Goal: Task Accomplishment & Management: Use online tool/utility

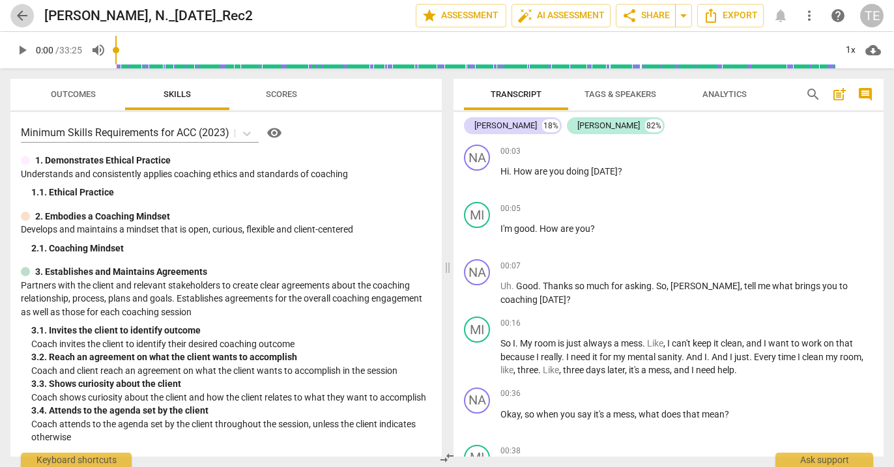
click at [20, 15] on span "arrow_back" at bounding box center [22, 16] width 16 height 16
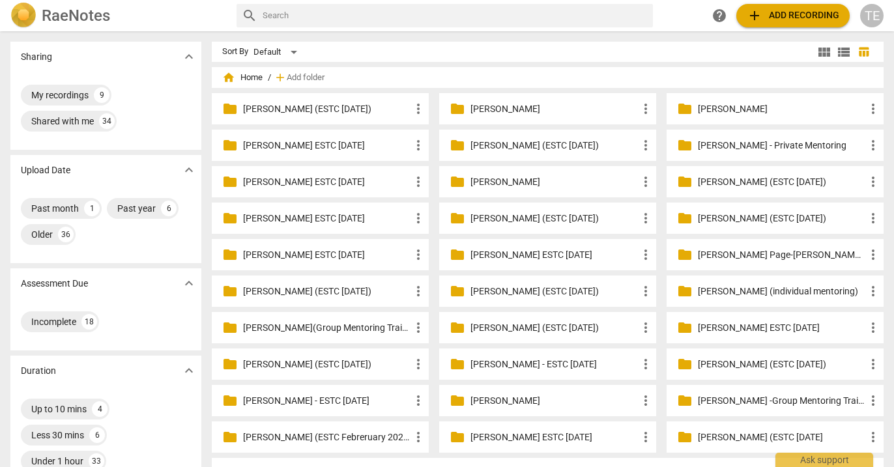
click at [529, 145] on p "[PERSON_NAME] (ESTC [DATE])" at bounding box center [555, 146] width 168 height 14
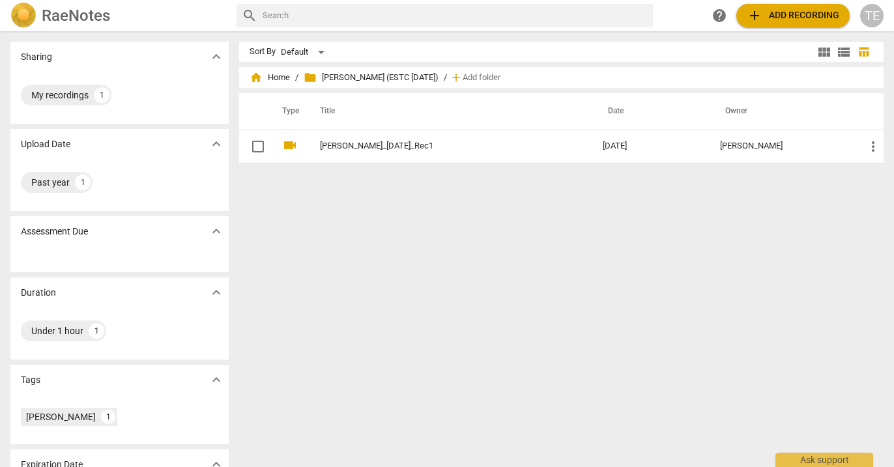
click at [795, 18] on span "add Add recording" at bounding box center [793, 16] width 93 height 16
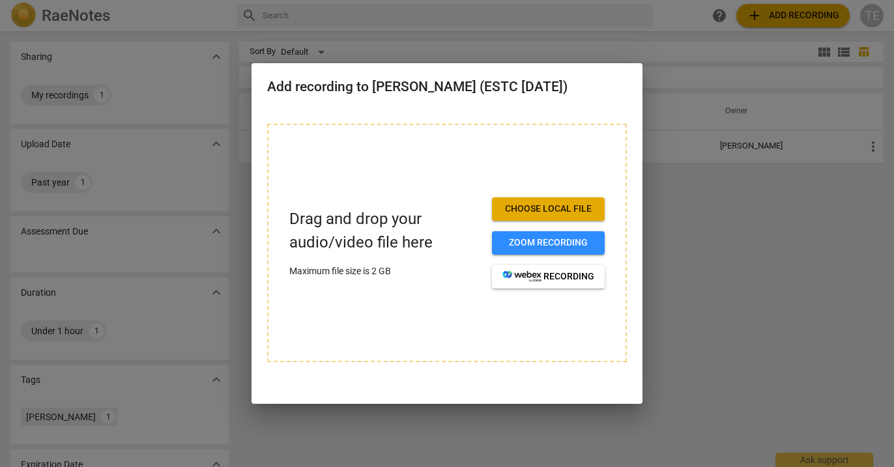
click at [543, 213] on span "Choose local file" at bounding box center [549, 209] width 92 height 13
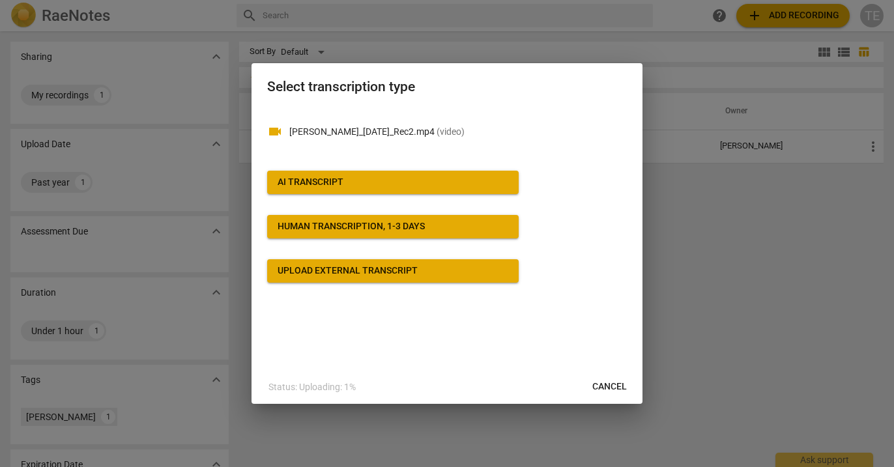
click at [453, 188] on button "AI Transcript" at bounding box center [393, 182] width 252 height 23
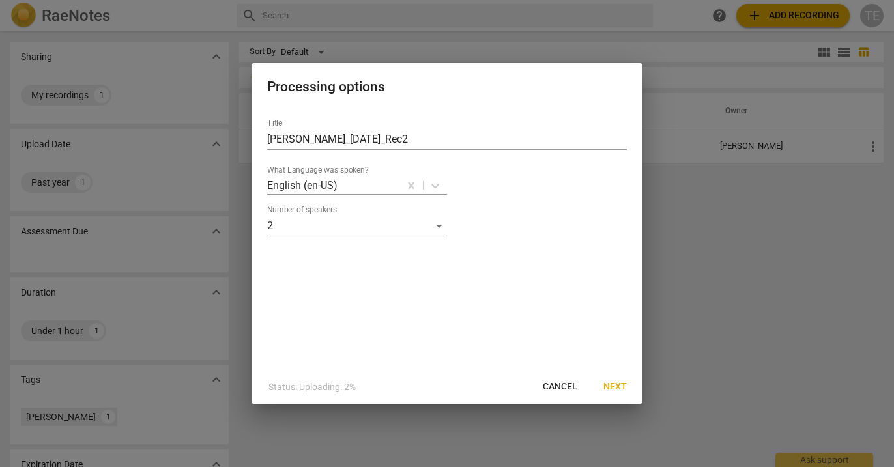
click at [612, 382] on span "Next" at bounding box center [615, 387] width 23 height 13
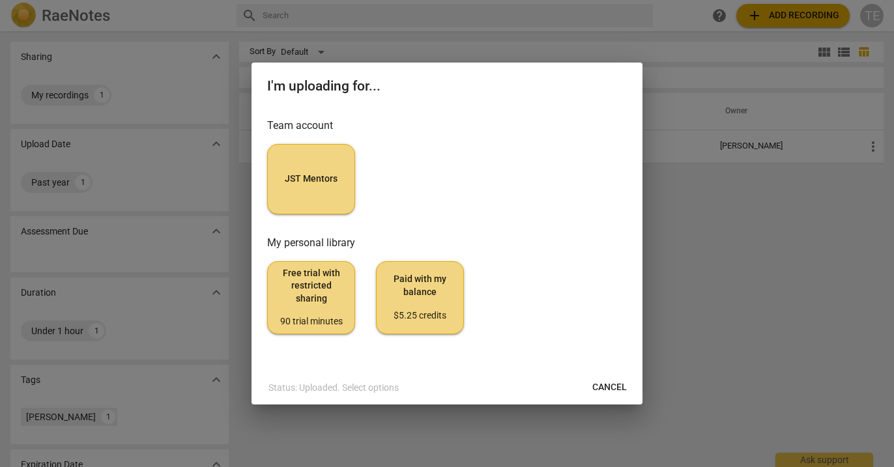
click at [302, 178] on span "JST Mentors" at bounding box center [311, 179] width 66 height 13
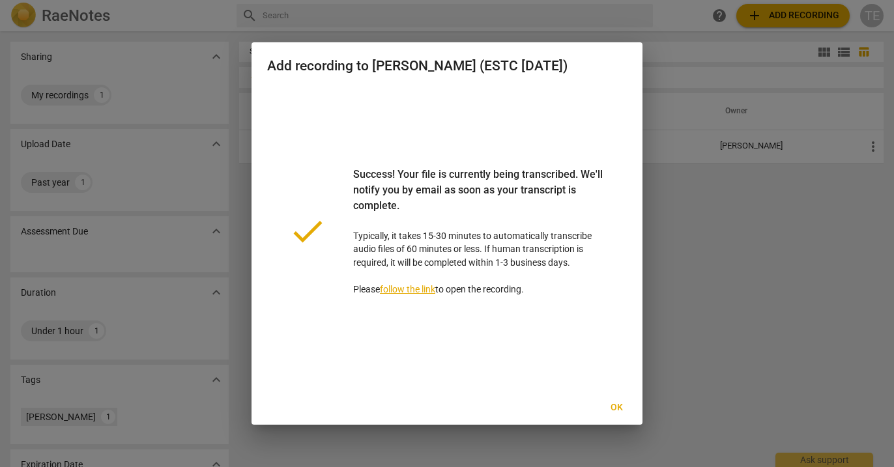
click at [617, 409] on span "Ok" at bounding box center [616, 408] width 21 height 13
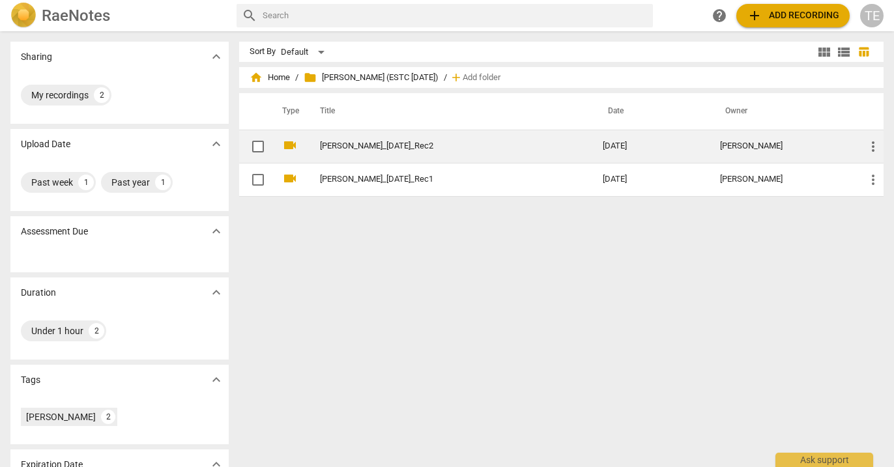
click at [496, 147] on link "[PERSON_NAME]_[DATE]_Rec2" at bounding box center [438, 146] width 236 height 10
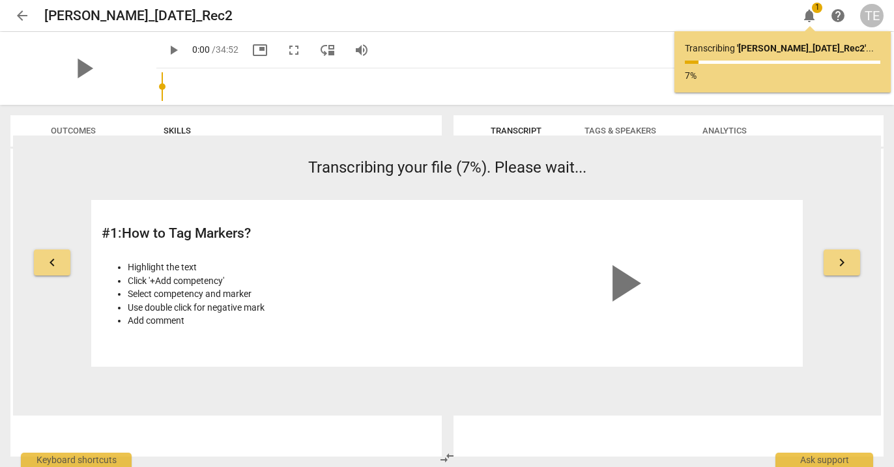
click at [22, 16] on span "arrow_back" at bounding box center [22, 16] width 16 height 16
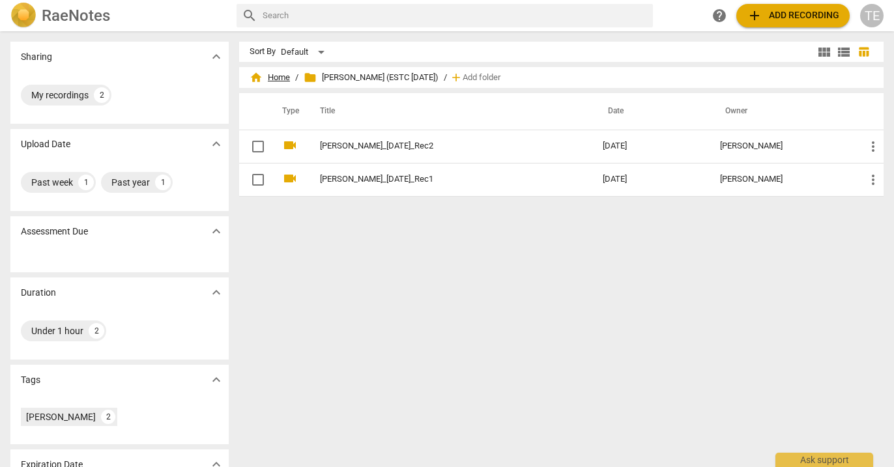
click at [278, 81] on span "home Home" at bounding box center [270, 77] width 40 height 13
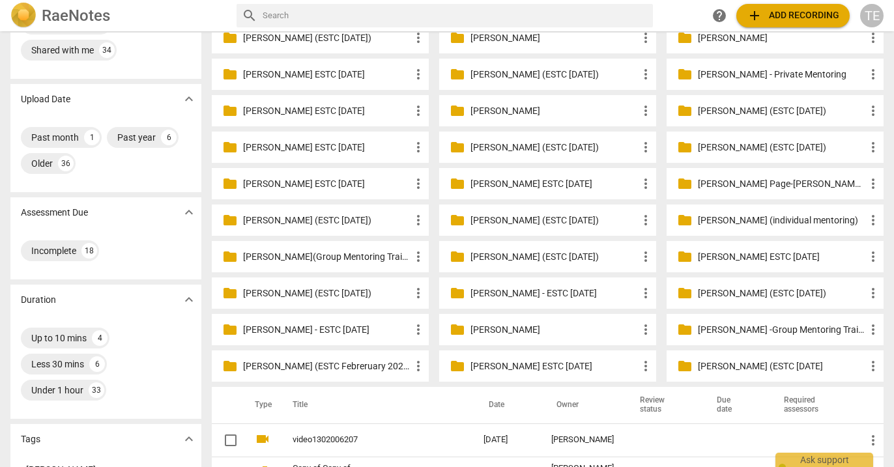
scroll to position [82, 0]
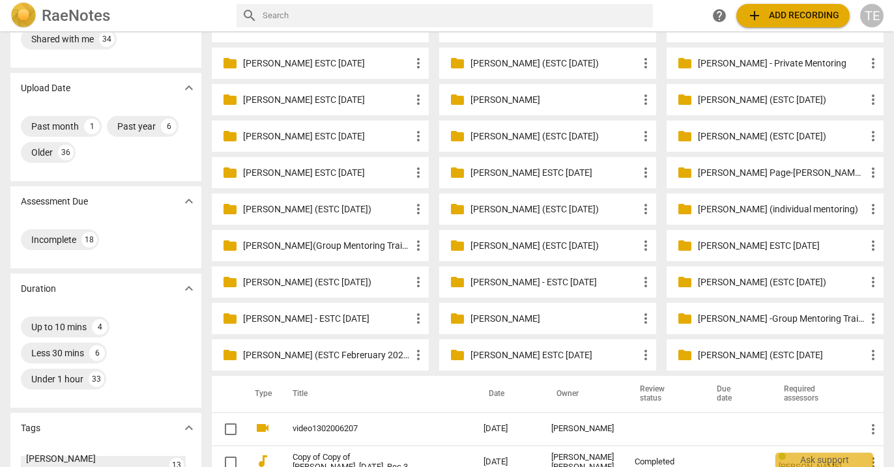
click at [314, 282] on p "[PERSON_NAME] (ESTC [DATE])" at bounding box center [327, 283] width 168 height 14
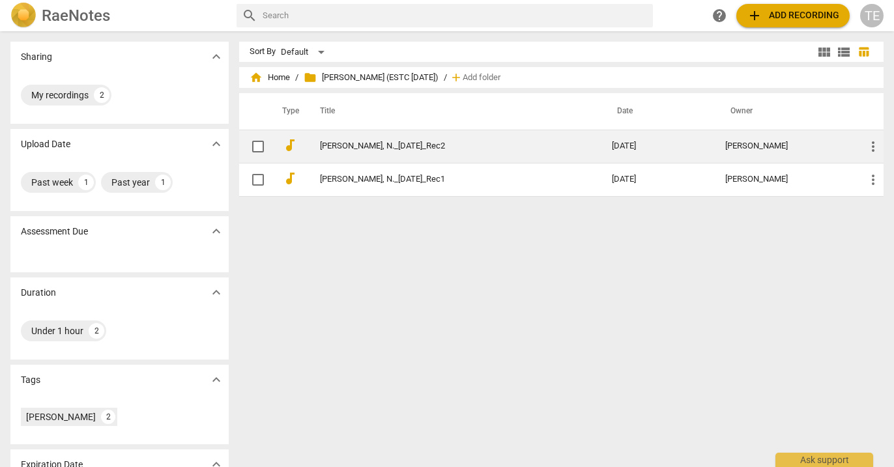
click at [373, 151] on link "[PERSON_NAME], N._[DATE]_Rec2" at bounding box center [442, 146] width 245 height 10
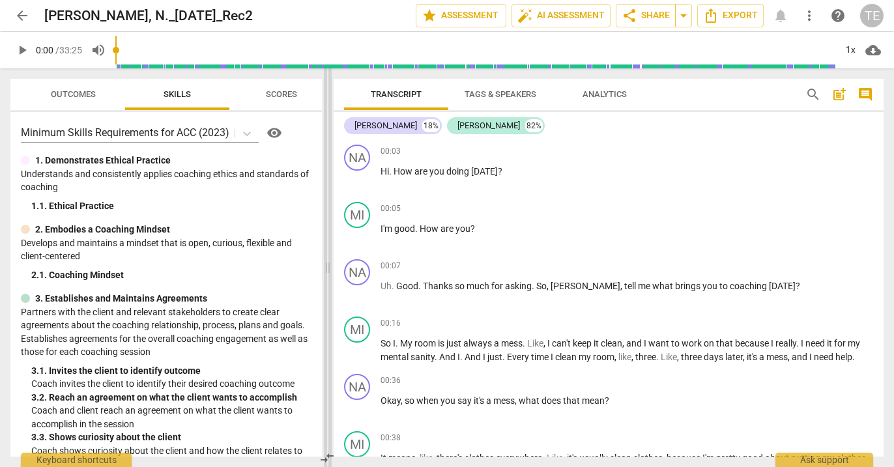
drag, startPoint x: 448, startPoint y: 269, endPoint x: 323, endPoint y: 269, distance: 125.8
click at [324, 269] on span at bounding box center [328, 267] width 8 height 399
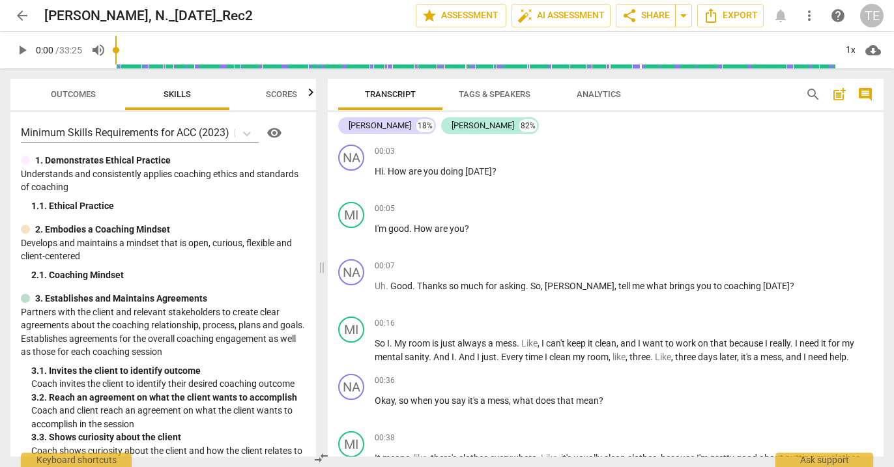
click at [22, 50] on span "play_arrow" at bounding box center [22, 50] width 16 height 16
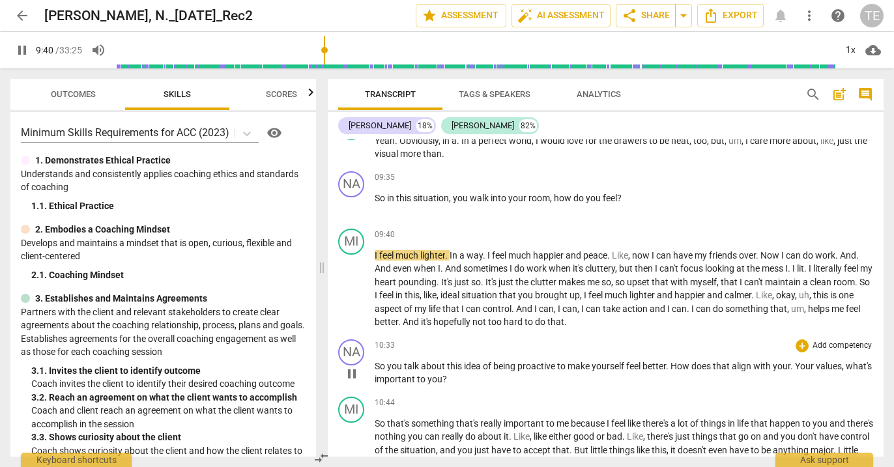
scroll to position [2825, 0]
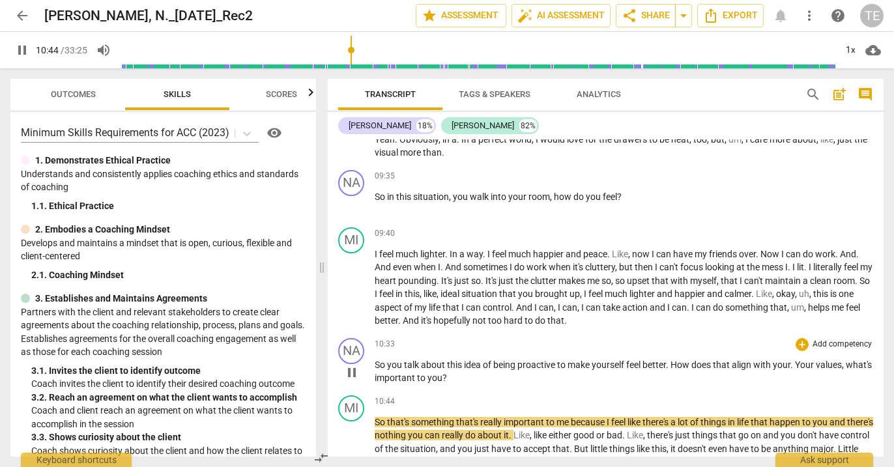
click at [353, 381] on span "pause" at bounding box center [352, 373] width 16 height 16
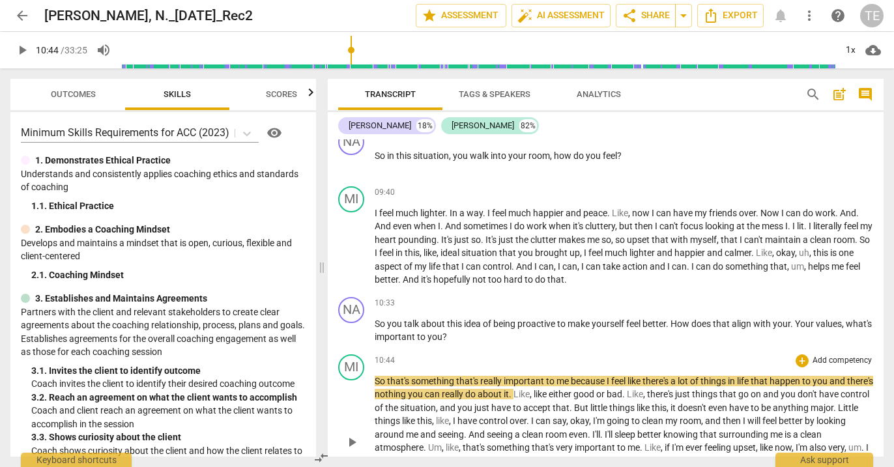
scroll to position [2868, 0]
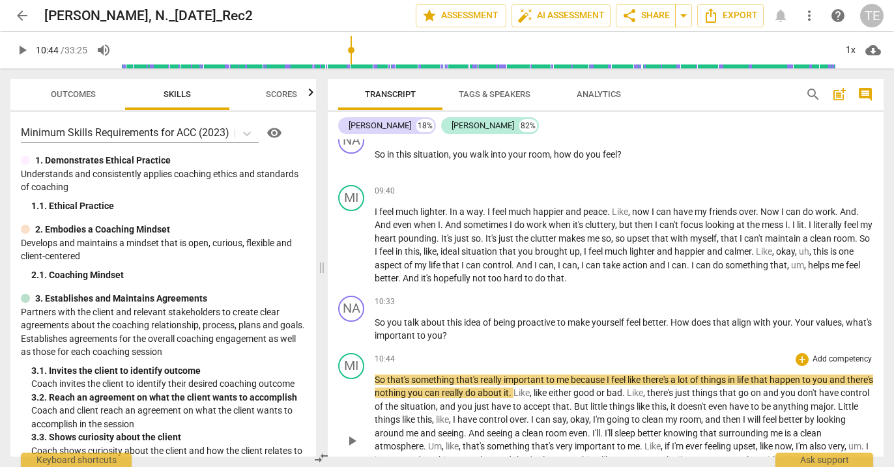
click at [349, 444] on span "play_arrow" at bounding box center [352, 441] width 16 height 16
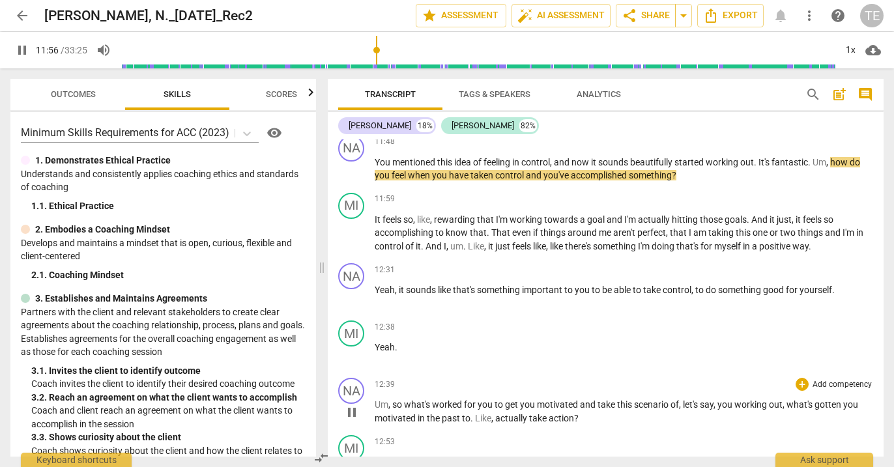
scroll to position [3251, 0]
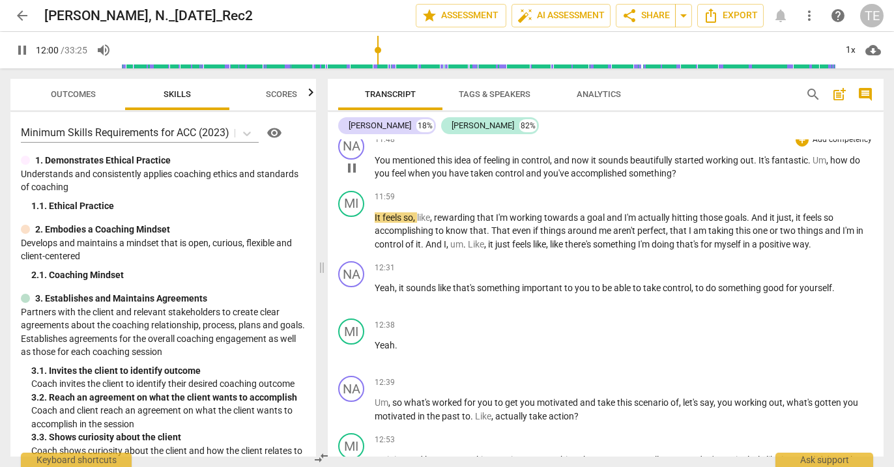
click at [351, 170] on span "pause" at bounding box center [352, 168] width 16 height 16
drag, startPoint x: 574, startPoint y: 164, endPoint x: 810, endPoint y: 160, distance: 235.3
click at [810, 160] on p "You mentioned this idea of feeling in control , and now it sounds beautifully s…" at bounding box center [624, 167] width 499 height 27
click at [838, 145] on icon "button" at bounding box center [840, 143] width 8 height 9
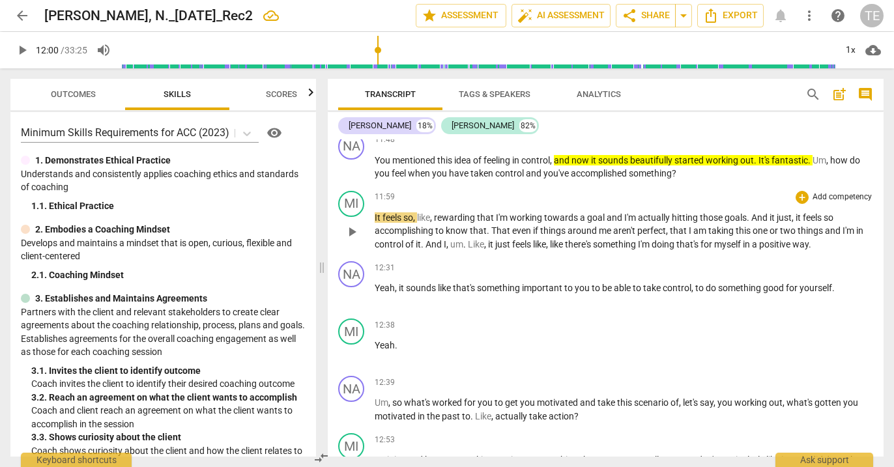
click at [356, 236] on span "play_arrow" at bounding box center [352, 232] width 16 height 16
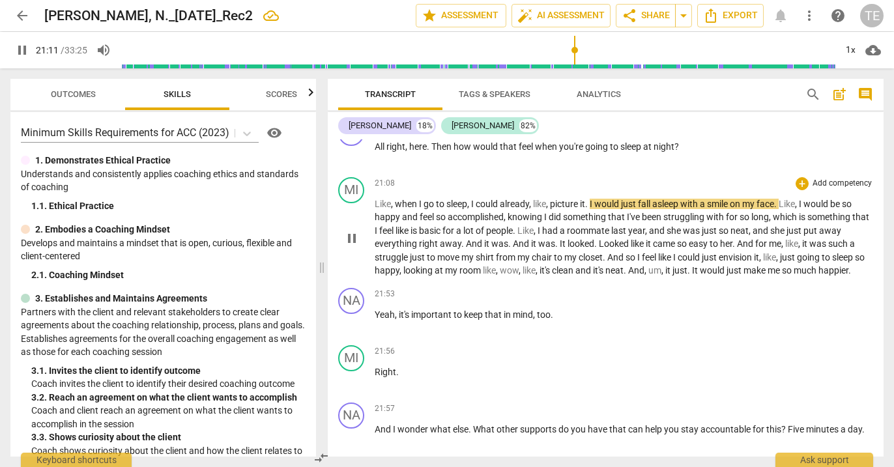
scroll to position [5522, 0]
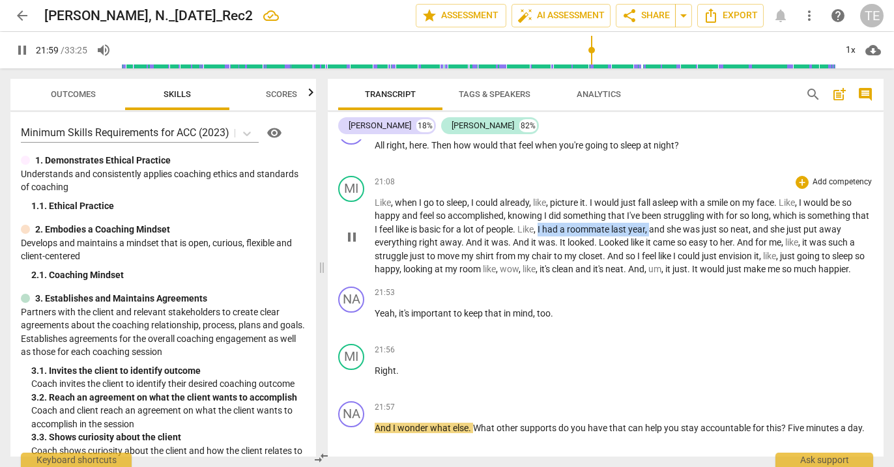
drag, startPoint x: 561, startPoint y: 227, endPoint x: 673, endPoint y: 227, distance: 112.1
click at [673, 227] on p "Like , when I go to sleep , I could already , like , picture it . I would just …" at bounding box center [624, 236] width 499 height 80
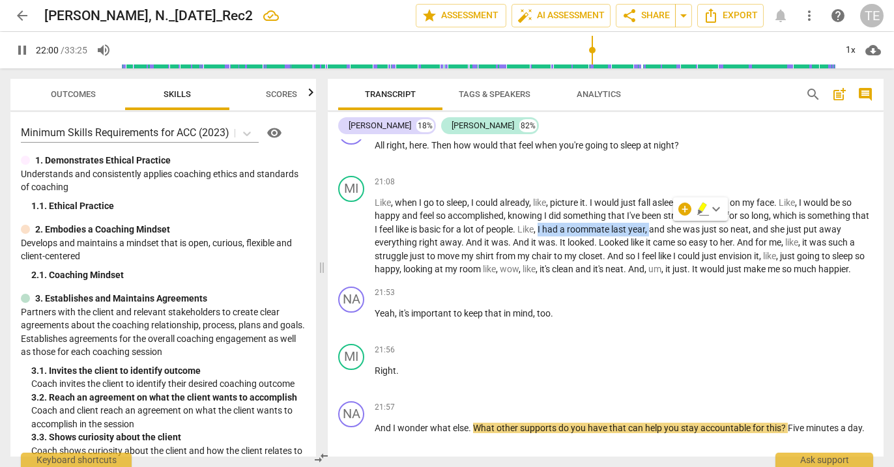
click at [701, 210] on icon "button" at bounding box center [703, 207] width 8 height 9
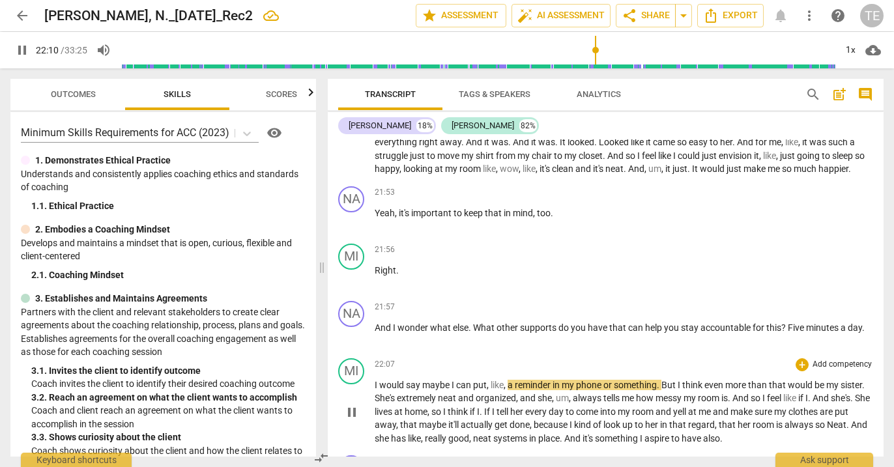
scroll to position [5553, 0]
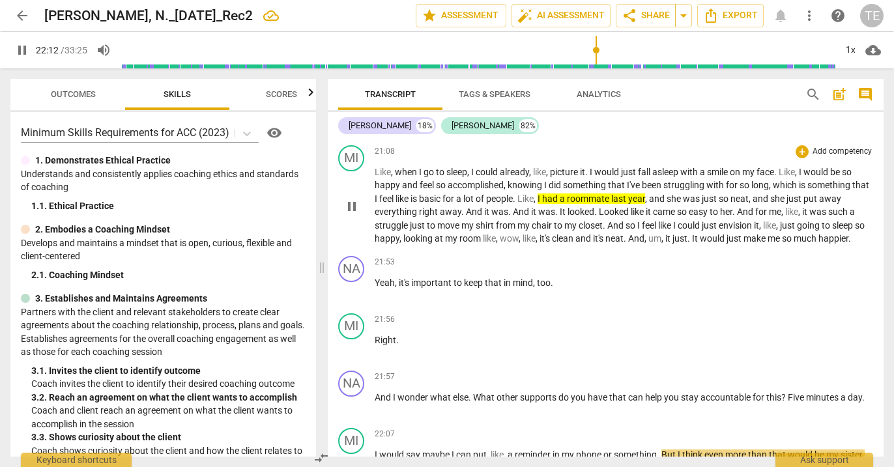
click at [611, 196] on span "roommate" at bounding box center [589, 199] width 44 height 10
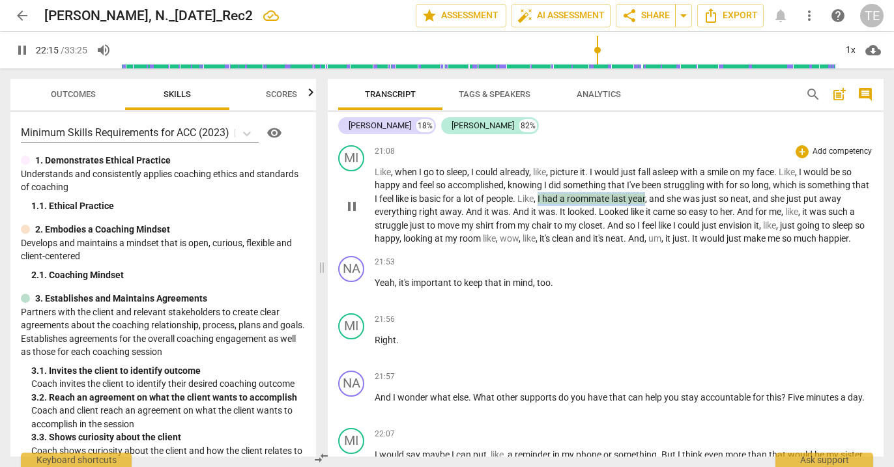
drag, startPoint x: 561, startPoint y: 196, endPoint x: 670, endPoint y: 199, distance: 108.9
click at [670, 199] on p "Like , when I go to sleep , I could already , like , picture it . I would just …" at bounding box center [624, 206] width 499 height 80
click at [712, 179] on span "keyboard_arrow_down" at bounding box center [713, 179] width 16 height 16
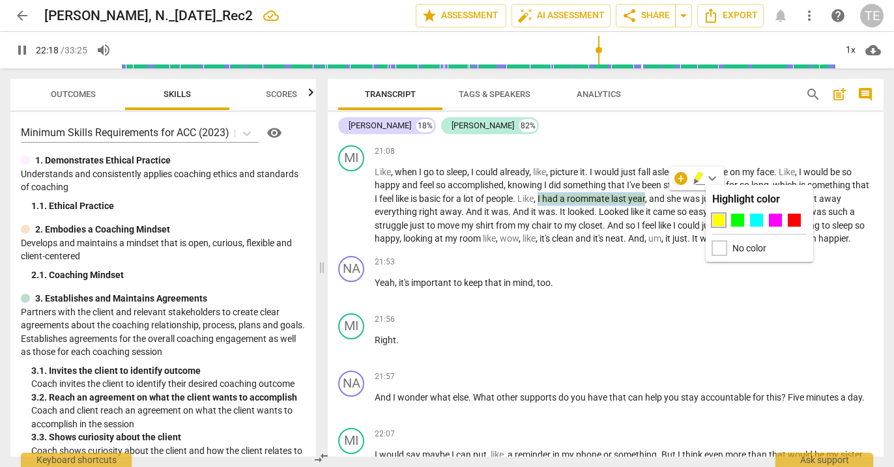
click at [724, 251] on div at bounding box center [719, 248] width 14 height 14
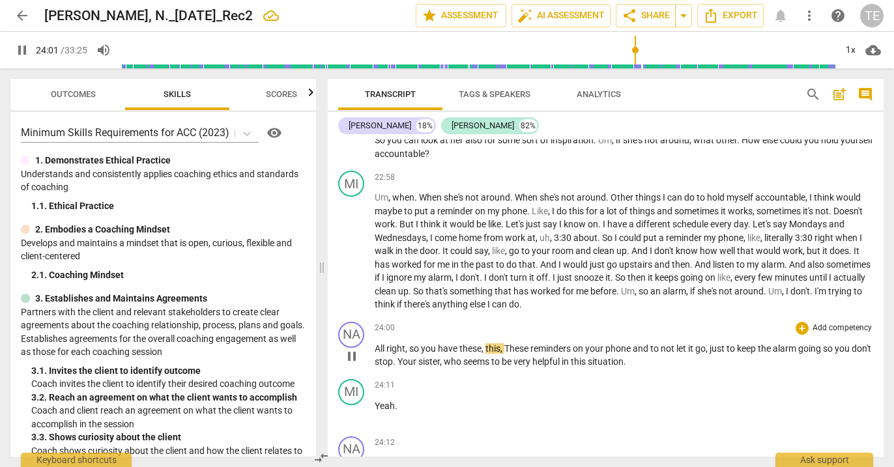
scroll to position [5966, 0]
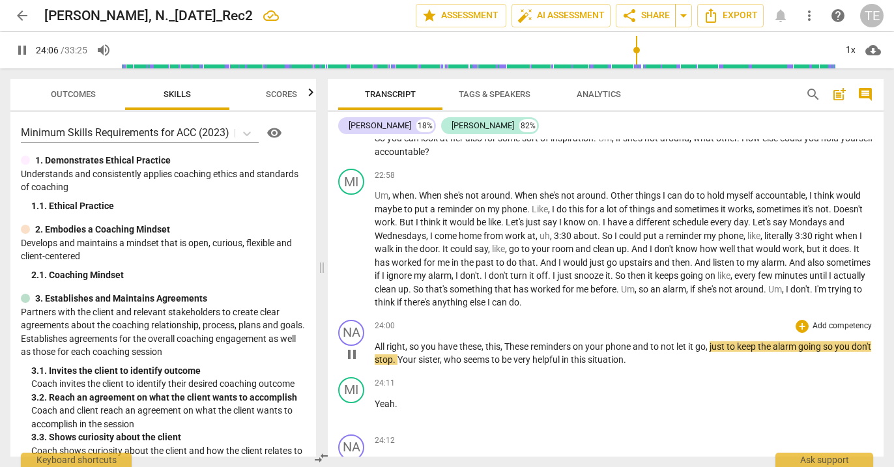
click at [373, 351] on div "play_arrow pause" at bounding box center [358, 354] width 33 height 17
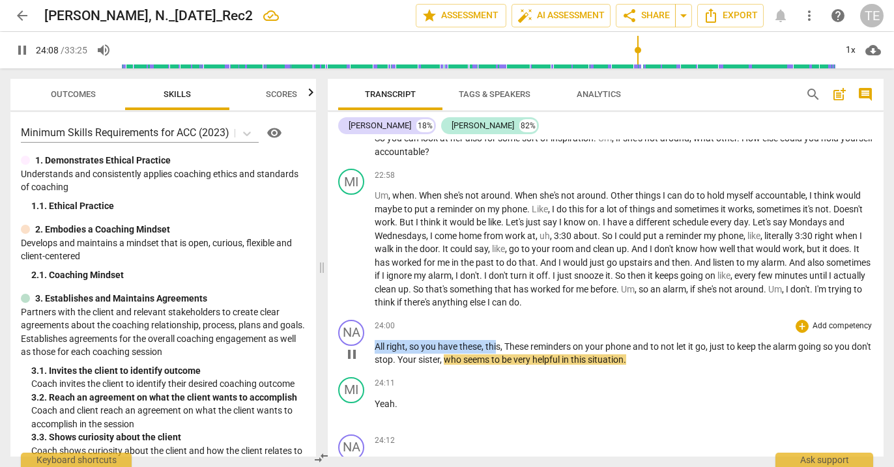
drag, startPoint x: 374, startPoint y: 351, endPoint x: 499, endPoint y: 352, distance: 124.5
click at [499, 352] on div "NA play_arrow pause 24:00 + Add competency keyboard_arrow_right All right , so …" at bounding box center [606, 343] width 556 height 57
click at [542, 332] on span "keyboard_arrow_down" at bounding box center [545, 334] width 16 height 16
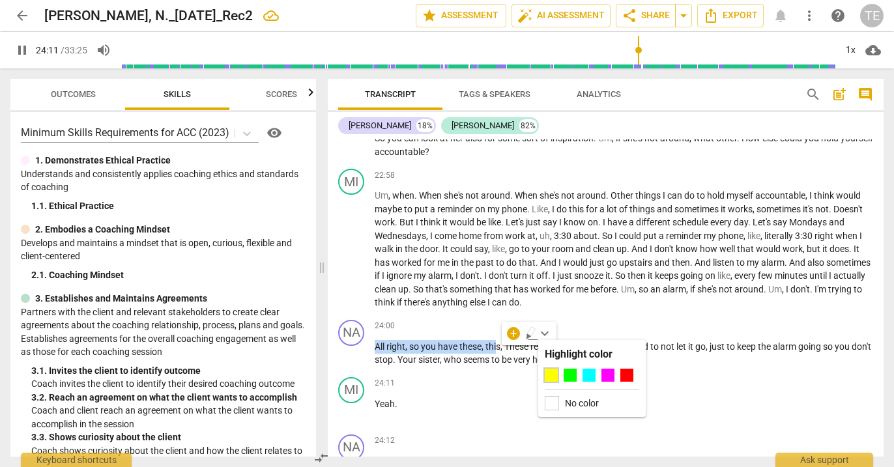
click at [551, 379] on div at bounding box center [551, 375] width 13 height 13
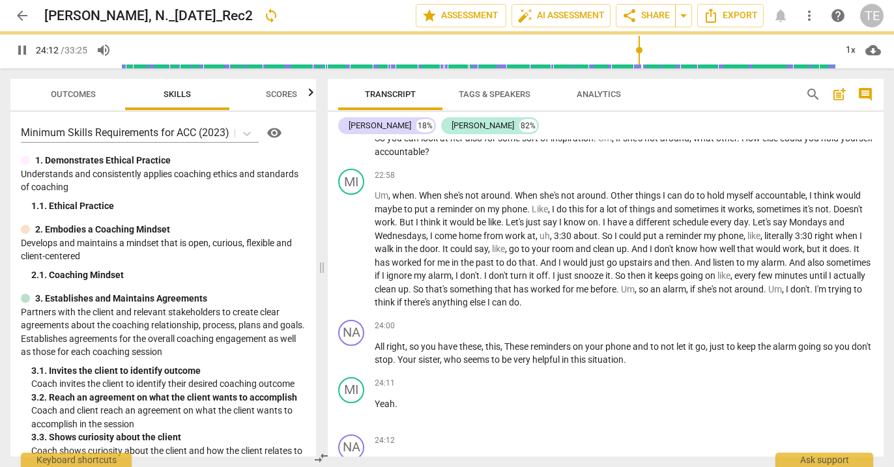
scroll to position [6287, 0]
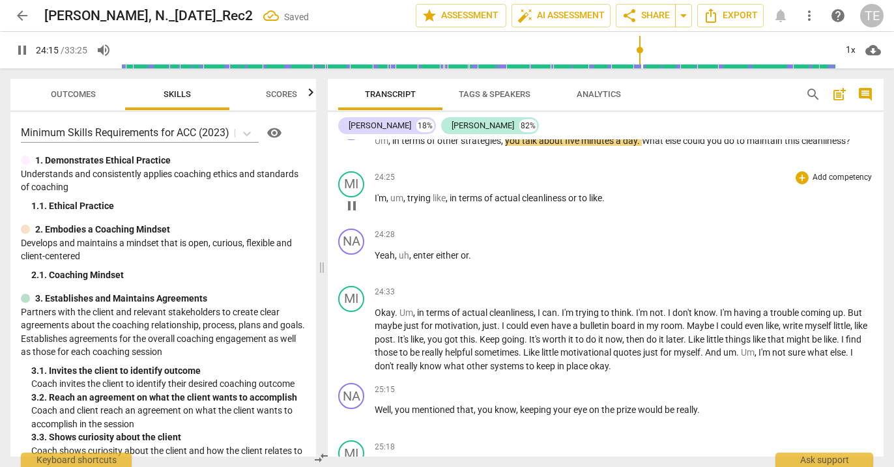
click at [572, 218] on div "24:25 + Add competency keyboard_arrow_right I'm , um , trying like , in terms o…" at bounding box center [624, 194] width 499 height 47
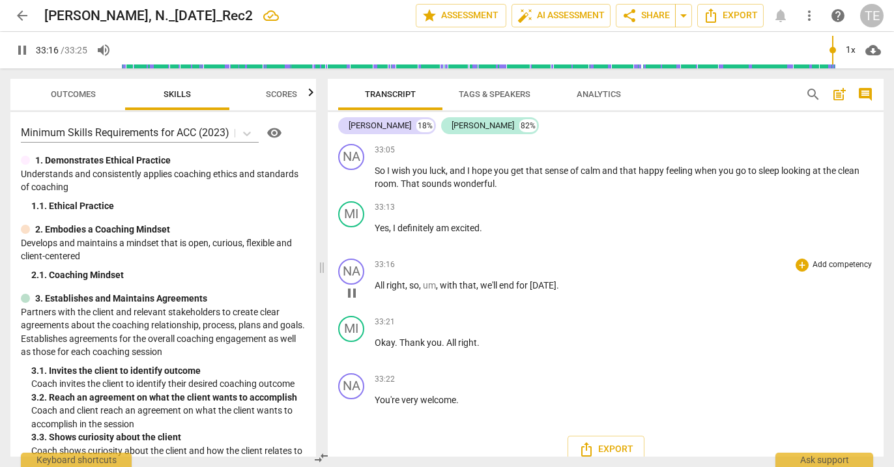
scroll to position [8202, 0]
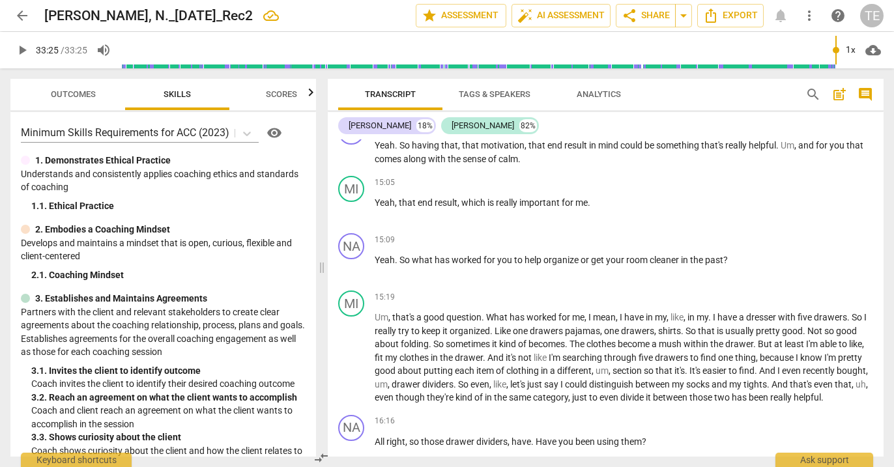
type input "2005"
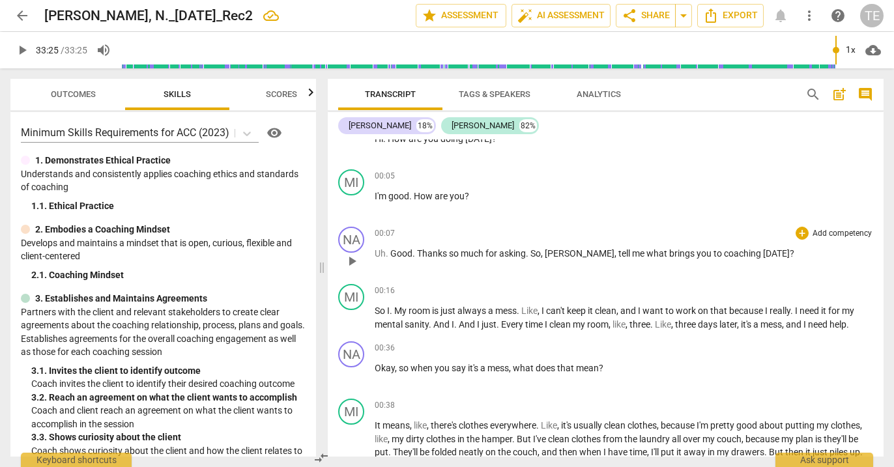
scroll to position [42, 0]
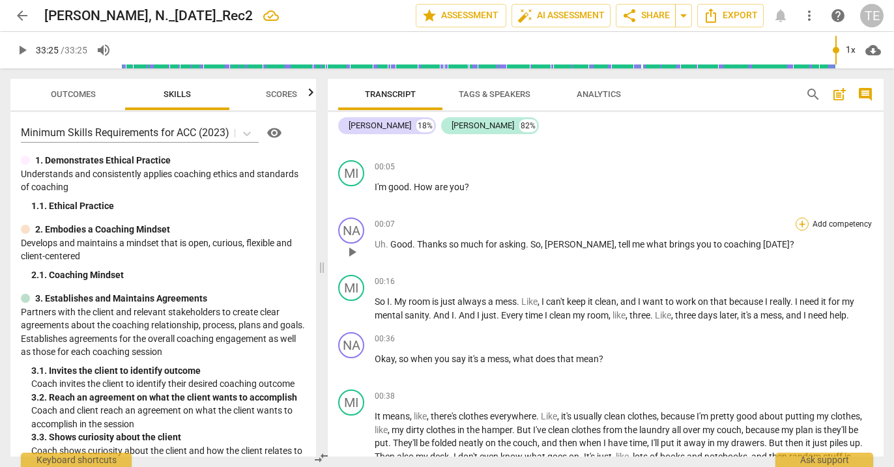
click at [800, 226] on div "+" at bounding box center [802, 224] width 13 height 13
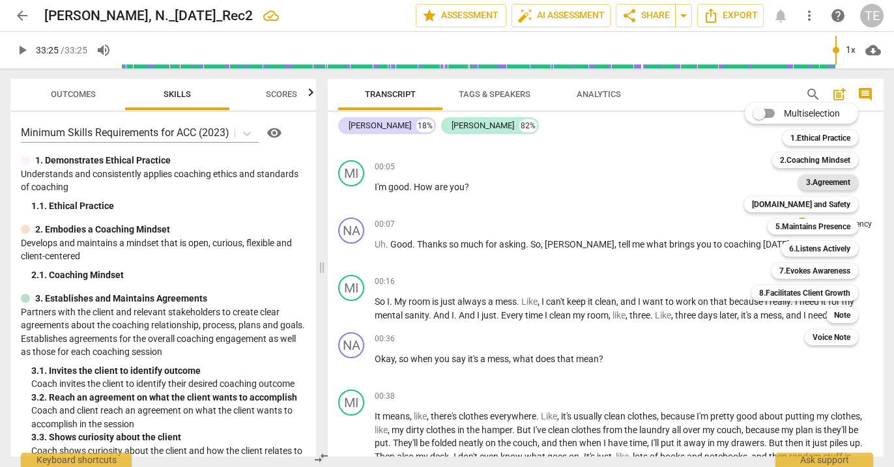
click at [815, 181] on b "3.Agreement" at bounding box center [828, 183] width 44 height 16
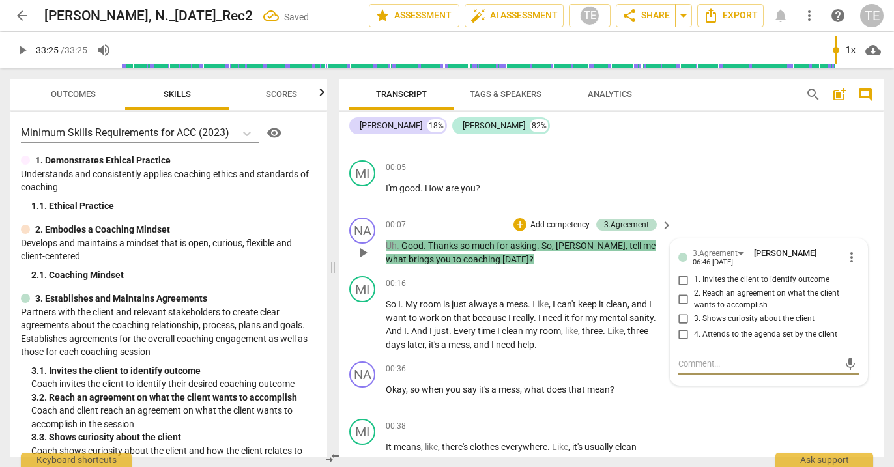
click at [681, 278] on input "1. Invites the client to identify outcome" at bounding box center [683, 280] width 21 height 16
checkbox input "true"
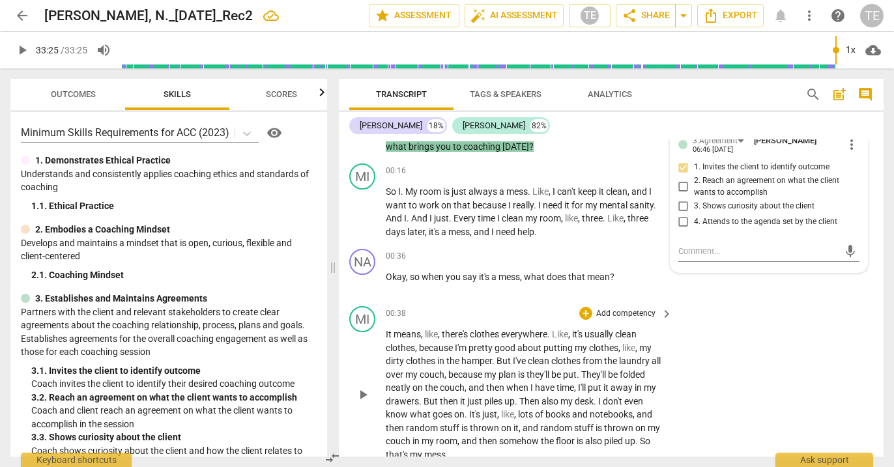
scroll to position [158, 0]
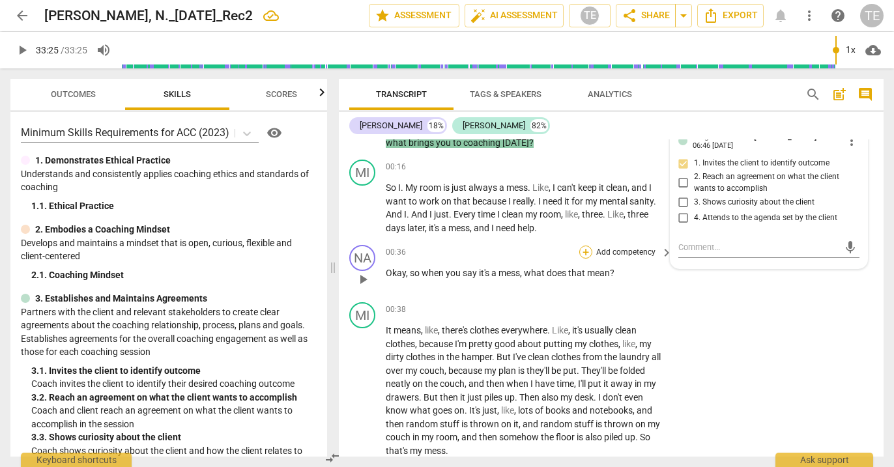
click at [585, 253] on div "+" at bounding box center [586, 252] width 13 height 13
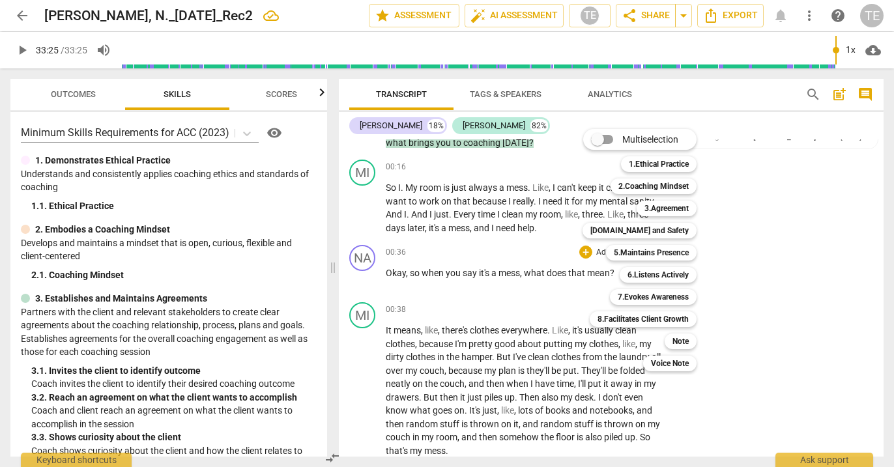
click at [192, 351] on div at bounding box center [447, 233] width 894 height 467
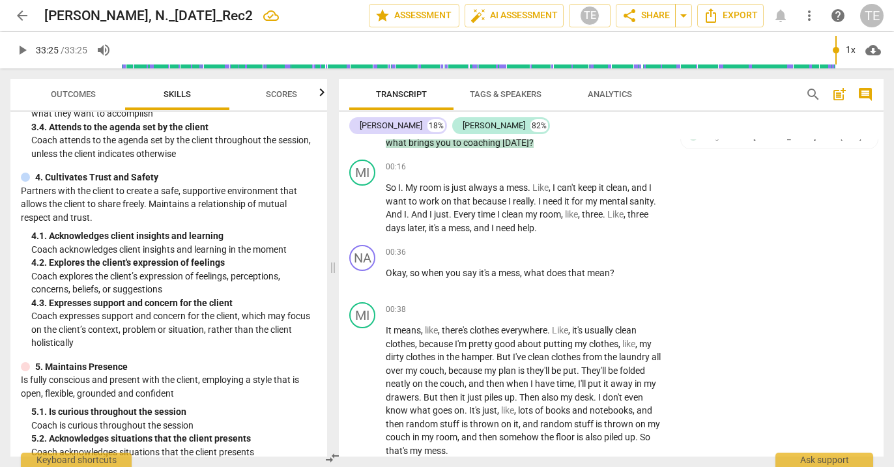
scroll to position [359, 0]
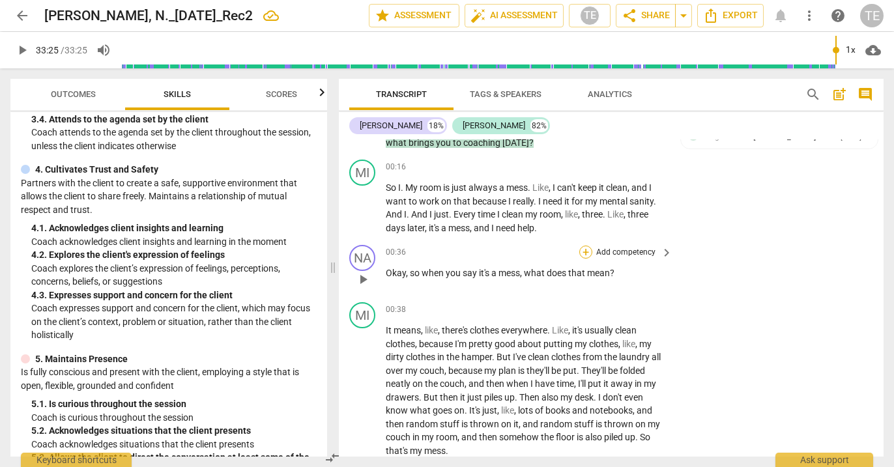
click at [585, 251] on div "+" at bounding box center [586, 252] width 13 height 13
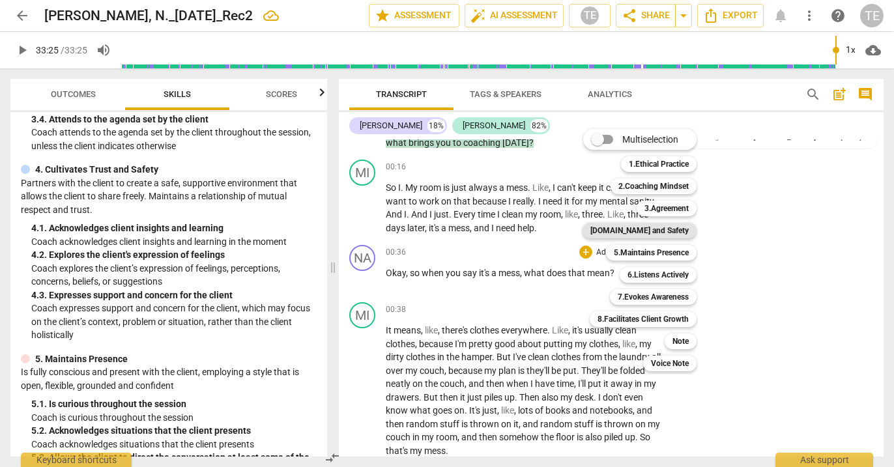
click at [665, 229] on b "[DOMAIN_NAME] and Safety" at bounding box center [640, 231] width 98 height 16
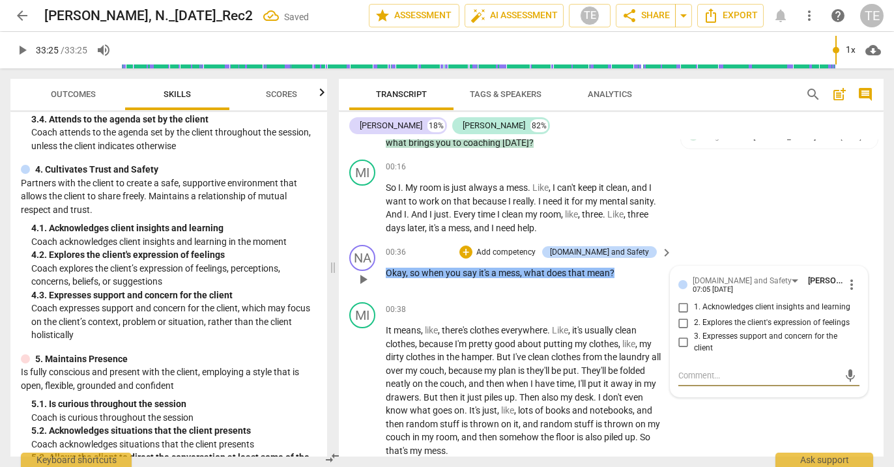
click at [681, 340] on input "3. Expresses support and concern for the client" at bounding box center [683, 343] width 21 height 16
checkbox input "true"
click at [473, 248] on div "+" at bounding box center [466, 252] width 13 height 13
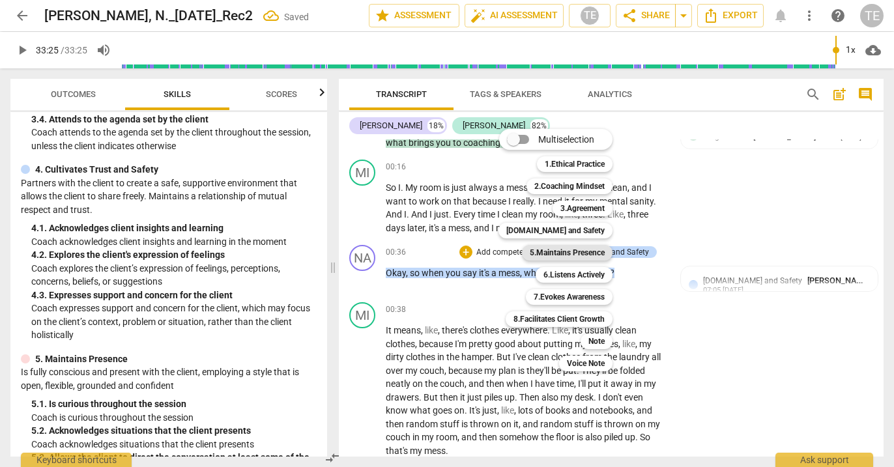
click at [565, 251] on b "5.Maintains Presence" at bounding box center [567, 253] width 75 height 16
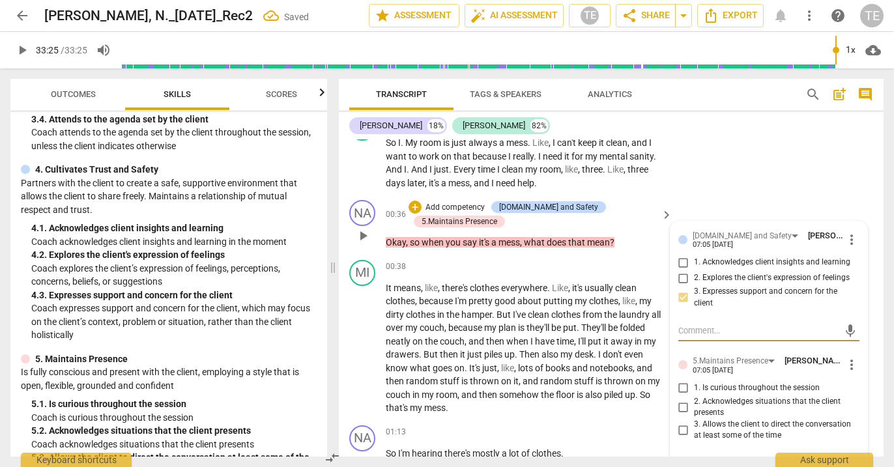
scroll to position [205, 0]
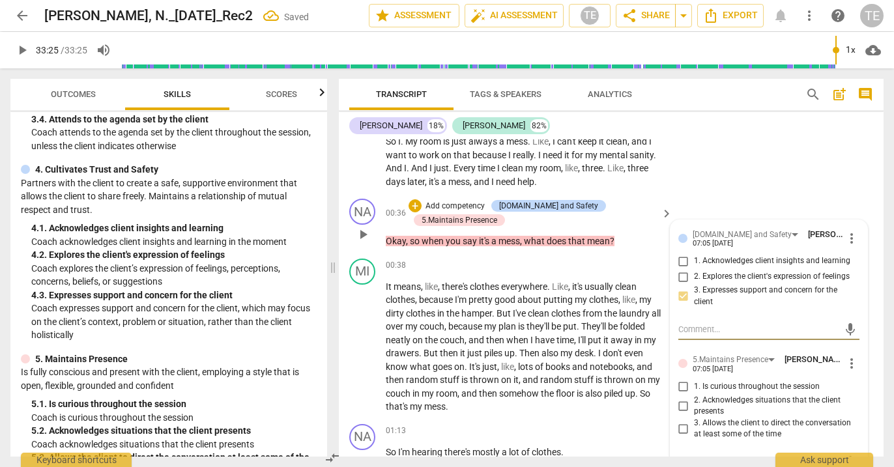
click at [683, 383] on input "1. Is curious throughout the session" at bounding box center [683, 387] width 21 height 16
checkbox input "true"
click at [680, 400] on input "2. Acknowledges situations that the client presents" at bounding box center [683, 406] width 21 height 16
checkbox input "true"
click at [681, 422] on input "3. Allows the client to direct the conversation at least some of the time" at bounding box center [683, 429] width 21 height 16
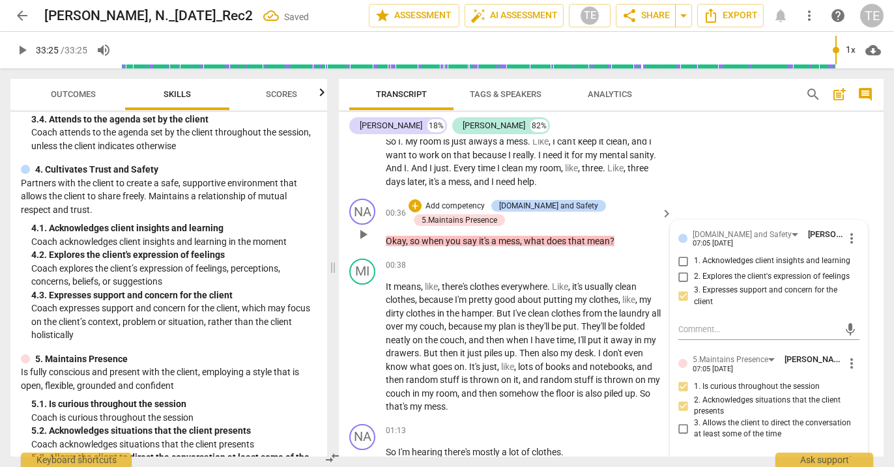
checkbox input "true"
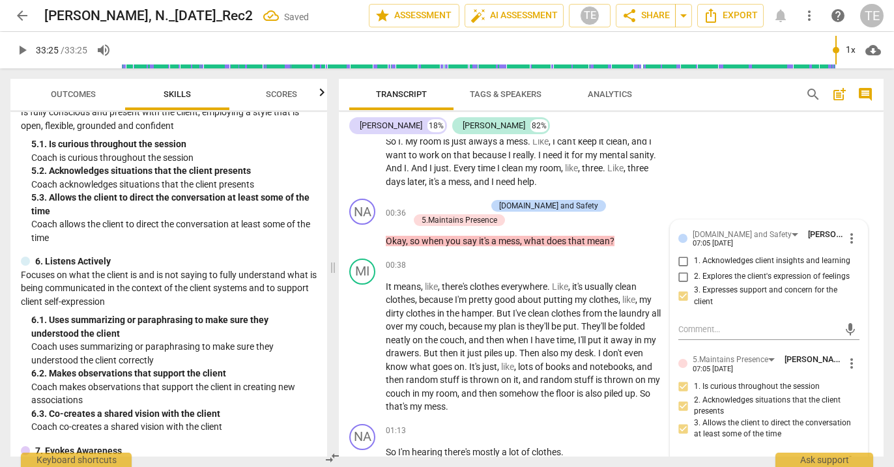
scroll to position [621, 0]
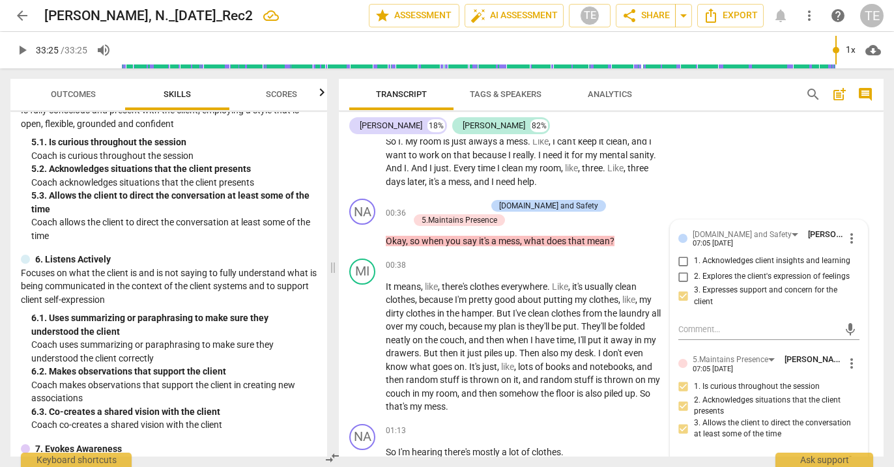
click at [680, 293] on input "3. Expresses support and concern for the client" at bounding box center [683, 297] width 21 height 16
checkbox input "false"
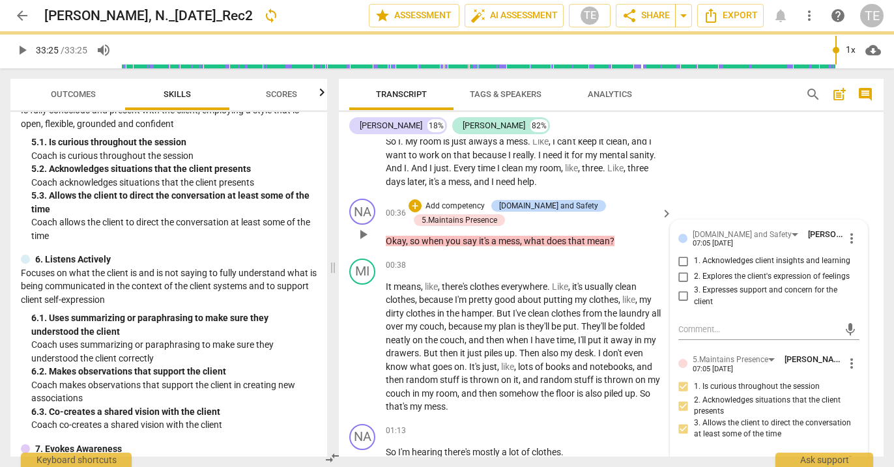
click at [847, 235] on span "more_vert" at bounding box center [852, 239] width 16 height 16
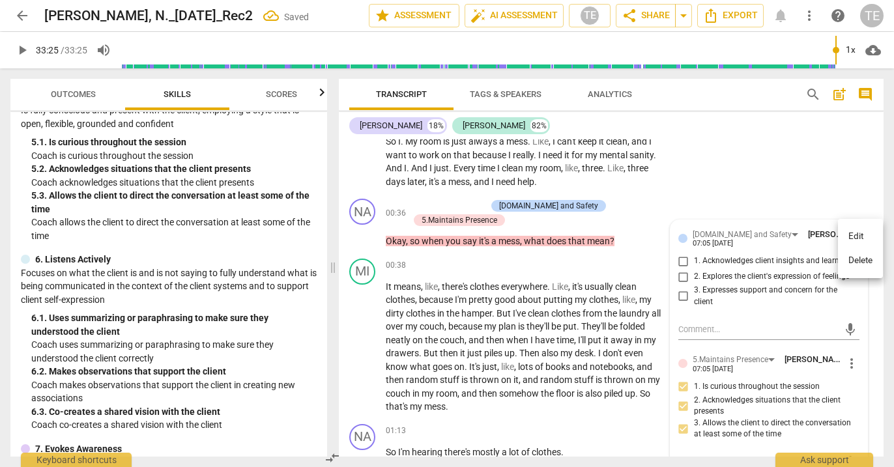
click at [853, 259] on li "Delete" at bounding box center [860, 260] width 45 height 25
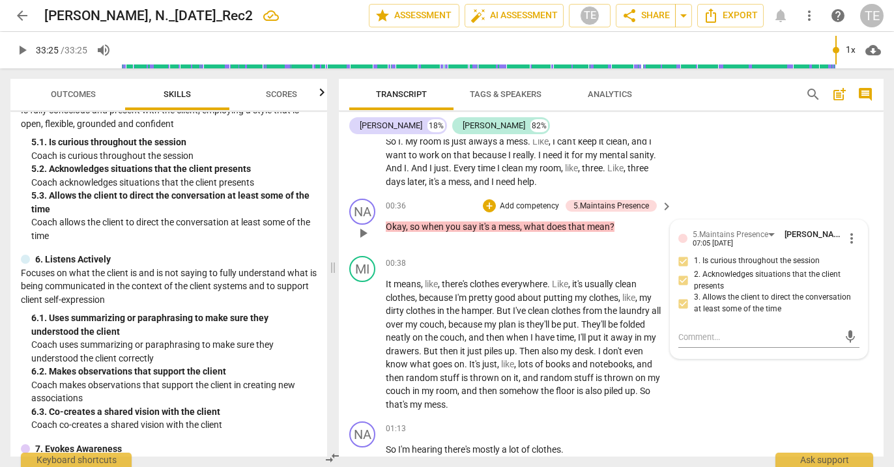
click at [682, 278] on input "2. Acknowledges situations that the client presents" at bounding box center [683, 281] width 21 height 16
checkbox input "false"
click at [681, 299] on input "3. Allows the client to direct the conversation at least some of the time" at bounding box center [683, 304] width 21 height 16
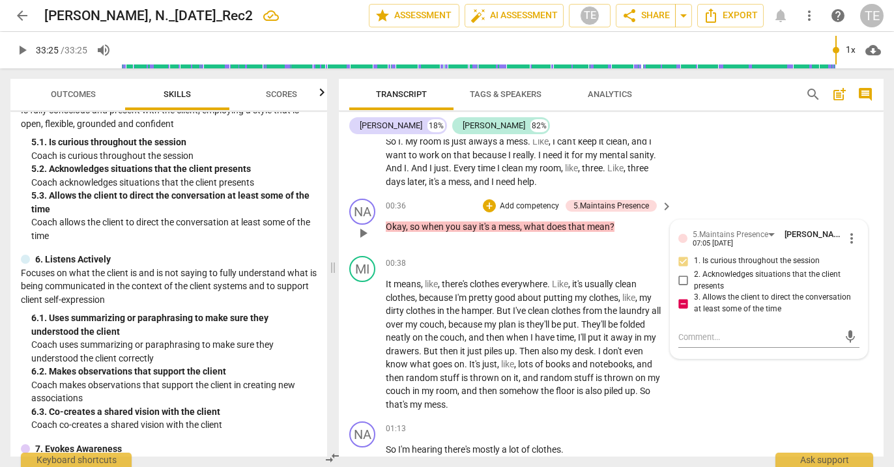
checkbox input "false"
click at [713, 379] on div "MI play_arrow pause 00:38 + Add competency keyboard_arrow_right It means , like…" at bounding box center [611, 334] width 545 height 166
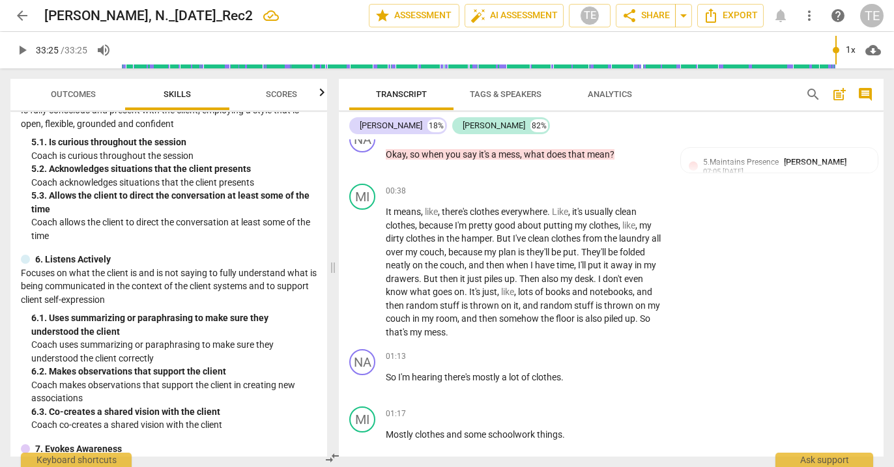
scroll to position [284, 0]
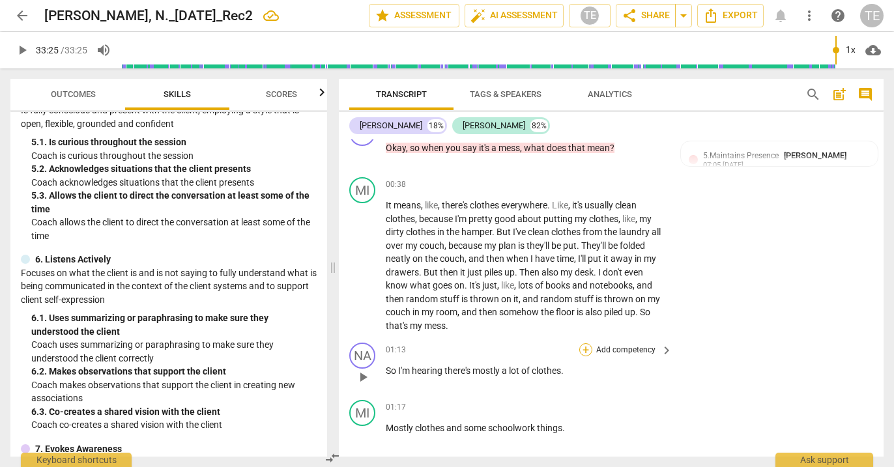
click at [583, 344] on div "+" at bounding box center [586, 350] width 13 height 13
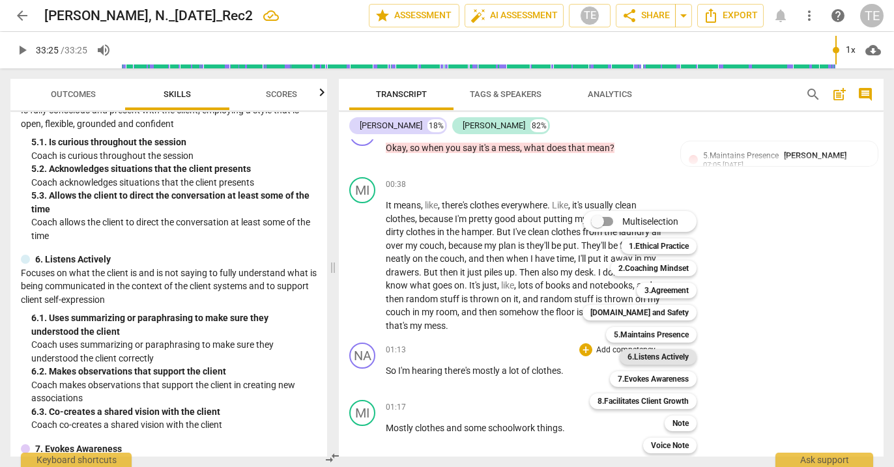
click at [655, 359] on b "6.Listens Actively" at bounding box center [658, 357] width 61 height 16
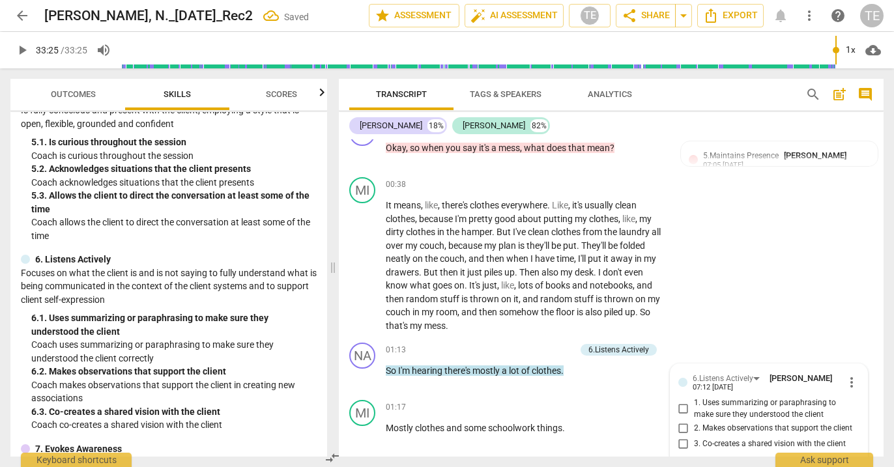
scroll to position [452, 0]
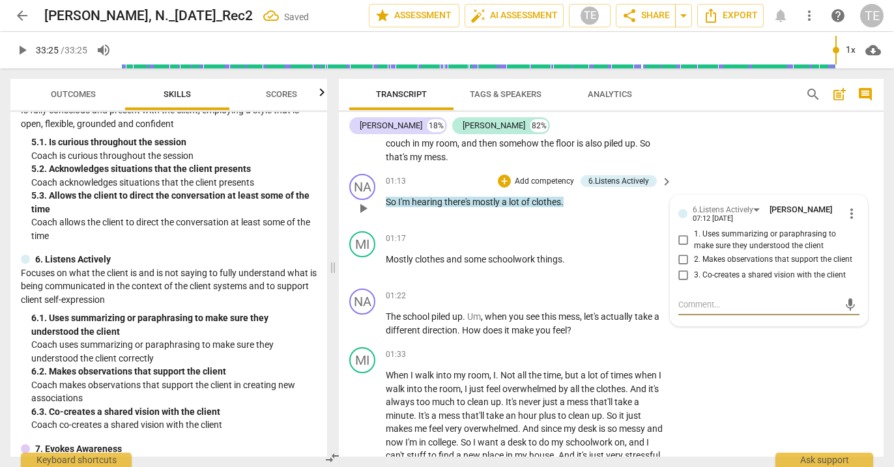
click at [680, 234] on input "1. Uses summarizing or paraphrasing to make sure they understood the client" at bounding box center [683, 241] width 21 height 16
checkbox input "true"
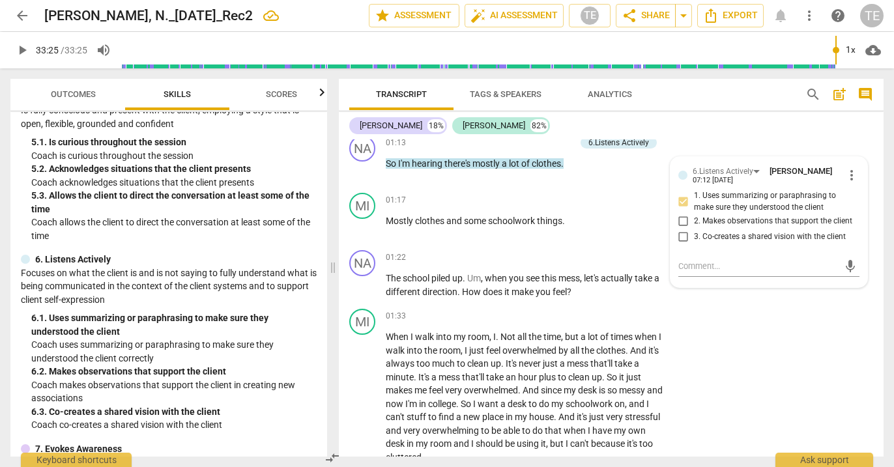
scroll to position [497, 0]
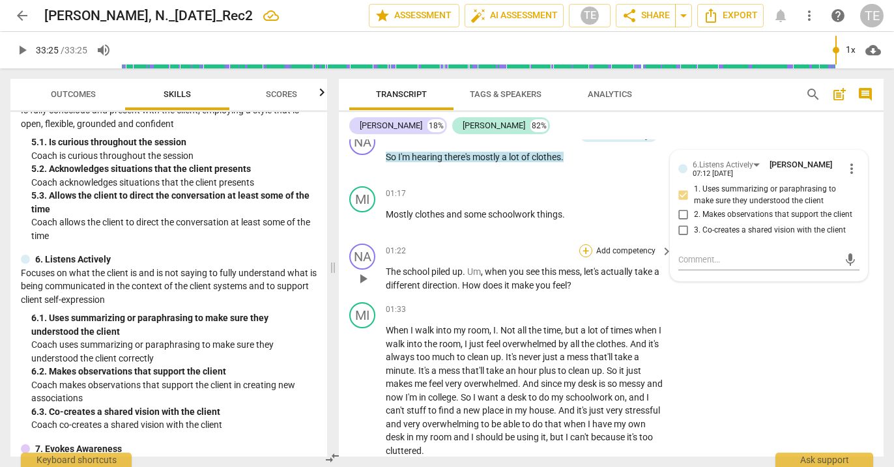
click at [585, 244] on div "+" at bounding box center [586, 250] width 13 height 13
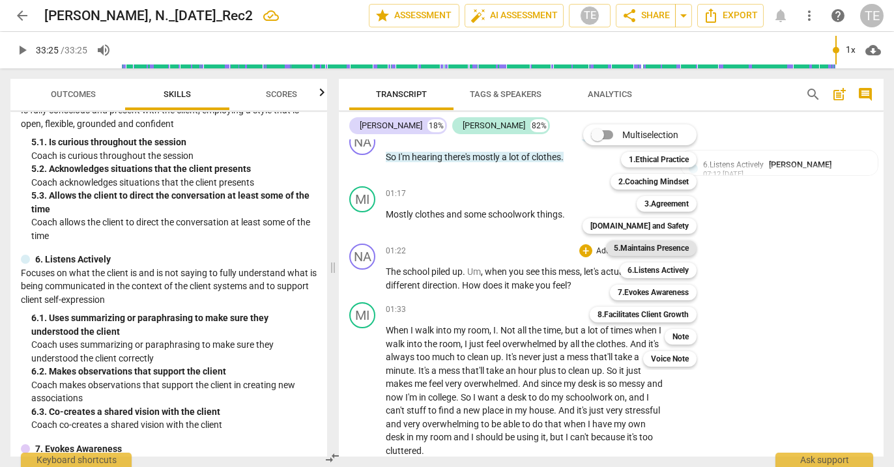
click at [646, 247] on b "5.Maintains Presence" at bounding box center [651, 249] width 75 height 16
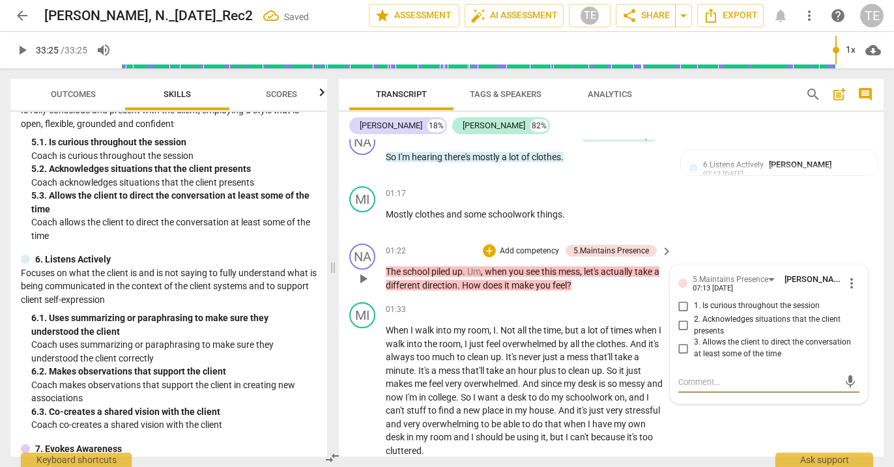
click at [681, 299] on input "1. Is curious throughout the session" at bounding box center [683, 307] width 21 height 16
checkbox input "true"
click at [682, 341] on input "3. Allows the client to direct the conversation at least some of the time" at bounding box center [683, 349] width 21 height 16
checkbox input "true"
click at [488, 244] on div "+" at bounding box center [489, 250] width 13 height 13
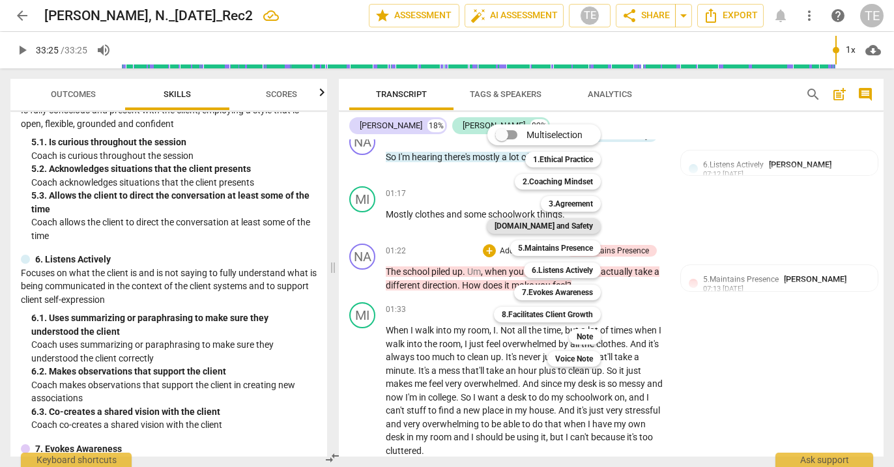
click at [561, 225] on b "[DOMAIN_NAME] and Safety" at bounding box center [544, 226] width 98 height 16
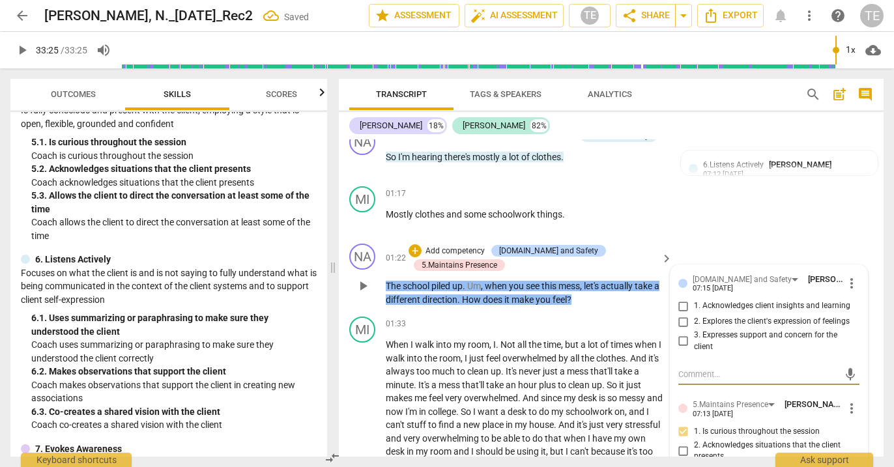
click at [681, 316] on input "2. Explores the client's expression of feelings" at bounding box center [683, 322] width 21 height 16
checkbox input "true"
click at [846, 276] on span "more_vert" at bounding box center [852, 284] width 16 height 16
click at [857, 296] on li "Delete" at bounding box center [860, 302] width 45 height 25
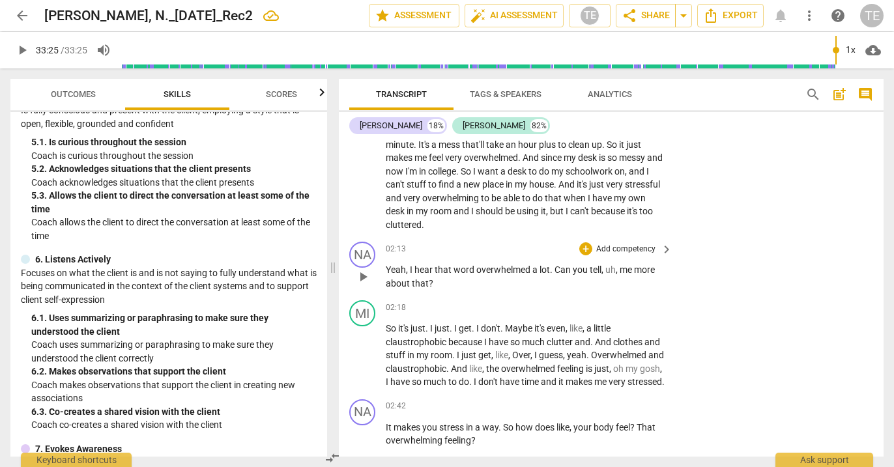
scroll to position [729, 0]
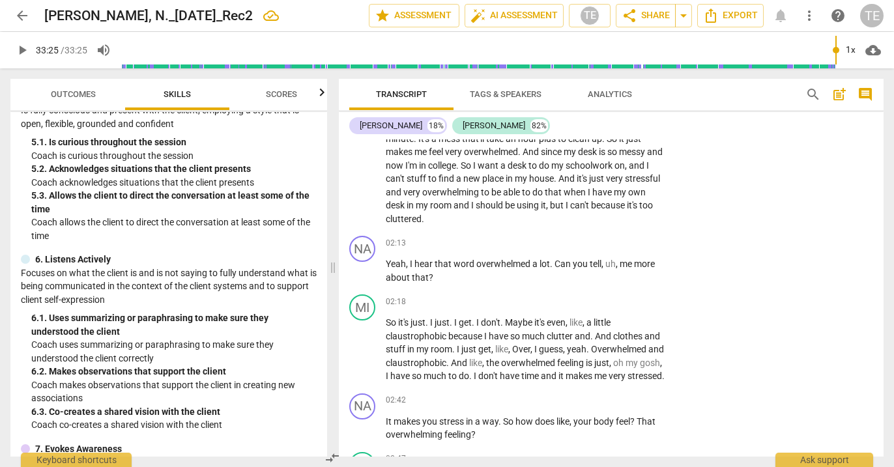
type input "2005"
click at [573, 259] on span "you" at bounding box center [581, 264] width 17 height 10
click at [584, 237] on div "+" at bounding box center [586, 243] width 13 height 13
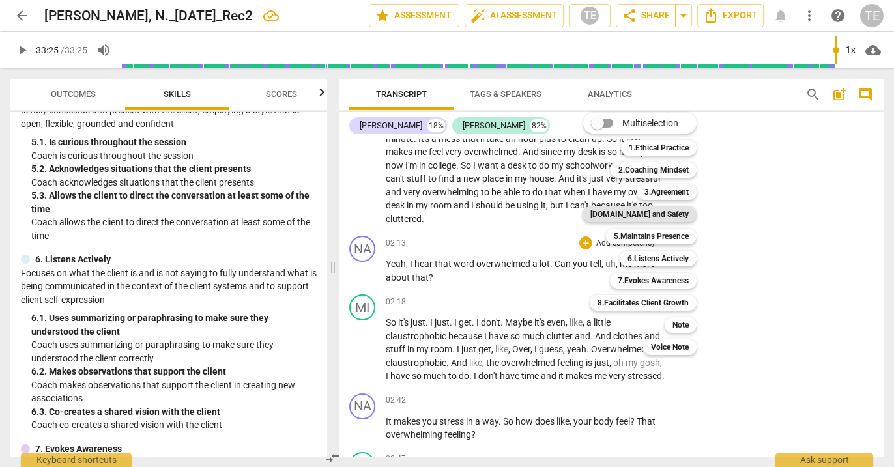
click at [651, 213] on b "[DOMAIN_NAME] and Safety" at bounding box center [640, 215] width 98 height 16
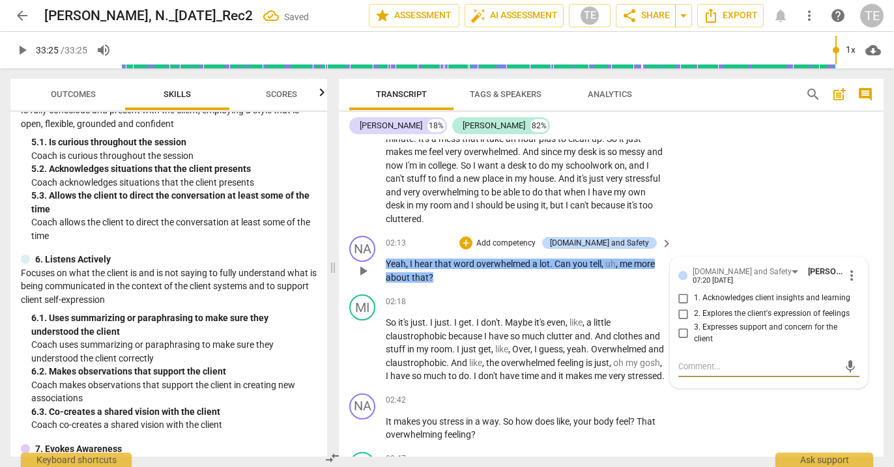
click at [680, 306] on input "2. Explores the client's expression of feelings" at bounding box center [683, 314] width 21 height 16
checkbox input "true"
click at [473, 237] on div "+" at bounding box center [466, 243] width 13 height 13
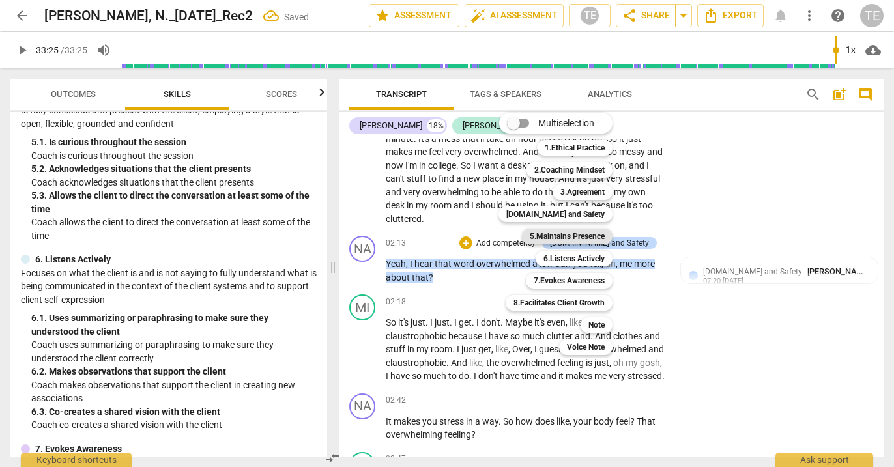
click at [553, 237] on b "5.Maintains Presence" at bounding box center [567, 237] width 75 height 16
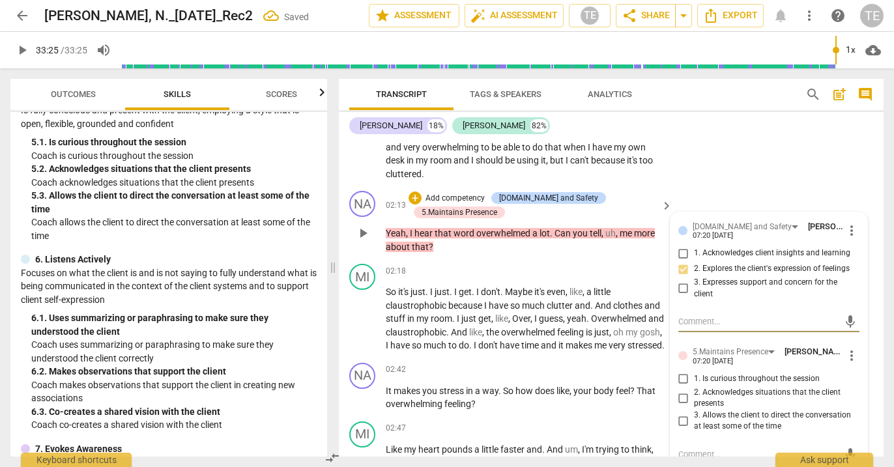
scroll to position [780, 0]
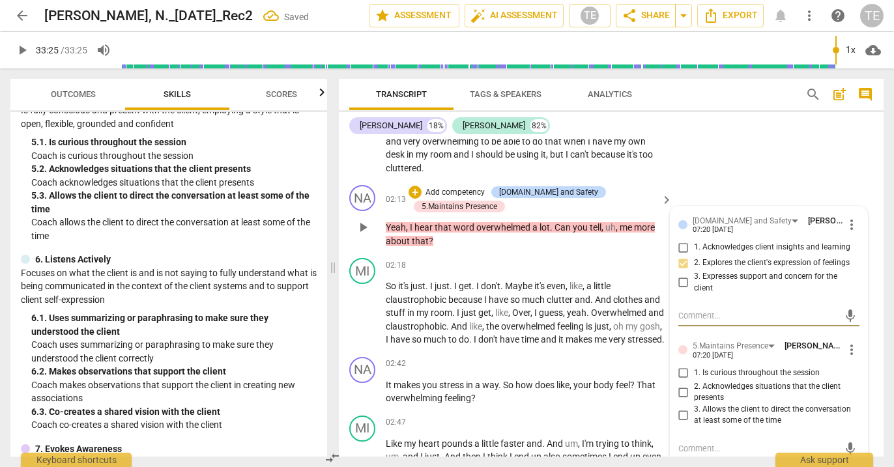
click at [681, 366] on input "1. Is curious throughout the session" at bounding box center [683, 374] width 21 height 16
checkbox input "true"
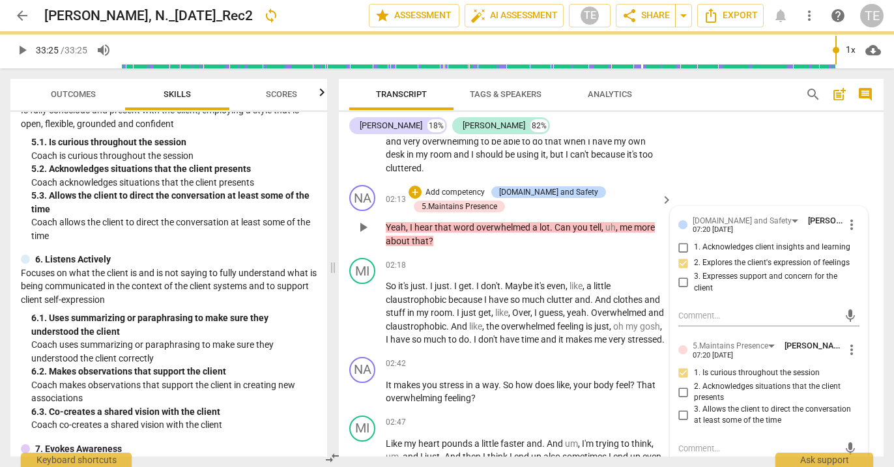
click at [681, 407] on input "3. Allows the client to direct the conversation at least some of the time" at bounding box center [683, 415] width 21 height 16
checkbox input "true"
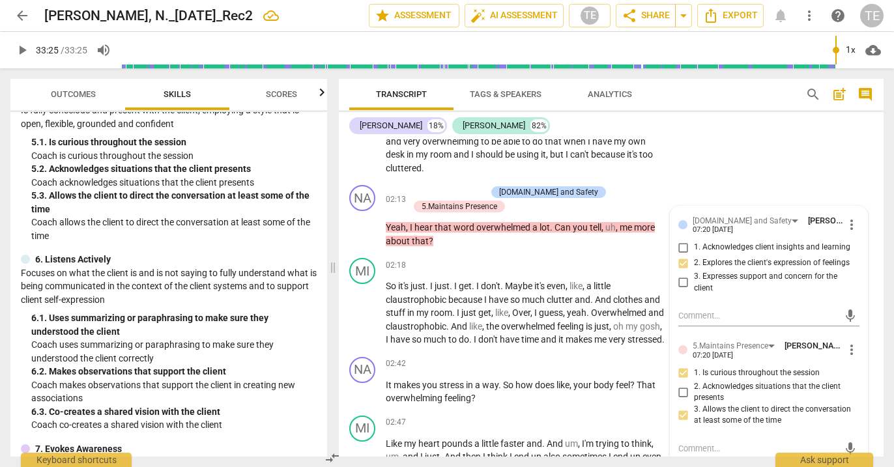
click at [455, 261] on div "02:18 + Add competency keyboard_arrow_right" at bounding box center [530, 265] width 288 height 14
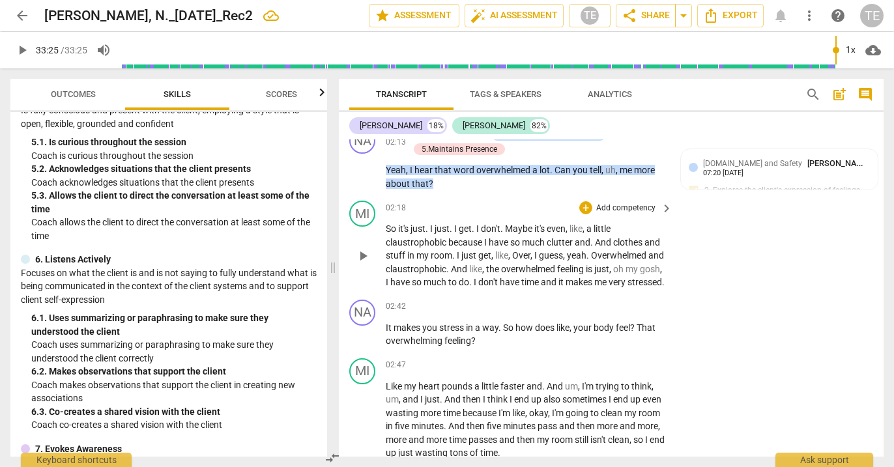
scroll to position [845, 0]
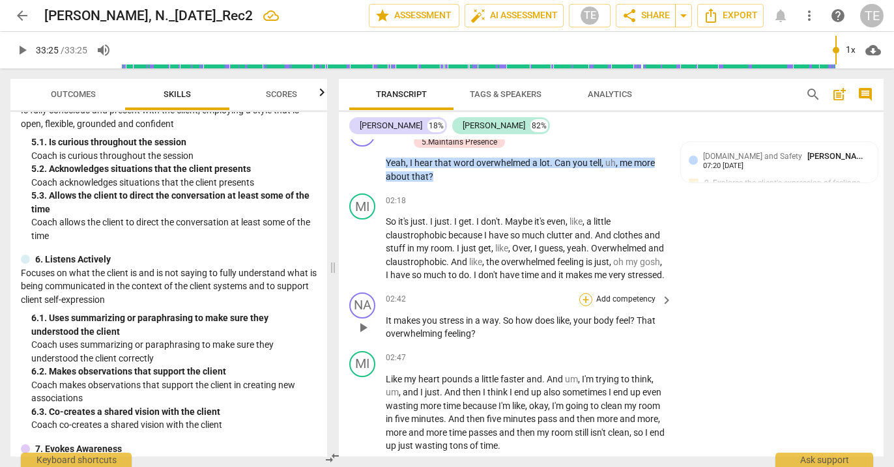
click at [586, 299] on div "+" at bounding box center [586, 299] width 13 height 13
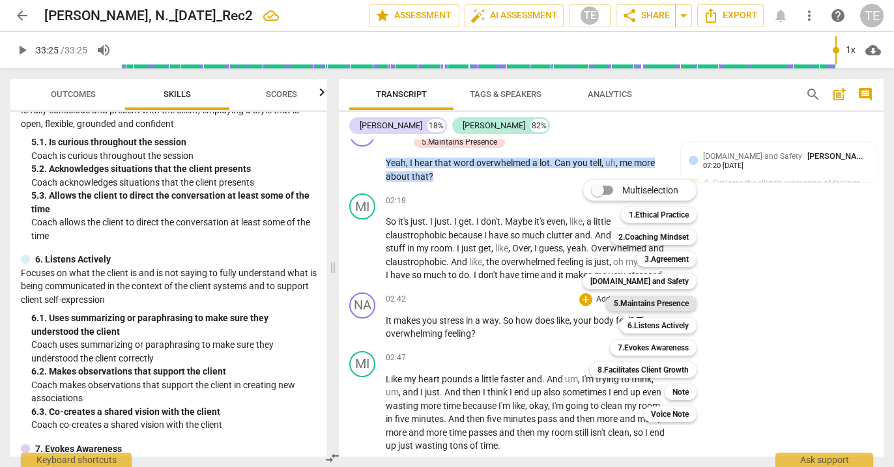
click at [645, 302] on b "5.Maintains Presence" at bounding box center [651, 304] width 75 height 16
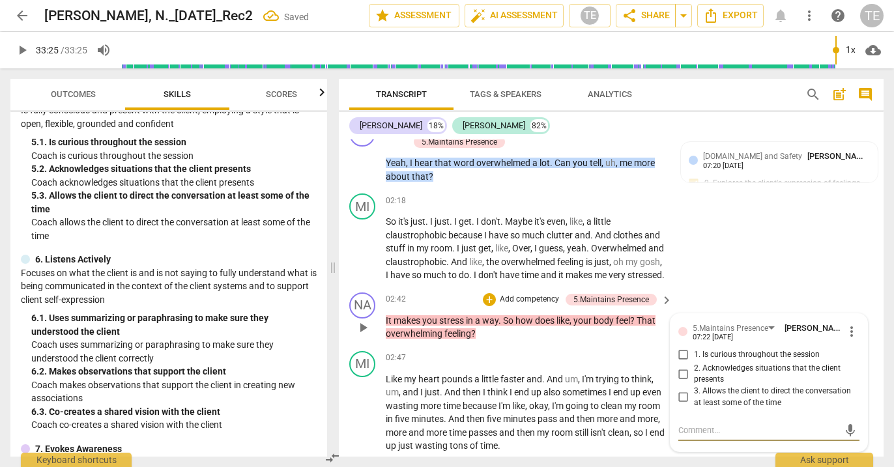
click at [679, 357] on input "1. Is curious throughout the session" at bounding box center [683, 355] width 21 height 16
checkbox input "true"
click at [681, 397] on input "3. Allows the client to direct the conversation at least some of the time" at bounding box center [683, 398] width 21 height 16
checkbox input "true"
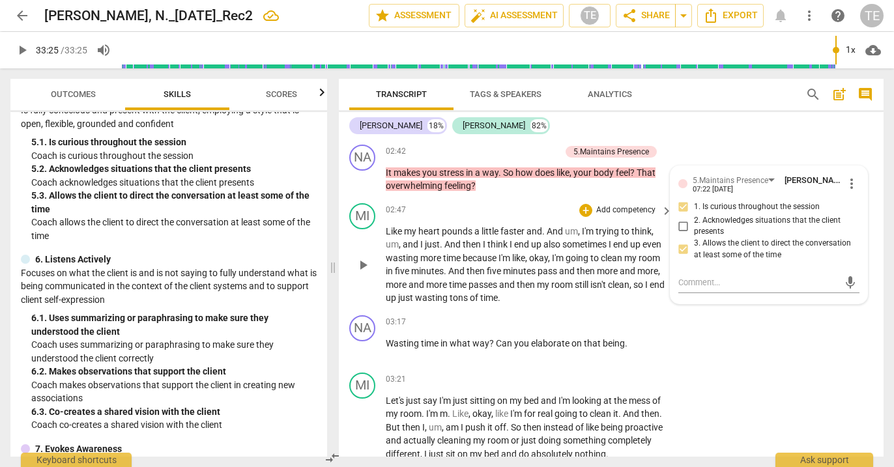
scroll to position [996, 0]
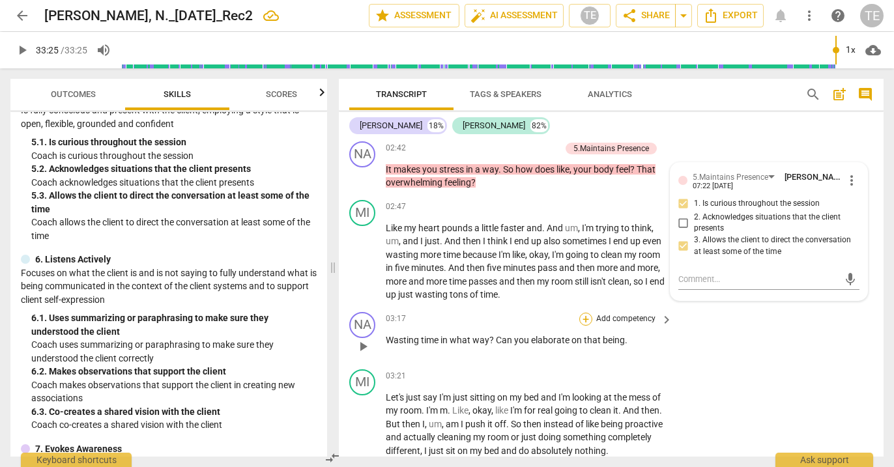
click at [583, 321] on div "+" at bounding box center [586, 319] width 13 height 13
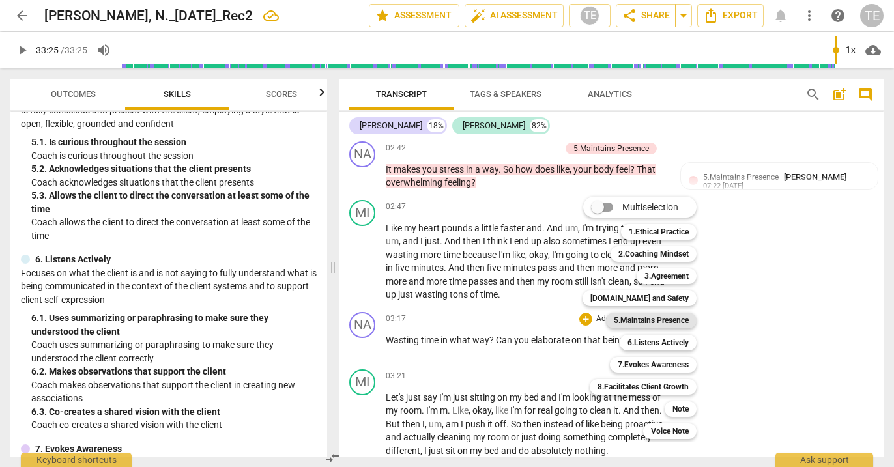
click at [638, 325] on b "5.Maintains Presence" at bounding box center [651, 321] width 75 height 16
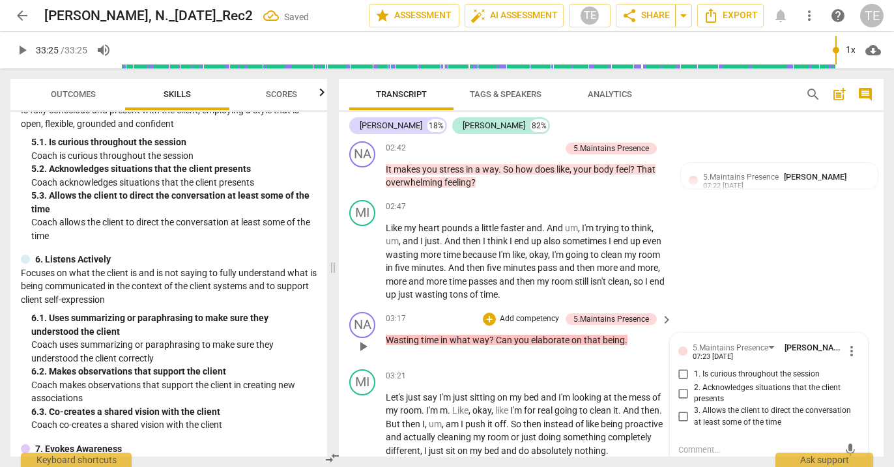
click at [681, 374] on input "1. Is curious throughout the session" at bounding box center [683, 375] width 21 height 16
checkbox input "true"
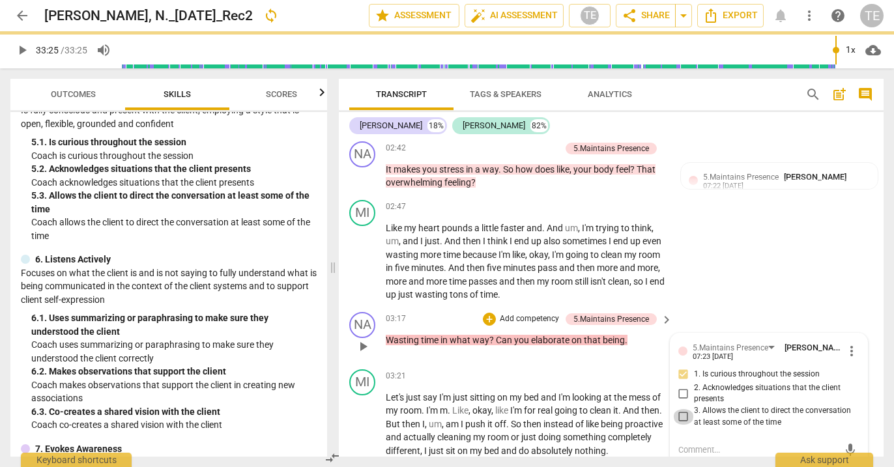
click at [681, 413] on input "3. Allows the client to direct the conversation at least some of the time" at bounding box center [683, 417] width 21 height 16
checkbox input "true"
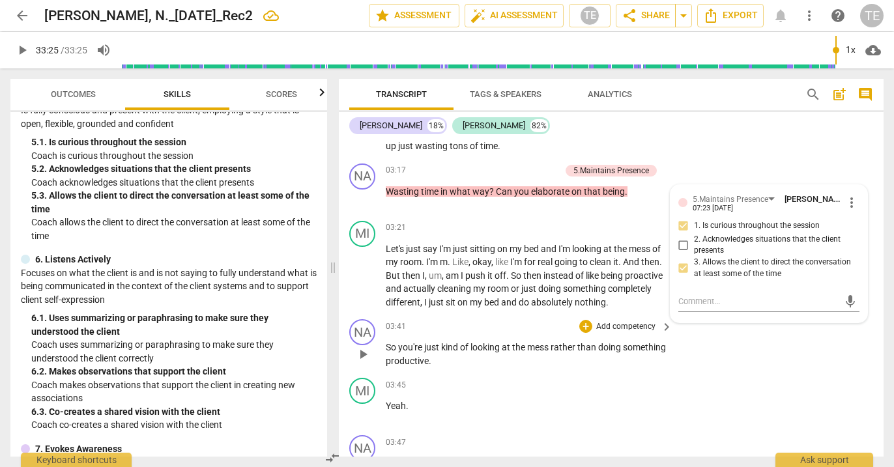
scroll to position [1151, 0]
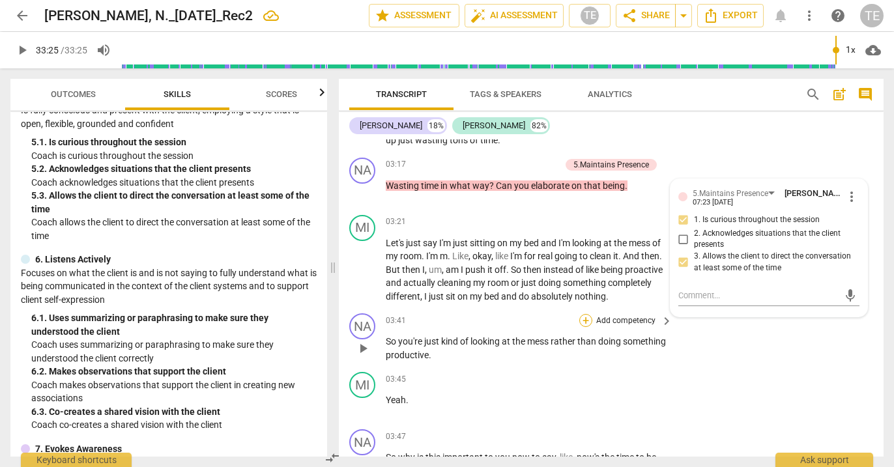
click at [584, 316] on div "+" at bounding box center [586, 320] width 13 height 13
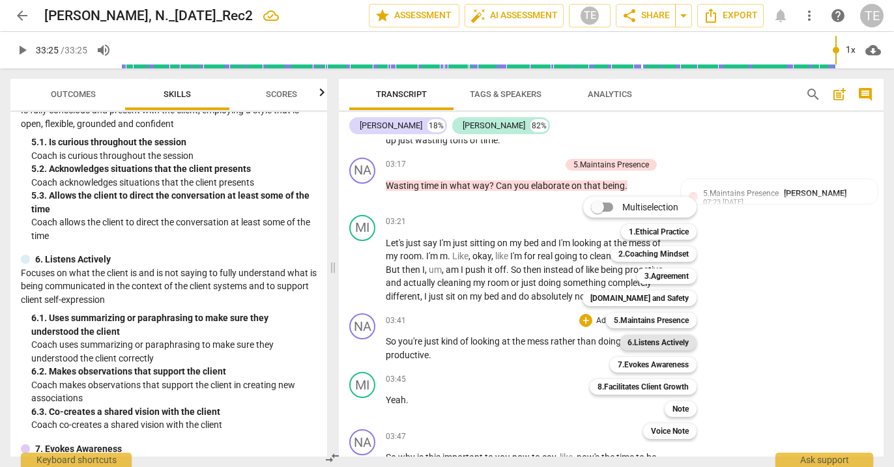
click at [642, 345] on b "6.Listens Actively" at bounding box center [658, 343] width 61 height 16
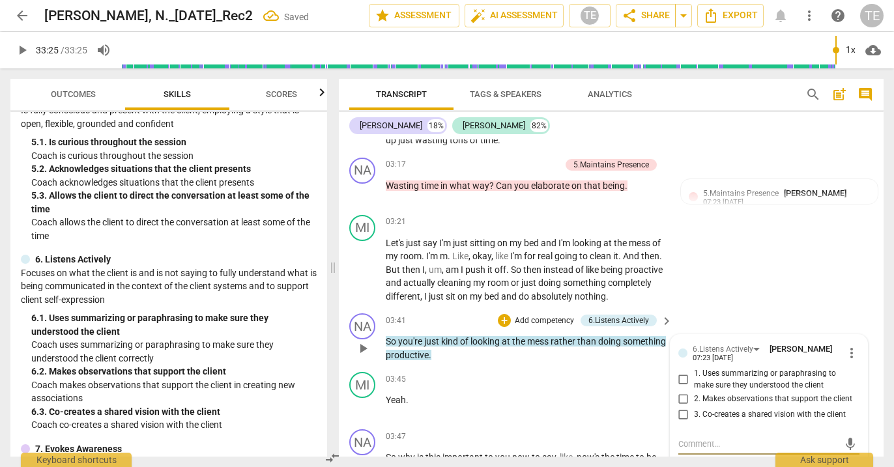
click at [682, 377] on input "1. Uses summarizing or paraphrasing to make sure they understood the client" at bounding box center [683, 380] width 21 height 16
checkbox input "true"
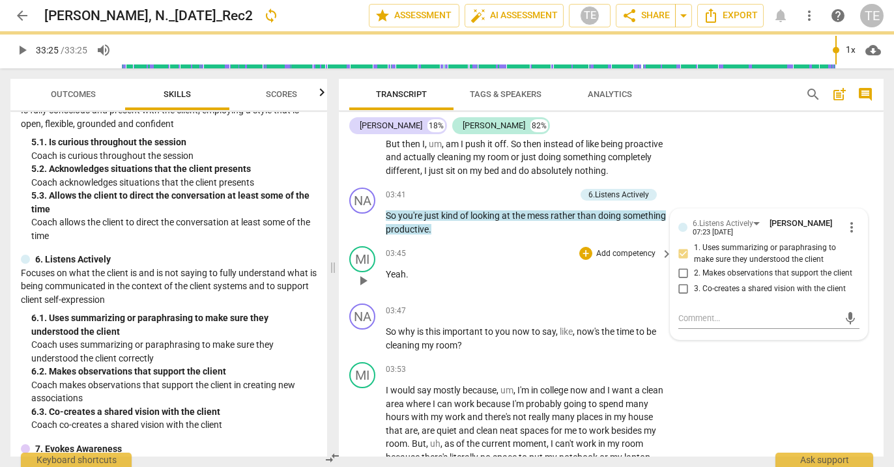
scroll to position [1284, 0]
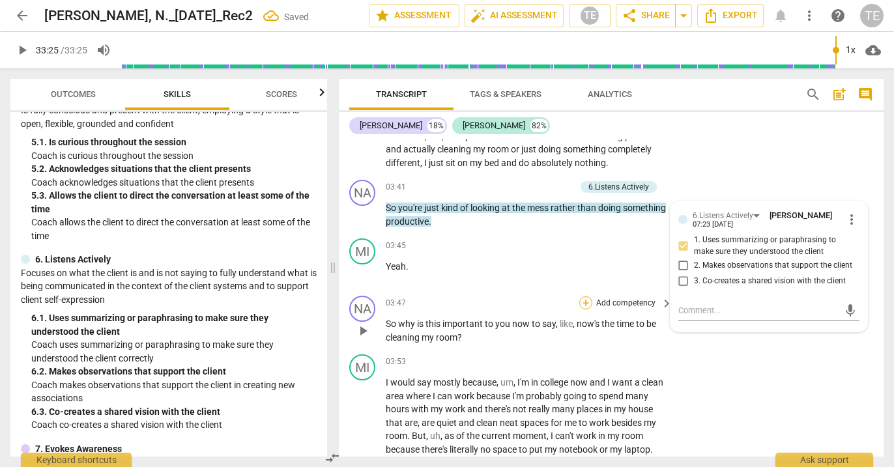
click at [583, 298] on div "+" at bounding box center [586, 303] width 13 height 13
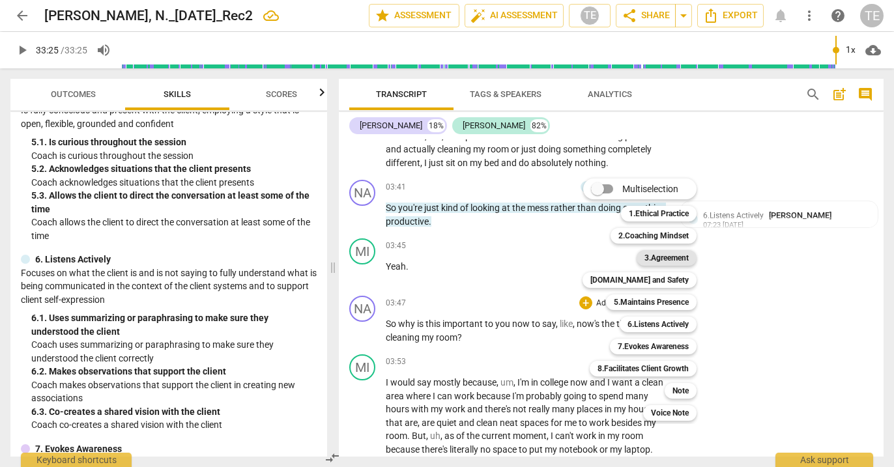
click at [668, 260] on b "3.Agreement" at bounding box center [667, 258] width 44 height 16
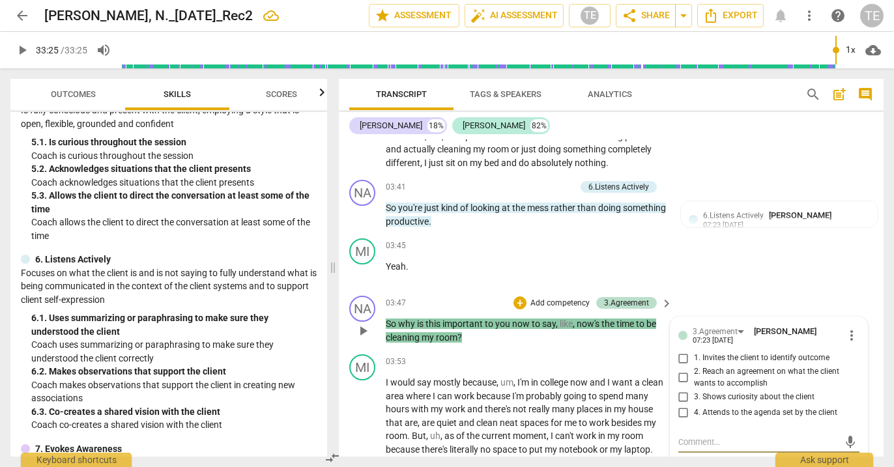
click at [681, 392] on input "3. Shows curiosity about the client" at bounding box center [683, 397] width 21 height 16
checkbox input "true"
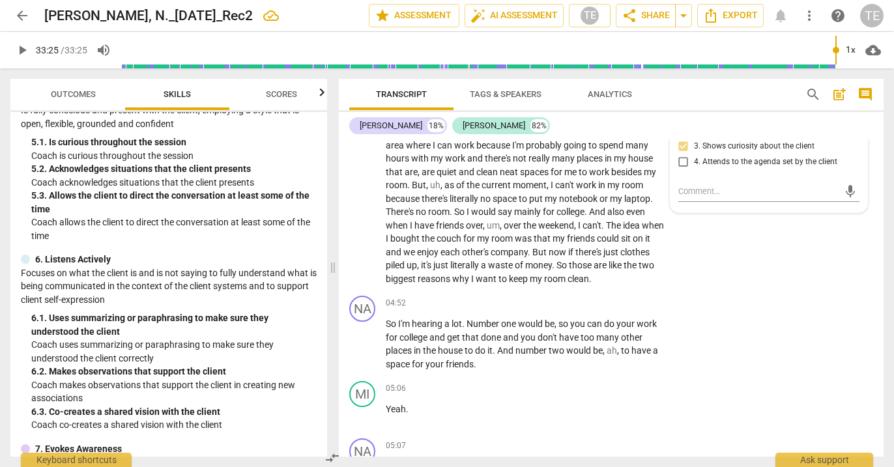
scroll to position [1539, 0]
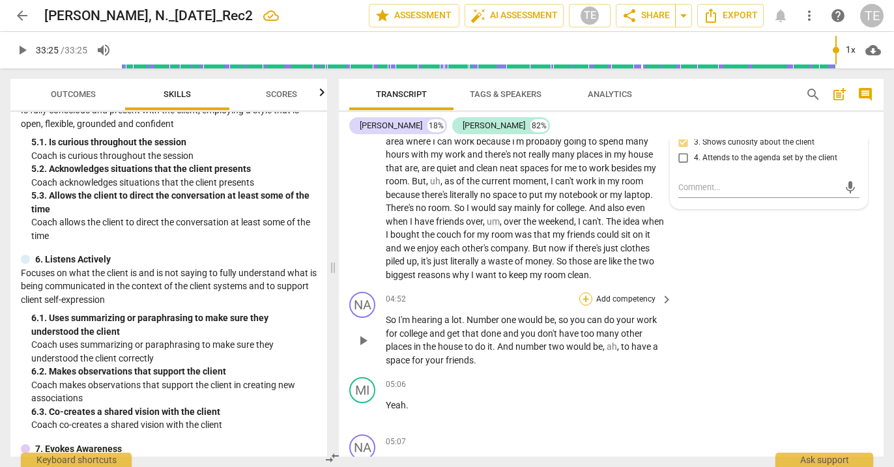
click at [583, 293] on div "+" at bounding box center [586, 299] width 13 height 13
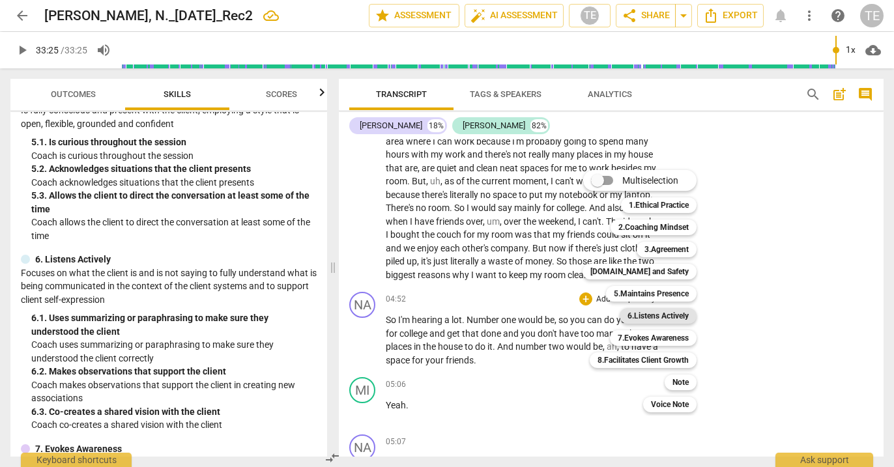
click at [643, 312] on b "6.Listens Actively" at bounding box center [658, 316] width 61 height 16
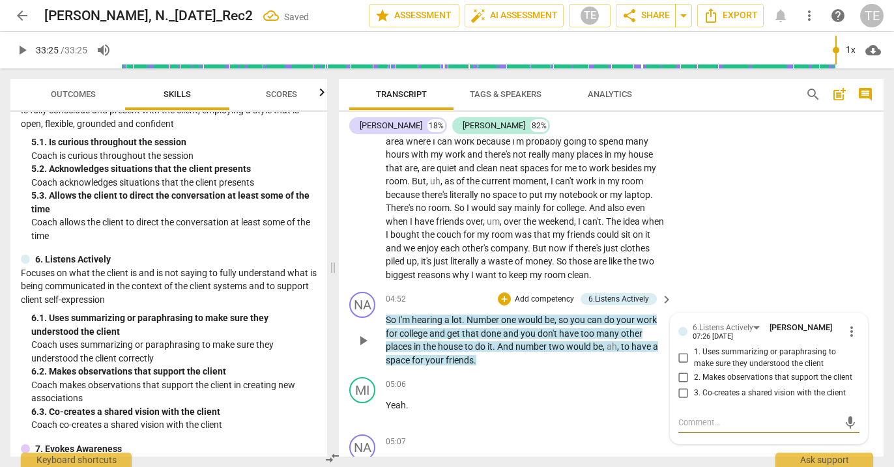
click at [682, 351] on input "1. Uses summarizing or paraphrasing to make sure they understood the client" at bounding box center [683, 359] width 21 height 16
checkbox input "true"
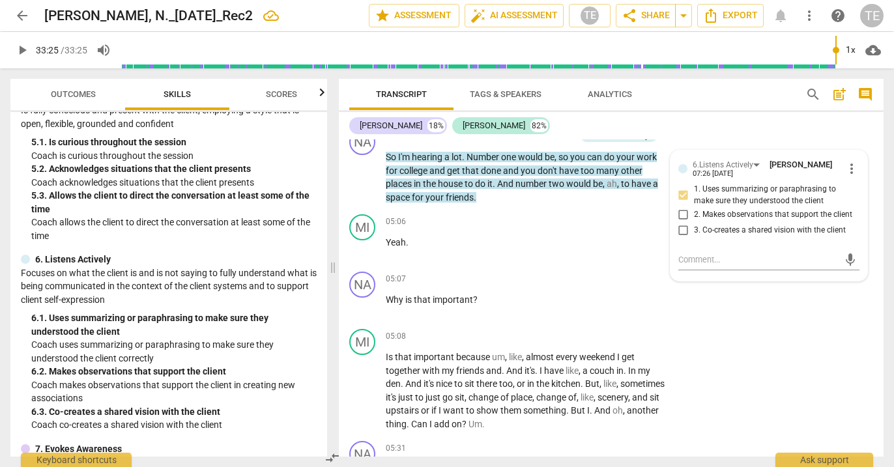
scroll to position [1704, 0]
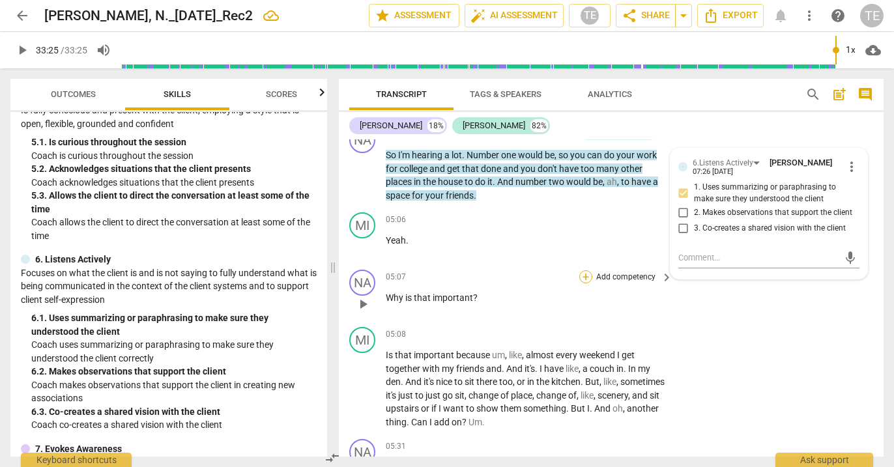
click at [585, 271] on div "+" at bounding box center [586, 277] width 13 height 13
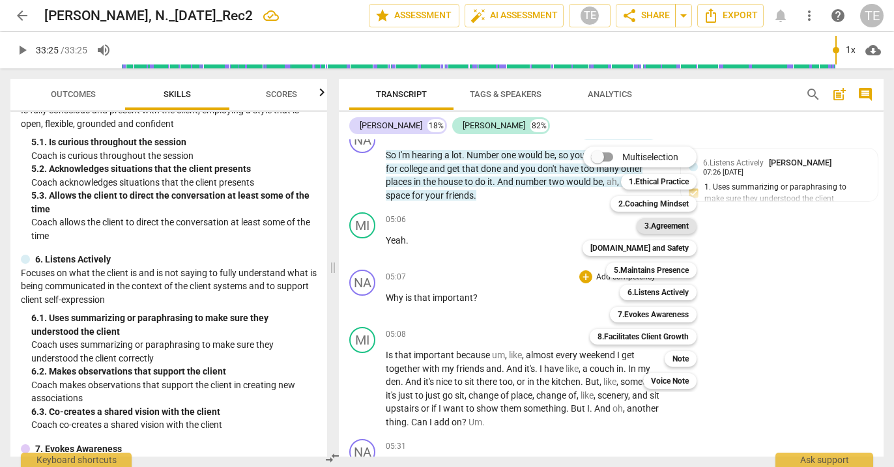
click at [657, 226] on b "3.Agreement" at bounding box center [667, 226] width 44 height 16
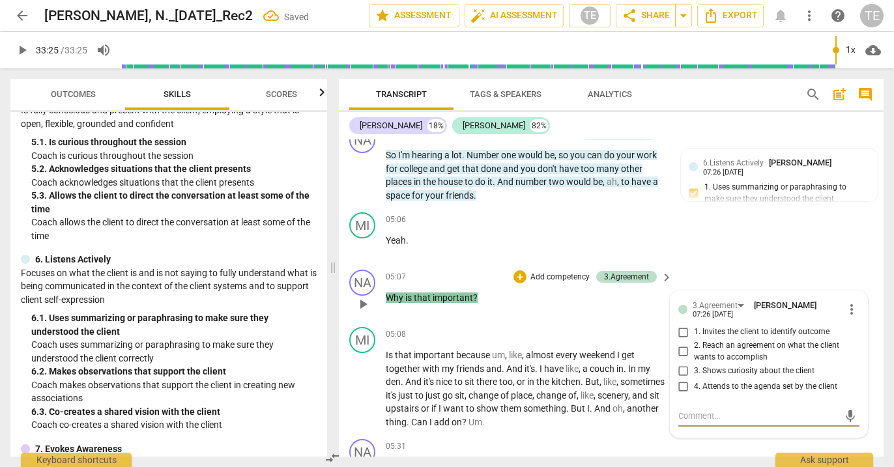
click at [681, 363] on input "3. Shows curiosity about the client" at bounding box center [683, 371] width 21 height 16
checkbox input "true"
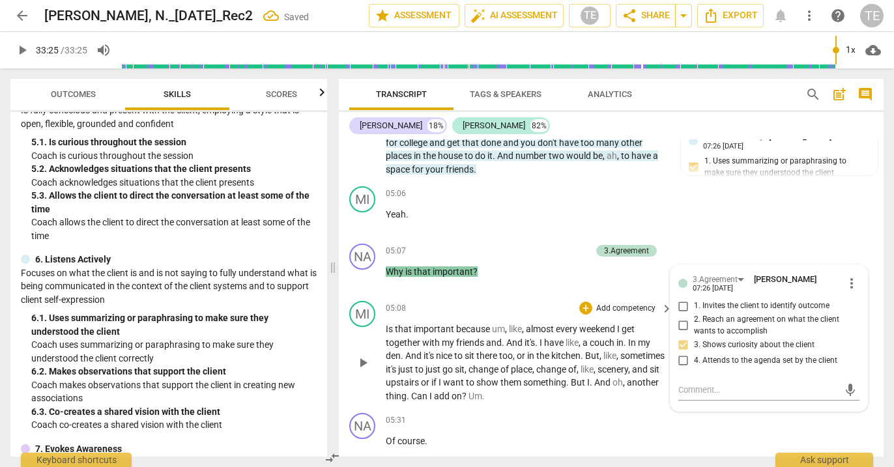
scroll to position [1732, 0]
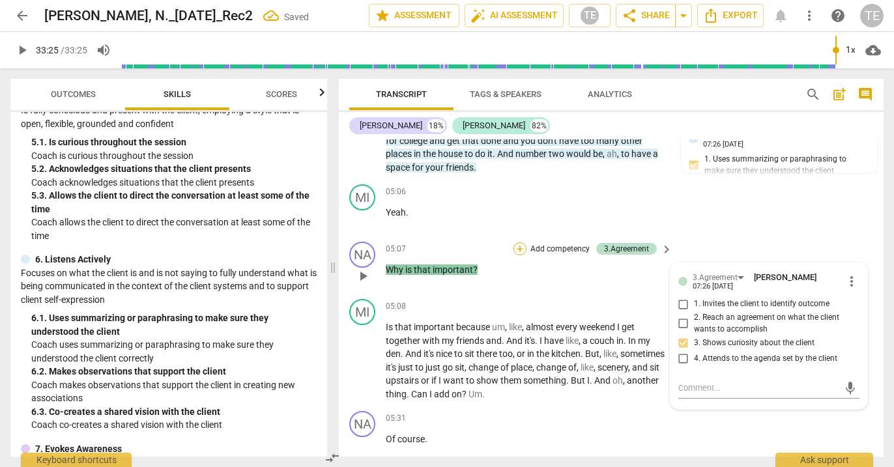
click at [520, 242] on div "+" at bounding box center [520, 248] width 13 height 13
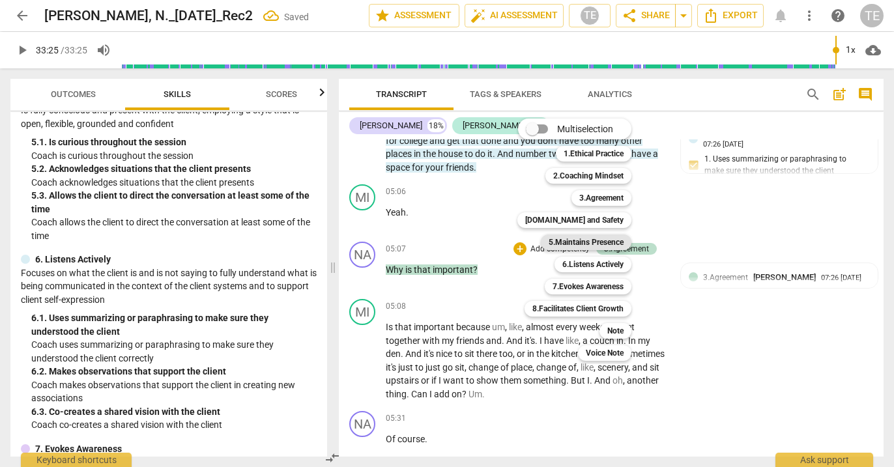
click at [587, 242] on b "5.Maintains Presence" at bounding box center [586, 243] width 75 height 16
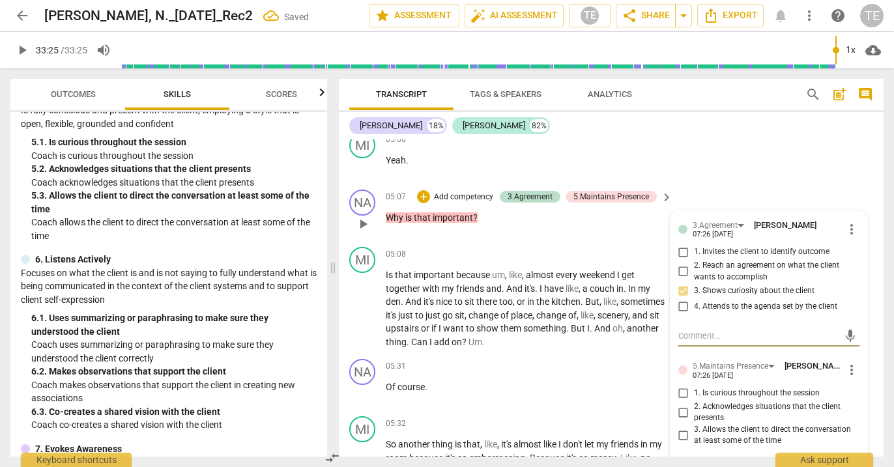
scroll to position [1794, 0]
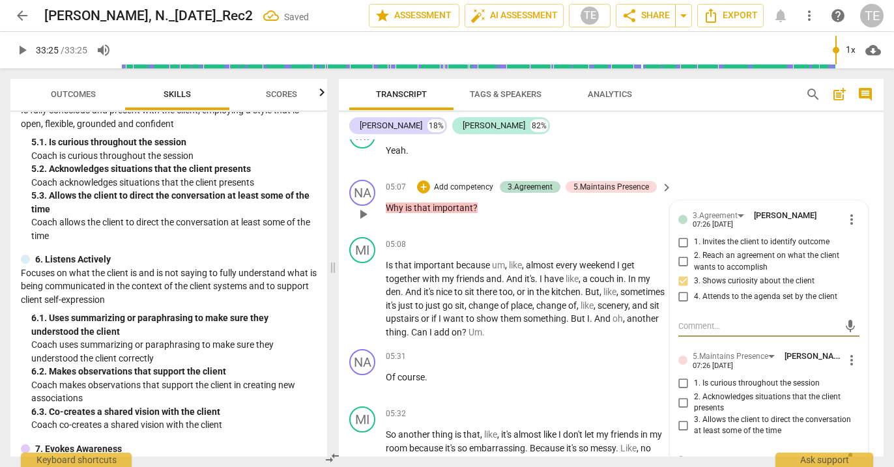
click at [681, 376] on input "1. Is curious throughout the session" at bounding box center [683, 384] width 21 height 16
checkbox input "true"
click at [681, 418] on input "3. Allows the client to direct the conversation at least some of the time" at bounding box center [683, 426] width 21 height 16
checkbox input "true"
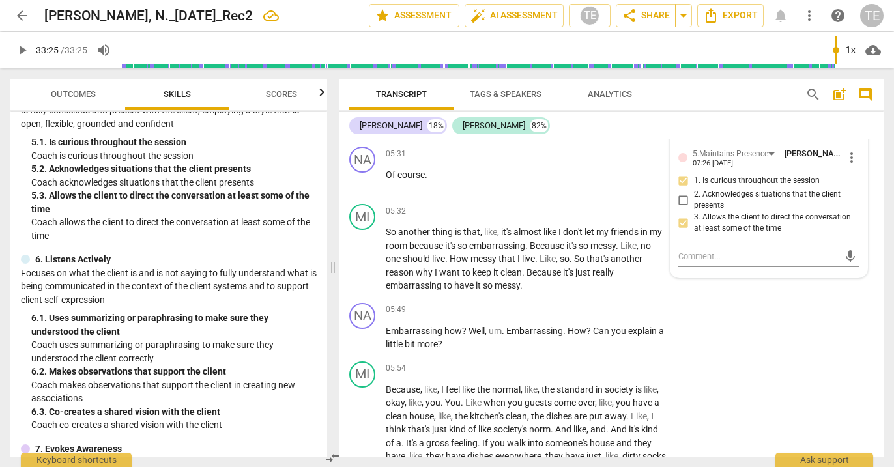
scroll to position [2001, 0]
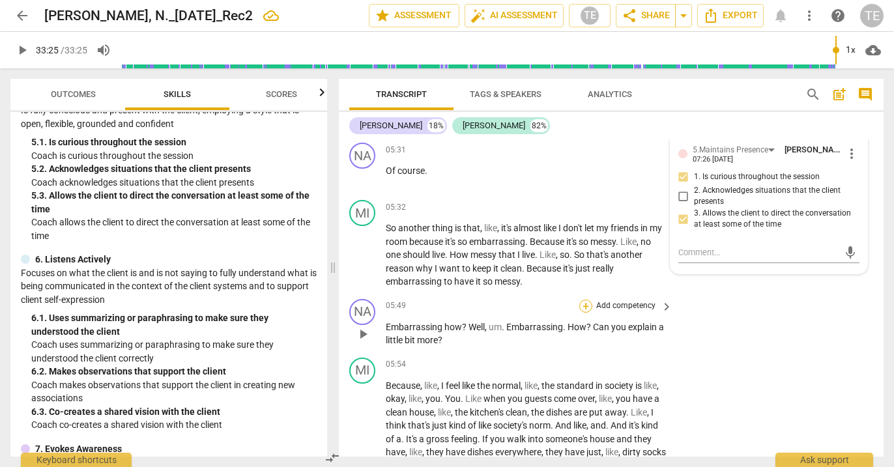
click at [586, 300] on div "+" at bounding box center [586, 306] width 13 height 13
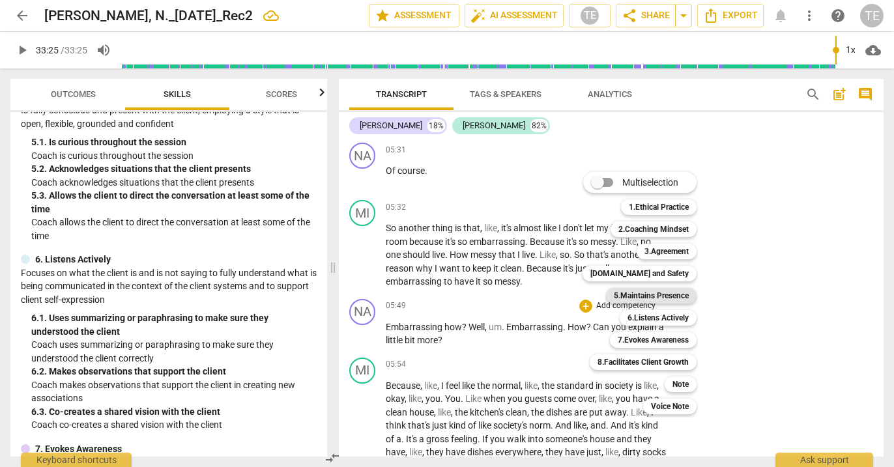
click at [641, 298] on b "5.Maintains Presence" at bounding box center [651, 296] width 75 height 16
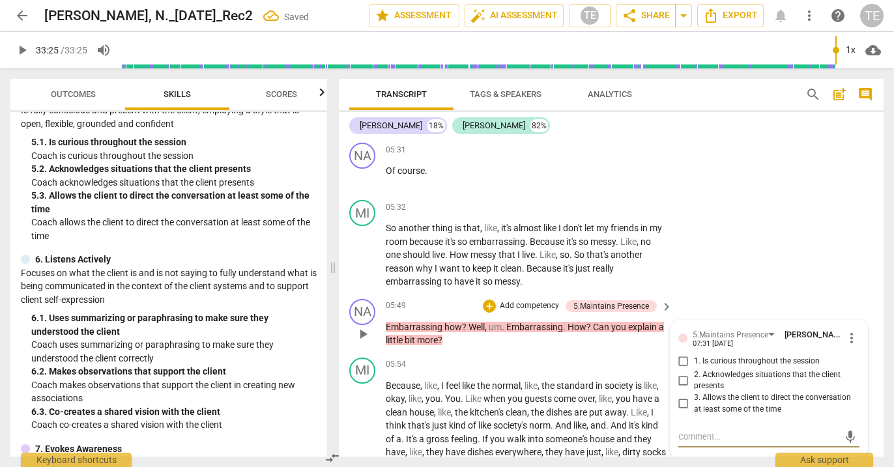
click at [682, 354] on input "1. Is curious throughout the session" at bounding box center [683, 362] width 21 height 16
checkbox input "true"
click at [682, 396] on input "3. Allows the client to direct the conversation at least some of the time" at bounding box center [683, 404] width 21 height 16
checkbox input "true"
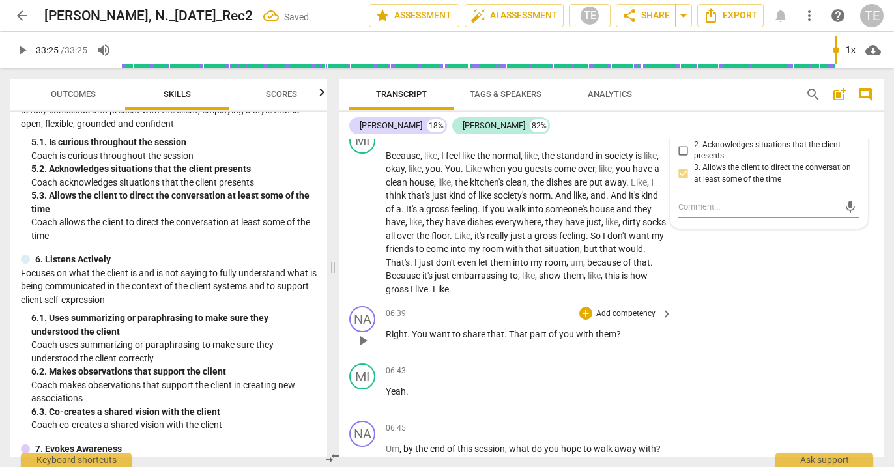
scroll to position [2234, 0]
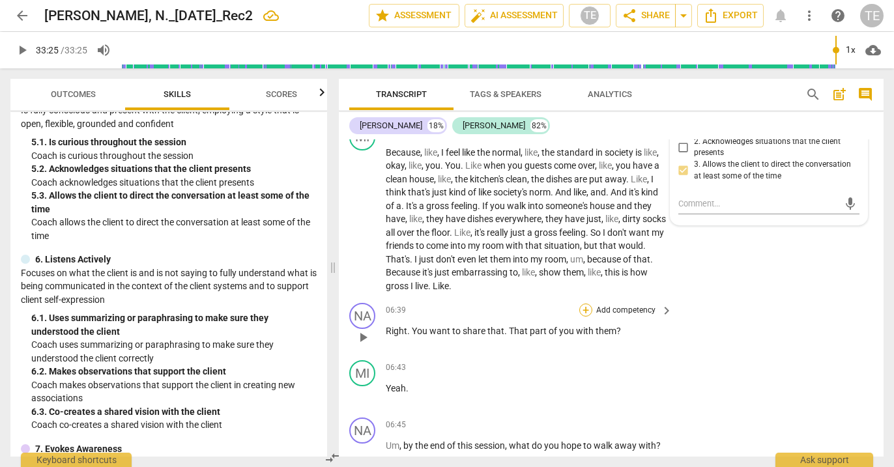
click at [583, 304] on div "+" at bounding box center [586, 310] width 13 height 13
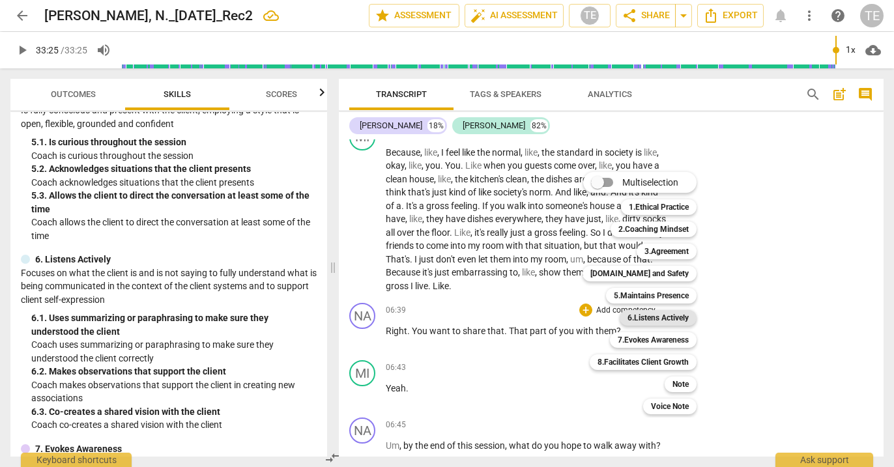
click at [647, 319] on b "6.Listens Actively" at bounding box center [658, 318] width 61 height 16
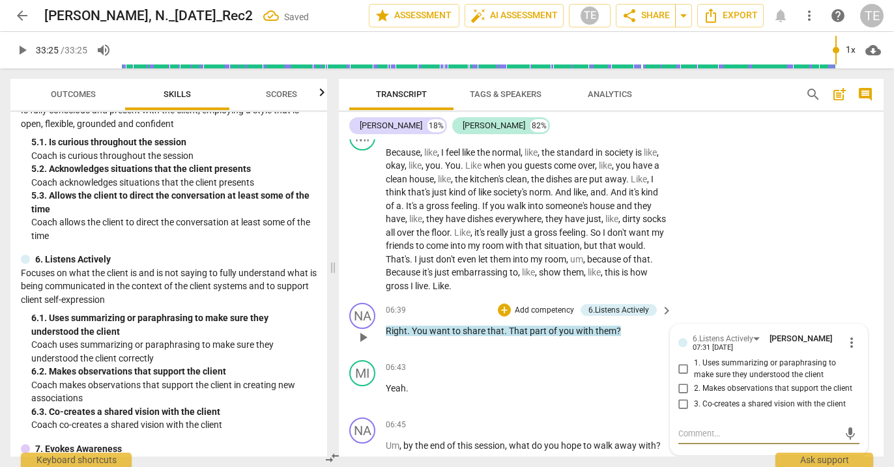
click at [681, 362] on input "1. Uses summarizing or paraphrasing to make sure they understood the client" at bounding box center [683, 370] width 21 height 16
checkbox input "true"
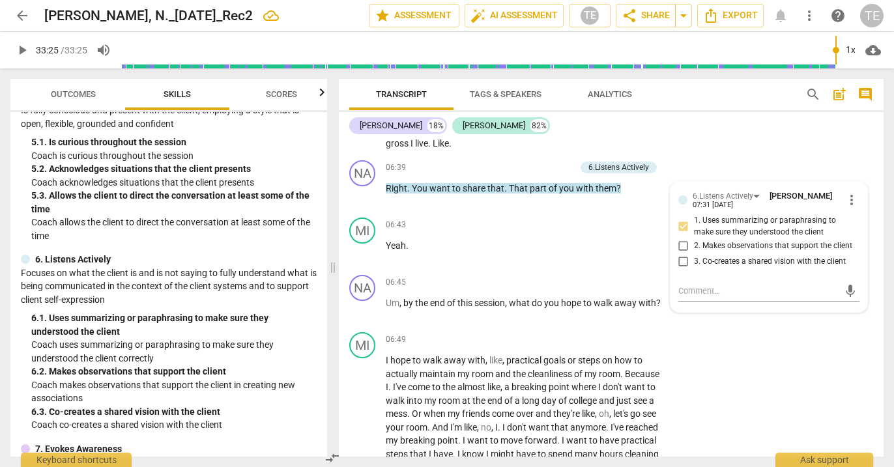
scroll to position [2379, 0]
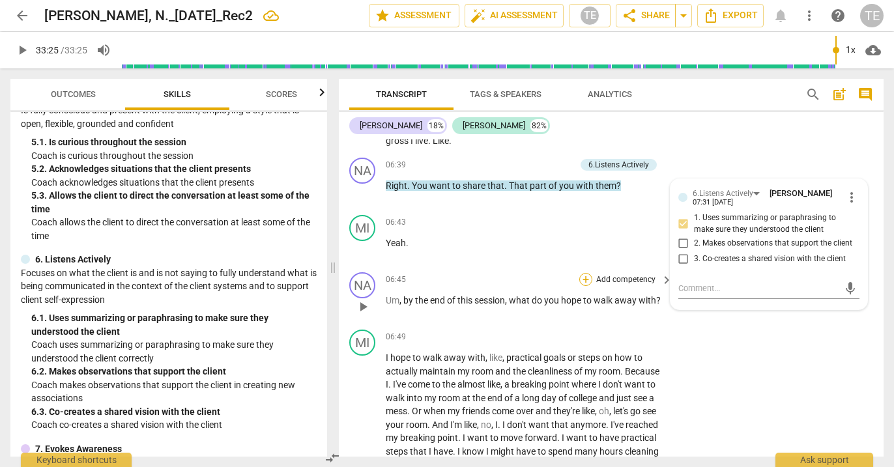
click at [585, 273] on div "+" at bounding box center [586, 279] width 13 height 13
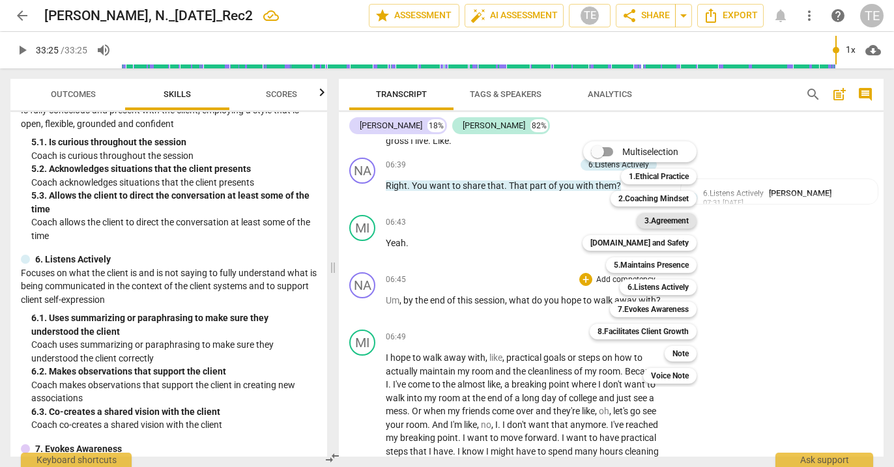
click at [660, 220] on b "3.Agreement" at bounding box center [667, 221] width 44 height 16
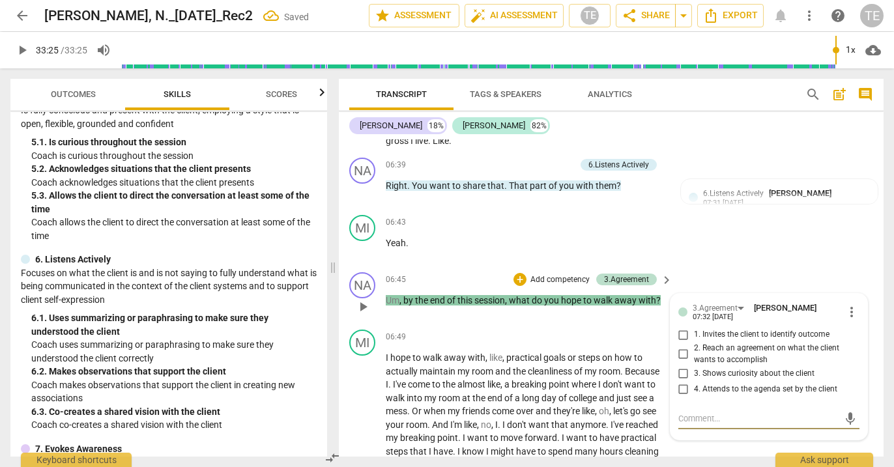
click at [679, 327] on input "1. Invites the client to identify outcome" at bounding box center [683, 335] width 21 height 16
checkbox input "true"
click at [683, 347] on input "2. Reach an agreement on what the client wants to accomplish" at bounding box center [683, 355] width 21 height 16
checkbox input "true"
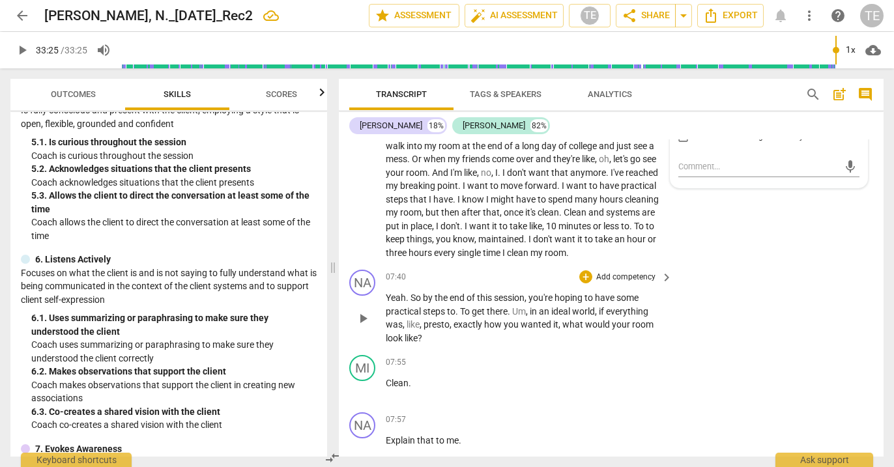
scroll to position [2635, 0]
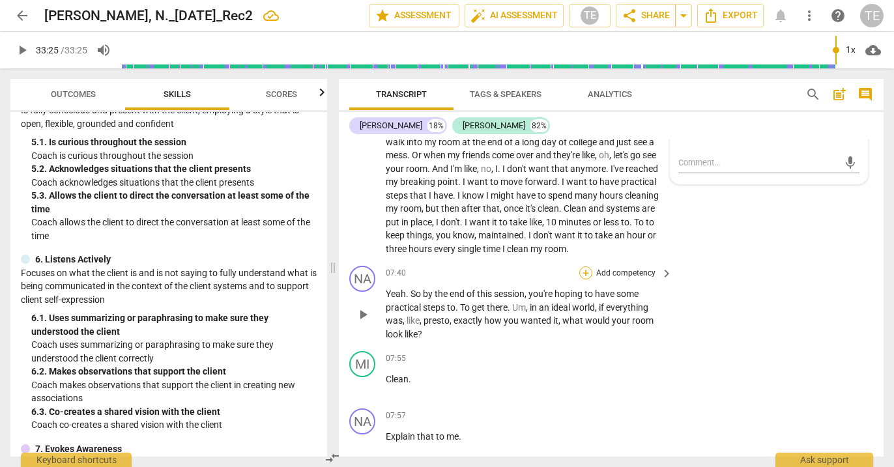
click at [589, 267] on div "+" at bounding box center [586, 273] width 13 height 13
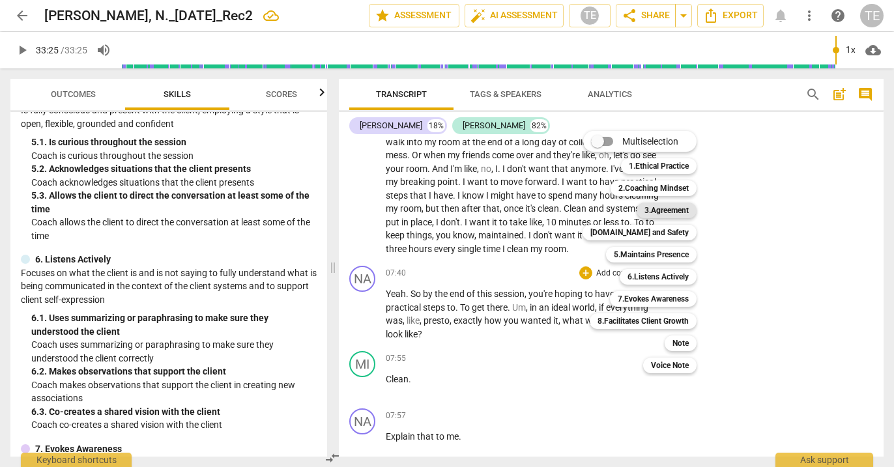
click at [666, 212] on b "3.Agreement" at bounding box center [667, 211] width 44 height 16
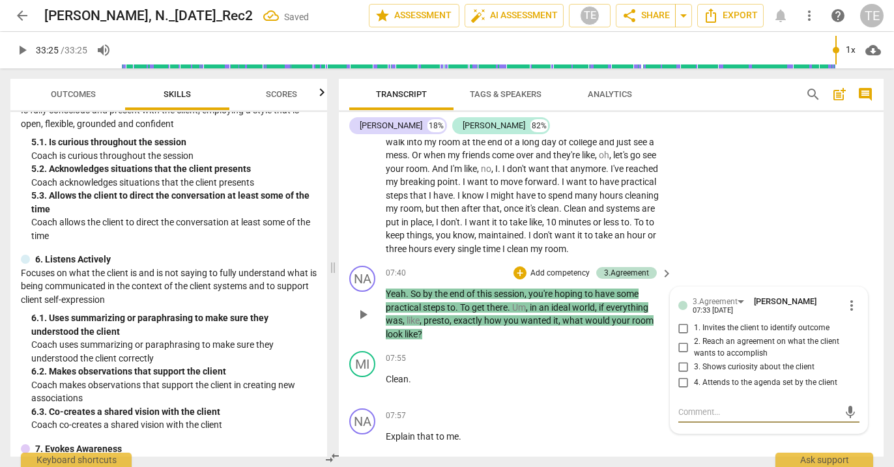
click at [680, 340] on input "2. Reach an agreement on what the client wants to accomplish" at bounding box center [683, 348] width 21 height 16
checkbox input "true"
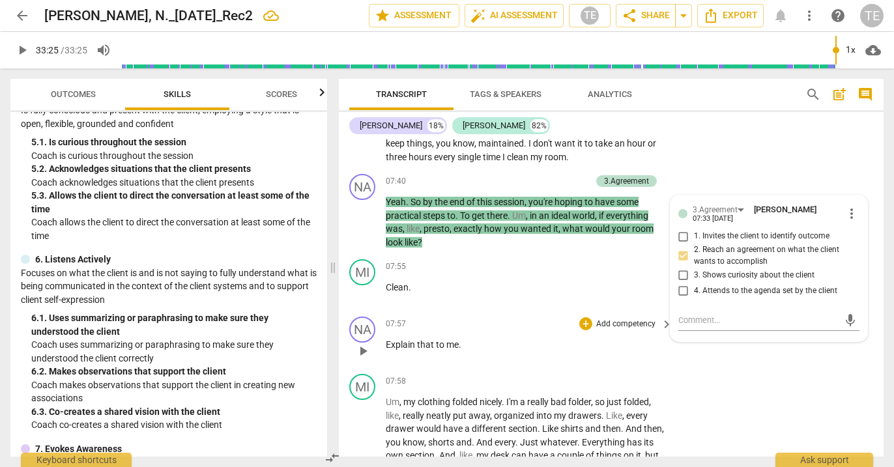
scroll to position [2735, 0]
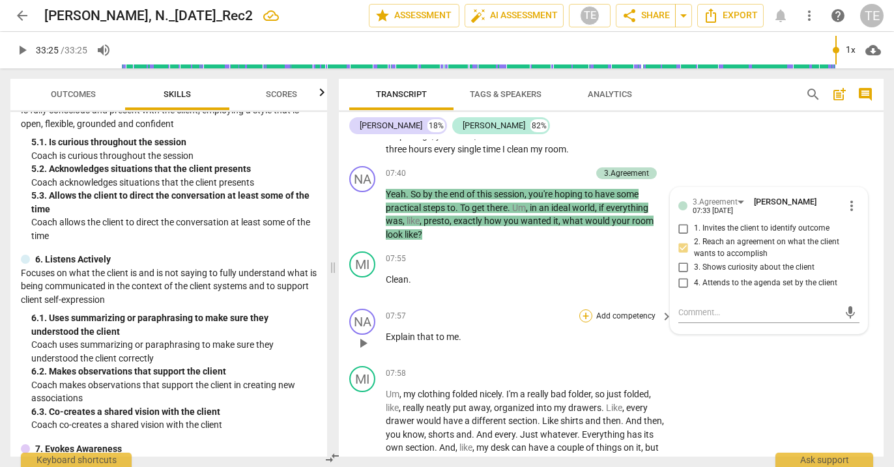
click at [585, 310] on div "+" at bounding box center [586, 316] width 13 height 13
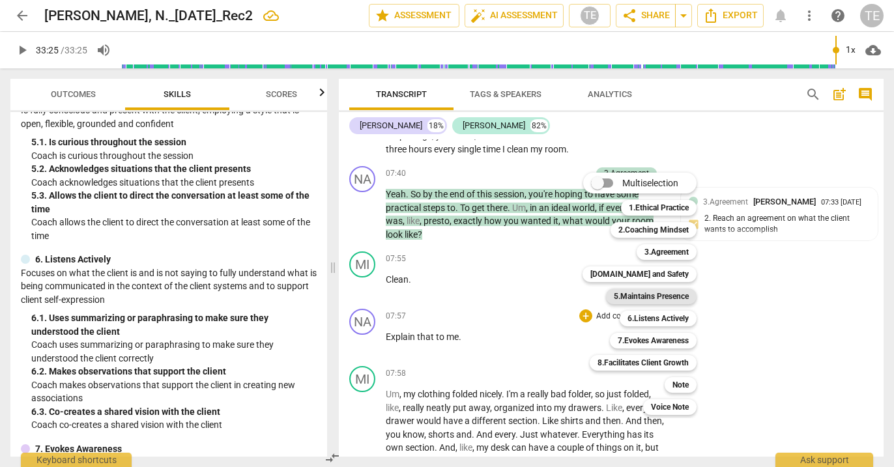
click at [654, 299] on b "5.Maintains Presence" at bounding box center [651, 297] width 75 height 16
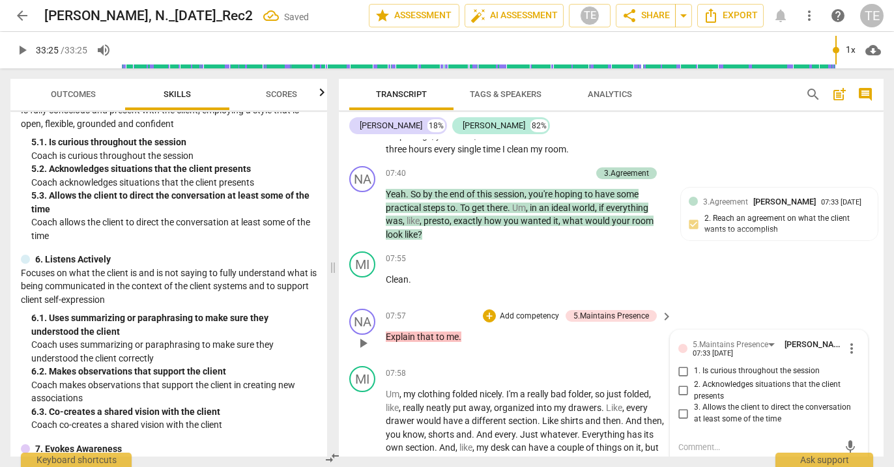
click at [679, 364] on input "1. Is curious throughout the session" at bounding box center [683, 372] width 21 height 16
checkbox input "true"
click at [682, 406] on input "3. Allows the client to direct the conversation at least some of the time" at bounding box center [683, 414] width 21 height 16
checkbox input "true"
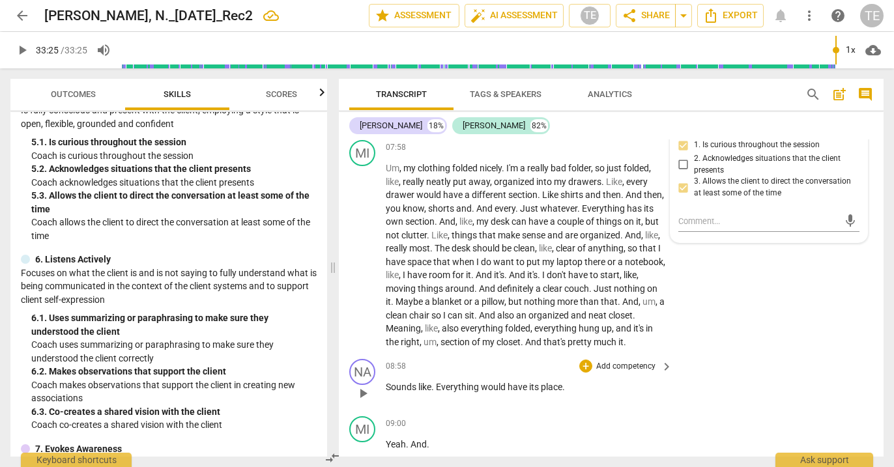
scroll to position [2965, 0]
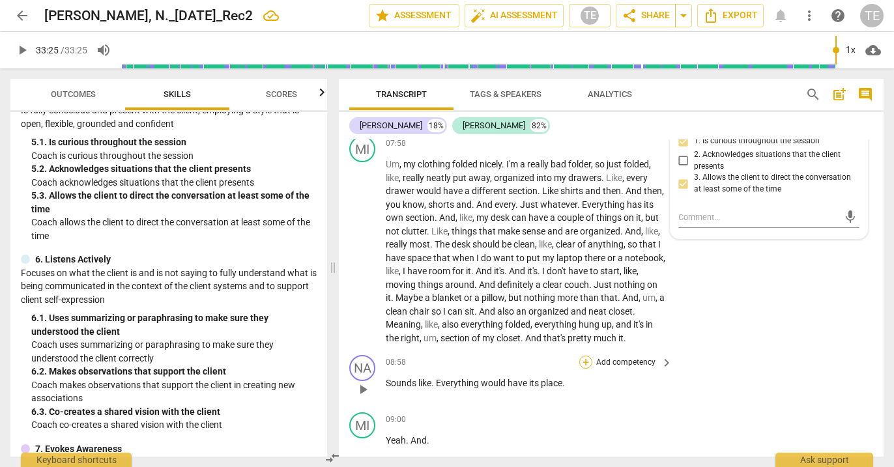
click at [584, 356] on div "+" at bounding box center [586, 362] width 13 height 13
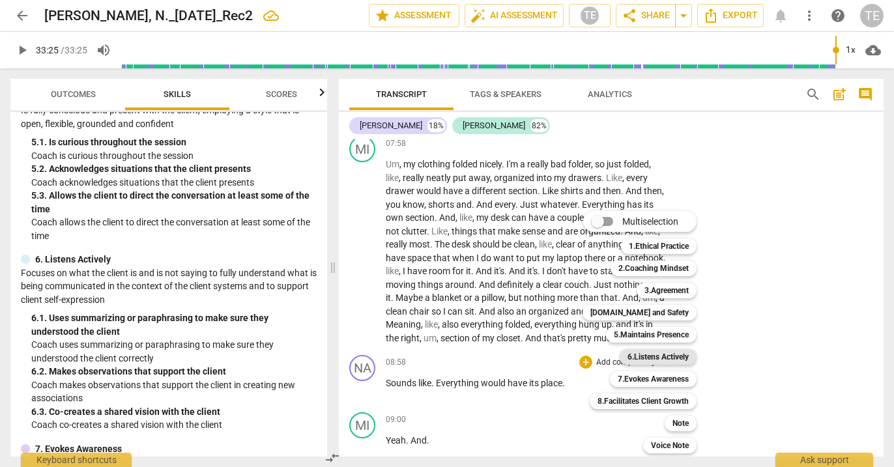
click at [638, 357] on b "6.Listens Actively" at bounding box center [658, 357] width 61 height 16
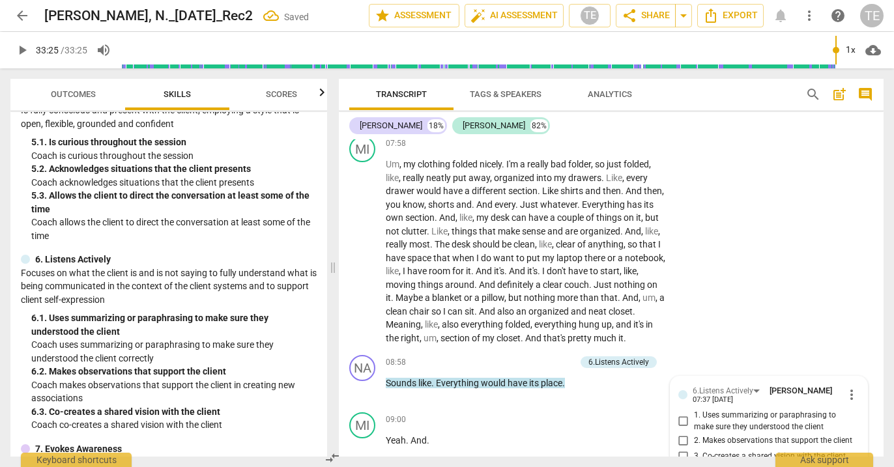
scroll to position [3138, 0]
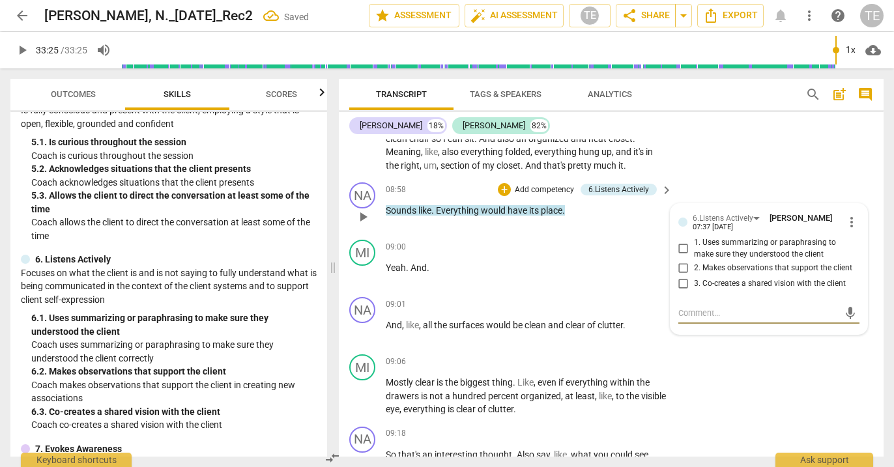
click at [681, 241] on input "1. Uses summarizing or paraphrasing to make sure they understood the client" at bounding box center [683, 249] width 21 height 16
checkbox input "true"
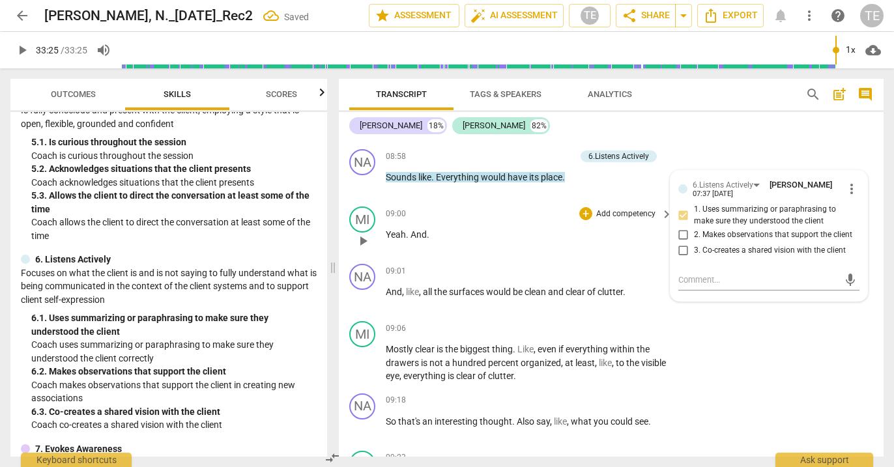
scroll to position [3173, 0]
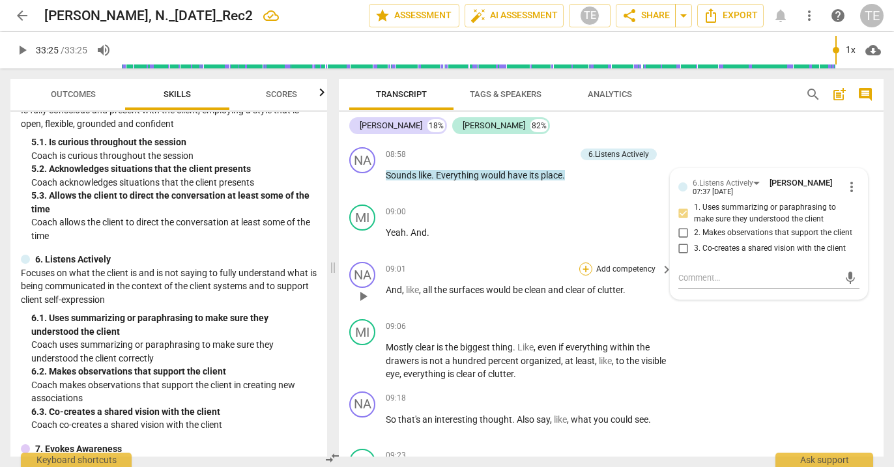
click at [586, 263] on div "+" at bounding box center [586, 269] width 13 height 13
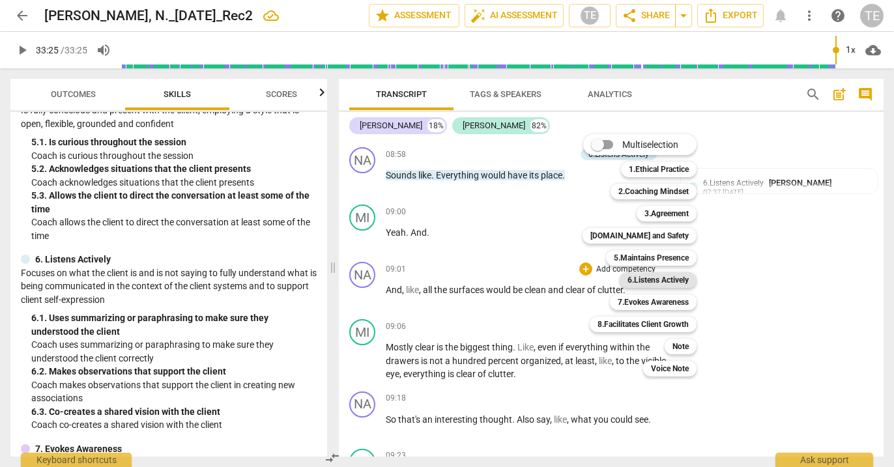
click at [643, 278] on b "6.Listens Actively" at bounding box center [658, 280] width 61 height 16
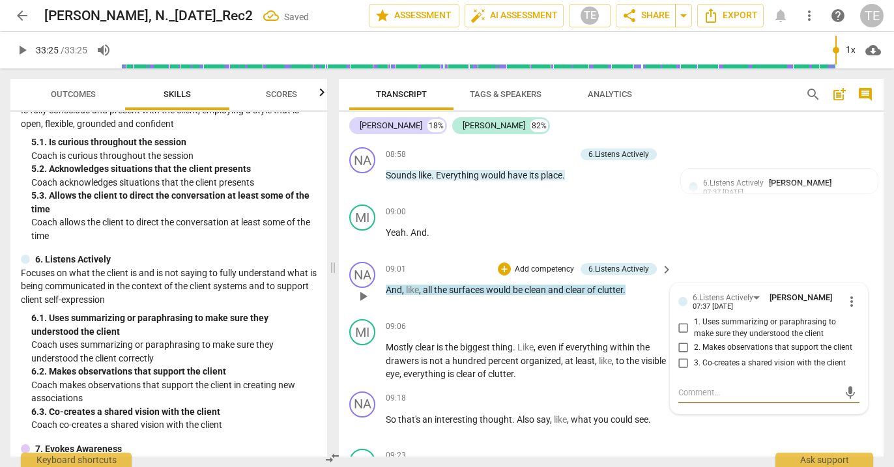
click at [681, 321] on input "1. Uses summarizing or paraphrasing to make sure they understood the client" at bounding box center [683, 329] width 21 height 16
checkbox input "true"
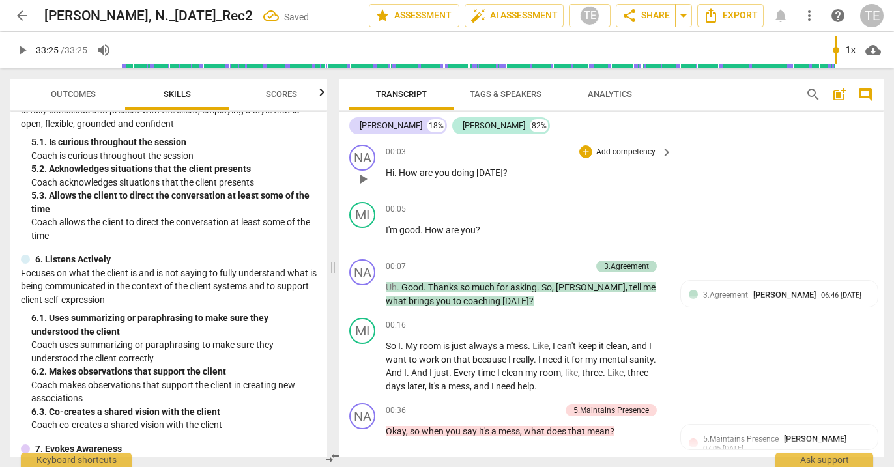
scroll to position [0, 0]
click at [840, 95] on span "post_add" at bounding box center [840, 95] width 16 height 16
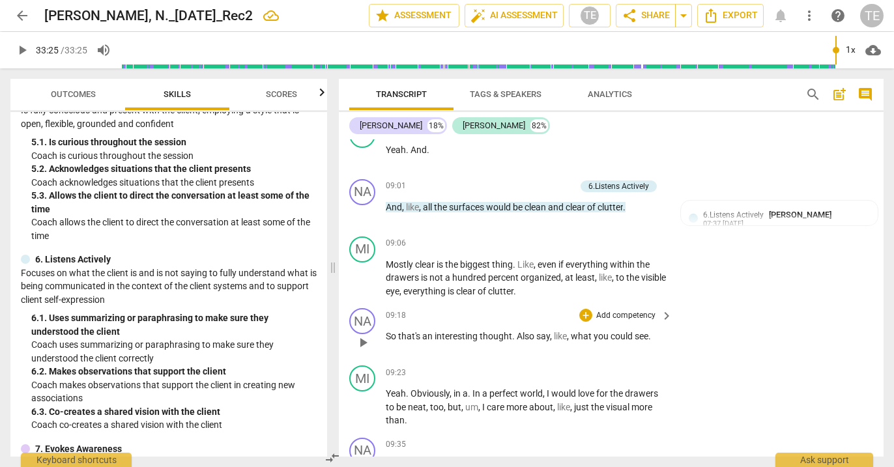
scroll to position [3349, 0]
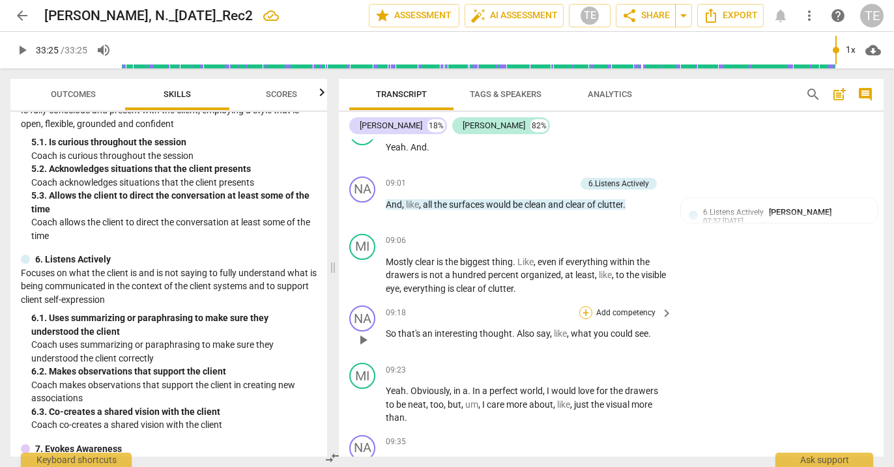
click at [588, 306] on div "+" at bounding box center [586, 312] width 13 height 13
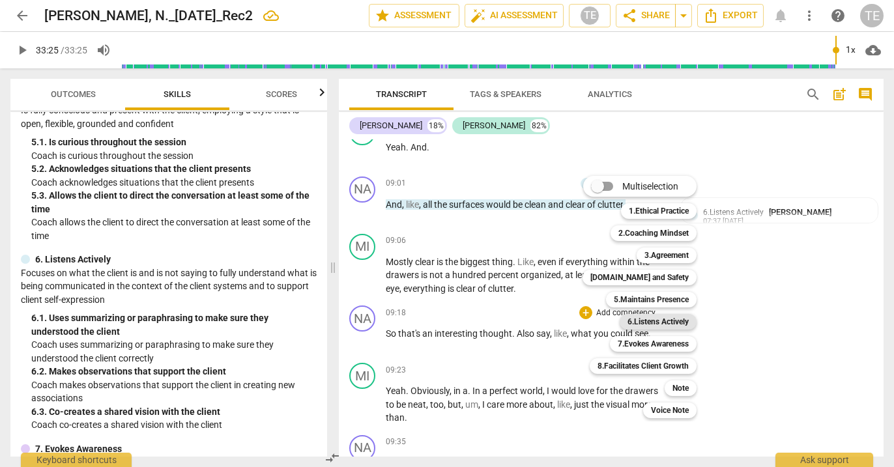
click at [656, 324] on b "6.Listens Actively" at bounding box center [658, 322] width 61 height 16
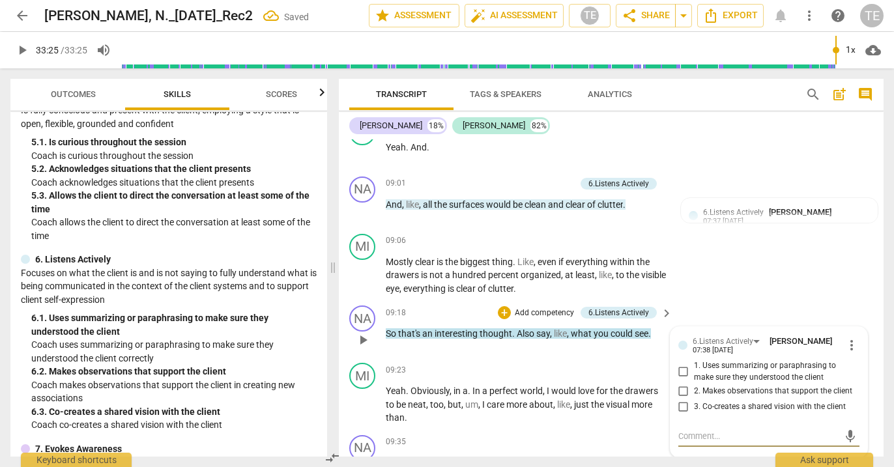
click at [681, 383] on input "2. Makes observations that support the client" at bounding box center [683, 391] width 21 height 16
checkbox input "true"
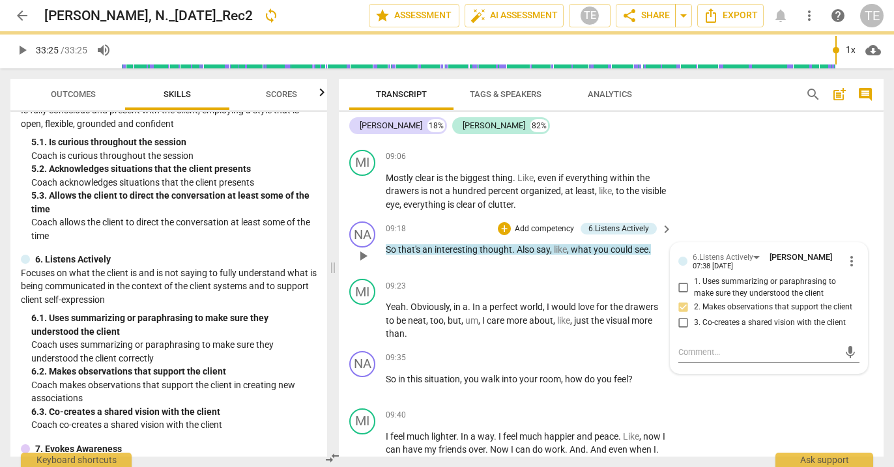
scroll to position [3454, 0]
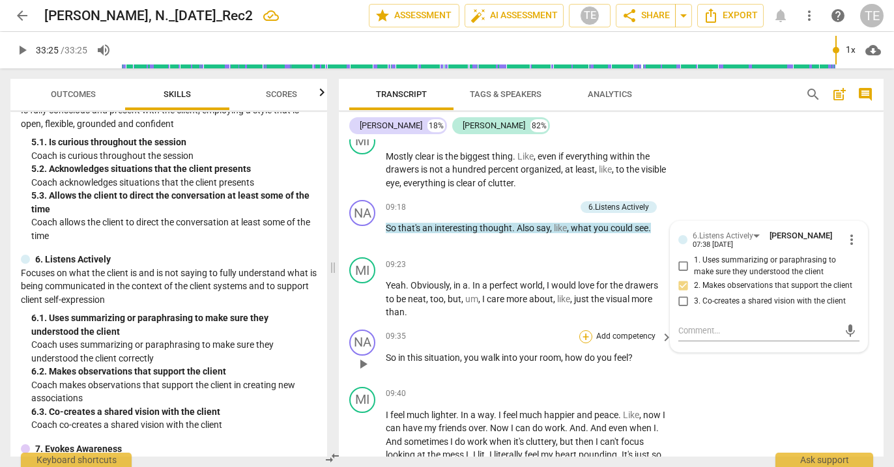
click at [584, 330] on div "+" at bounding box center [586, 336] width 13 height 13
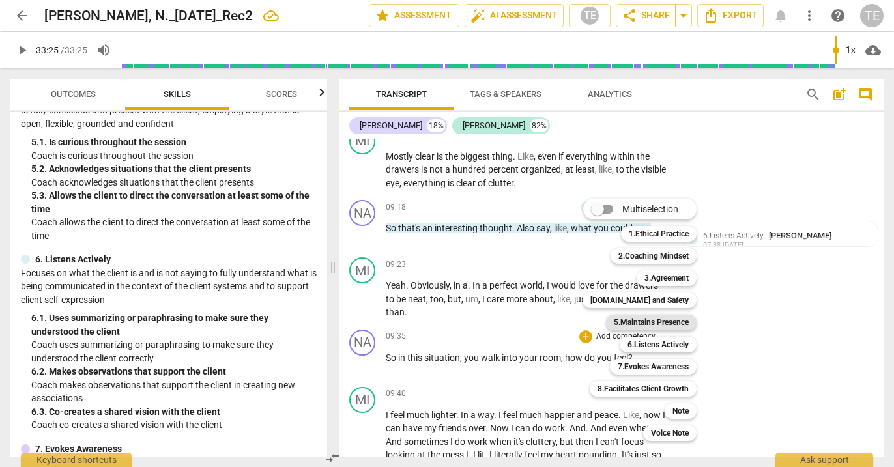
click at [630, 323] on b "5.Maintains Presence" at bounding box center [651, 323] width 75 height 16
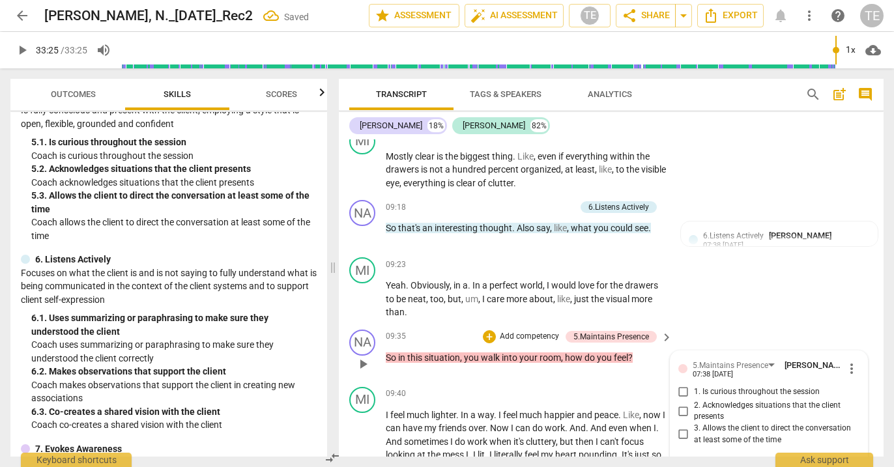
click at [679, 385] on input "1. Is curious throughout the session" at bounding box center [683, 393] width 21 height 16
checkbox input "true"
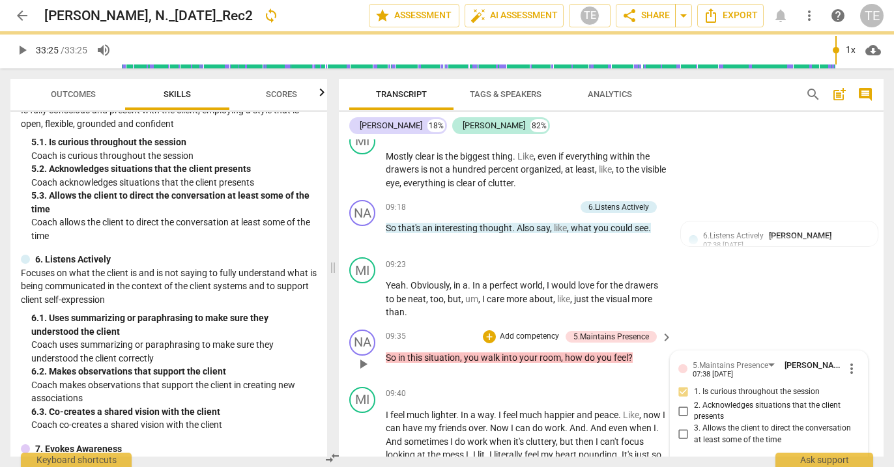
click at [681, 427] on input "3. Allows the client to direct the conversation at least some of the time" at bounding box center [683, 435] width 21 height 16
checkbox input "true"
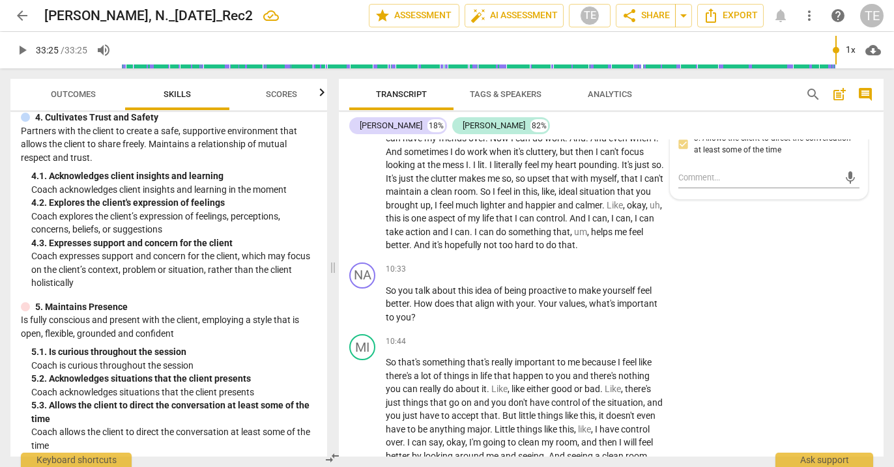
scroll to position [3745, 0]
click at [583, 263] on div "+" at bounding box center [586, 269] width 13 height 13
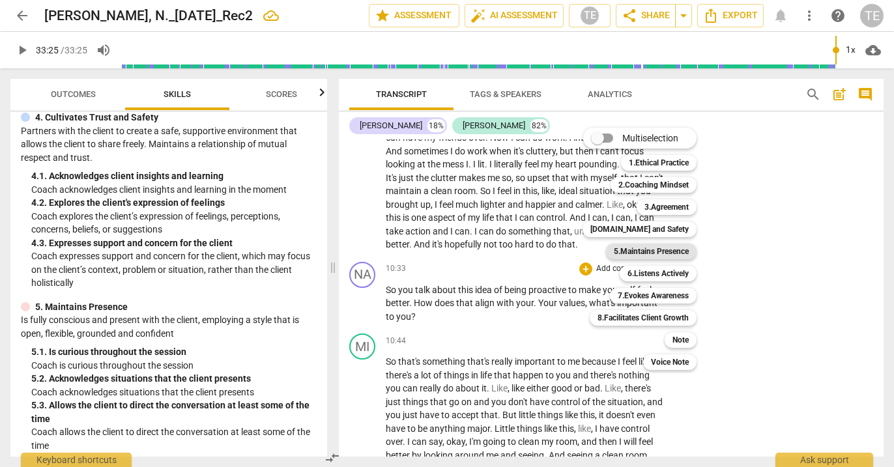
click at [634, 254] on b "5.Maintains Presence" at bounding box center [651, 252] width 75 height 16
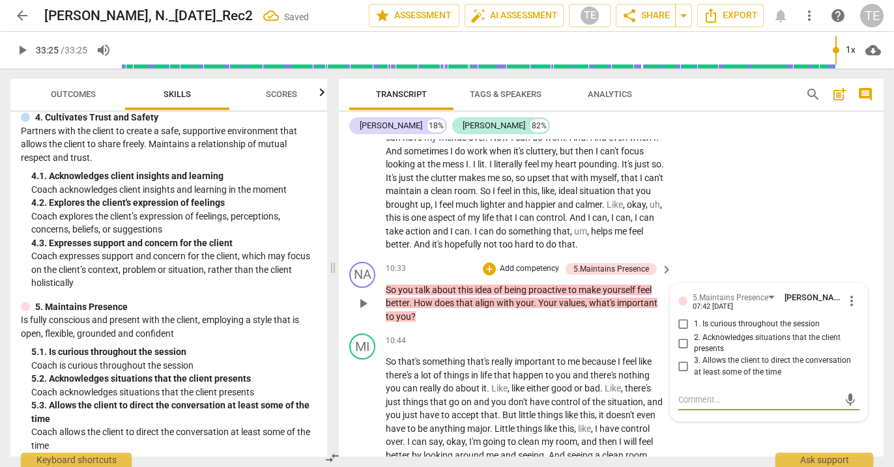
click at [679, 317] on input "1. Is curious throughout the session" at bounding box center [683, 325] width 21 height 16
checkbox input "true"
click at [681, 336] on input "2. Acknowledges situations that the client presents" at bounding box center [683, 344] width 21 height 16
checkbox input "true"
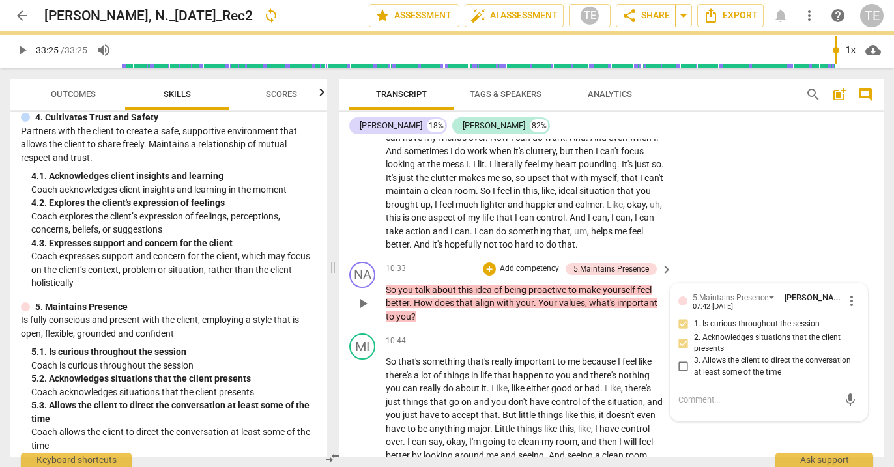
click at [682, 359] on input "3. Allows the client to direct the conversation at least some of the time" at bounding box center [683, 367] width 21 height 16
checkbox input "true"
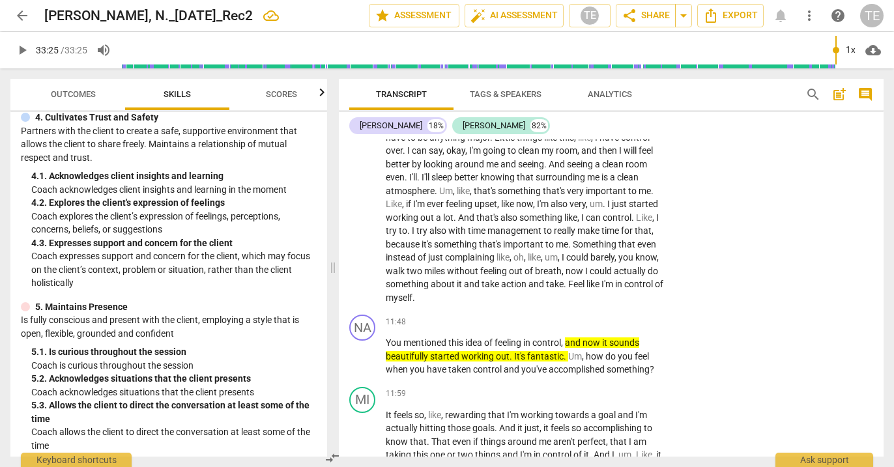
scroll to position [4037, 0]
click at [583, 315] on div "+" at bounding box center [586, 321] width 13 height 13
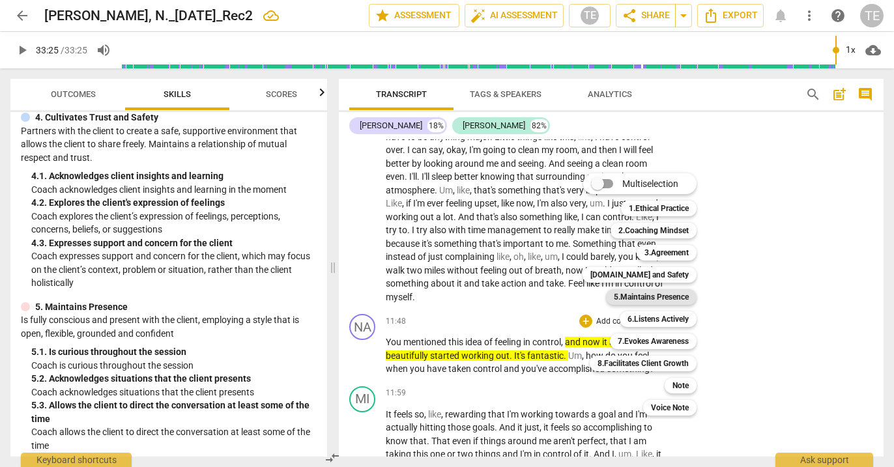
click at [636, 295] on b "5.Maintains Presence" at bounding box center [651, 297] width 75 height 16
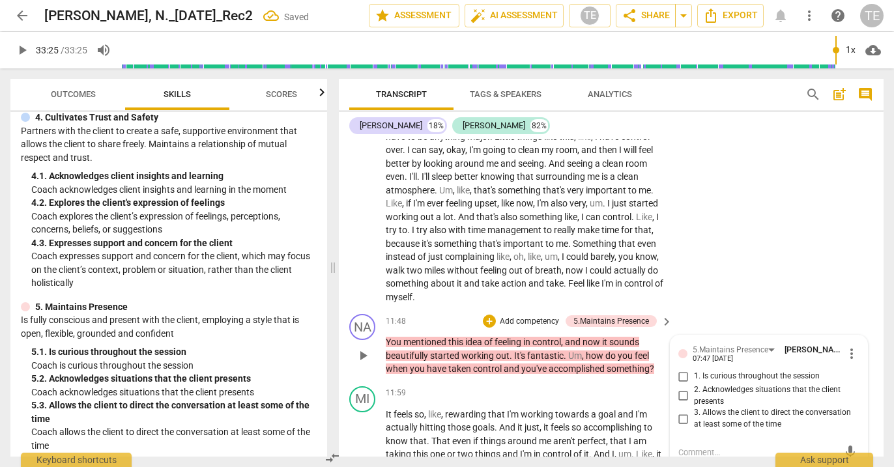
click at [681, 369] on input "1. Is curious throughout the session" at bounding box center [683, 377] width 21 height 16
checkbox input "true"
click at [682, 411] on input "3. Allows the client to direct the conversation at least some of the time" at bounding box center [683, 419] width 21 height 16
checkbox input "true"
click at [490, 315] on div "+" at bounding box center [489, 321] width 13 height 13
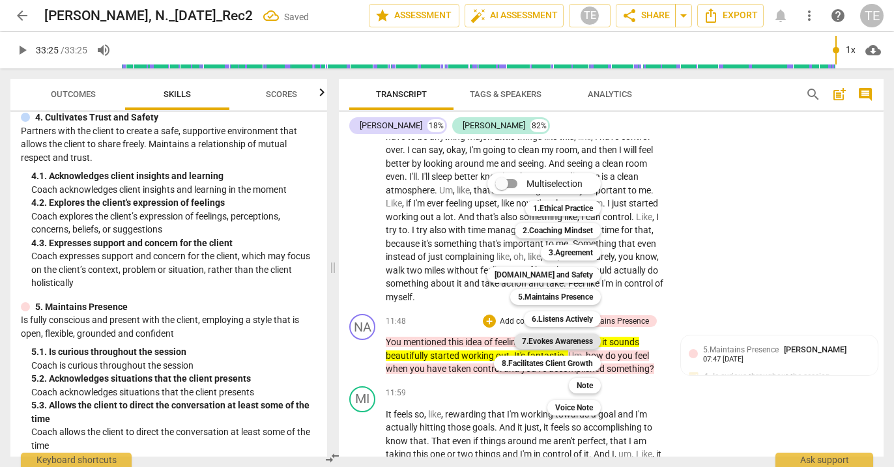
click at [549, 340] on b "7.Evokes Awareness" at bounding box center [557, 342] width 71 height 16
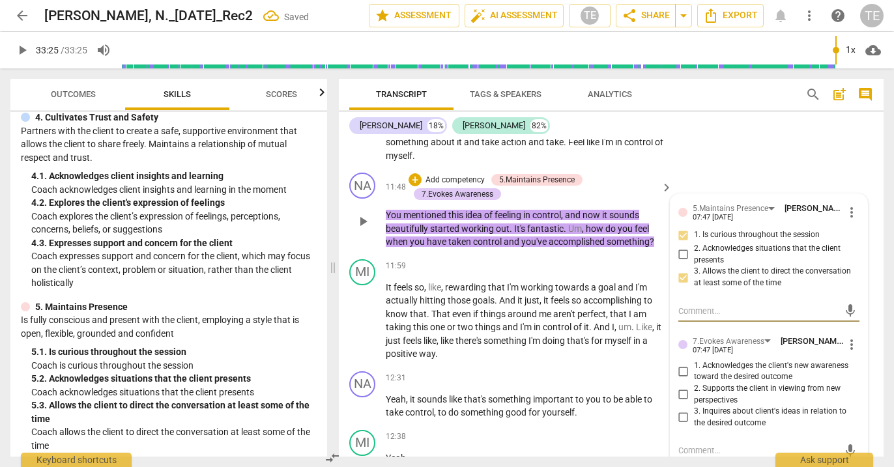
scroll to position [4180, 0]
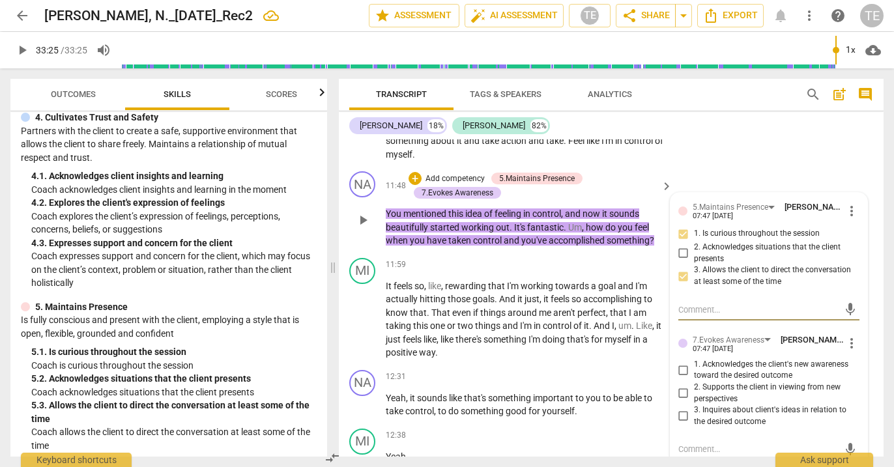
click at [678, 409] on input "3. Inquires about client's ideas in relation to the desired outcome" at bounding box center [683, 417] width 21 height 16
checkbox input "true"
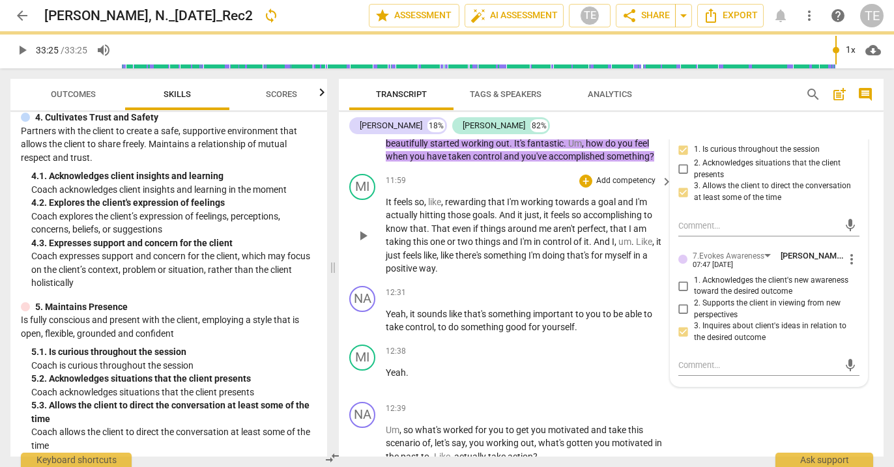
scroll to position [4264, 0]
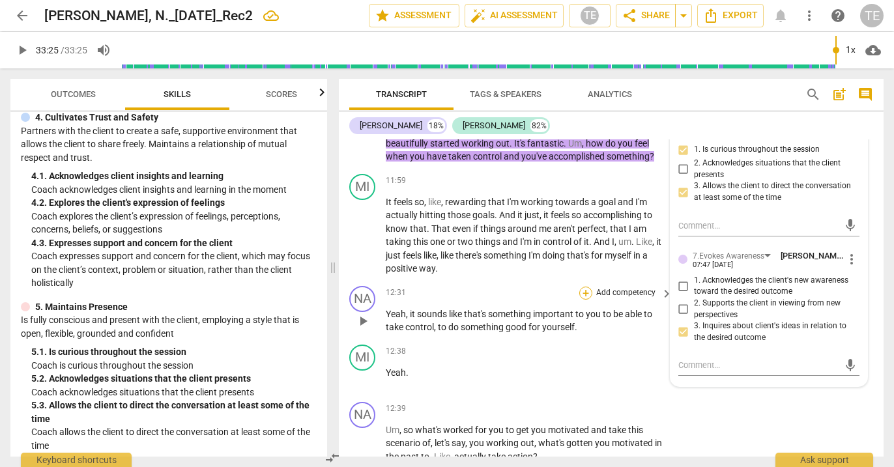
click at [583, 287] on div "+" at bounding box center [586, 293] width 13 height 13
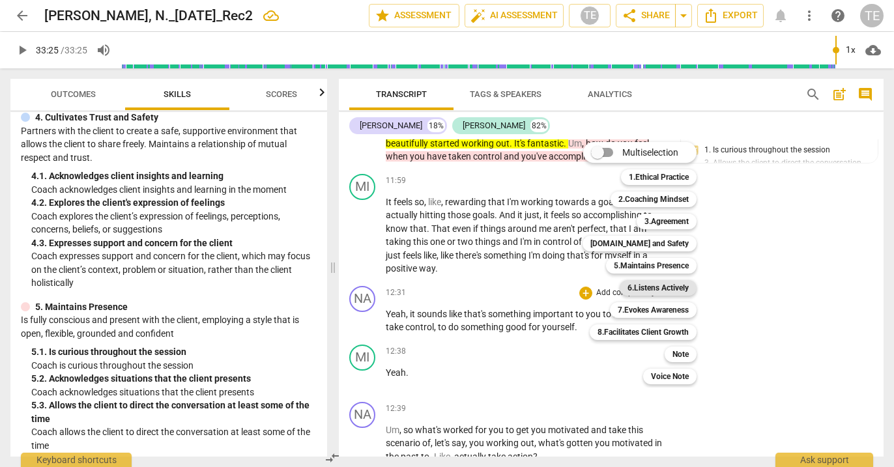
click at [647, 288] on b "6.Listens Actively" at bounding box center [658, 288] width 61 height 16
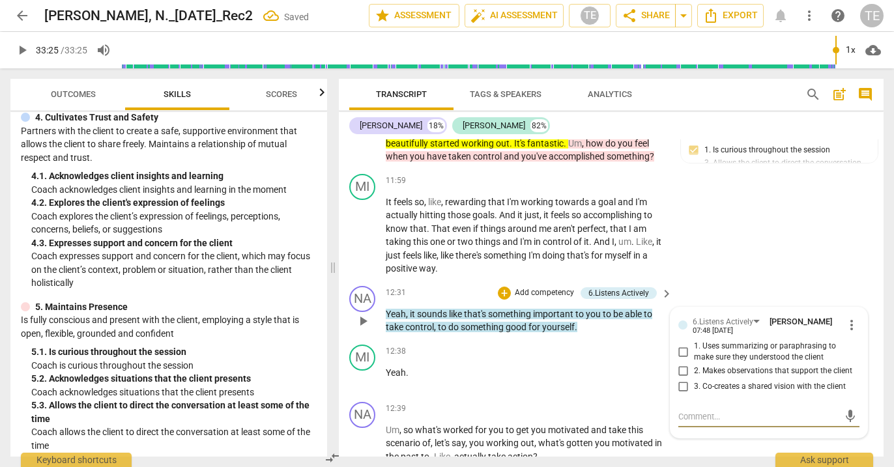
click at [681, 364] on input "2. Makes observations that support the client" at bounding box center [683, 372] width 21 height 16
checkbox input "true"
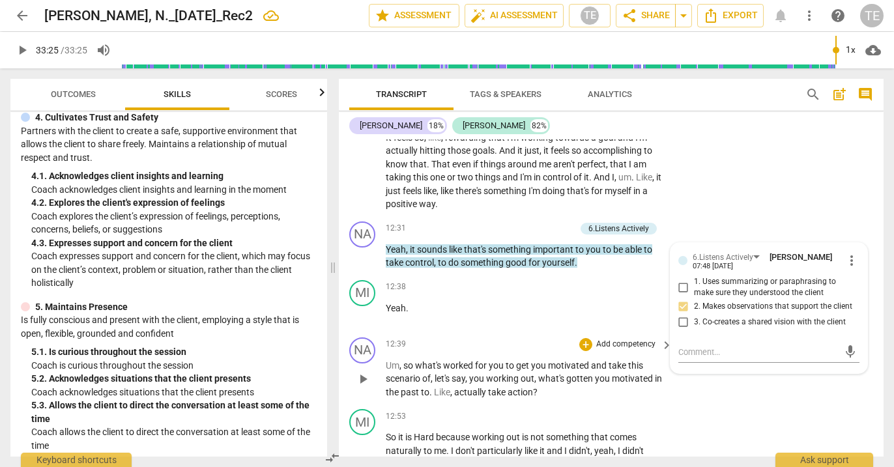
scroll to position [4333, 0]
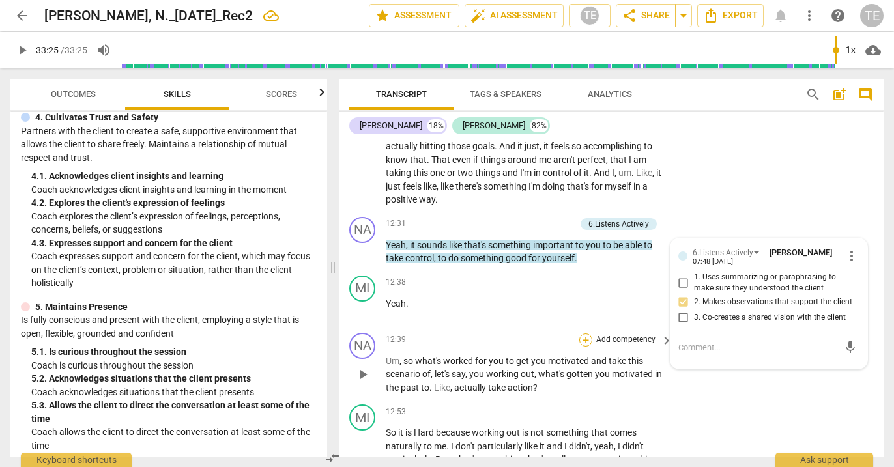
click at [585, 334] on div "+" at bounding box center [586, 340] width 13 height 13
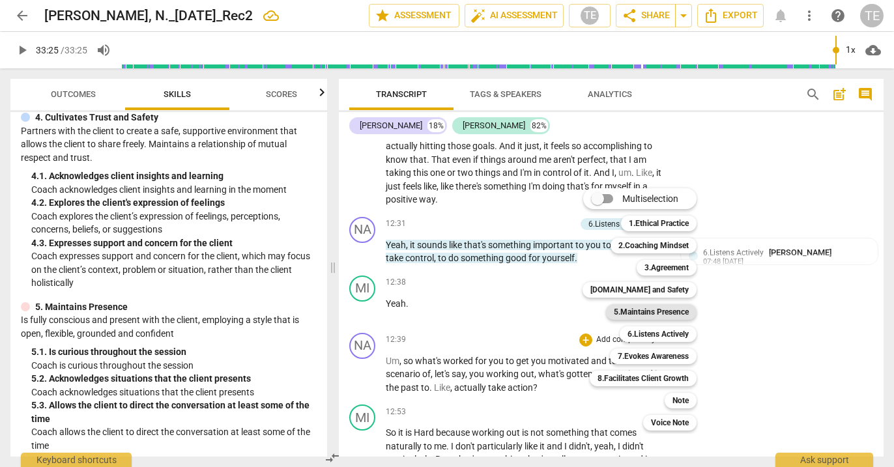
click at [628, 312] on b "5.Maintains Presence" at bounding box center [651, 312] width 75 height 16
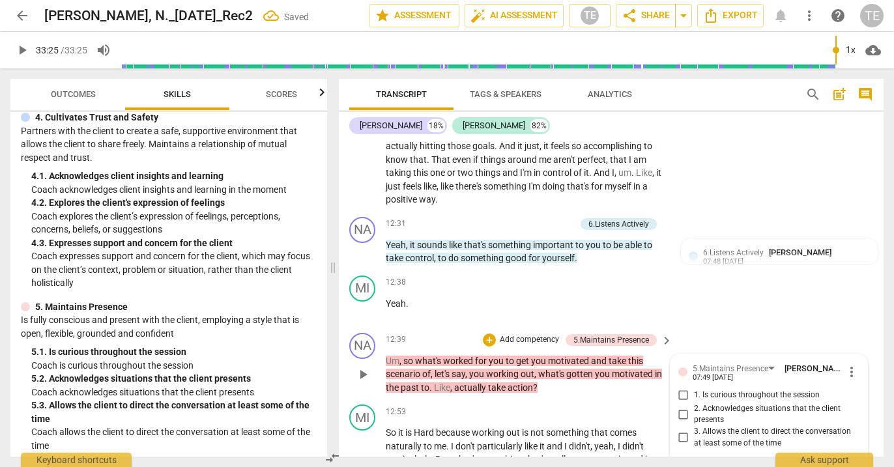
click at [681, 388] on input "1. Is curious throughout the session" at bounding box center [683, 396] width 21 height 16
checkbox input "true"
click at [684, 430] on input "3. Allows the client to direct the conversation at least some of the time" at bounding box center [683, 438] width 21 height 16
checkbox input "true"
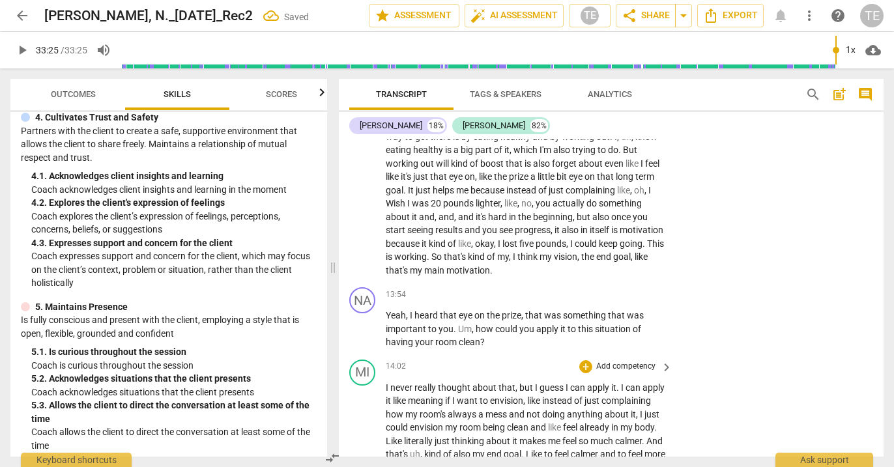
scroll to position [4697, 0]
click at [586, 287] on div "+" at bounding box center [586, 293] width 13 height 13
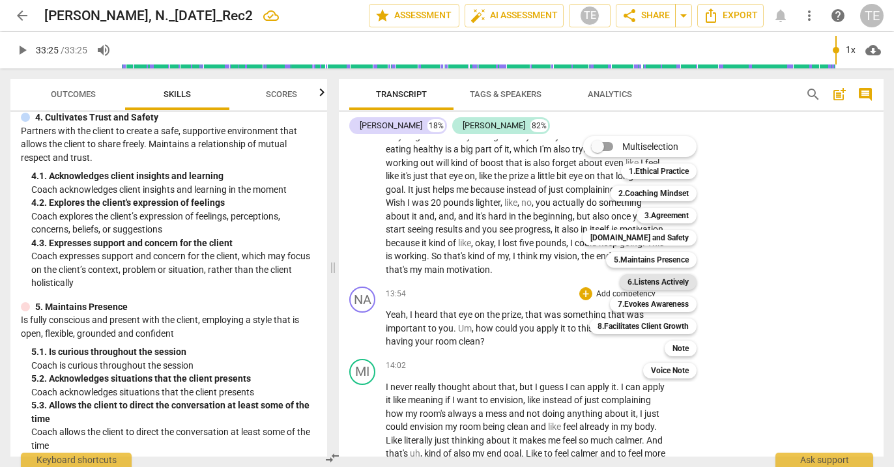
click at [658, 284] on b "6.Listens Actively" at bounding box center [658, 282] width 61 height 16
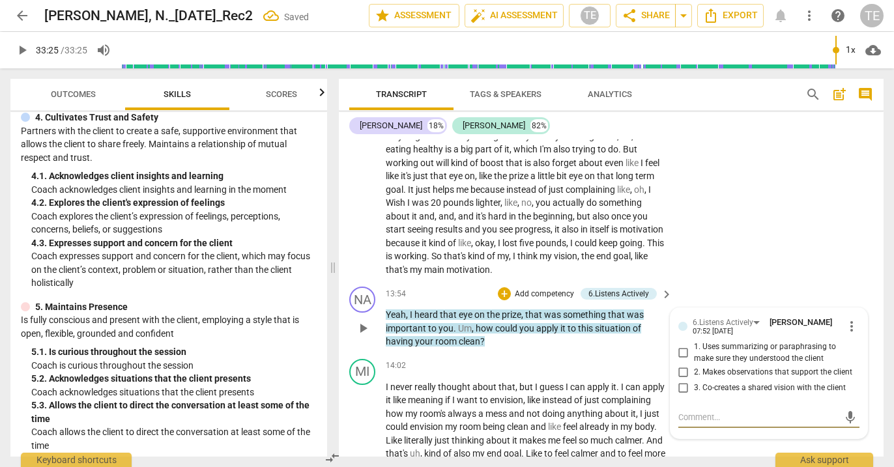
click at [682, 364] on input "2. Makes observations that support the client" at bounding box center [683, 372] width 21 height 16
checkbox input "true"
click at [503, 287] on div "+" at bounding box center [504, 293] width 13 height 13
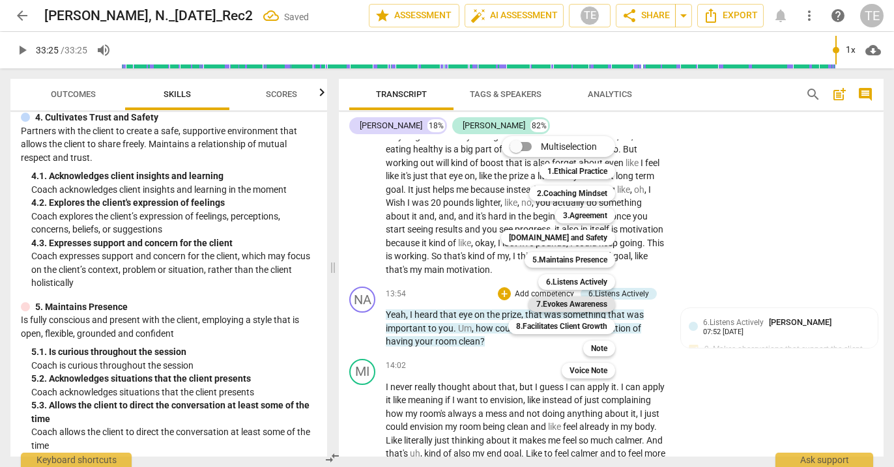
click at [550, 305] on b "7.Evokes Awareness" at bounding box center [571, 305] width 71 height 16
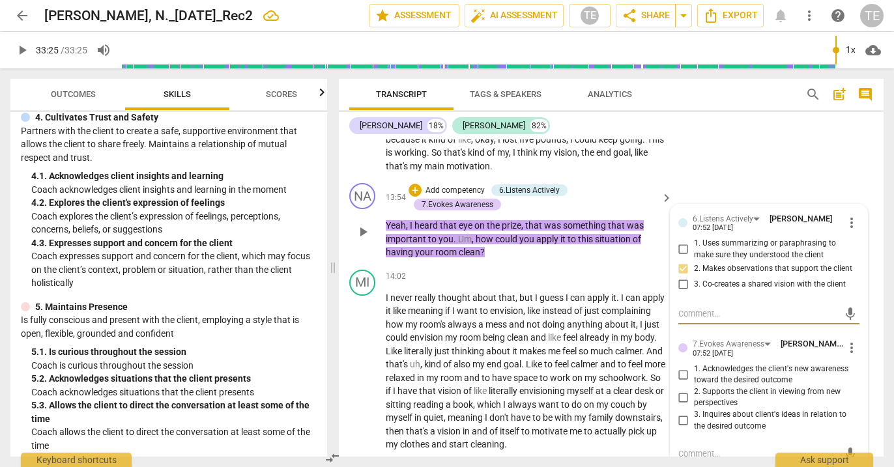
scroll to position [4802, 0]
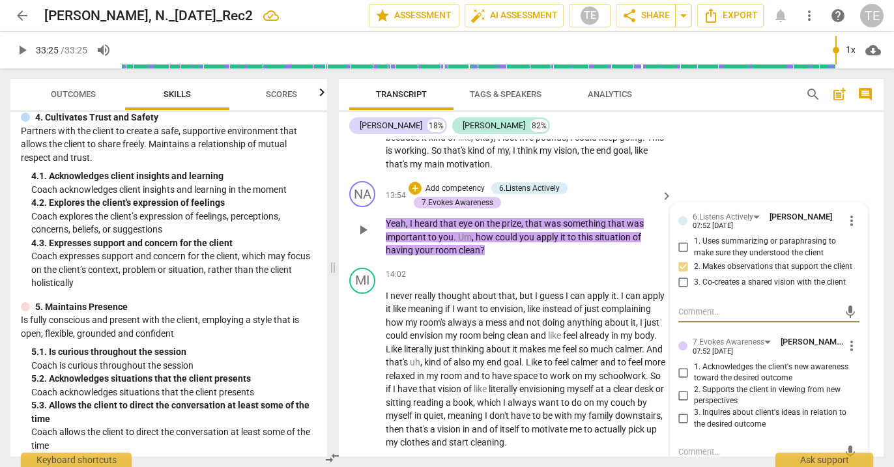
click at [682, 388] on input "2. Supports the client in viewing from new perspectives" at bounding box center [683, 396] width 21 height 16
checkbox input "true"
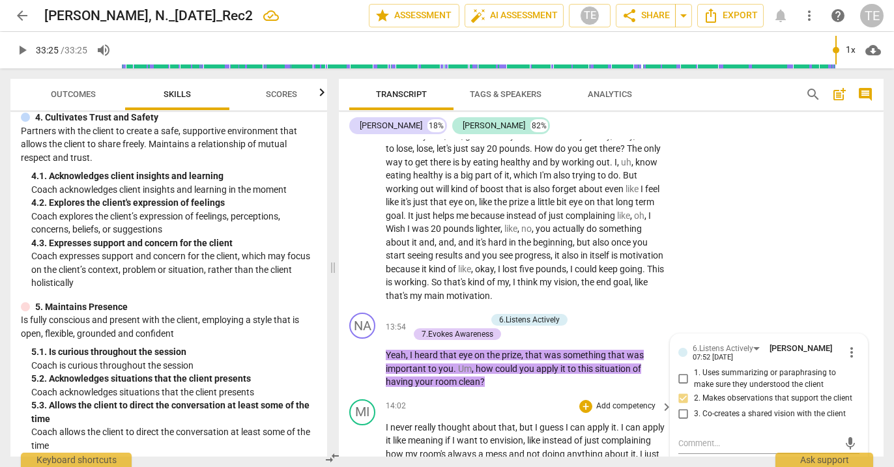
scroll to position [4669, 0]
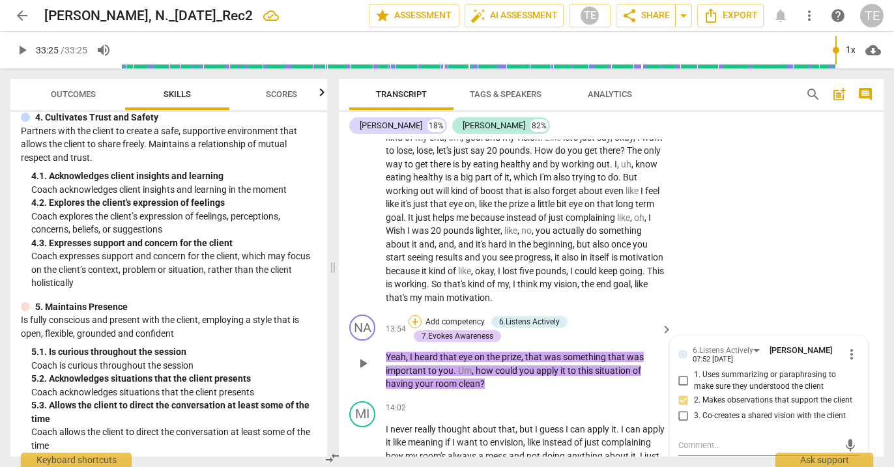
click at [416, 315] on div "+" at bounding box center [415, 321] width 13 height 13
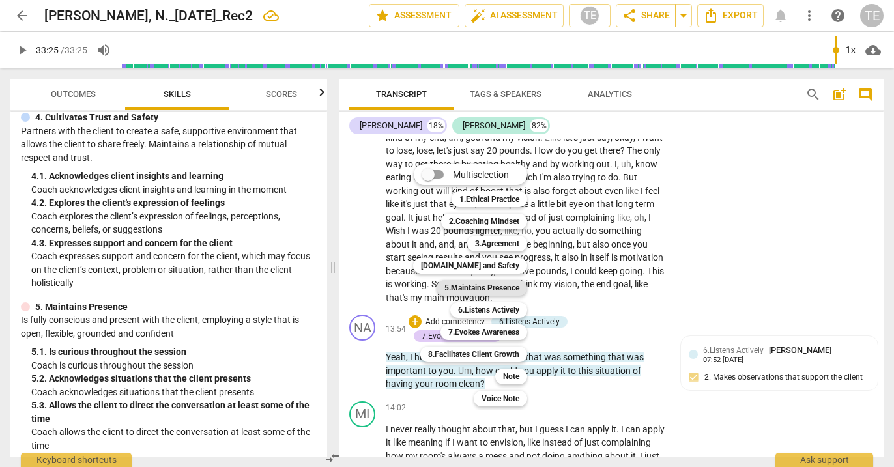
click at [508, 286] on b "5.Maintains Presence" at bounding box center [482, 288] width 75 height 16
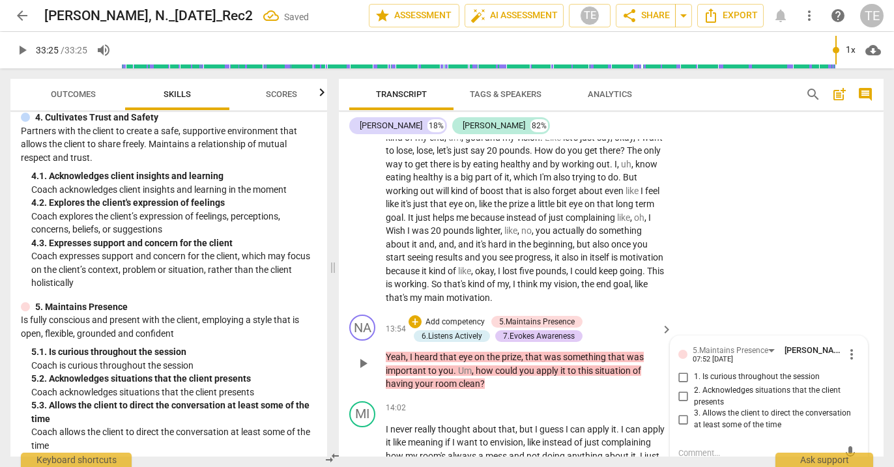
click at [680, 370] on input "1. Is curious throughout the session" at bounding box center [683, 378] width 21 height 16
checkbox input "true"
click at [681, 412] on input "3. Allows the client to direct the conversation at least some of the time" at bounding box center [683, 420] width 21 height 16
checkbox input "true"
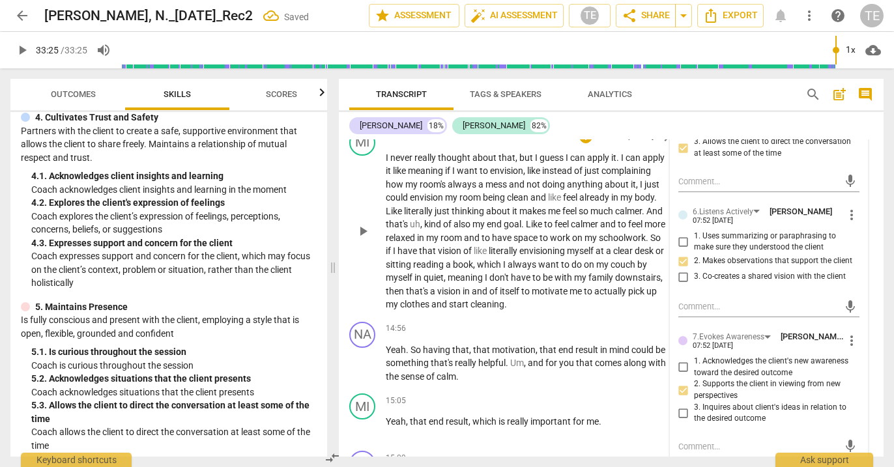
scroll to position [4955, 0]
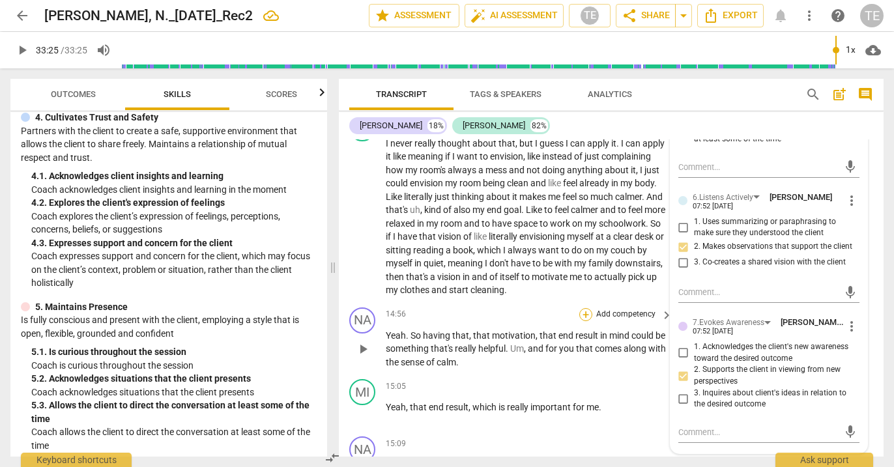
click at [585, 308] on div "+" at bounding box center [586, 314] width 13 height 13
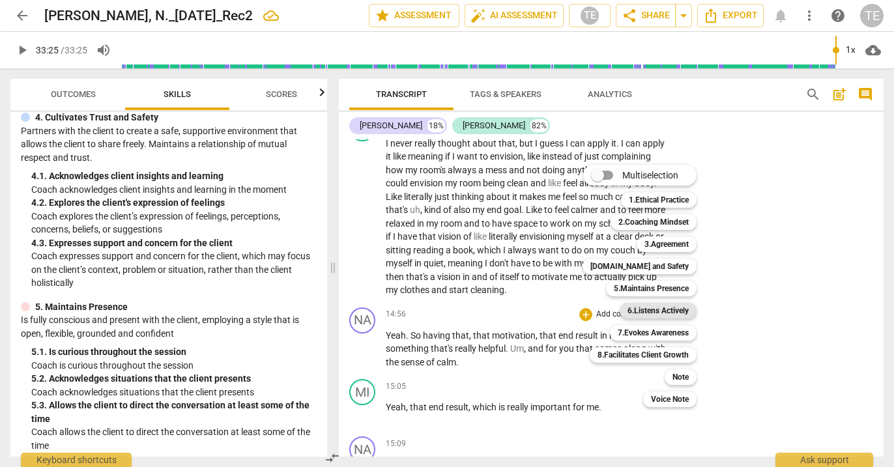
click at [644, 312] on b "6.Listens Actively" at bounding box center [658, 311] width 61 height 16
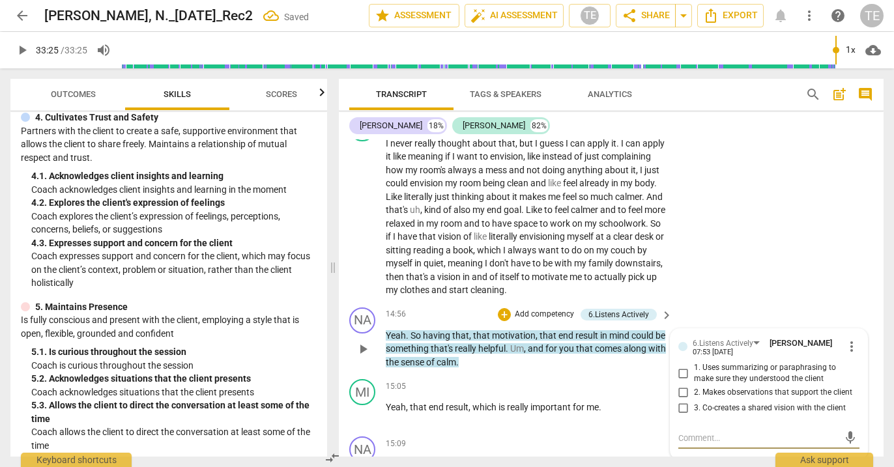
click at [681, 366] on input "1. Uses summarizing or paraphrasing to make sure they understood the client" at bounding box center [683, 374] width 21 height 16
checkbox input "true"
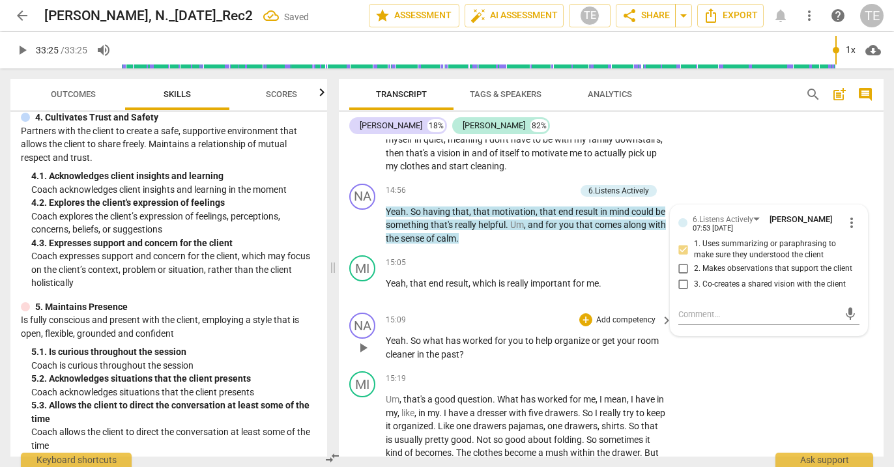
scroll to position [5084, 0]
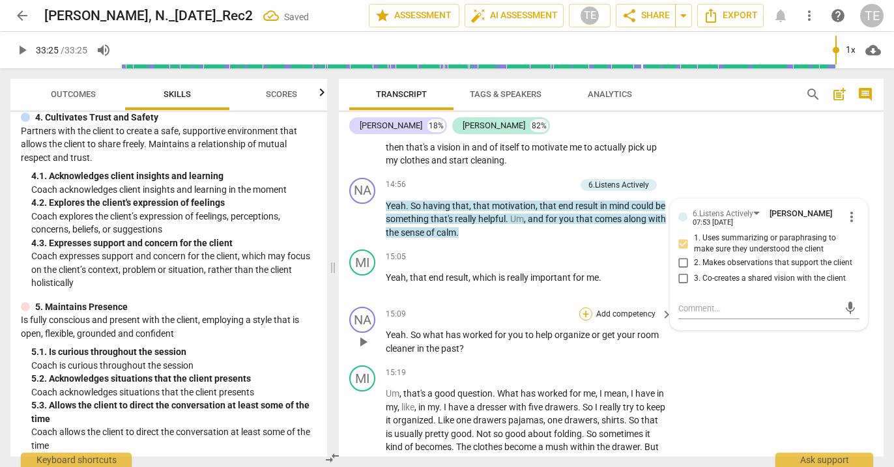
click at [583, 308] on div "+" at bounding box center [586, 314] width 13 height 13
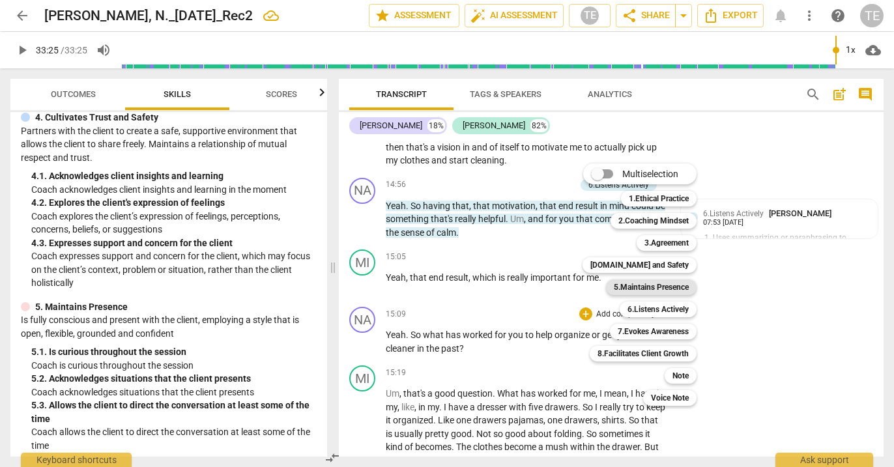
click at [630, 287] on b "5.Maintains Presence" at bounding box center [651, 288] width 75 height 16
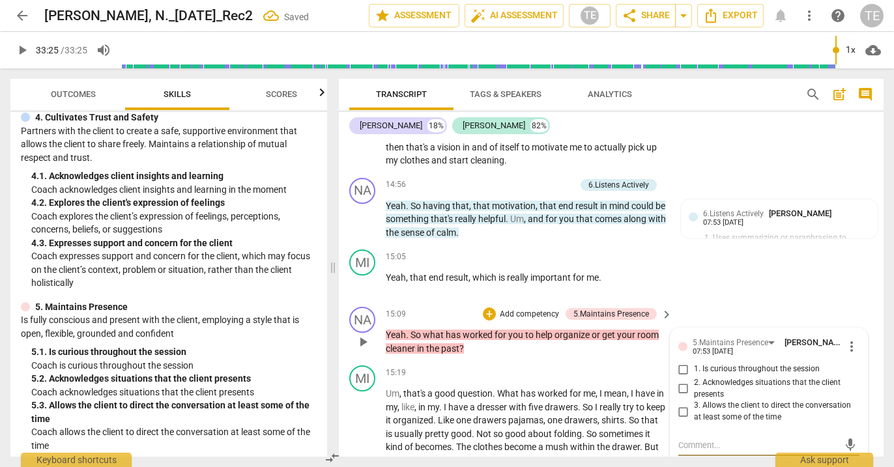
click at [682, 362] on input "1. Is curious throughout the session" at bounding box center [683, 370] width 21 height 16
checkbox input "true"
click at [682, 404] on input "3. Allows the client to direct the conversation at least some of the time" at bounding box center [683, 412] width 21 height 16
checkbox input "true"
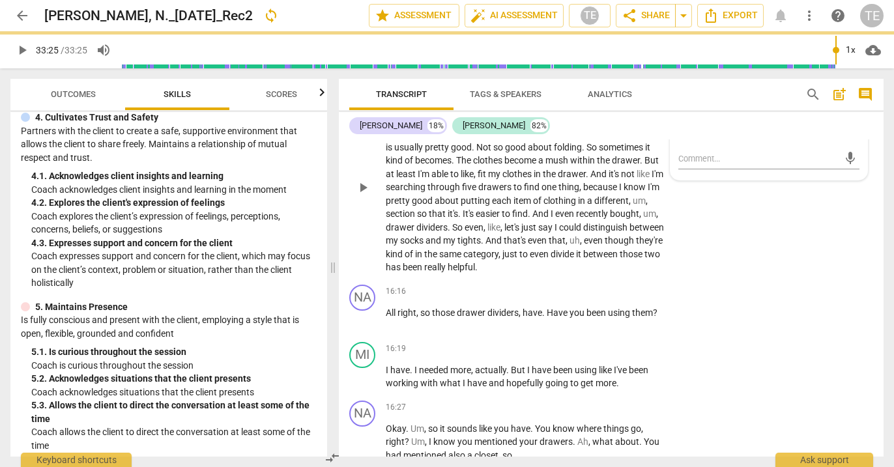
scroll to position [5373, 0]
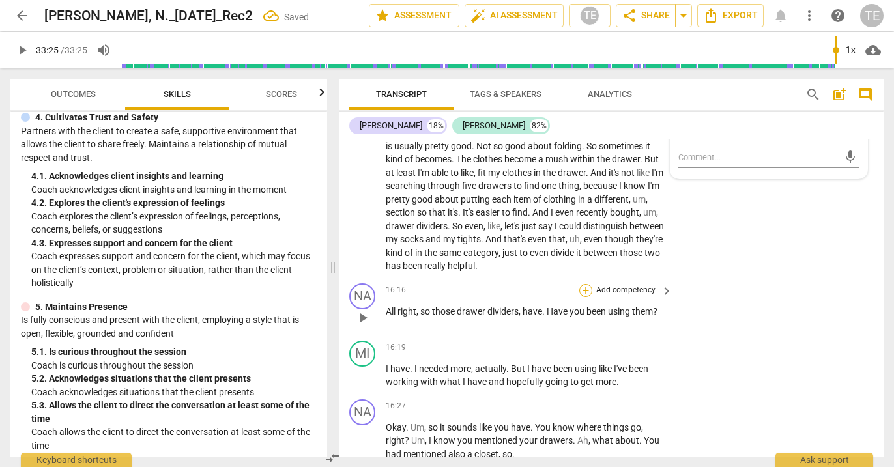
click at [583, 284] on div "+" at bounding box center [586, 290] width 13 height 13
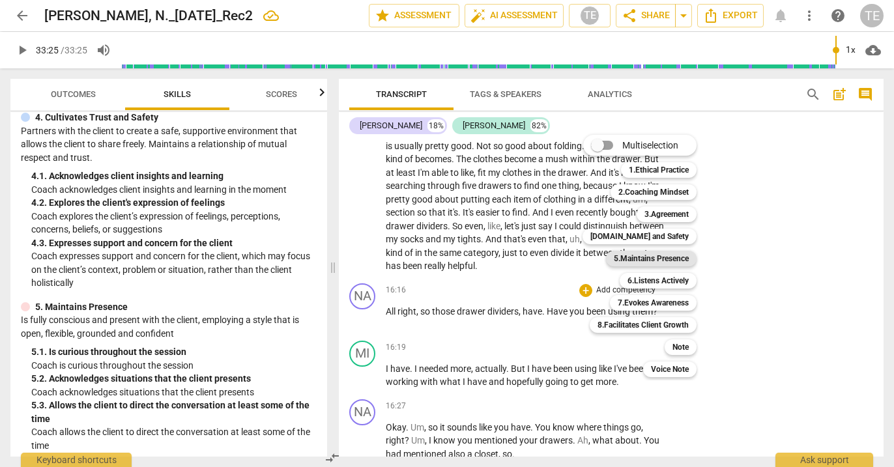
click at [653, 257] on b "5.Maintains Presence" at bounding box center [651, 259] width 75 height 16
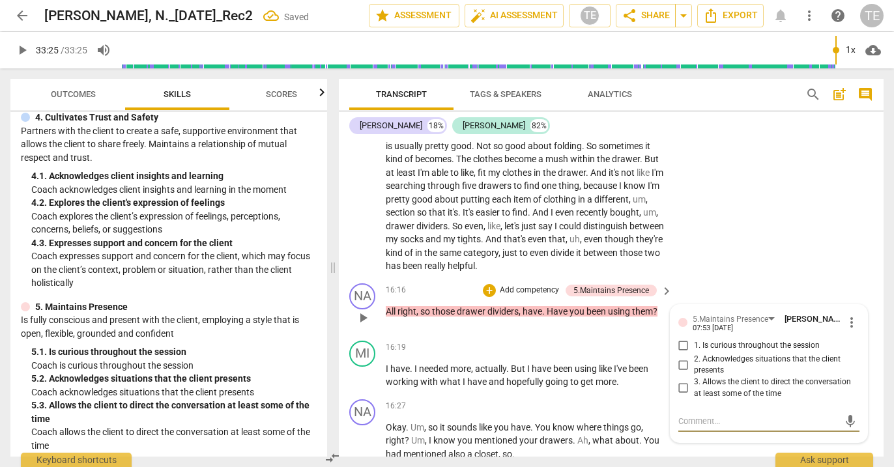
click at [682, 338] on input "1. Is curious throughout the session" at bounding box center [683, 346] width 21 height 16
checkbox input "true"
click at [682, 381] on input "3. Allows the client to direct the conversation at least some of the time" at bounding box center [683, 389] width 21 height 16
checkbox input "true"
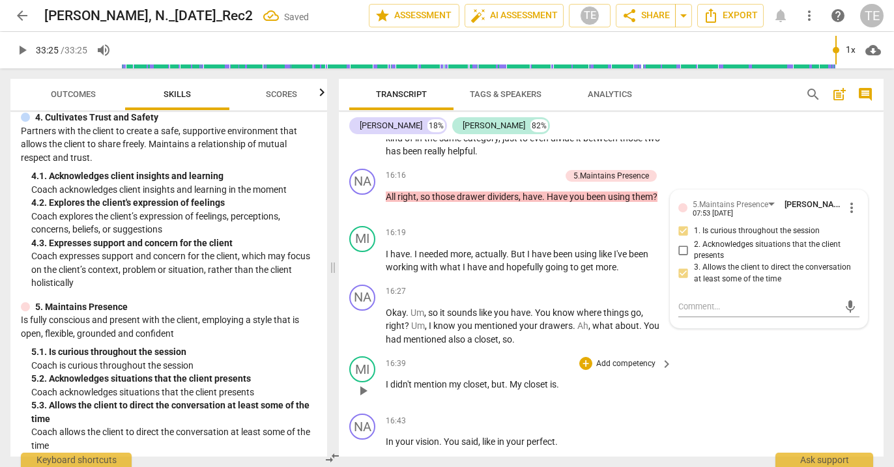
scroll to position [5490, 0]
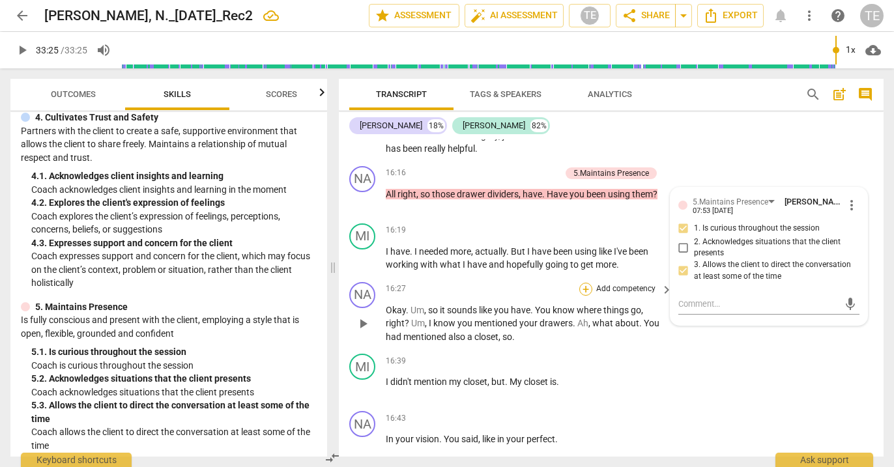
click at [586, 283] on div "+" at bounding box center [586, 289] width 13 height 13
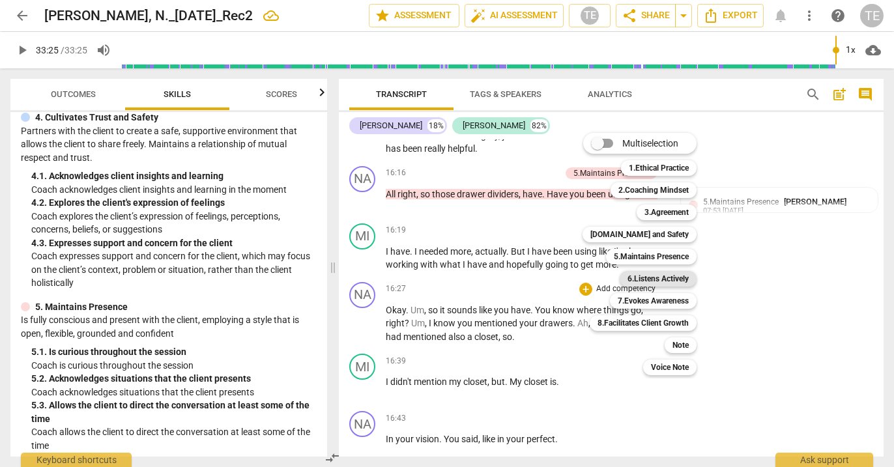
click at [645, 281] on b "6.Listens Actively" at bounding box center [658, 279] width 61 height 16
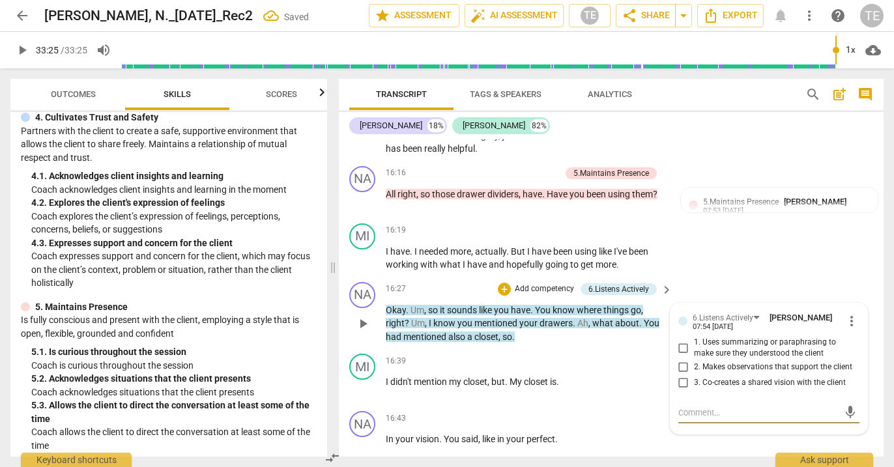
click at [683, 340] on input "1. Uses summarizing or paraphrasing to make sure they understood the client" at bounding box center [683, 348] width 21 height 16
checkbox input "true"
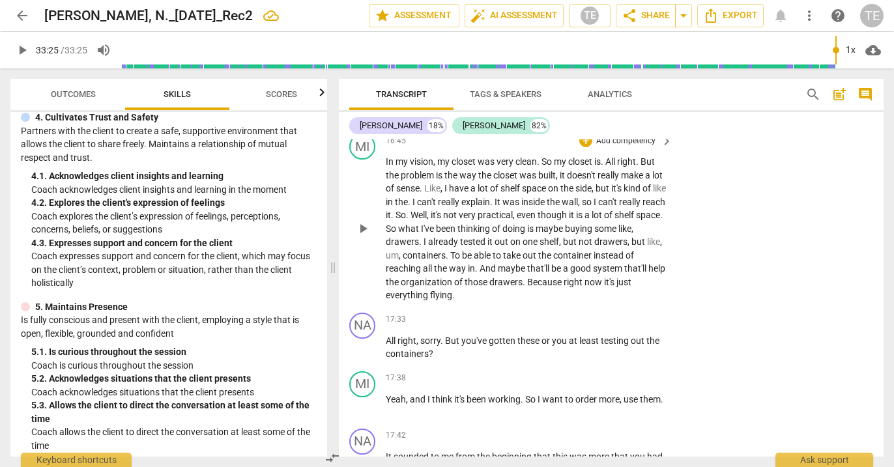
scroll to position [5826, 0]
click at [585, 312] on div "+" at bounding box center [586, 318] width 13 height 13
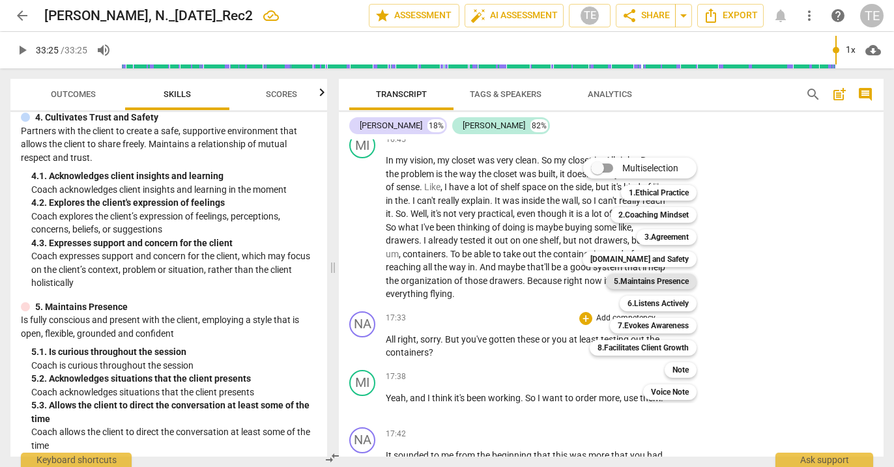
click at [636, 279] on b "5.Maintains Presence" at bounding box center [651, 282] width 75 height 16
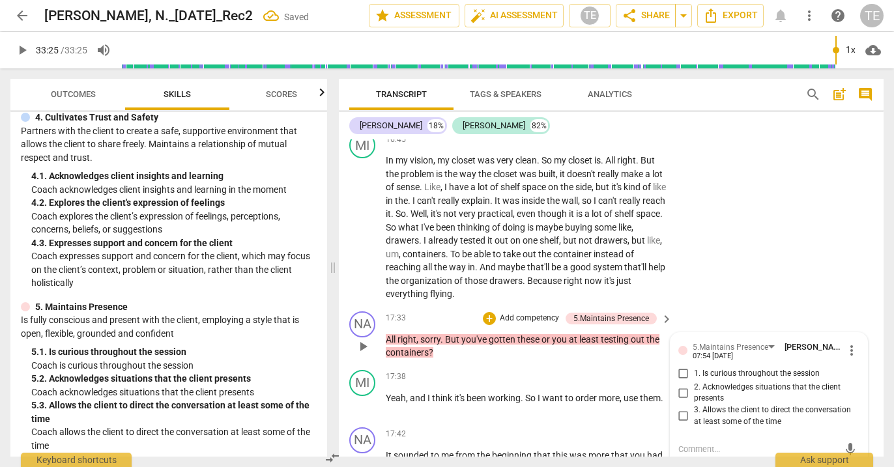
click at [679, 366] on input "1. Is curious throughout the session" at bounding box center [683, 374] width 21 height 16
checkbox input "true"
click at [682, 409] on input "3. Allows the client to direct the conversation at least some of the time" at bounding box center [683, 417] width 21 height 16
checkbox input "true"
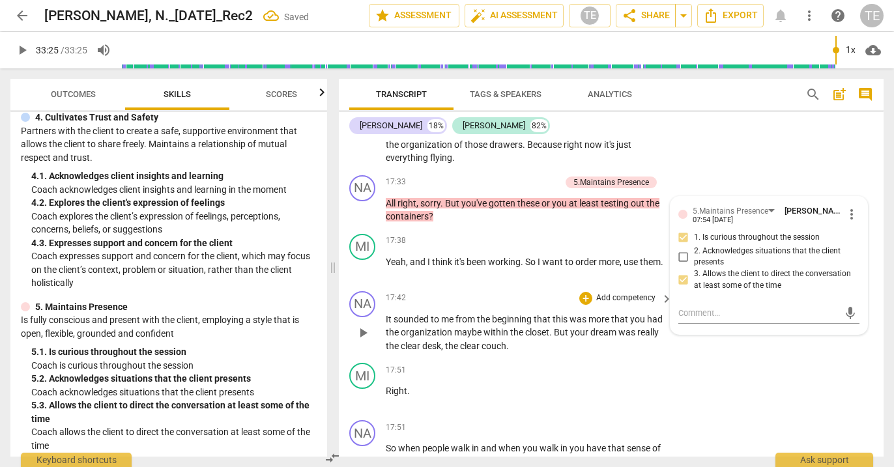
scroll to position [5978, 0]
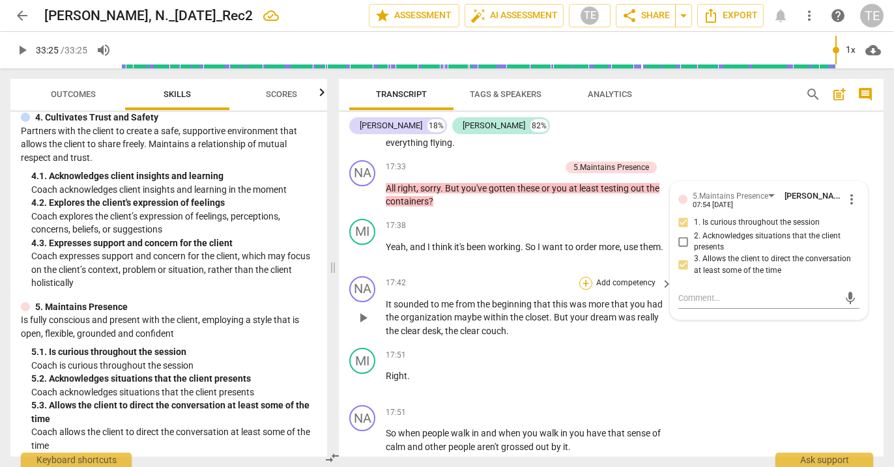
click at [586, 277] on div "+" at bounding box center [586, 283] width 13 height 13
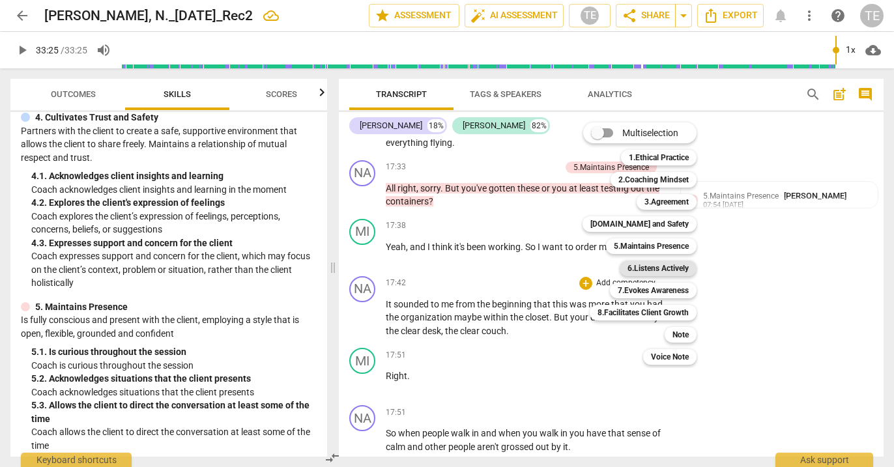
click at [647, 267] on b "6.Listens Actively" at bounding box center [658, 269] width 61 height 16
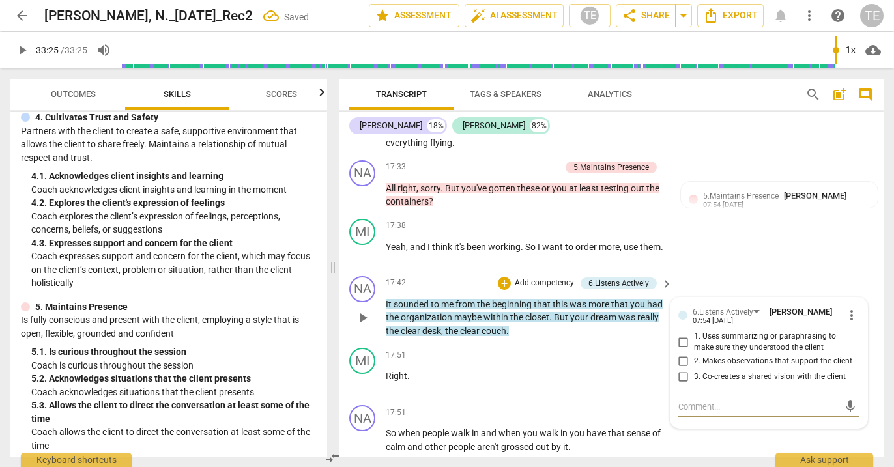
click at [681, 354] on input "2. Makes observations that support the client" at bounding box center [683, 362] width 21 height 16
checkbox input "true"
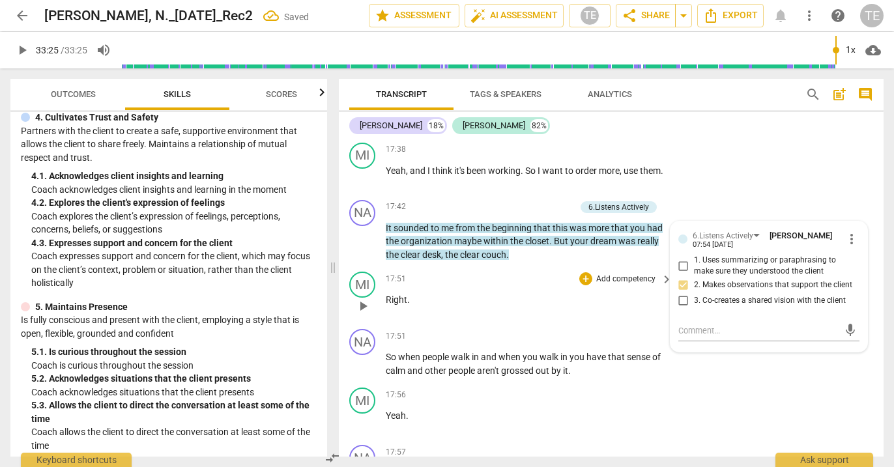
scroll to position [6075, 0]
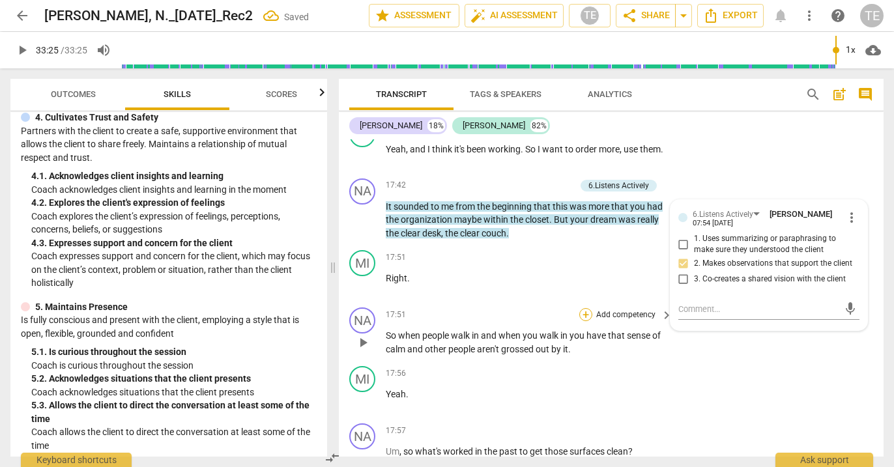
click at [587, 308] on div "+" at bounding box center [586, 314] width 13 height 13
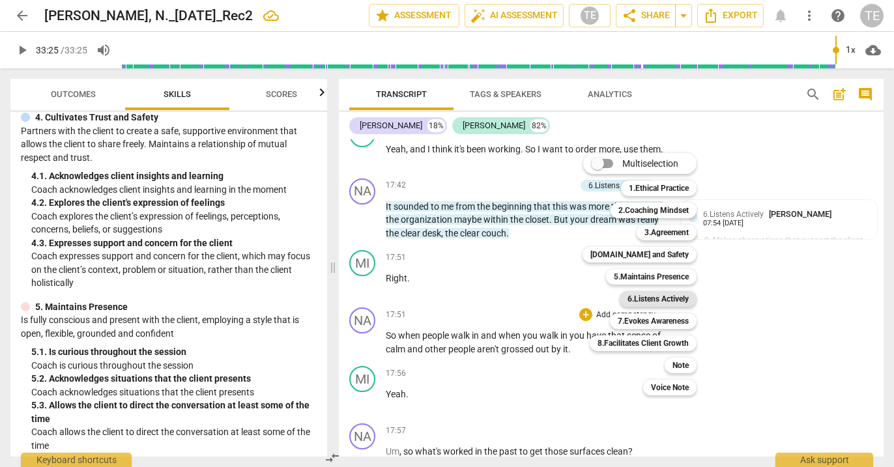
click at [644, 297] on b "6.Listens Actively" at bounding box center [658, 299] width 61 height 16
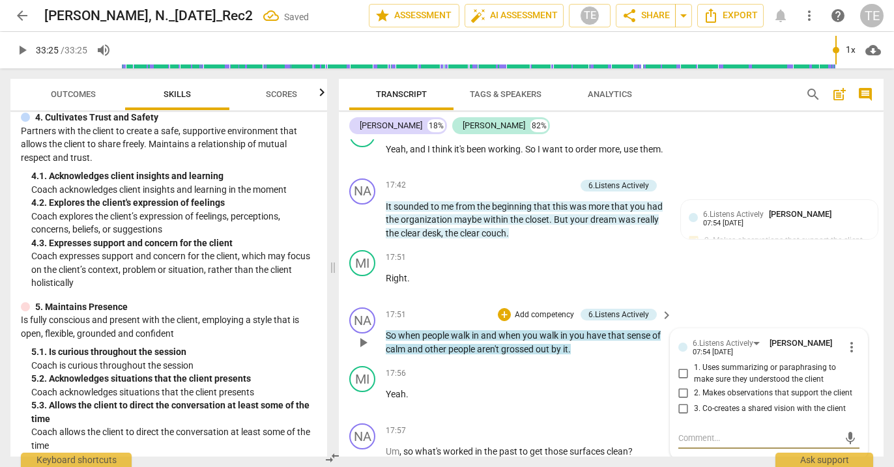
click at [682, 366] on input "1. Uses summarizing or paraphrasing to make sure they understood the client" at bounding box center [683, 374] width 21 height 16
checkbox input "true"
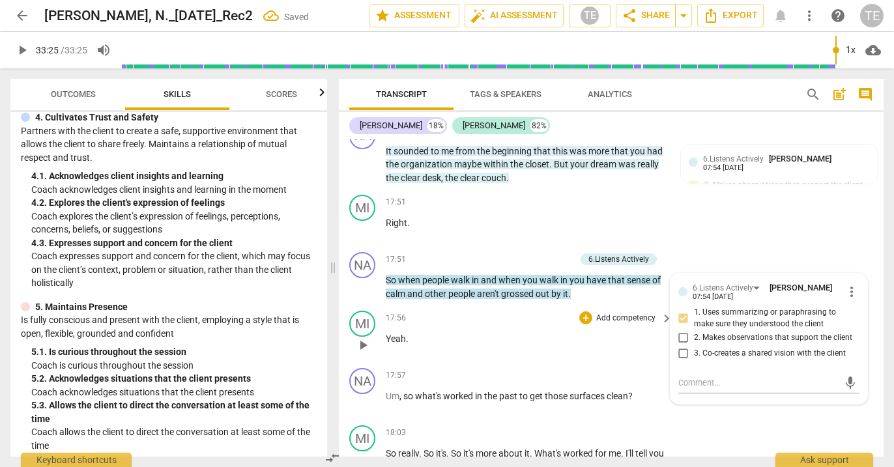
scroll to position [6148, 0]
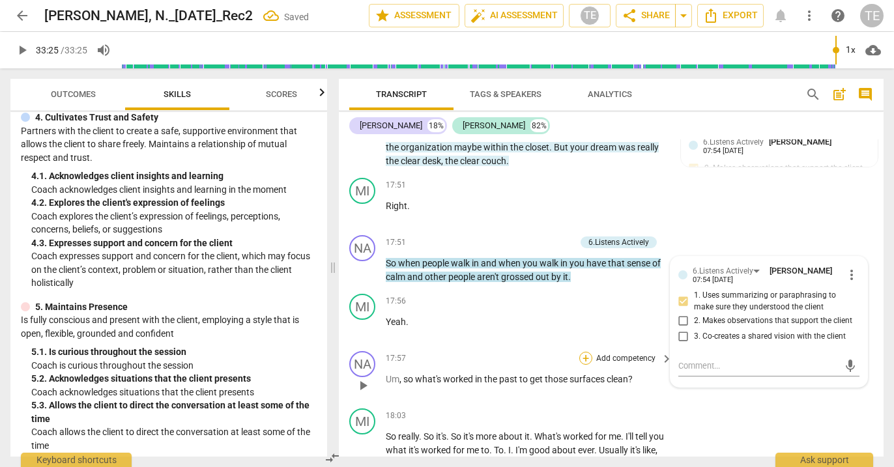
click at [585, 352] on div "+" at bounding box center [586, 358] width 13 height 13
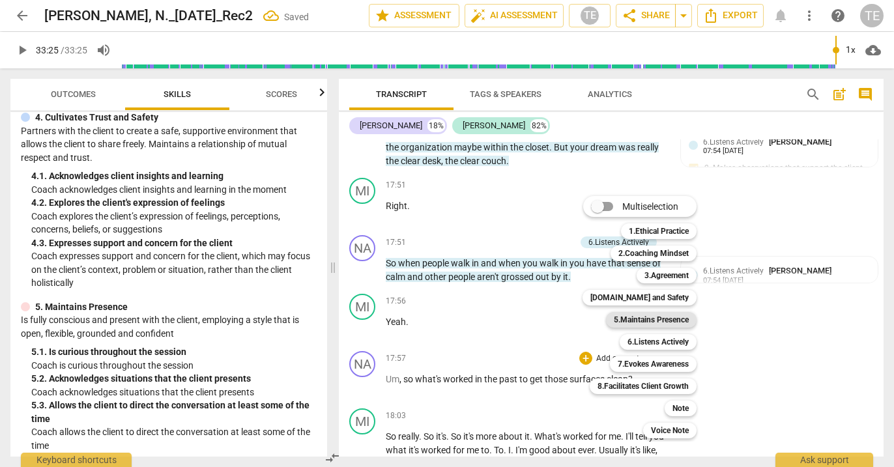
click at [633, 319] on b "5.Maintains Presence" at bounding box center [651, 320] width 75 height 16
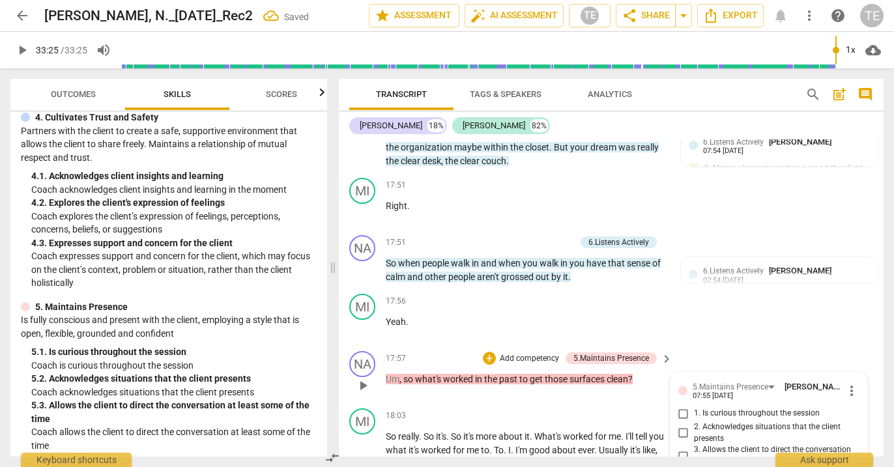
click at [681, 406] on input "1. Is curious throughout the session" at bounding box center [683, 414] width 21 height 16
checkbox input "true"
click at [681, 448] on input "3. Allows the client to direct the conversation at least some of the time" at bounding box center [683, 456] width 21 height 16
checkbox input "true"
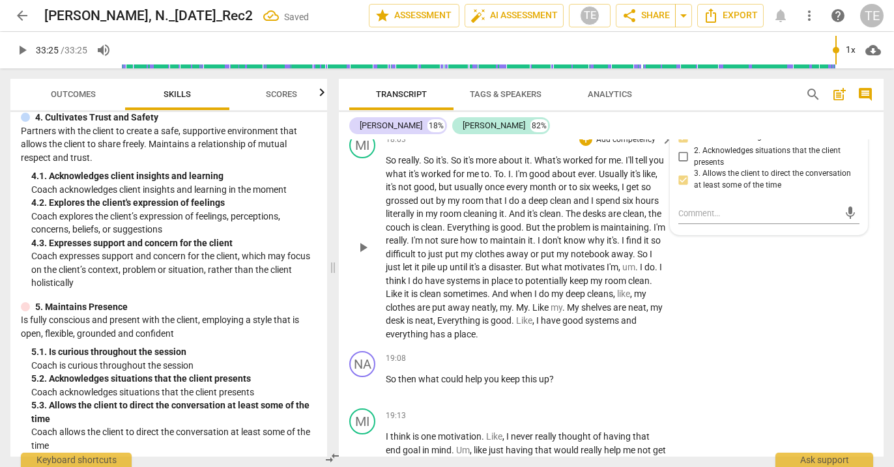
scroll to position [6425, 0]
click at [586, 351] on div "+" at bounding box center [586, 357] width 13 height 13
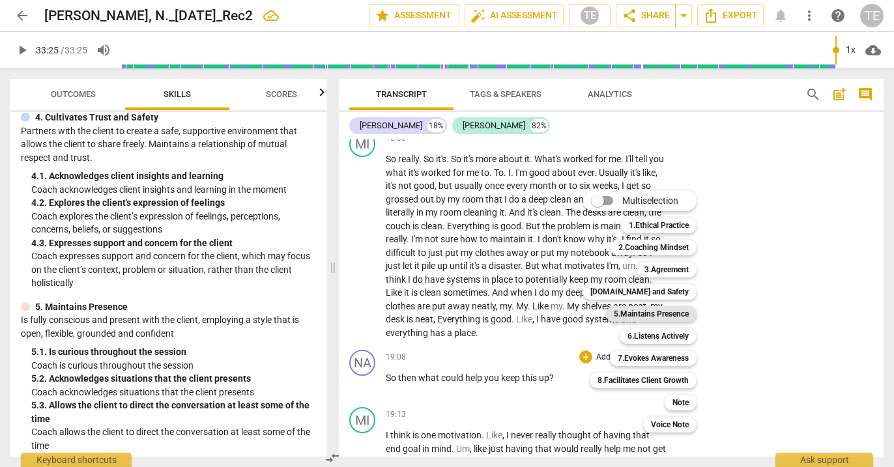
click at [626, 313] on b "5.Maintains Presence" at bounding box center [651, 314] width 75 height 16
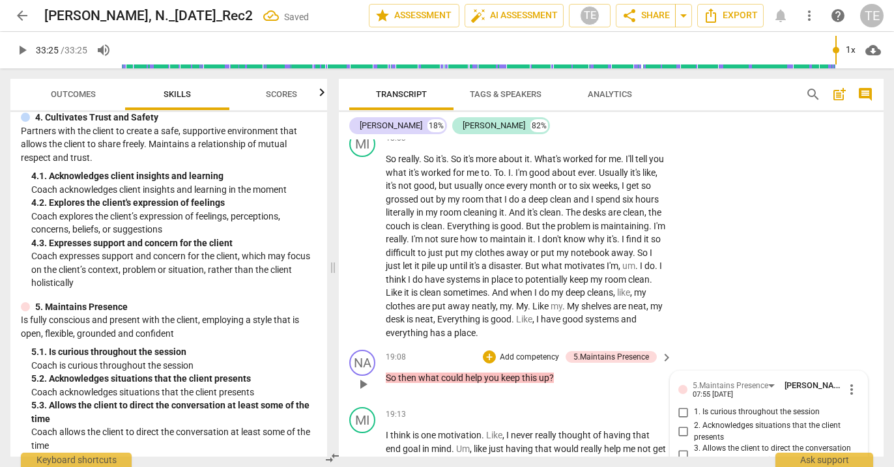
click at [681, 405] on input "1. Is curious throughout the session" at bounding box center [683, 413] width 21 height 16
checkbox input "true"
click at [682, 447] on input "3. Allows the client to direct the conversation at least some of the time" at bounding box center [683, 455] width 21 height 16
checkbox input "true"
click at [486, 351] on div "+" at bounding box center [489, 357] width 13 height 13
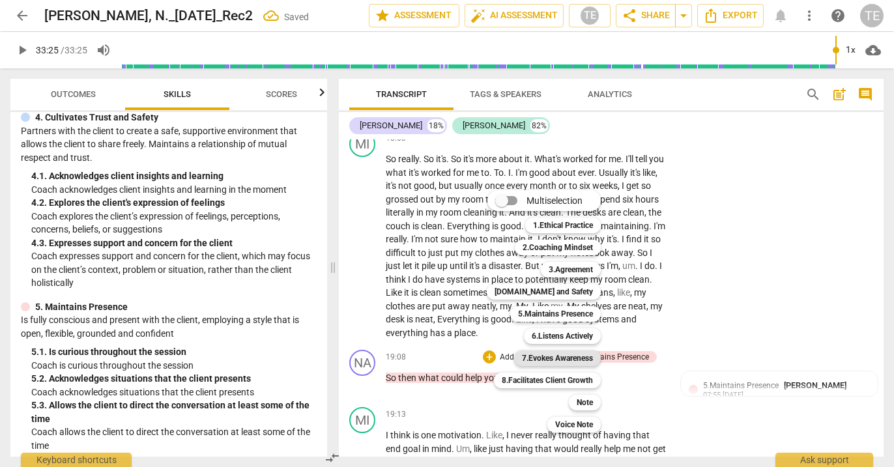
click at [554, 359] on b "7.Evokes Awareness" at bounding box center [557, 359] width 71 height 16
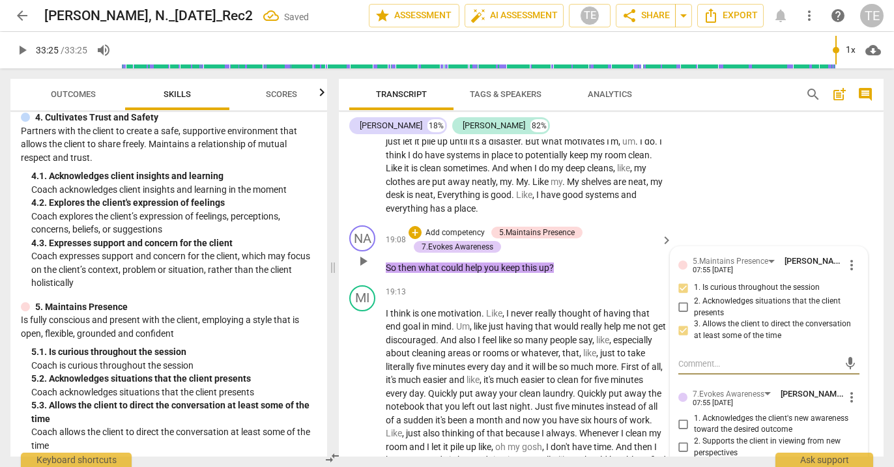
scroll to position [6556, 0]
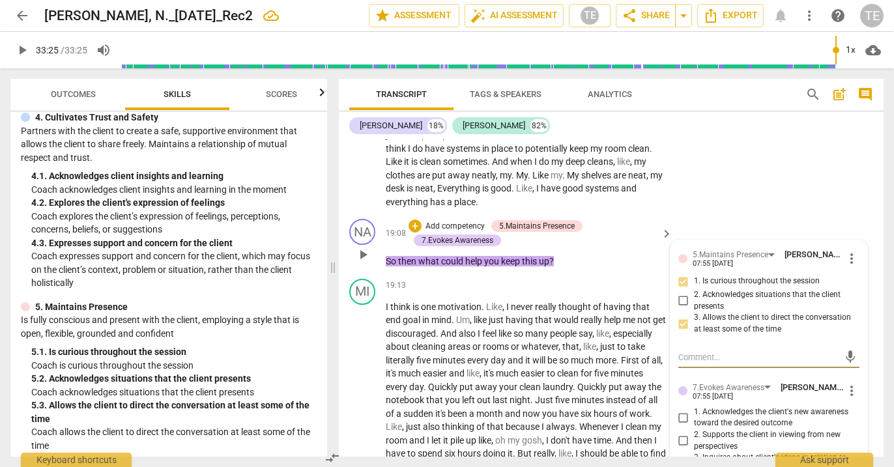
click at [684, 456] on input "3. Inquires about client's ideas in relation to the desired outcome" at bounding box center [683, 464] width 21 height 16
checkbox input "true"
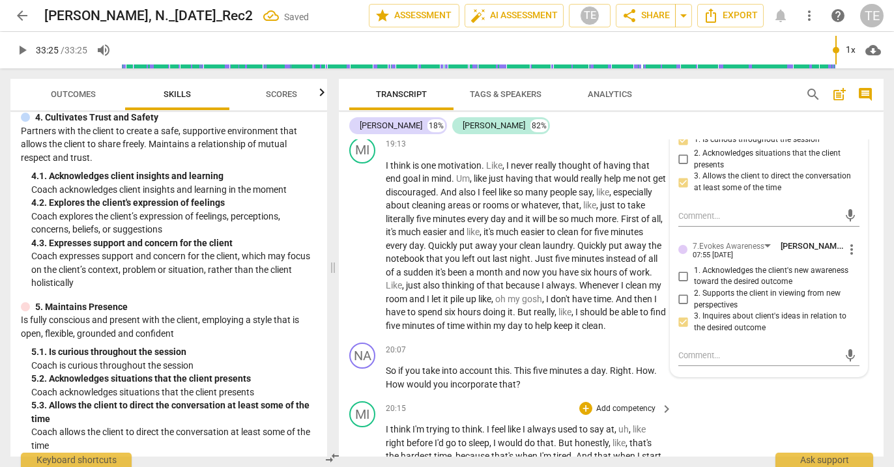
scroll to position [6707, 0]
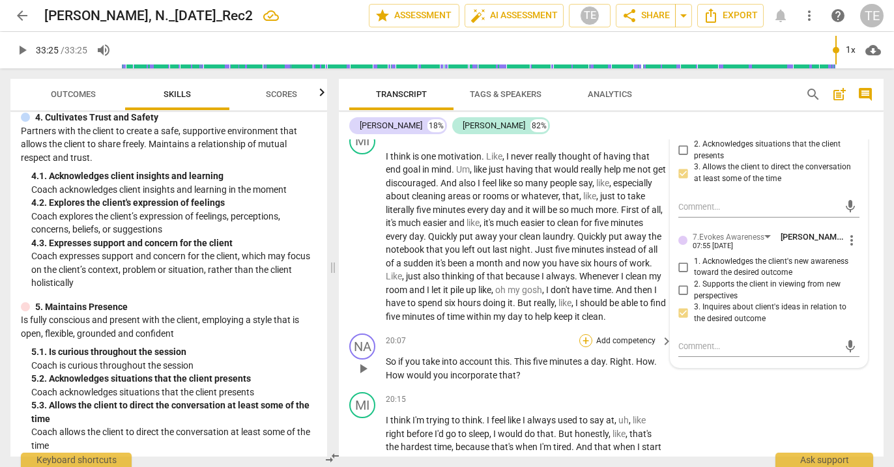
click at [584, 334] on div "+" at bounding box center [586, 340] width 13 height 13
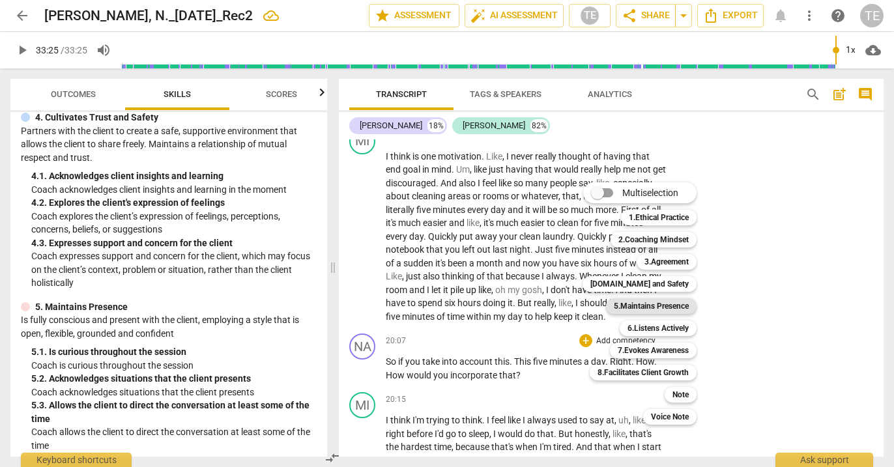
click at [634, 306] on b "5.Maintains Presence" at bounding box center [651, 307] width 75 height 16
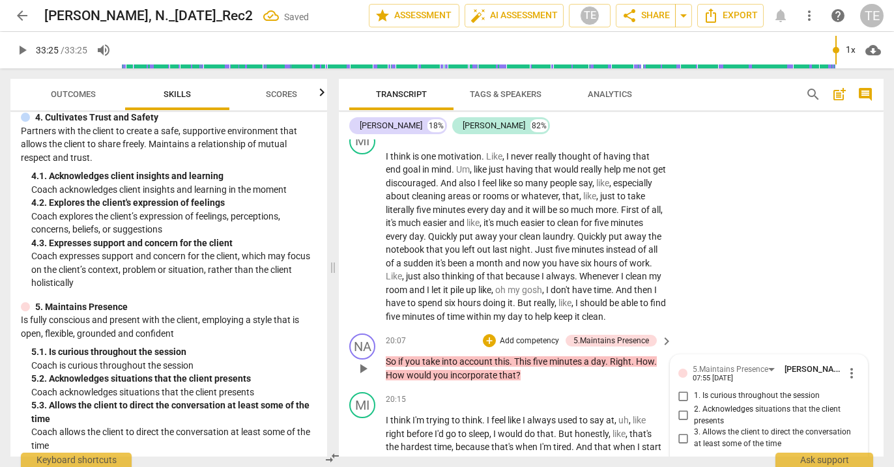
click at [682, 389] on input "1. Is curious throughout the session" at bounding box center [683, 397] width 21 height 16
checkbox input "true"
click at [682, 431] on input "3. Allows the client to direct the conversation at least some of the time" at bounding box center [683, 439] width 21 height 16
checkbox input "true"
click at [490, 334] on div "+" at bounding box center [489, 340] width 13 height 13
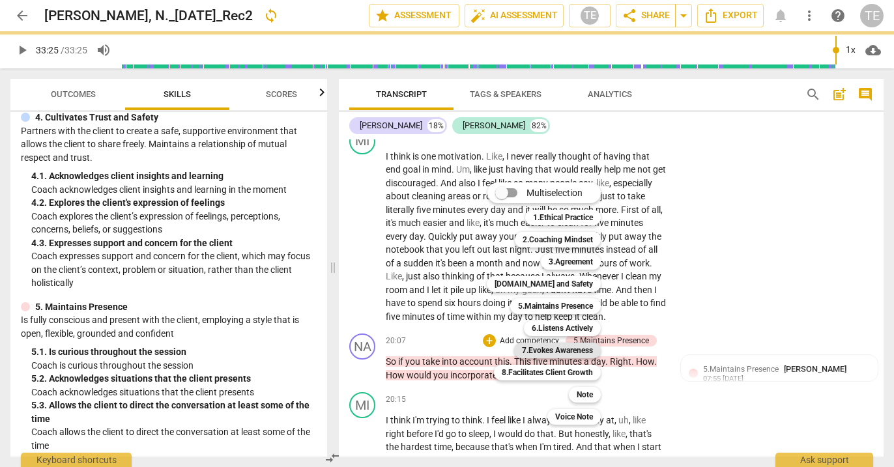
click at [548, 351] on b "7.Evokes Awareness" at bounding box center [557, 351] width 71 height 16
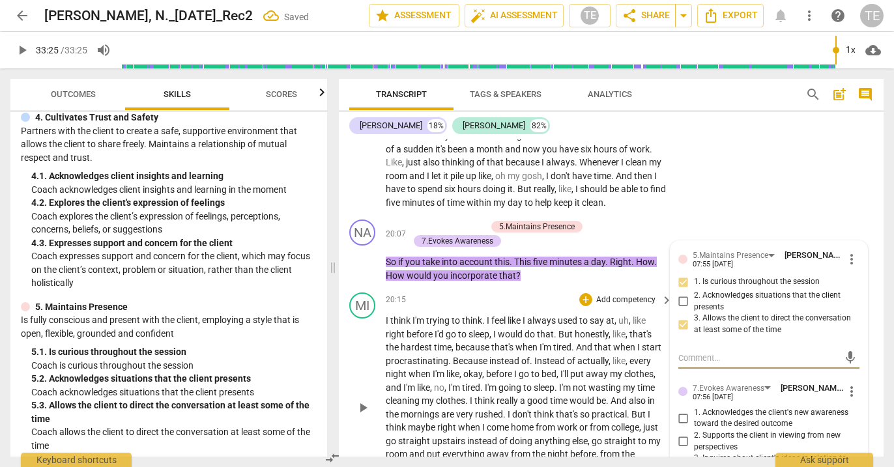
scroll to position [6822, 0]
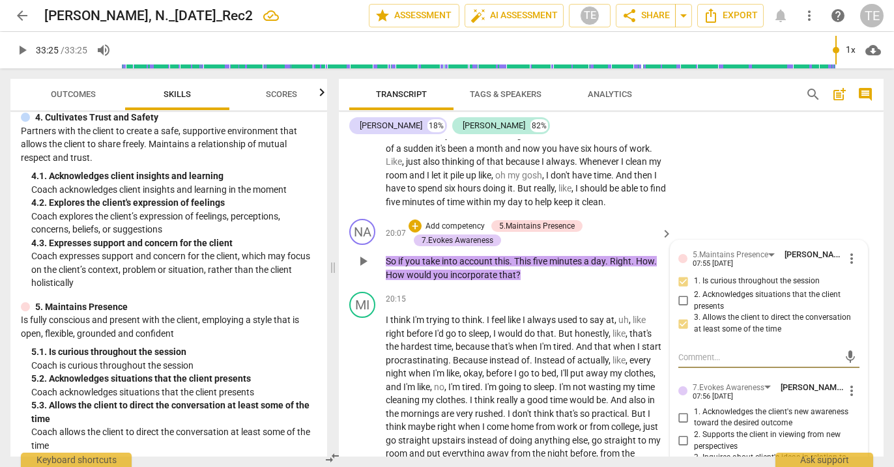
click at [682, 456] on input "3. Inquires about client's ideas in relation to the desired outcome" at bounding box center [683, 464] width 21 height 16
checkbox input "true"
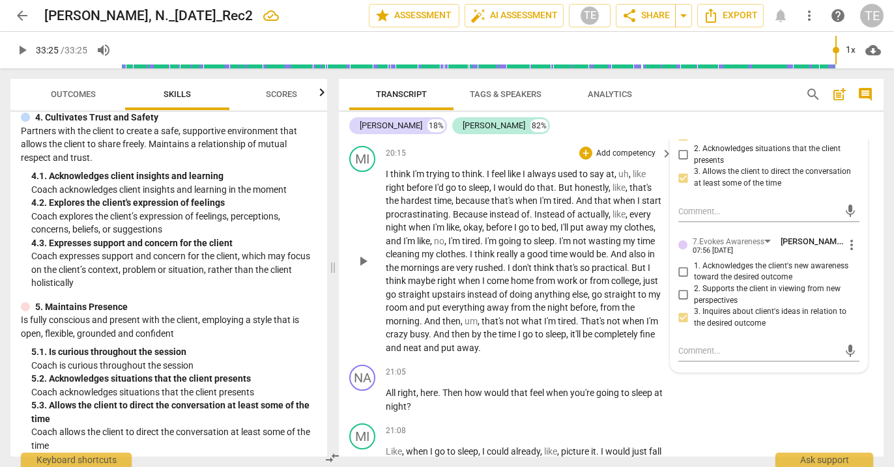
scroll to position [6977, 0]
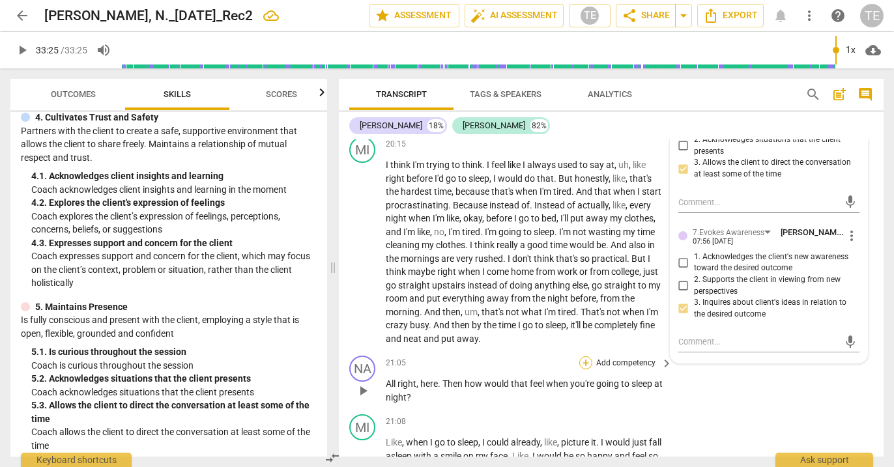
click at [584, 357] on div "+" at bounding box center [586, 363] width 13 height 13
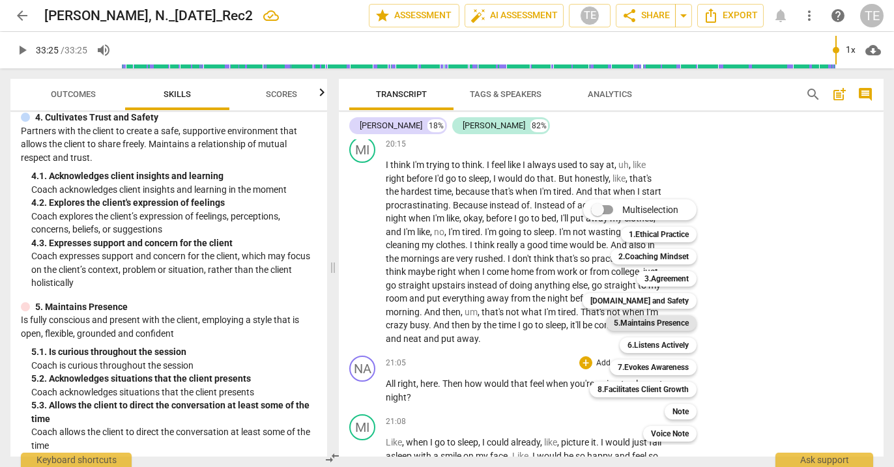
click at [639, 321] on b "5.Maintains Presence" at bounding box center [651, 323] width 75 height 16
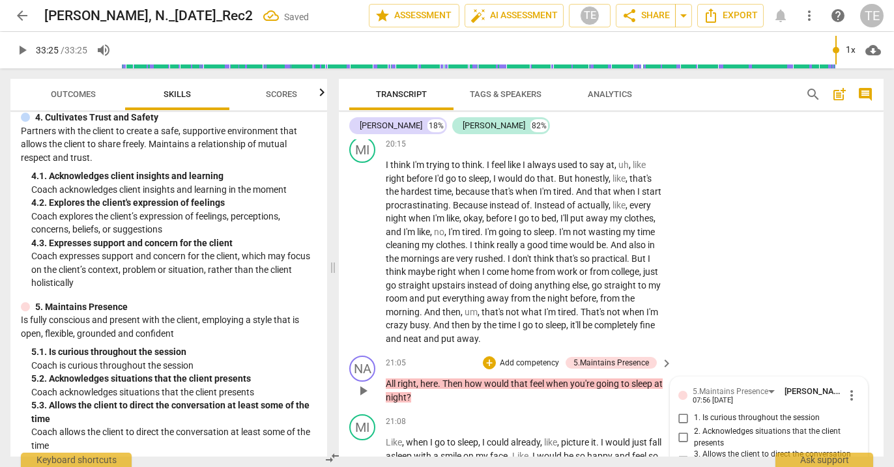
click at [682, 411] on input "1. Is curious throughout the session" at bounding box center [683, 419] width 21 height 16
checkbox input "true"
click at [681, 453] on input "3. Allows the client to direct the conversation at least some of the time" at bounding box center [683, 461] width 21 height 16
checkbox input "true"
click at [488, 357] on div "+" at bounding box center [489, 363] width 13 height 13
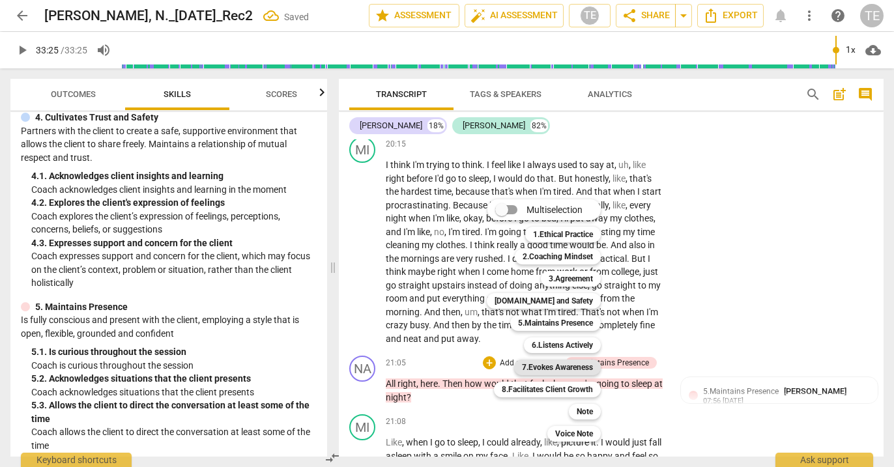
click at [548, 369] on b "7.Evokes Awareness" at bounding box center [557, 368] width 71 height 16
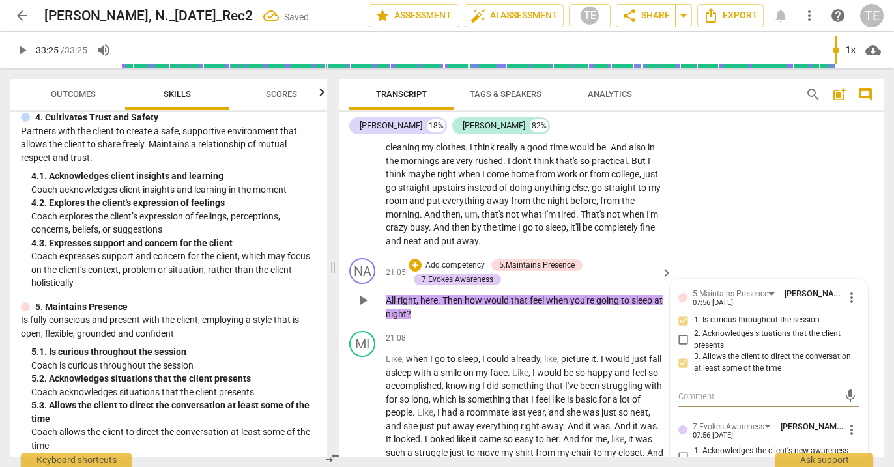
scroll to position [7086, 0]
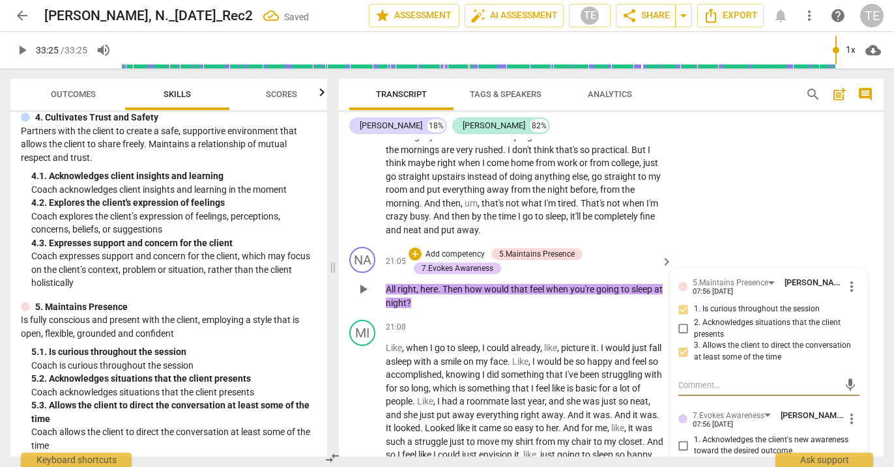
checkbox input "true"
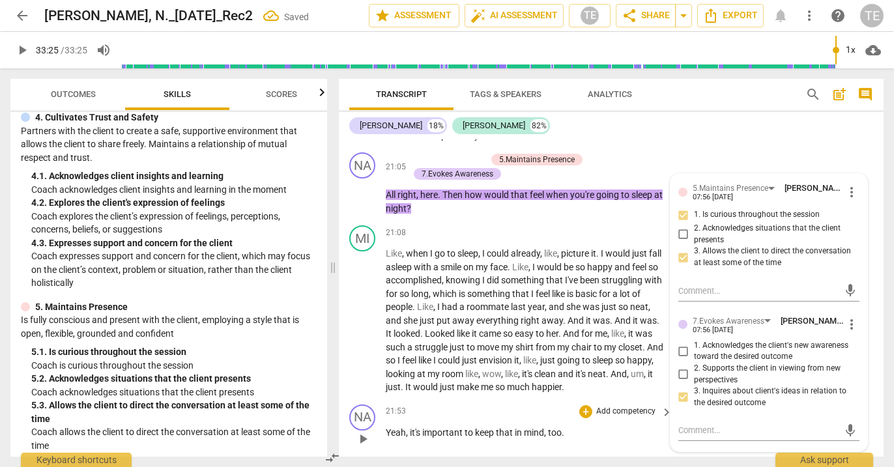
scroll to position [7219, 0]
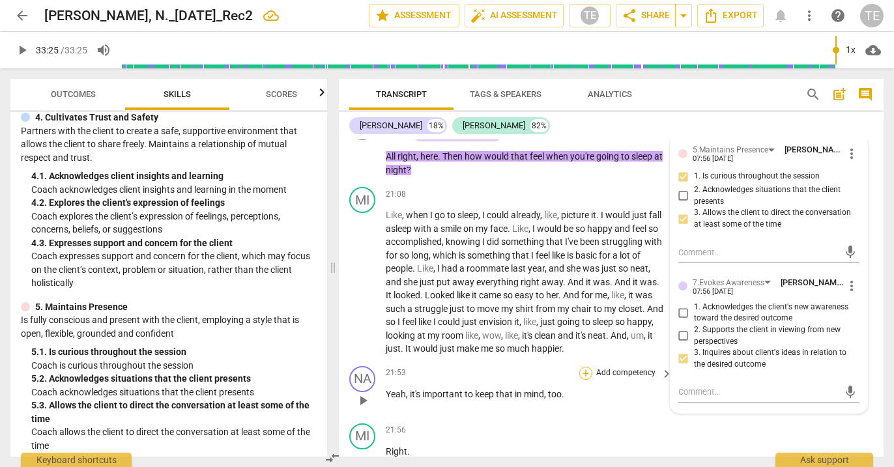
click at [585, 367] on div "+" at bounding box center [586, 373] width 13 height 13
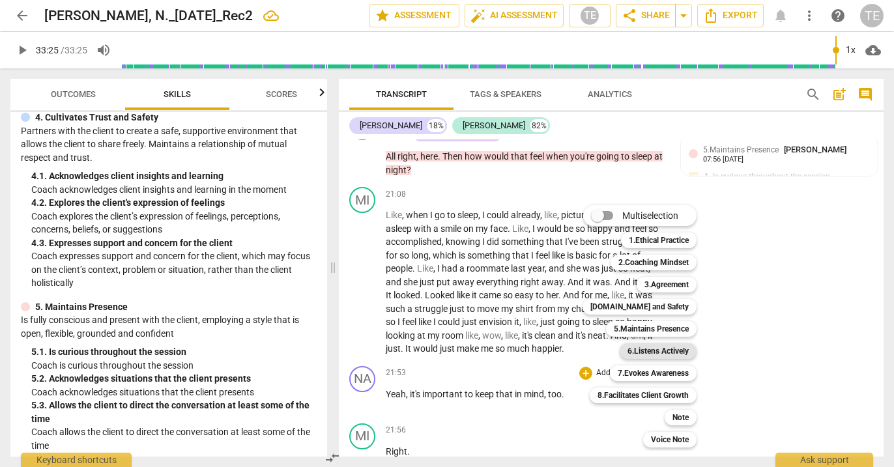
click at [643, 350] on b "6.Listens Actively" at bounding box center [658, 352] width 61 height 16
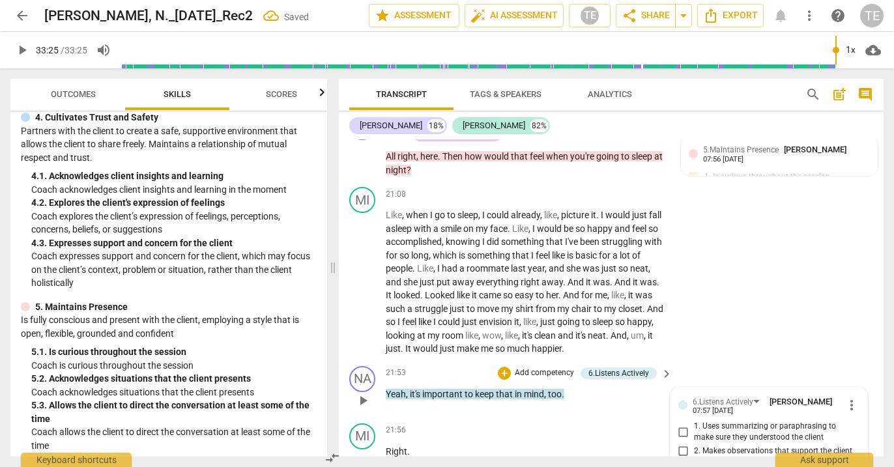
click at [679, 444] on input "2. Makes observations that support the client" at bounding box center [683, 452] width 21 height 16
checkbox input "true"
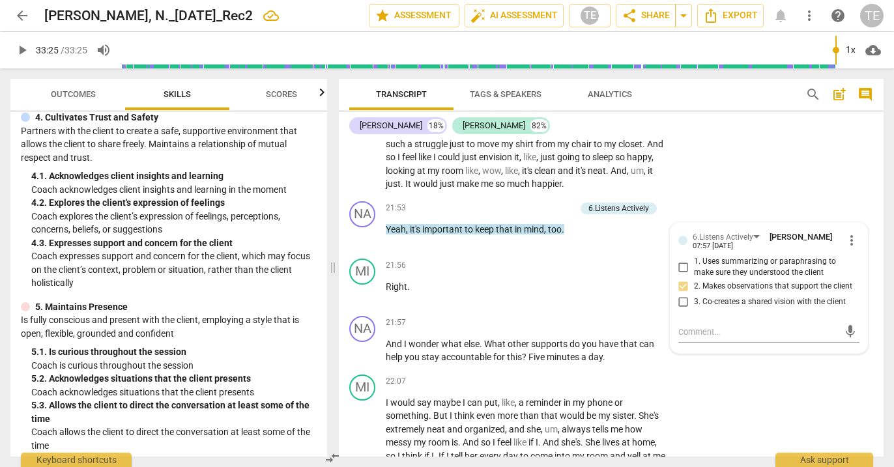
scroll to position [7386, 0]
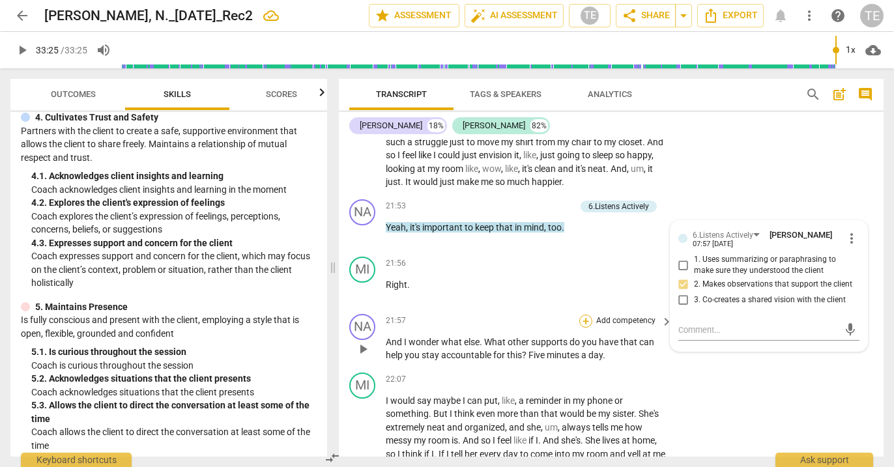
click at [583, 315] on div "+" at bounding box center [586, 321] width 13 height 13
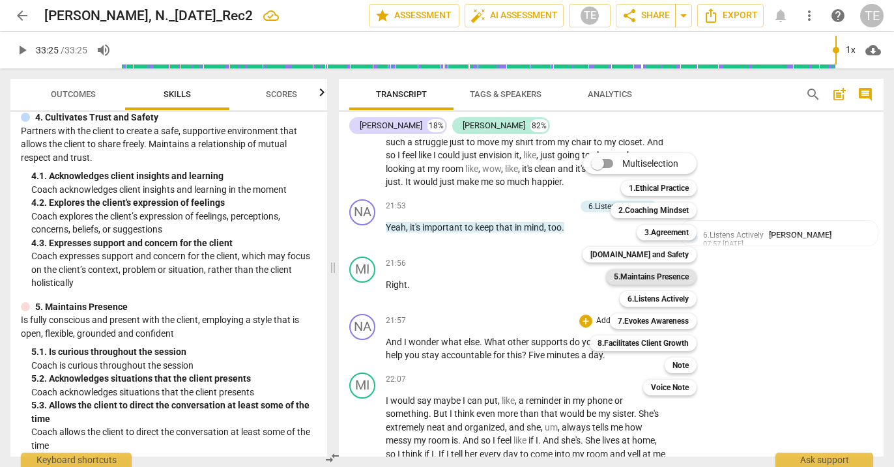
click at [646, 277] on b "5.Maintains Presence" at bounding box center [651, 277] width 75 height 16
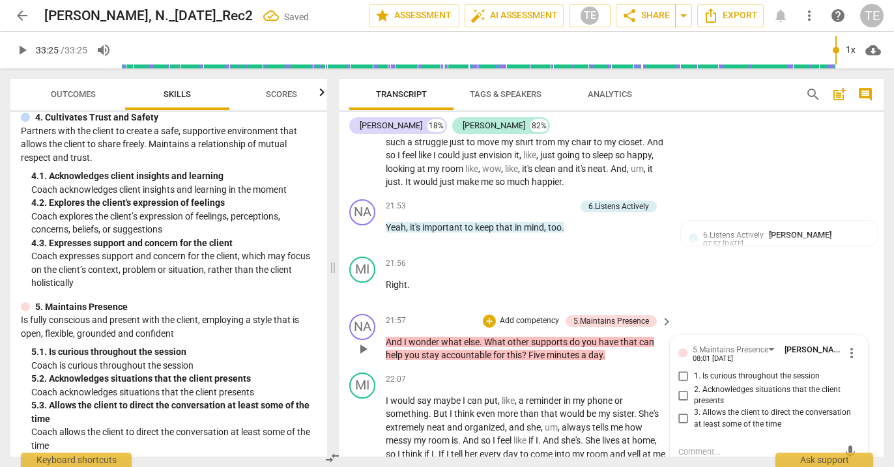
click at [682, 369] on input "1. Is curious throughout the session" at bounding box center [683, 377] width 21 height 16
checkbox input "true"
click at [682, 411] on input "3. Allows the client to direct the conversation at least some of the time" at bounding box center [683, 419] width 21 height 16
checkbox input "true"
click at [490, 315] on div "+" at bounding box center [489, 321] width 13 height 13
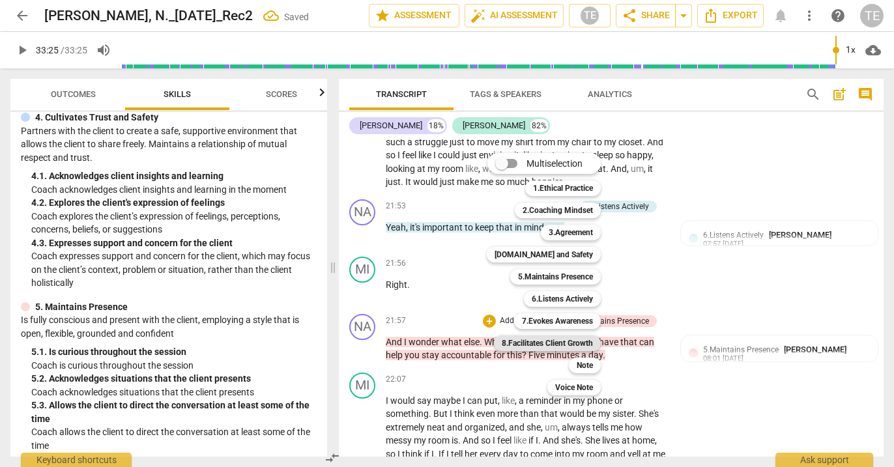
click at [550, 341] on b "8.Facilitates Client Growth" at bounding box center [547, 344] width 91 height 16
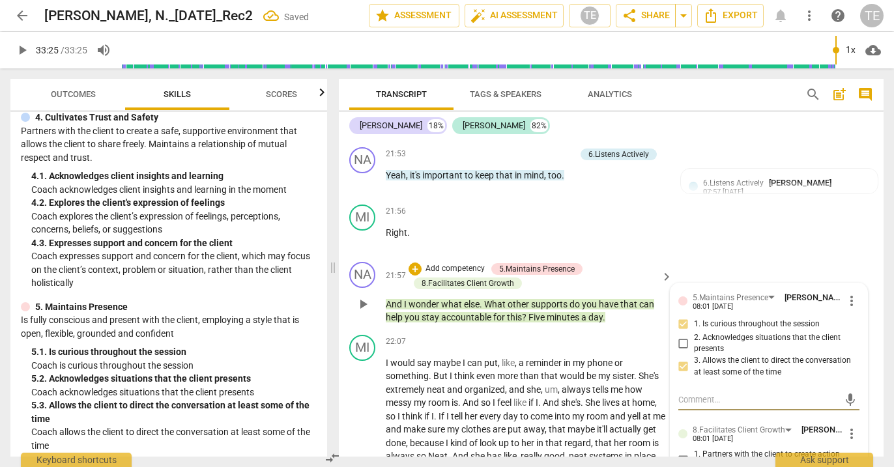
scroll to position [7443, 0]
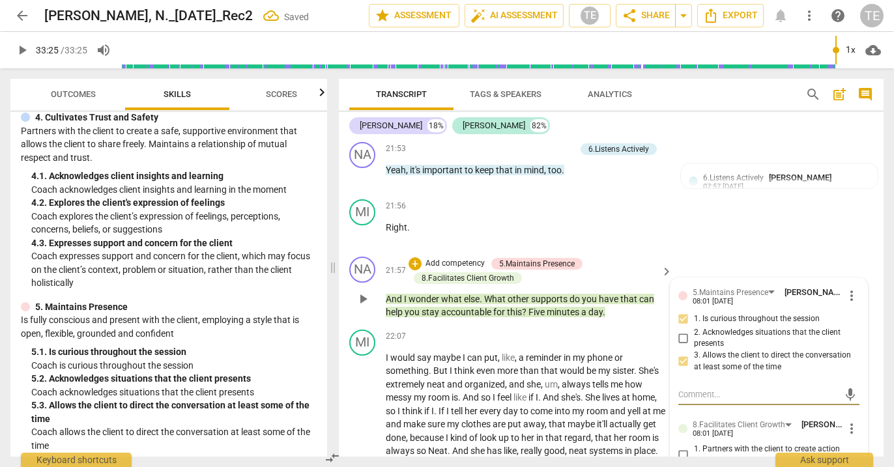
click at [683, 448] on input "1. Partners with the client to create action plans" at bounding box center [683, 456] width 21 height 16
checkbox input "true"
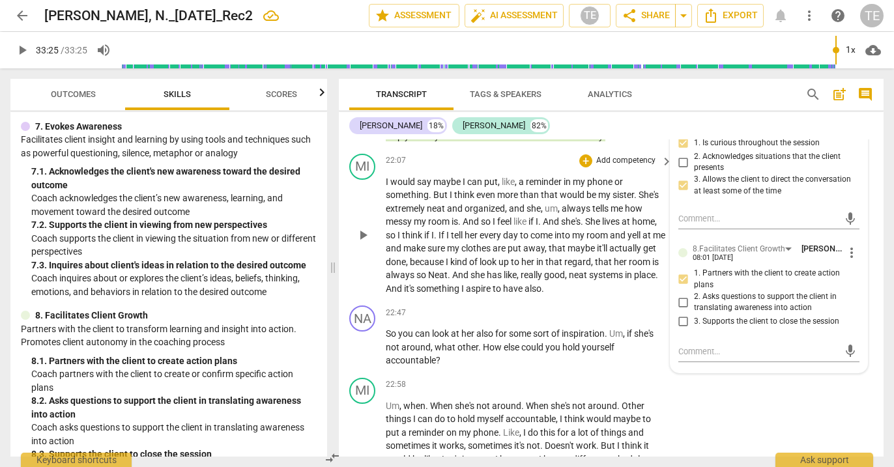
scroll to position [7620, 0]
click at [585, 306] on div "+" at bounding box center [586, 312] width 13 height 13
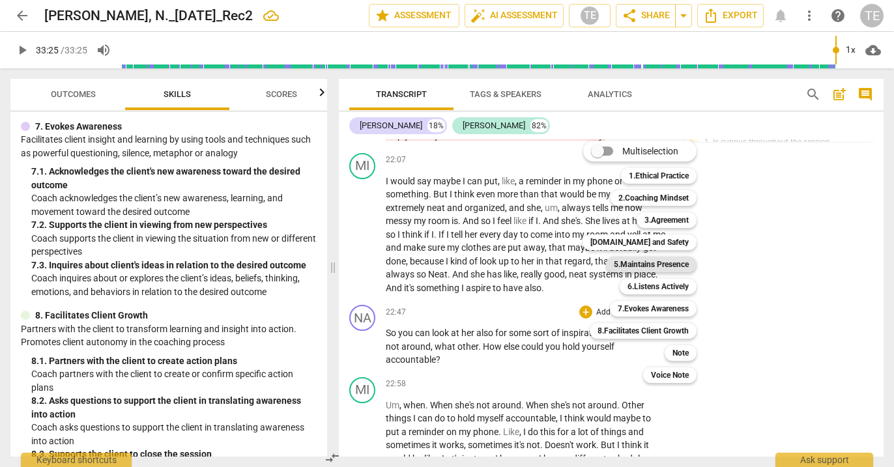
click at [644, 265] on b "5.Maintains Presence" at bounding box center [651, 265] width 75 height 16
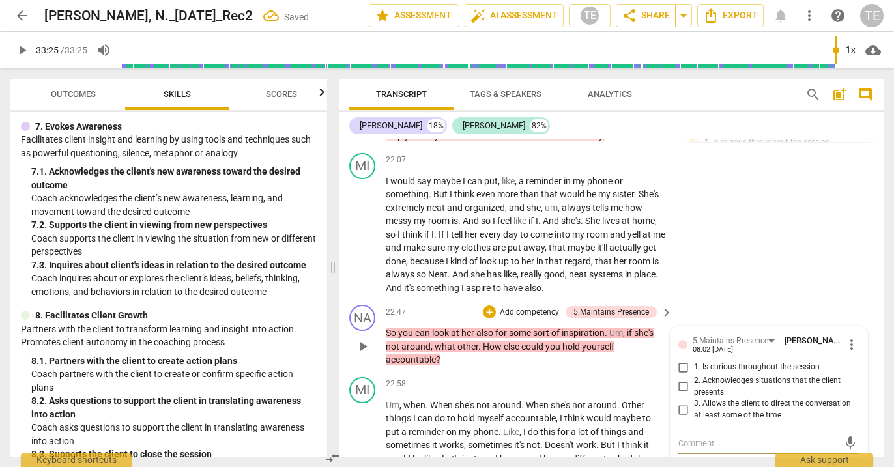
click at [682, 360] on input "1. Is curious throughout the session" at bounding box center [683, 368] width 21 height 16
checkbox input "true"
click at [682, 402] on input "3. Allows the client to direct the conversation at least some of the time" at bounding box center [683, 410] width 21 height 16
checkbox input "true"
click at [488, 306] on div "+" at bounding box center [489, 312] width 13 height 13
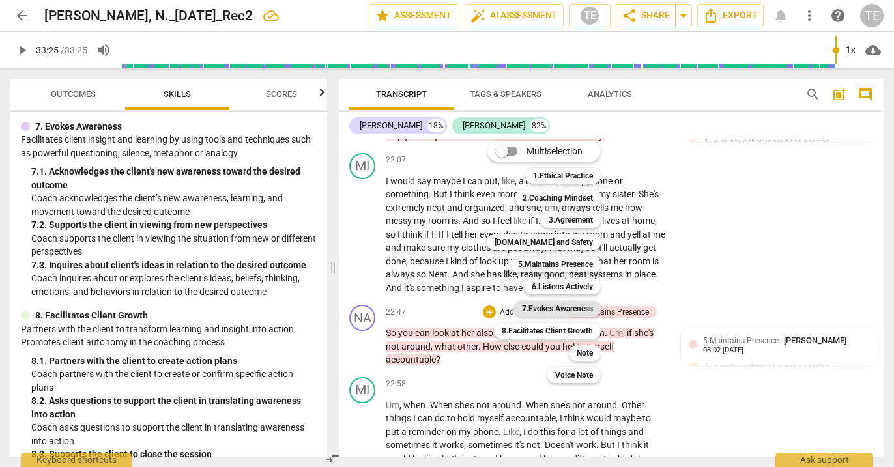
click at [548, 308] on b "7.Evokes Awareness" at bounding box center [557, 309] width 71 height 16
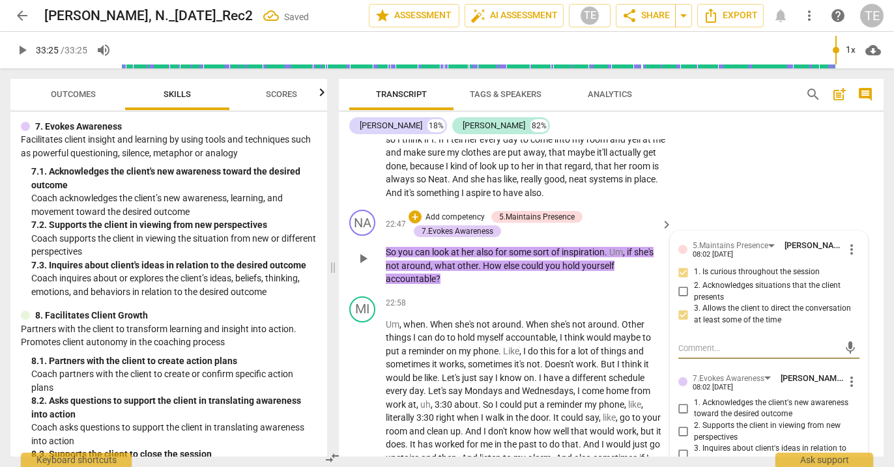
scroll to position [7717, 0]
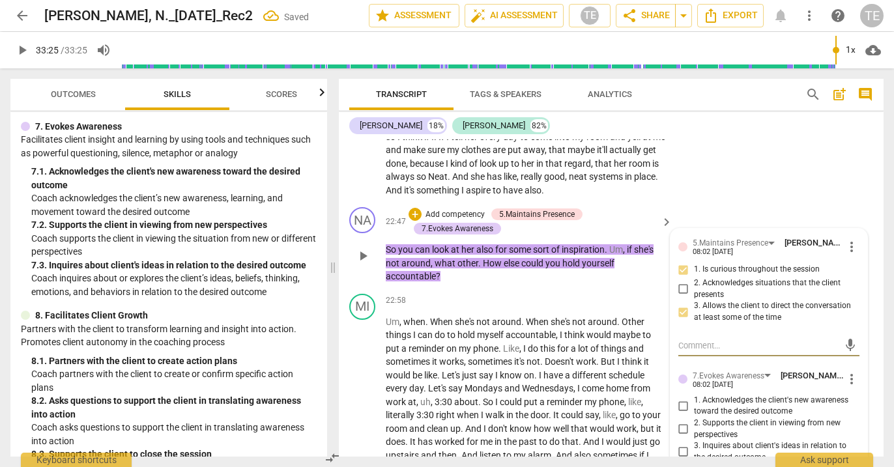
click at [682, 445] on input "3. Inquires about client's ideas in relation to the desired outcome" at bounding box center [683, 453] width 21 height 16
checkbox input "true"
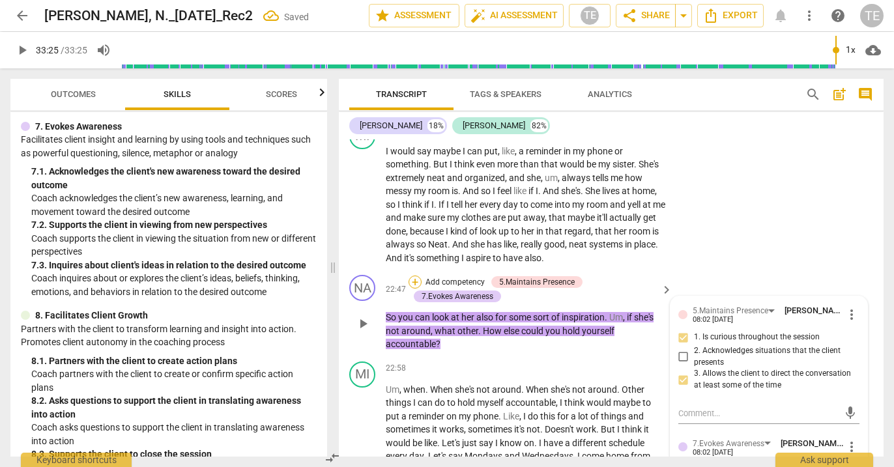
click at [417, 276] on div "+" at bounding box center [415, 282] width 13 height 13
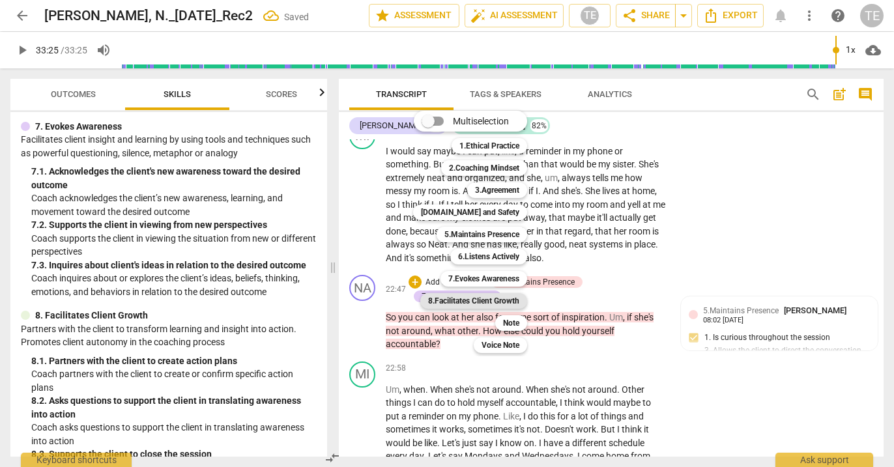
click at [498, 298] on b "8.Facilitates Client Growth" at bounding box center [473, 301] width 91 height 16
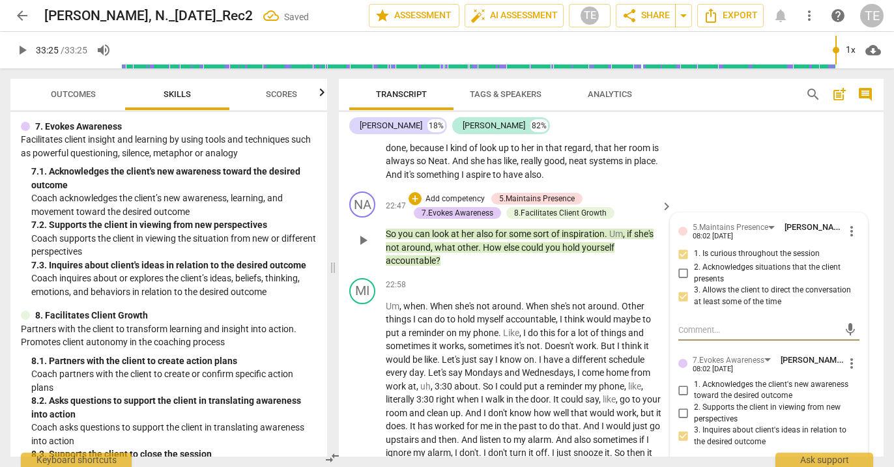
scroll to position [7771, 0]
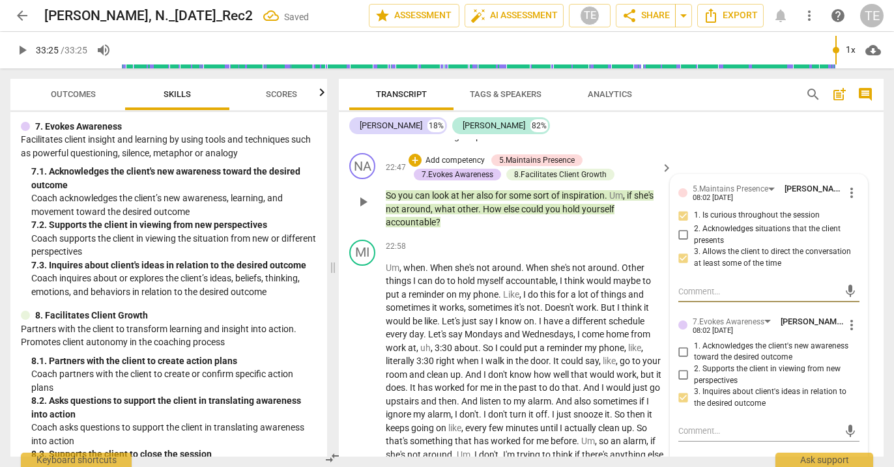
checkbox input "true"
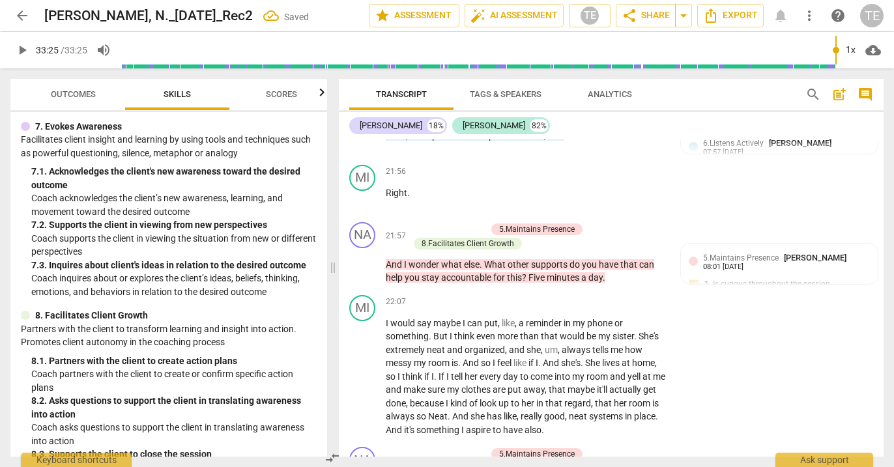
scroll to position [7471, 0]
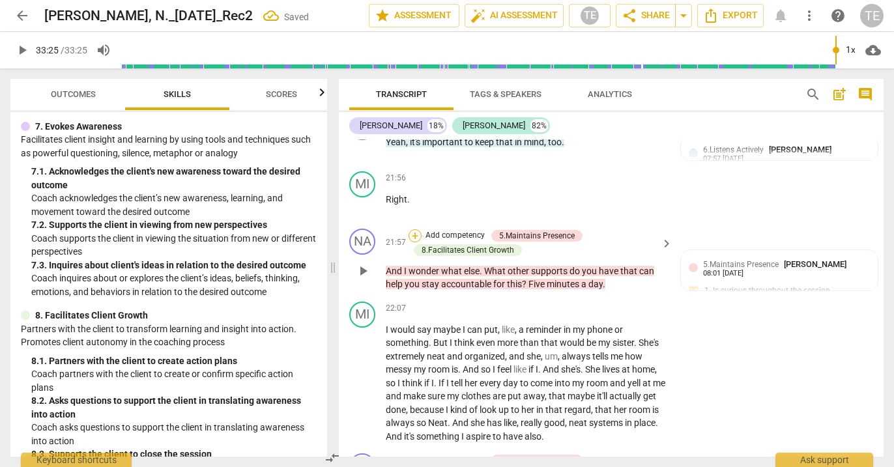
click at [415, 229] on div "+" at bounding box center [415, 235] width 13 height 13
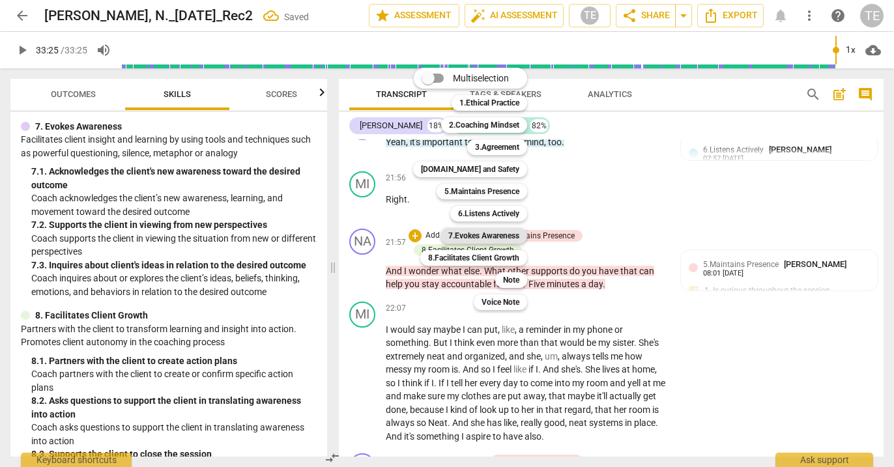
click at [481, 233] on b "7.Evokes Awareness" at bounding box center [483, 236] width 71 height 16
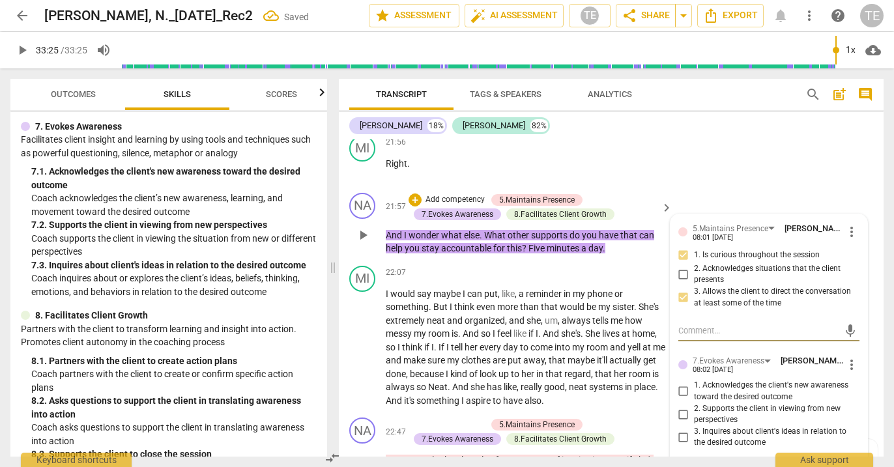
scroll to position [7517, 0]
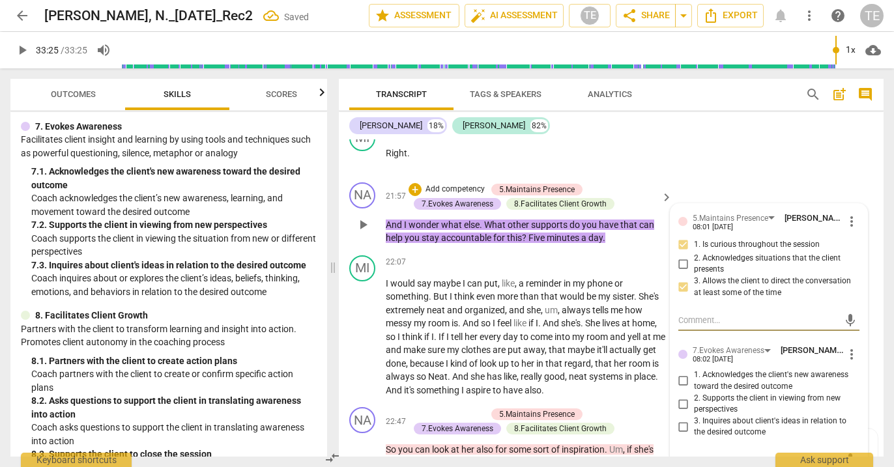
click at [680, 419] on input "3. Inquires about client's ideas in relation to the desired outcome" at bounding box center [683, 427] width 21 height 16
checkbox input "true"
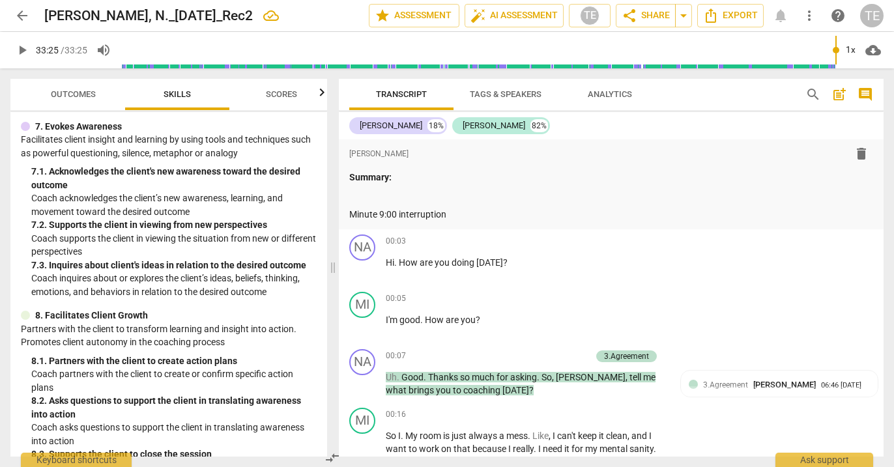
scroll to position [0, 0]
click at [475, 212] on p "Minute 9:00 interruption" at bounding box center [611, 215] width 524 height 14
click at [396, 214] on p "Minute 9:00 interruption" at bounding box center [611, 215] width 524 height 14
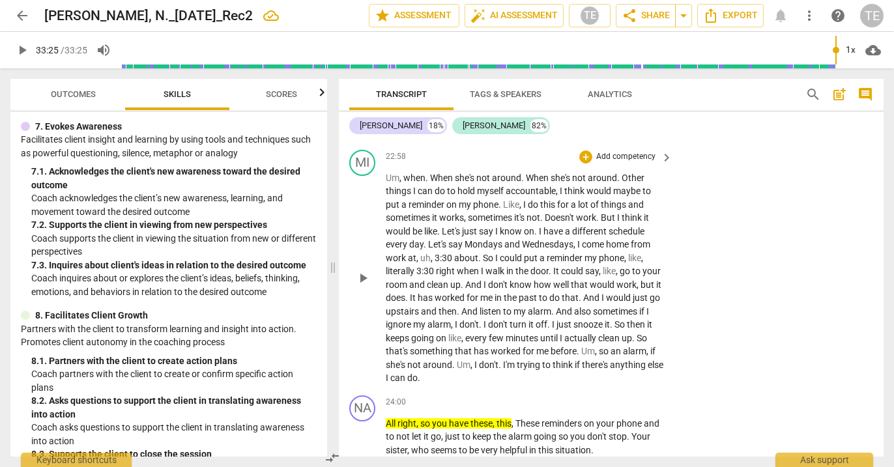
scroll to position [7863, 0]
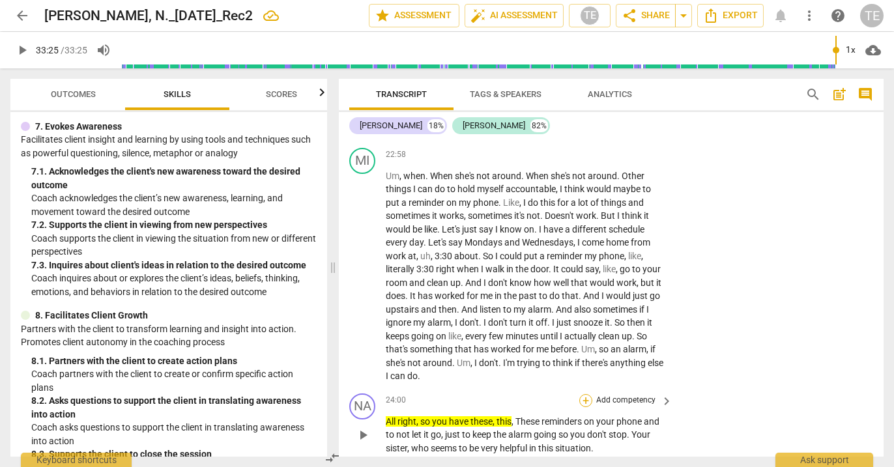
click at [586, 394] on div "+" at bounding box center [586, 400] width 13 height 13
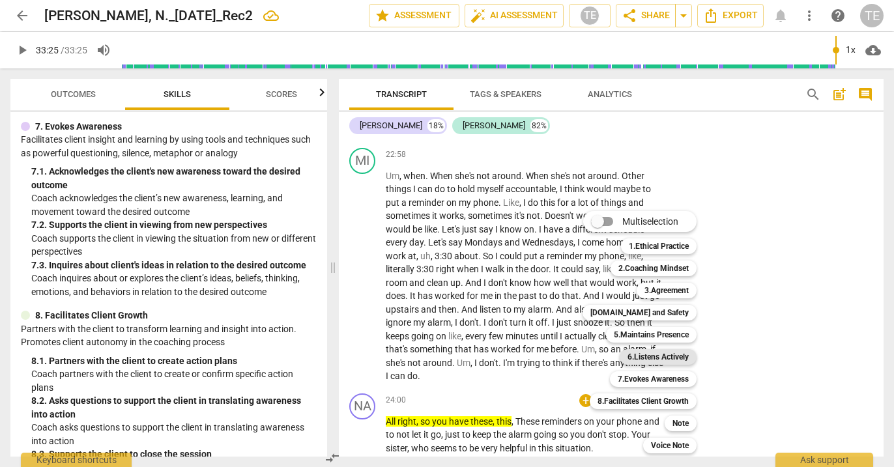
click at [646, 356] on b "6.Listens Actively" at bounding box center [658, 357] width 61 height 16
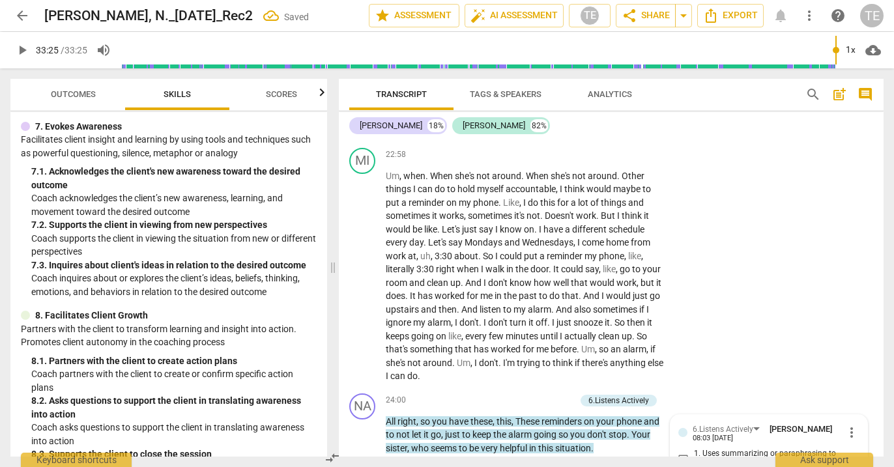
scroll to position [8032, 0]
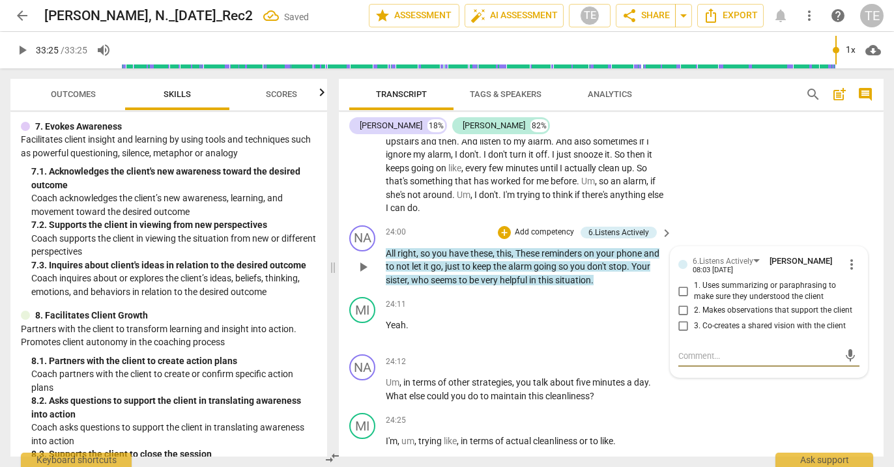
click at [679, 284] on input "1. Uses summarizing or paraphrasing to make sure they understood the client" at bounding box center [683, 292] width 21 height 16
checkbox input "true"
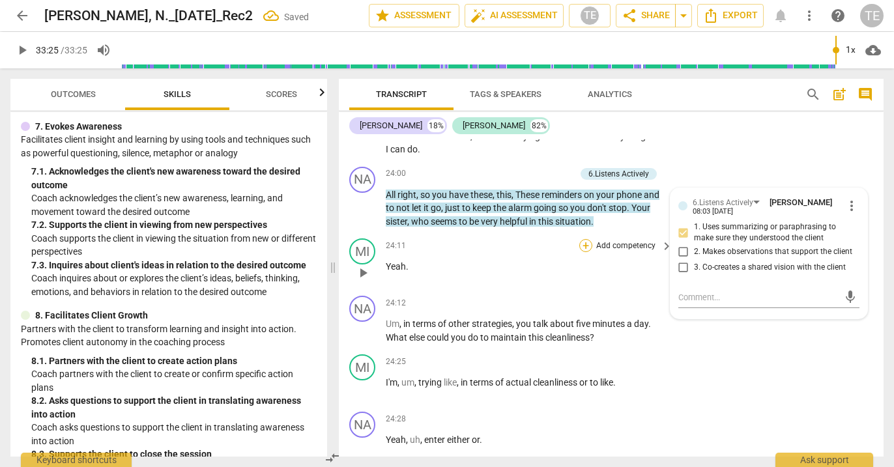
scroll to position [8095, 0]
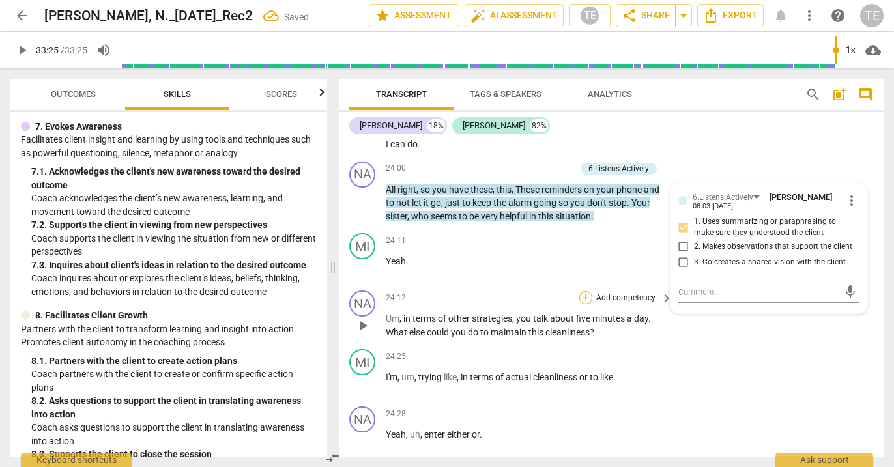
click at [585, 291] on div "+" at bounding box center [586, 297] width 13 height 13
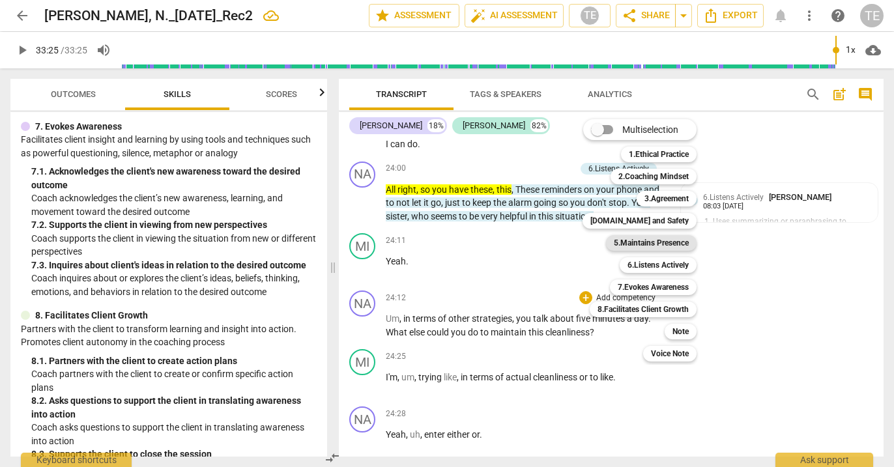
click at [626, 244] on b "5.Maintains Presence" at bounding box center [651, 243] width 75 height 16
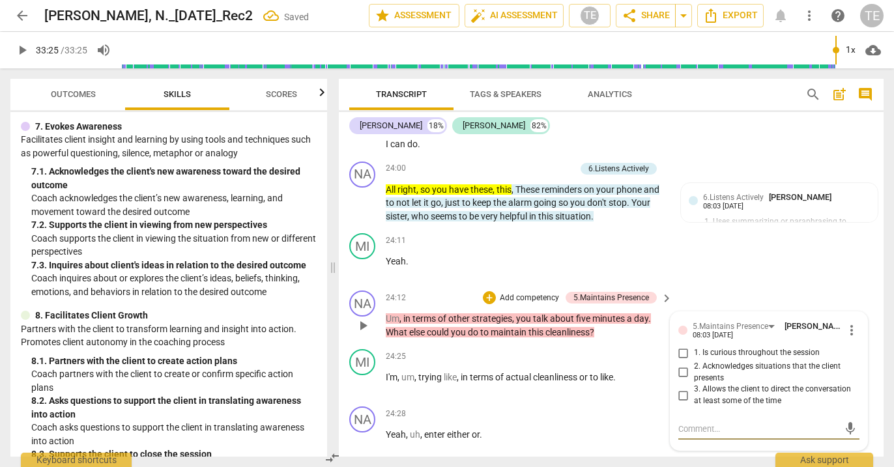
click at [686, 345] on input "1. Is curious throughout the session" at bounding box center [683, 353] width 21 height 16
checkbox input "true"
click at [683, 388] on input "3. Allows the client to direct the conversation at least some of the time" at bounding box center [683, 396] width 21 height 16
checkbox input "true"
click at [492, 291] on div "+" at bounding box center [489, 297] width 13 height 13
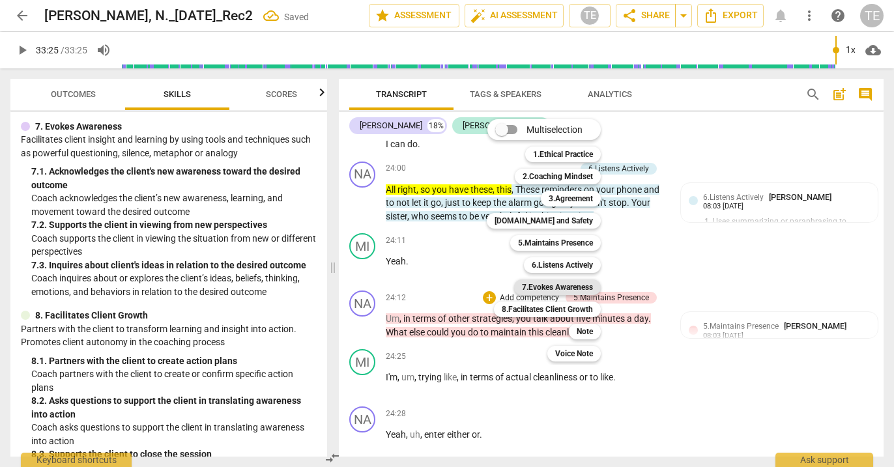
click at [540, 287] on b "7.Evokes Awareness" at bounding box center [557, 288] width 71 height 16
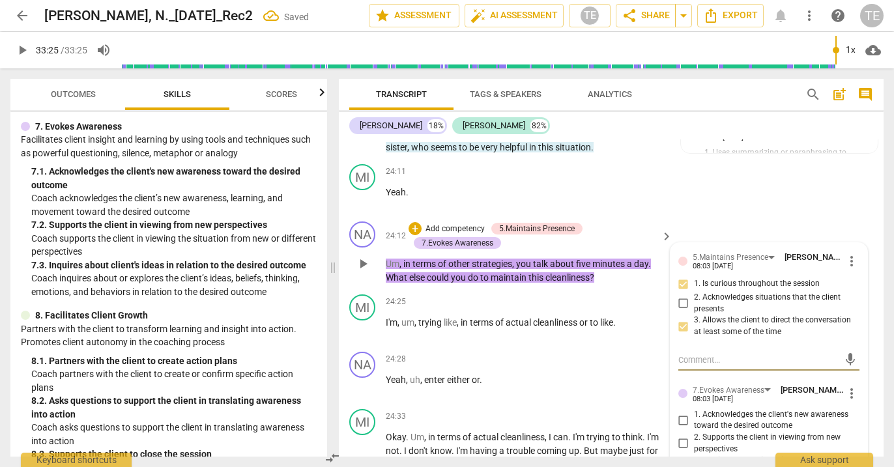
scroll to position [8168, 0]
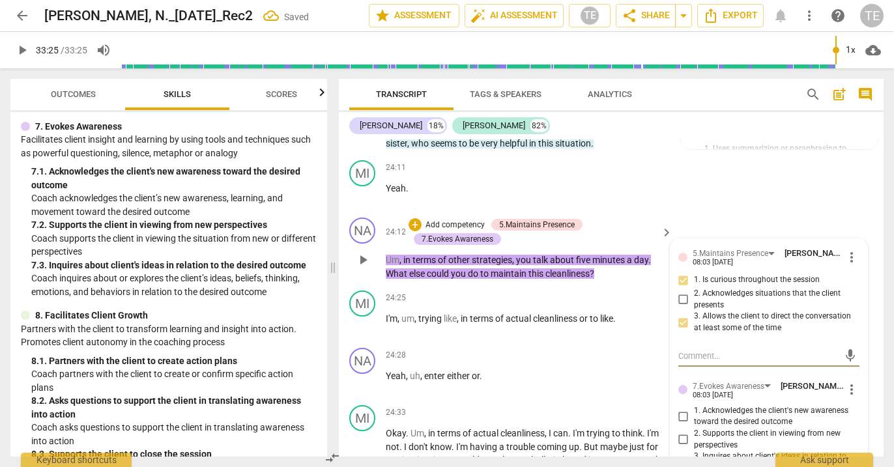
click at [681, 455] on input "3. Inquires about client's ideas in relation to the desired outcome" at bounding box center [683, 463] width 21 height 16
checkbox input "true"
click at [413, 218] on div "+" at bounding box center [415, 224] width 13 height 13
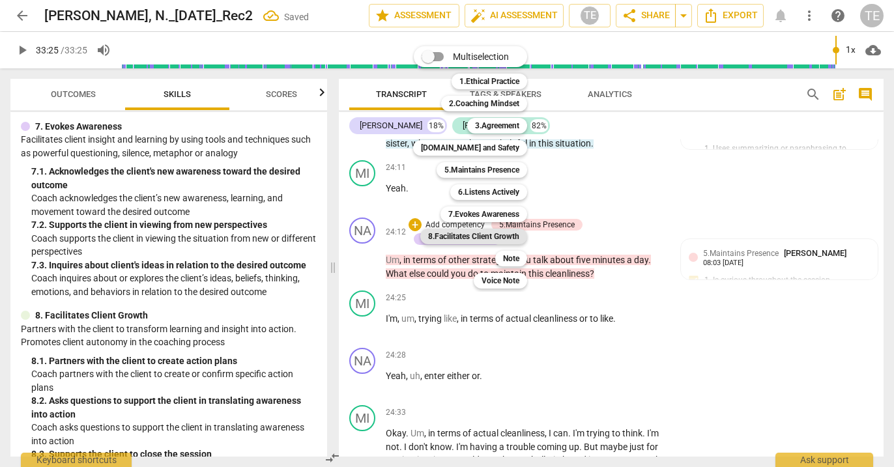
click at [472, 235] on b "8.Facilitates Client Growth" at bounding box center [473, 237] width 91 height 16
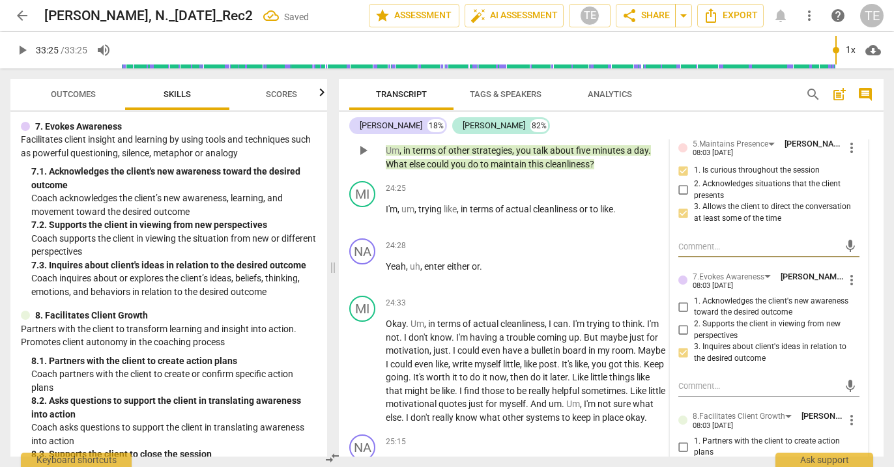
scroll to position [8296, 0]
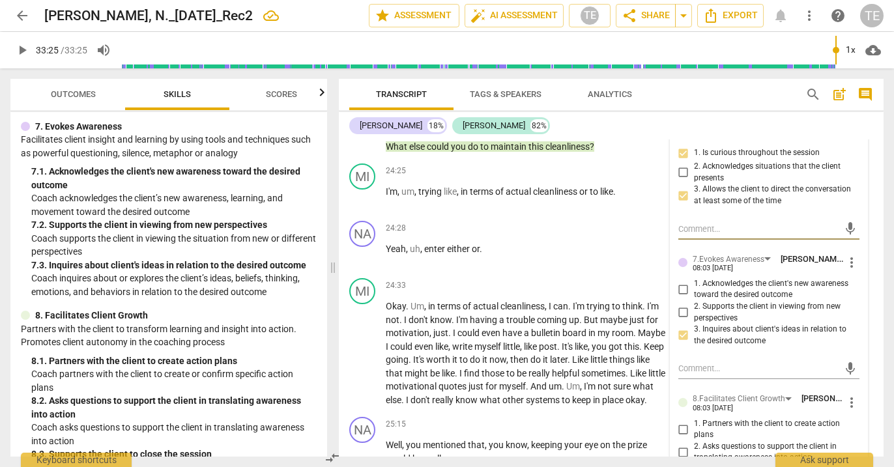
click at [681, 422] on input "1. Partners with the client to create action plans" at bounding box center [683, 430] width 21 height 16
checkbox input "true"
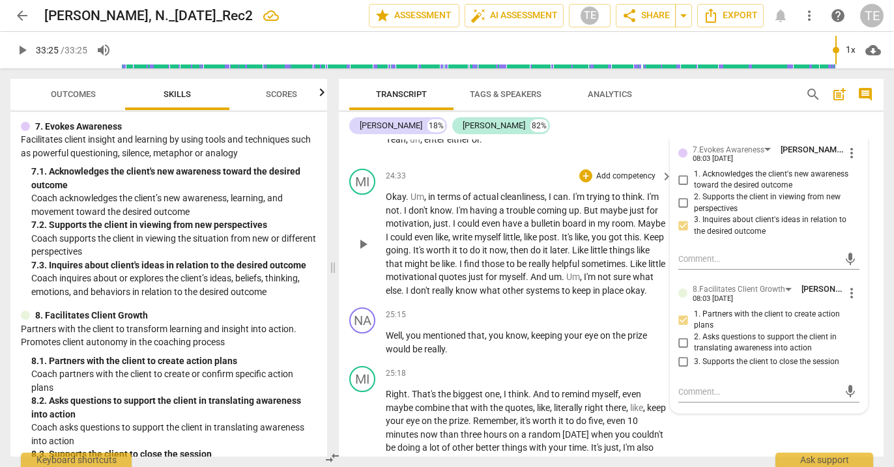
scroll to position [8410, 0]
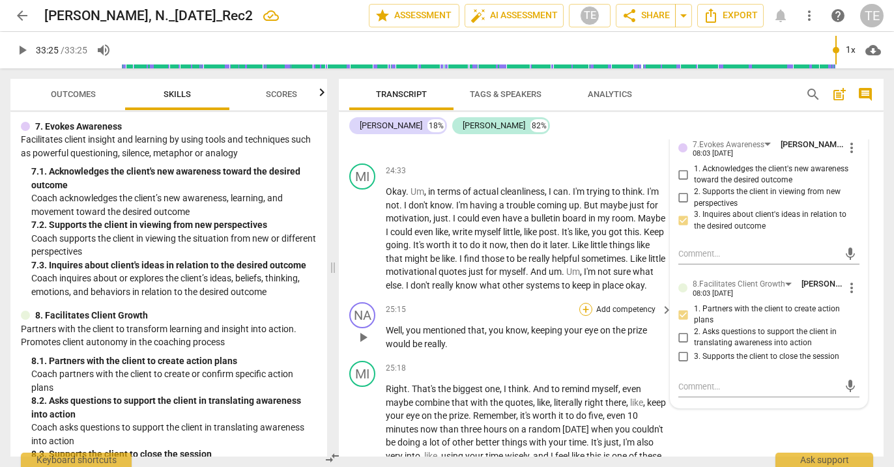
click at [586, 303] on div "+" at bounding box center [586, 309] width 13 height 13
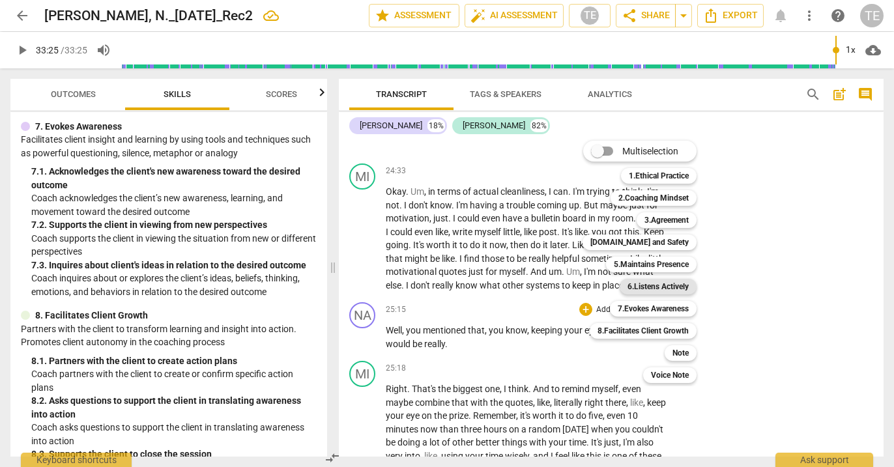
click at [650, 287] on b "6.Listens Actively" at bounding box center [658, 287] width 61 height 16
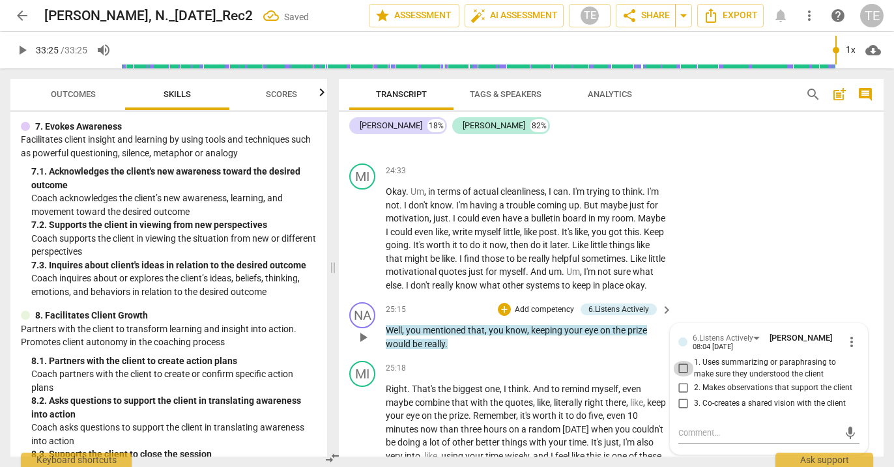
click at [681, 361] on input "1. Uses summarizing or paraphrasing to make sure they understood the client" at bounding box center [683, 369] width 21 height 16
checkbox input "true"
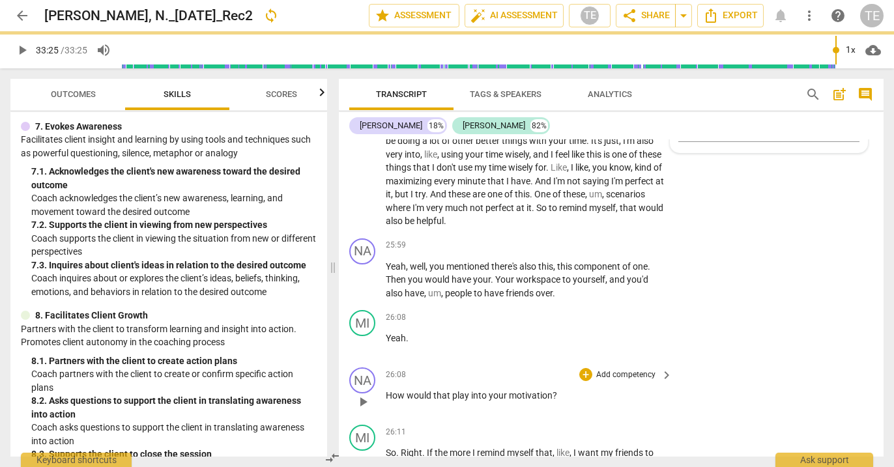
scroll to position [8712, 0]
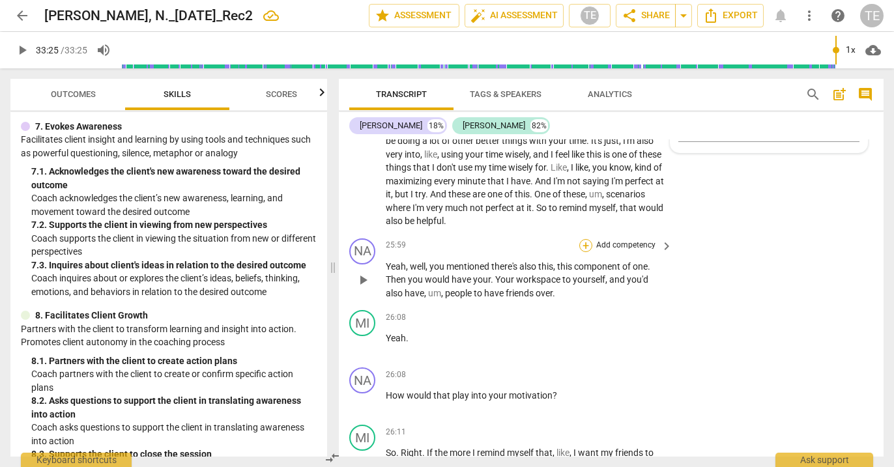
click at [587, 239] on div "+" at bounding box center [586, 245] width 13 height 13
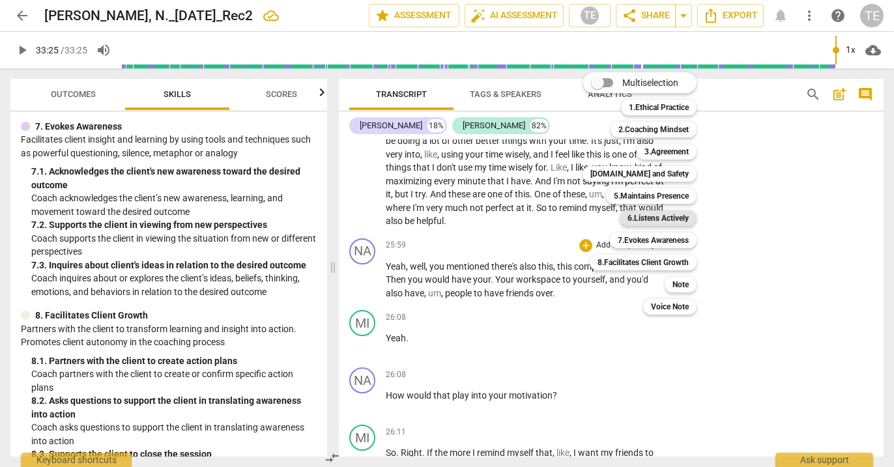
click at [647, 215] on b "6.Listens Actively" at bounding box center [658, 219] width 61 height 16
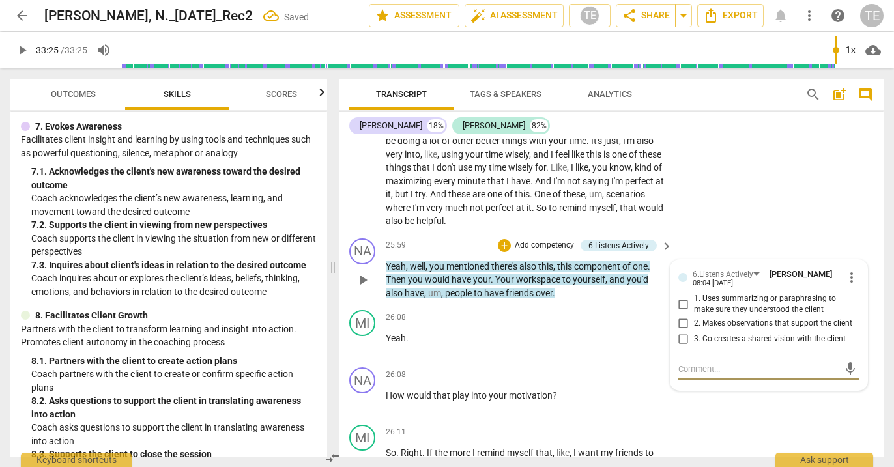
click at [681, 297] on input "1. Uses summarizing or paraphrasing to make sure they understood the client" at bounding box center [683, 305] width 21 height 16
checkbox input "true"
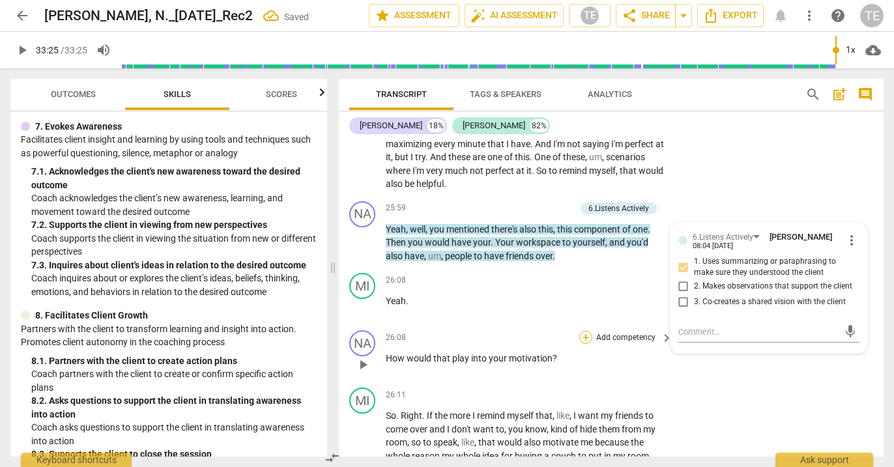
scroll to position [8750, 0]
click at [583, 330] on div "+" at bounding box center [586, 336] width 13 height 13
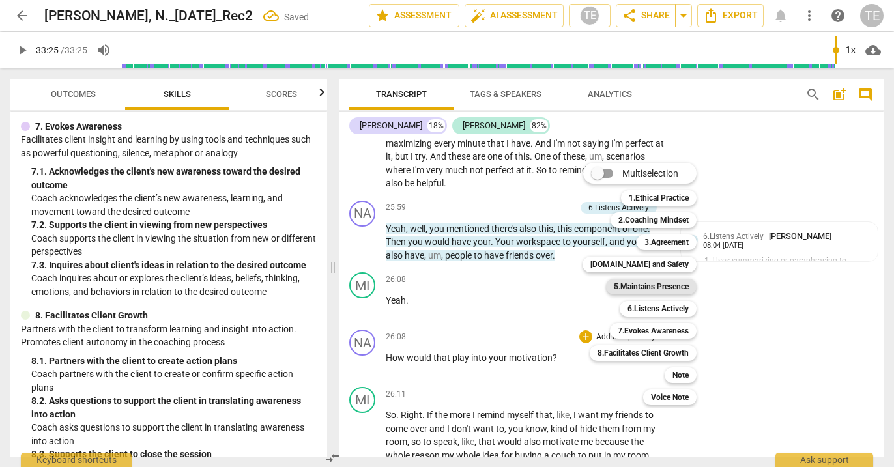
click at [630, 284] on b "5.Maintains Presence" at bounding box center [651, 287] width 75 height 16
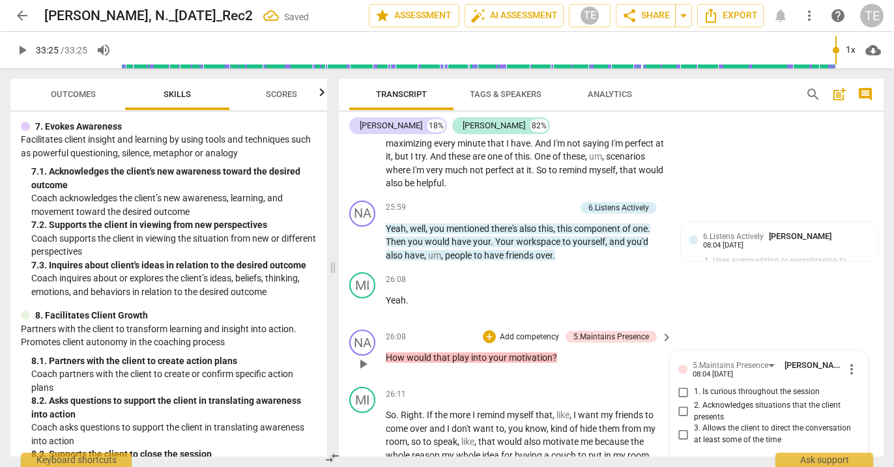
click at [680, 385] on input "1. Is curious throughout the session" at bounding box center [683, 393] width 21 height 16
checkbox input "true"
click at [682, 427] on input "3. Allows the client to direct the conversation at least some of the time" at bounding box center [683, 435] width 21 height 16
checkbox input "true"
click at [488, 330] on div "+ Add competency 5.Maintains Presence" at bounding box center [570, 337] width 174 height 14
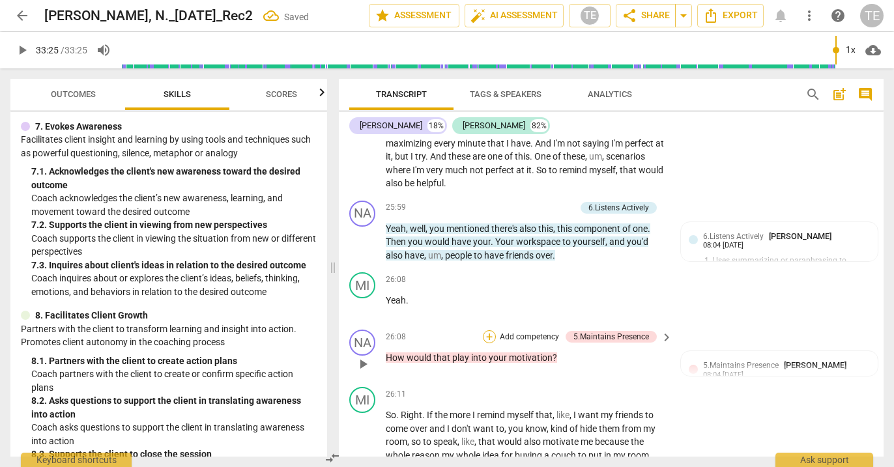
click at [488, 330] on div "+" at bounding box center [489, 336] width 13 height 13
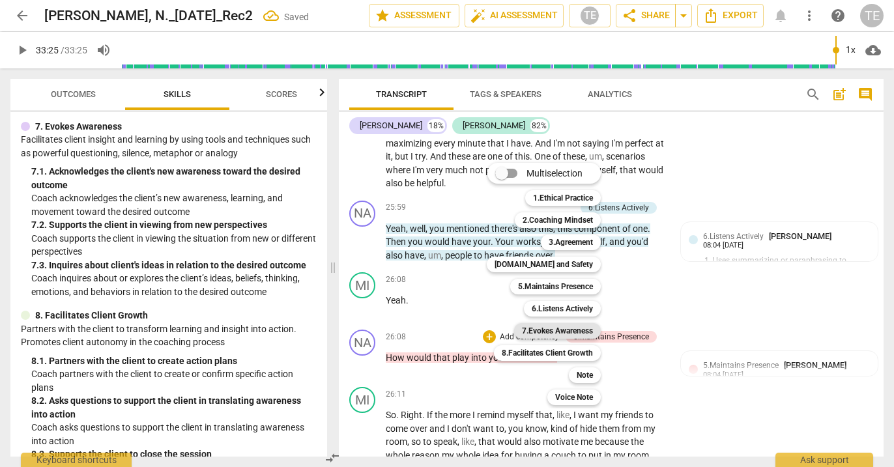
click at [548, 329] on b "7.Evokes Awareness" at bounding box center [557, 331] width 71 height 16
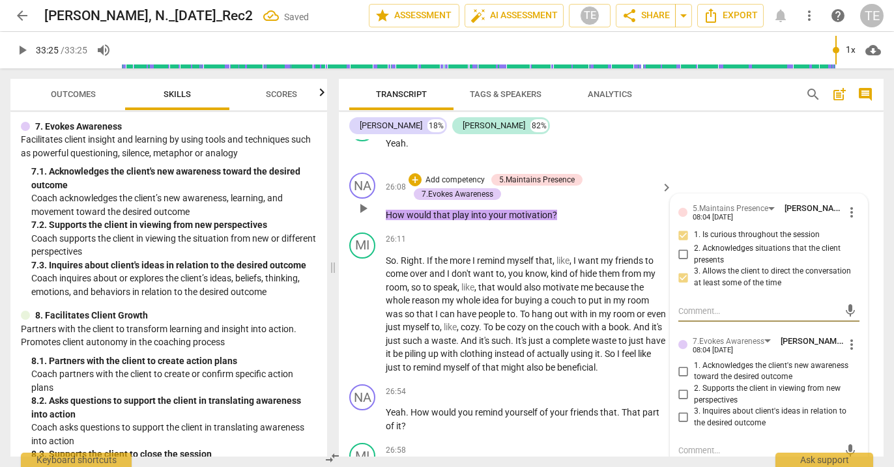
scroll to position [8922, 0]
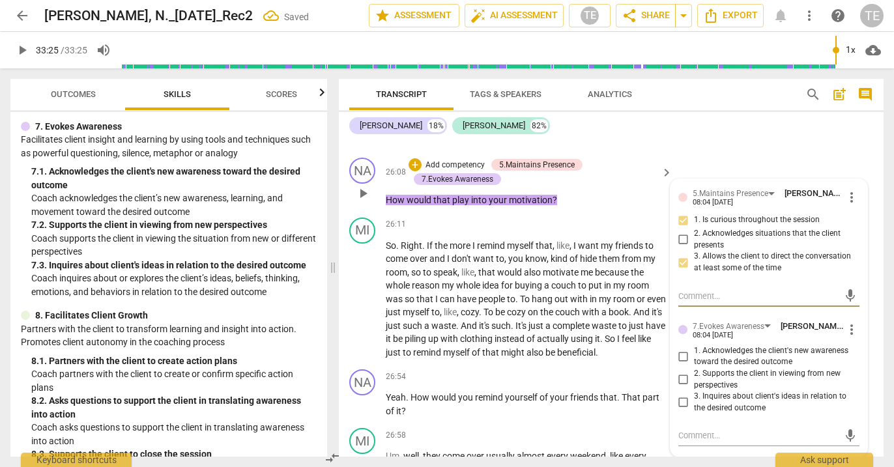
click at [679, 395] on input "3. Inquires about client's ideas in relation to the desired outcome" at bounding box center [683, 403] width 21 height 16
checkbox input "true"
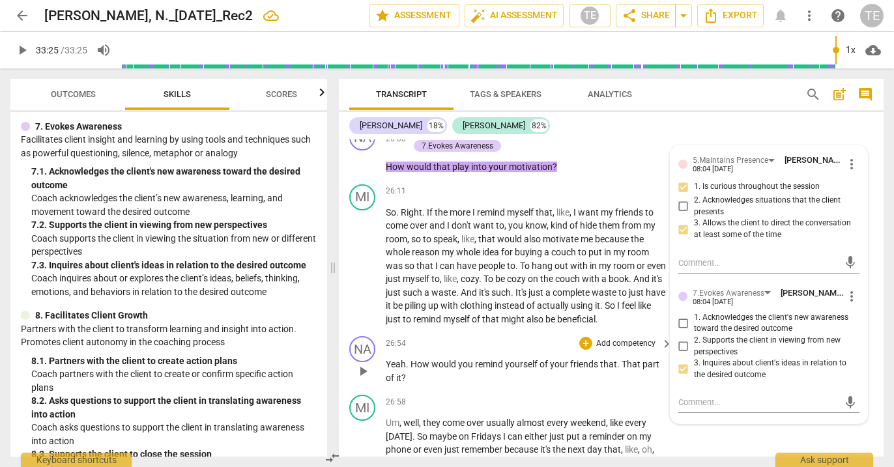
scroll to position [8957, 0]
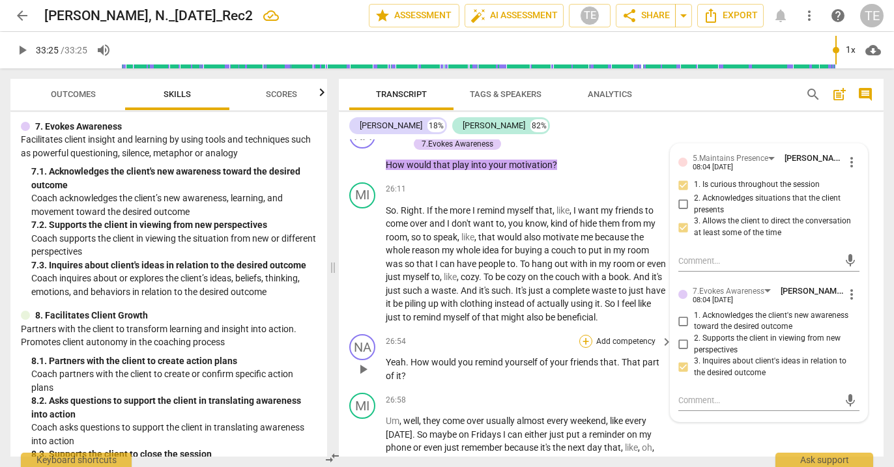
click at [585, 335] on div "+" at bounding box center [586, 341] width 13 height 13
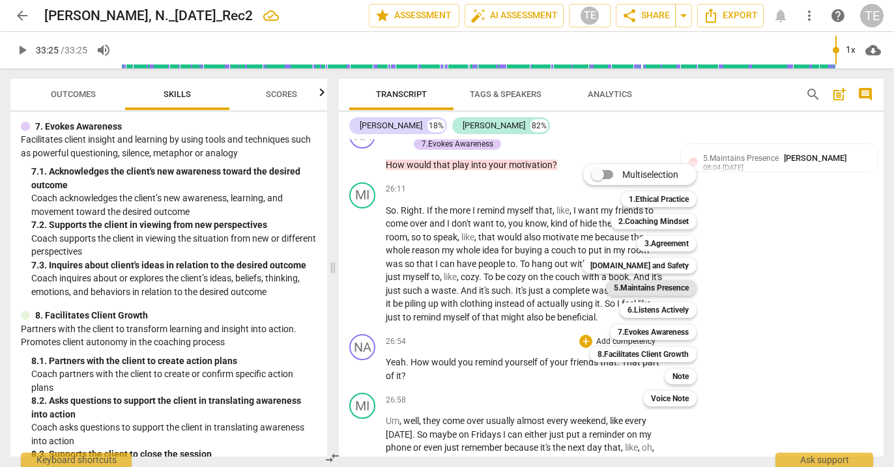
click at [639, 287] on b "5.Maintains Presence" at bounding box center [651, 288] width 75 height 16
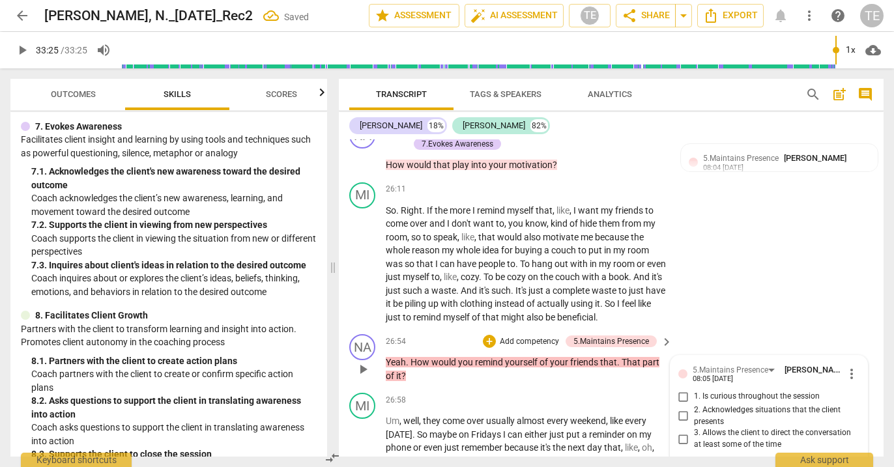
click at [685, 389] on input "1. Is curious throughout the session" at bounding box center [683, 397] width 21 height 16
checkbox input "true"
click at [683, 432] on input "3. Allows the client to direct the conversation at least some of the time" at bounding box center [683, 440] width 21 height 16
checkbox input "true"
click at [491, 335] on div "+" at bounding box center [489, 341] width 13 height 13
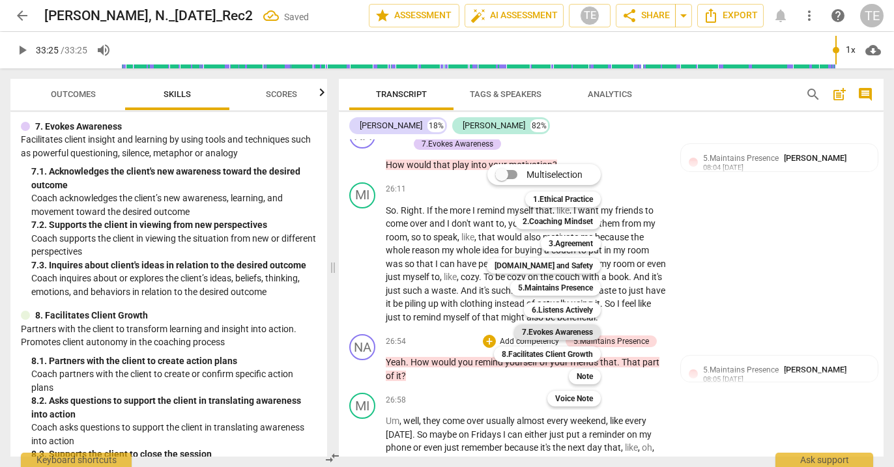
click at [543, 329] on b "7.Evokes Awareness" at bounding box center [557, 333] width 71 height 16
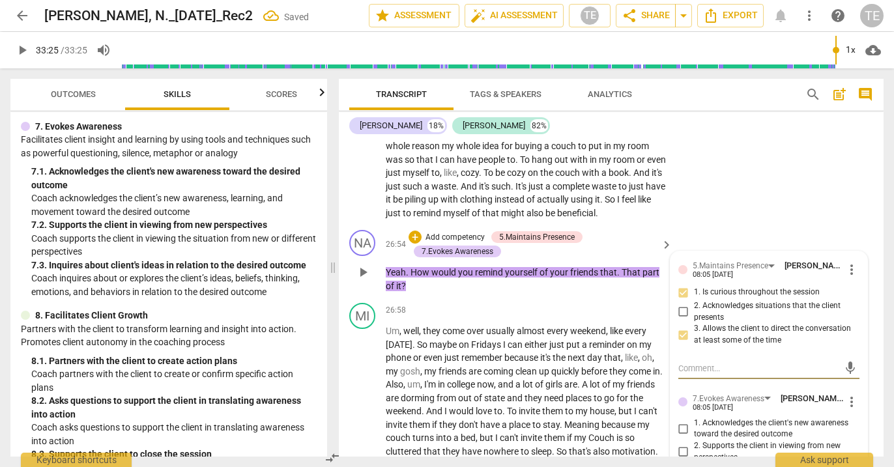
scroll to position [9068, 0]
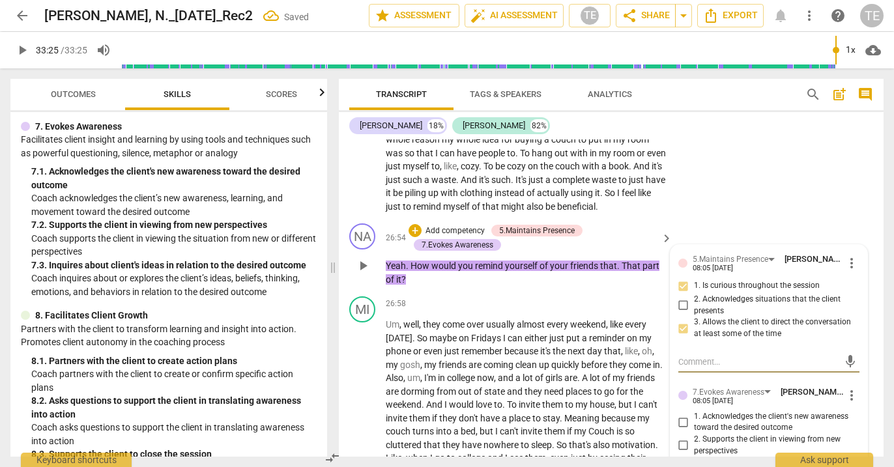
click at [681, 461] on input "3. Inquires about client's ideas in relation to the desired outcome" at bounding box center [683, 469] width 21 height 16
checkbox input "true"
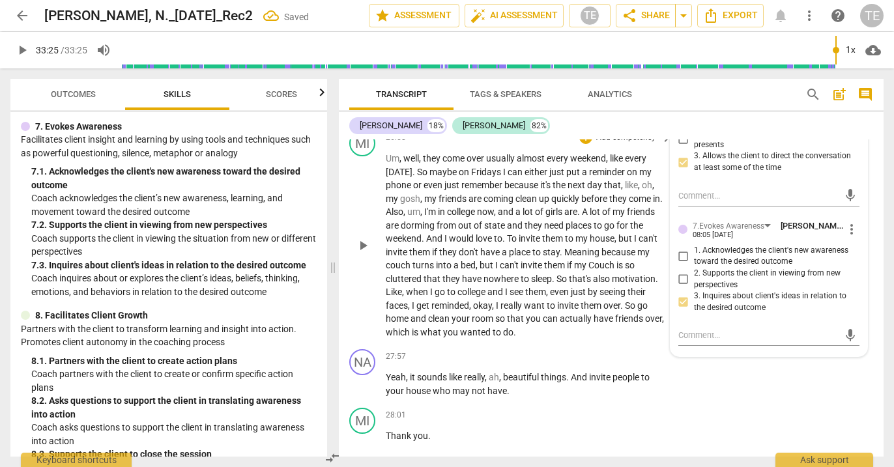
scroll to position [9236, 0]
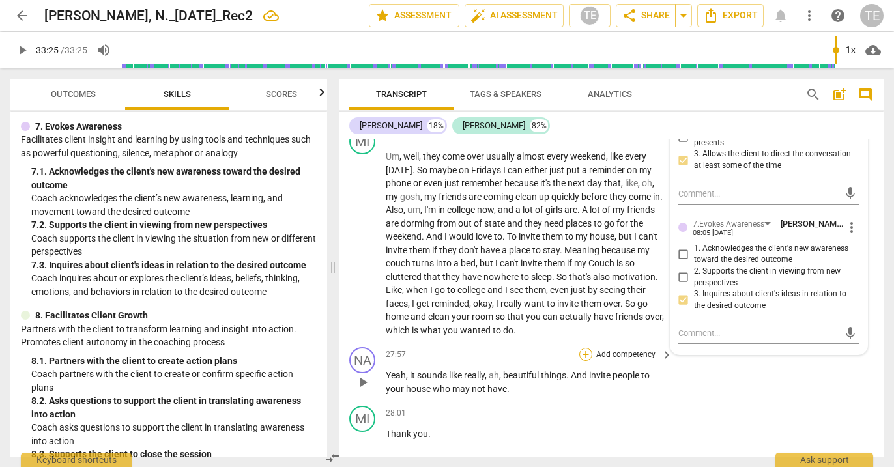
click at [583, 348] on div "+" at bounding box center [586, 354] width 13 height 13
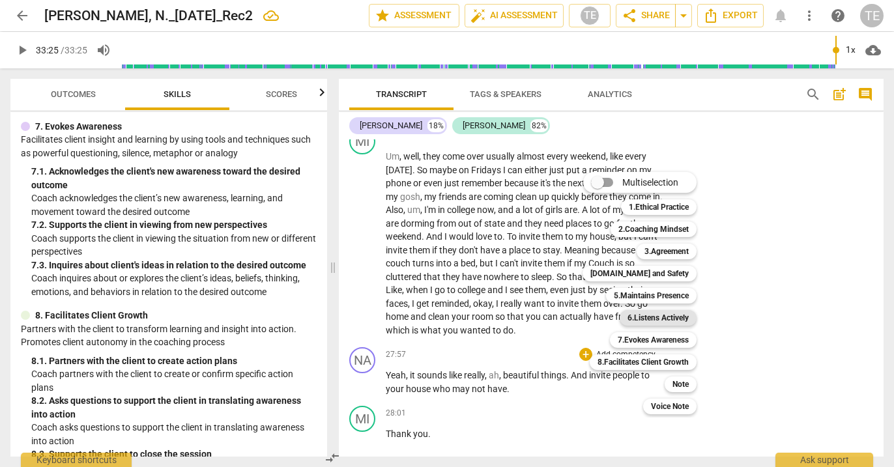
click at [653, 319] on b "6.Listens Actively" at bounding box center [658, 318] width 61 height 16
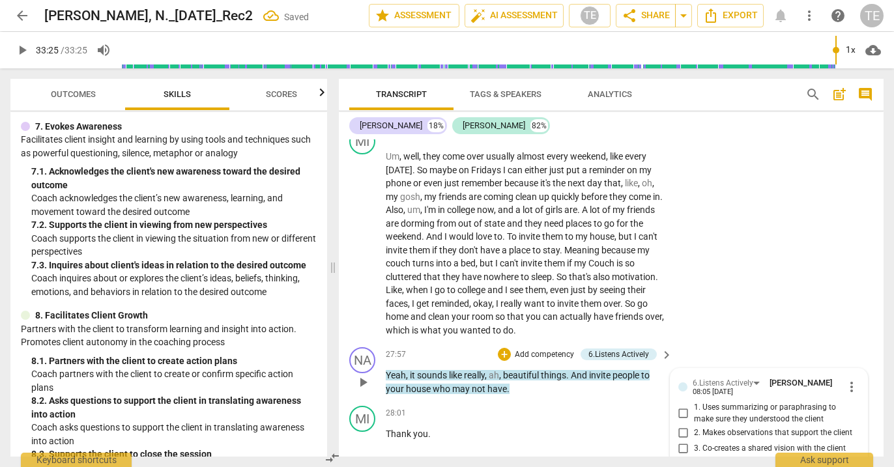
click at [681, 425] on input "2. Makes observations that support the client" at bounding box center [683, 433] width 21 height 16
checkbox input "true"
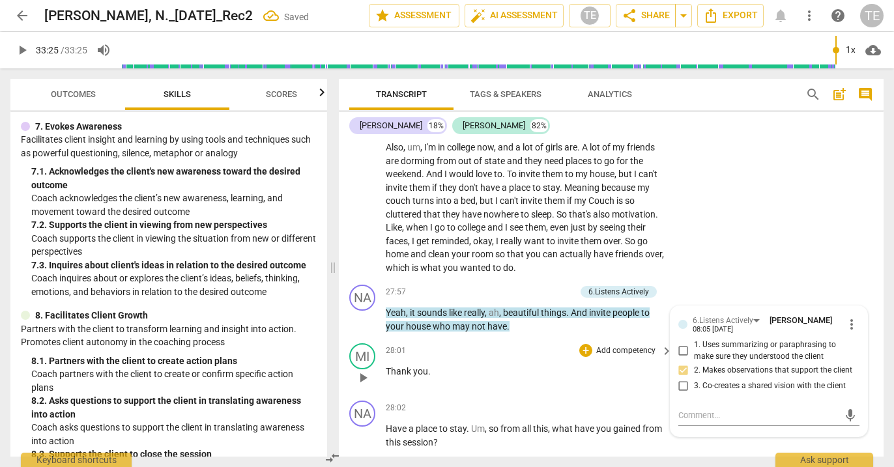
scroll to position [9300, 0]
click at [585, 400] on div "+" at bounding box center [586, 406] width 13 height 13
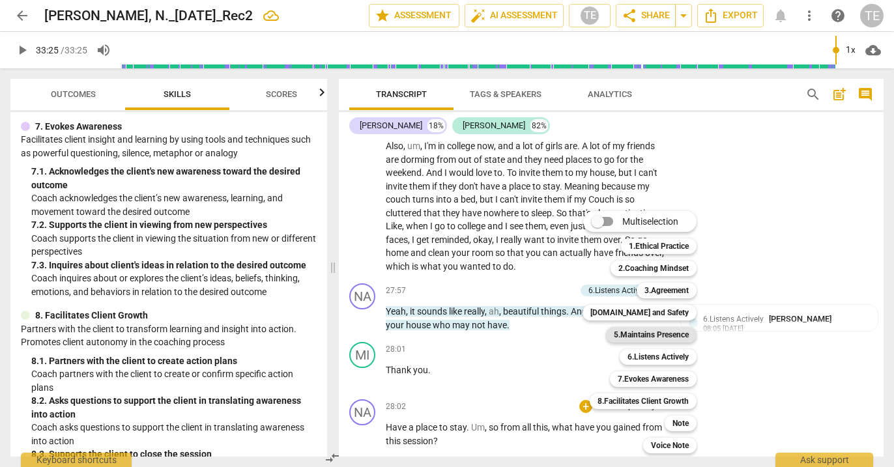
click at [644, 334] on b "5.Maintains Presence" at bounding box center [651, 335] width 75 height 16
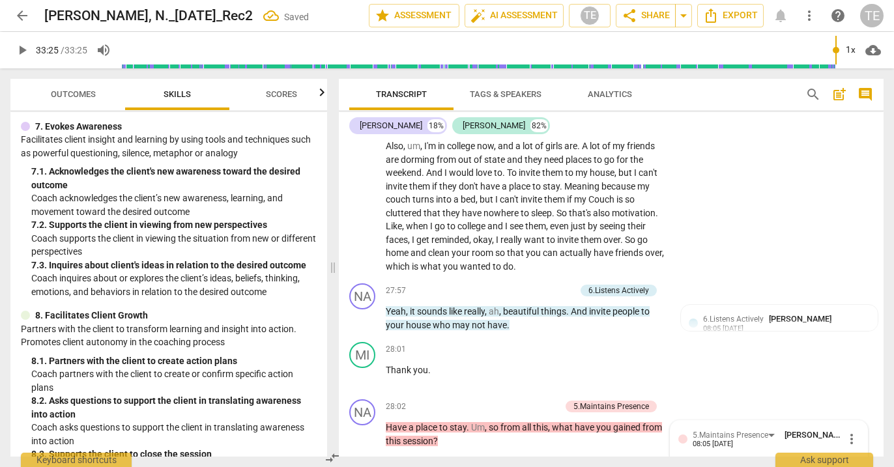
scroll to position [9475, 0]
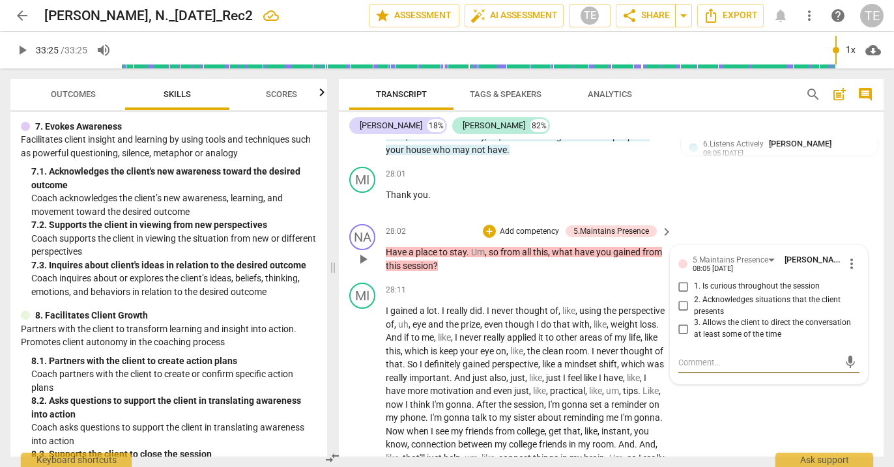
click at [681, 279] on input "1. Is curious throughout the session" at bounding box center [683, 287] width 21 height 16
checkbox input "true"
click at [681, 321] on input "3. Allows the client to direct the conversation at least some of the time" at bounding box center [683, 329] width 21 height 16
checkbox input "true"
click at [486, 225] on div "+" at bounding box center [489, 231] width 13 height 13
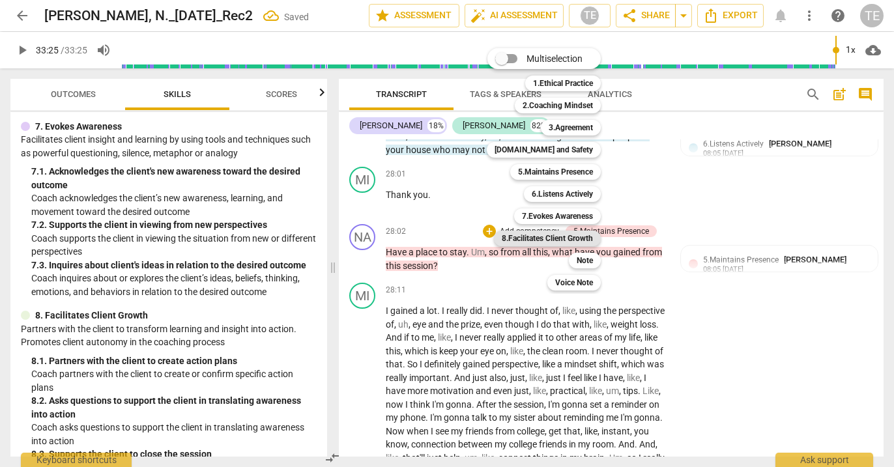
click at [535, 238] on b "8.Facilitates Client Growth" at bounding box center [547, 239] width 91 height 16
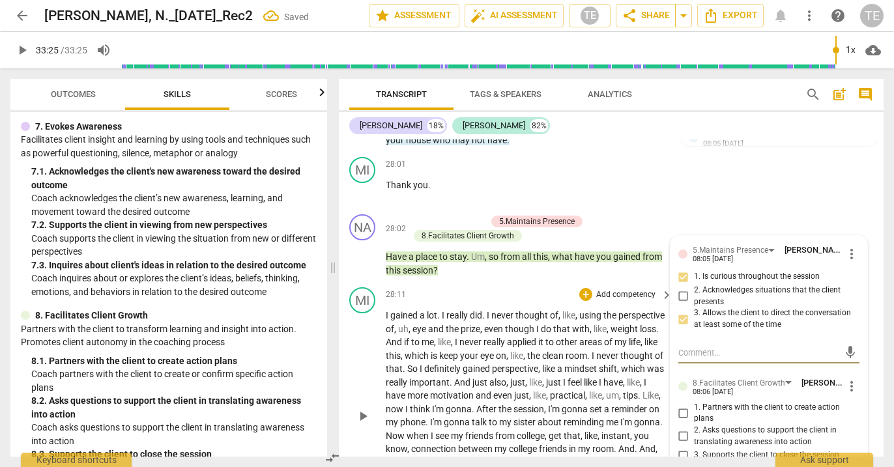
scroll to position [9486, 0]
click at [681, 428] on input "2. Asks questions to support the client in translating awareness into action" at bounding box center [683, 436] width 21 height 16
checkbox input "true"
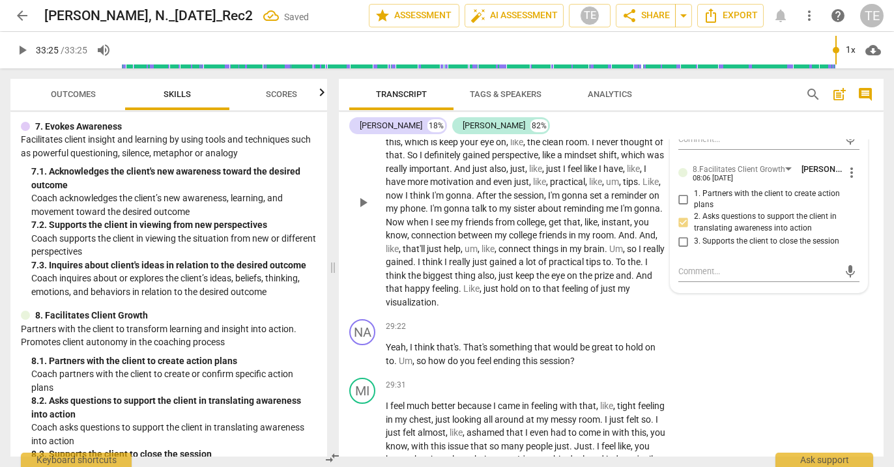
scroll to position [9700, 0]
click at [583, 319] on div "+" at bounding box center [586, 325] width 13 height 13
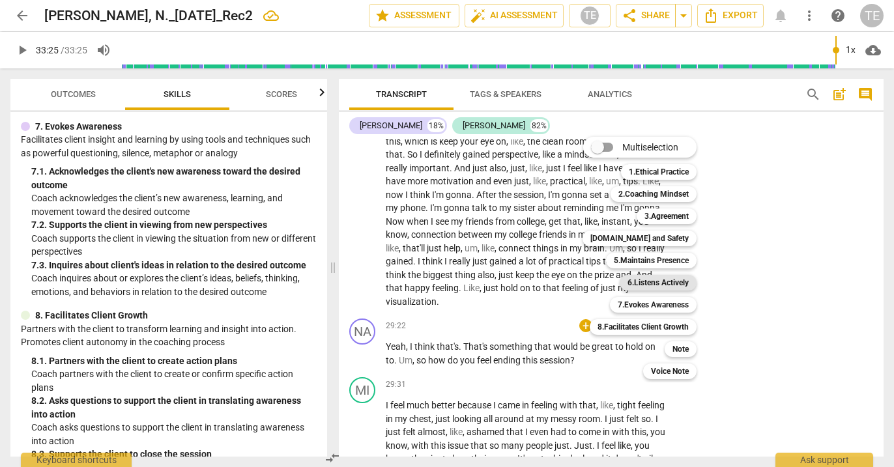
click at [652, 281] on b "6.Listens Actively" at bounding box center [658, 283] width 61 height 16
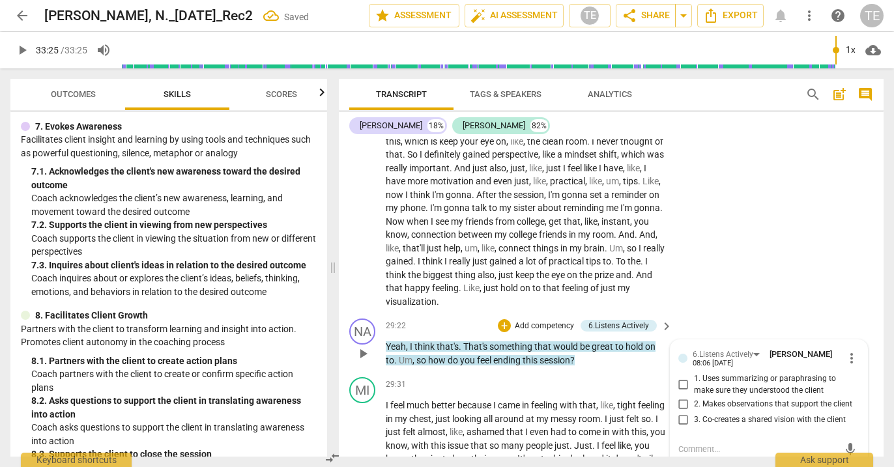
click at [683, 396] on input "2. Makes observations that support the client" at bounding box center [683, 404] width 21 height 16
checkbox input "true"
click at [506, 319] on div "+" at bounding box center [504, 325] width 13 height 13
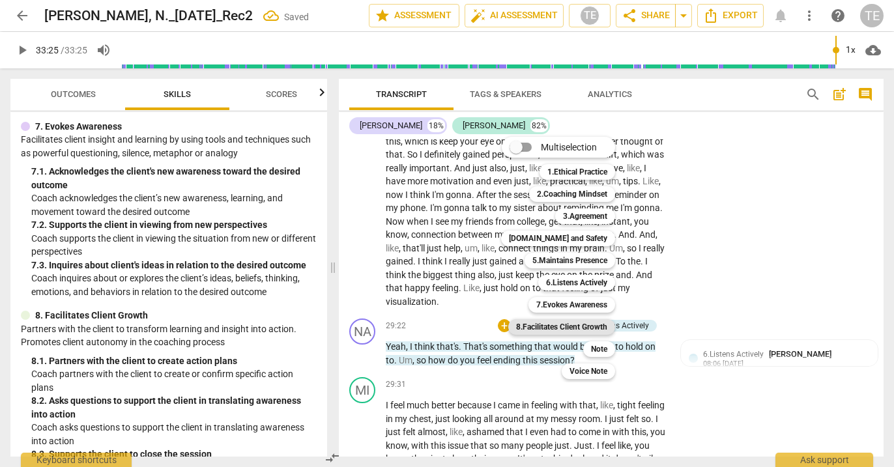
click at [546, 329] on b "8.Facilitates Client Growth" at bounding box center [561, 327] width 91 height 16
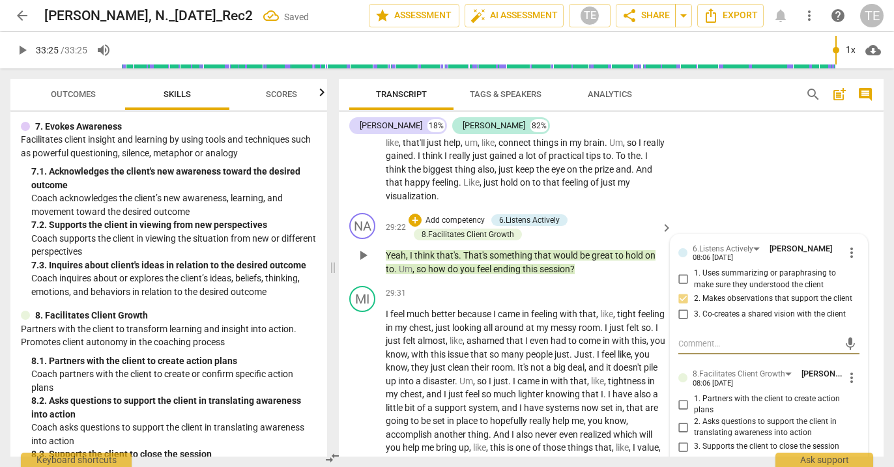
scroll to position [9809, 0]
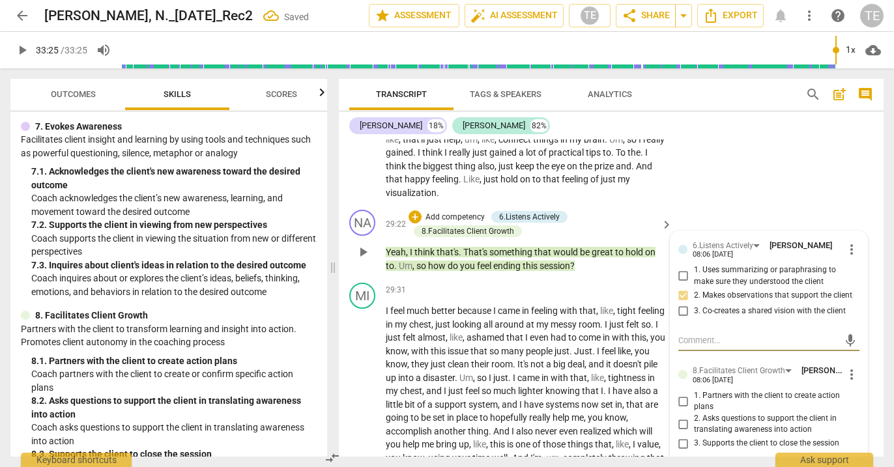
click at [681, 436] on input "3. Supports the client to close the session" at bounding box center [683, 444] width 21 height 16
checkbox input "true"
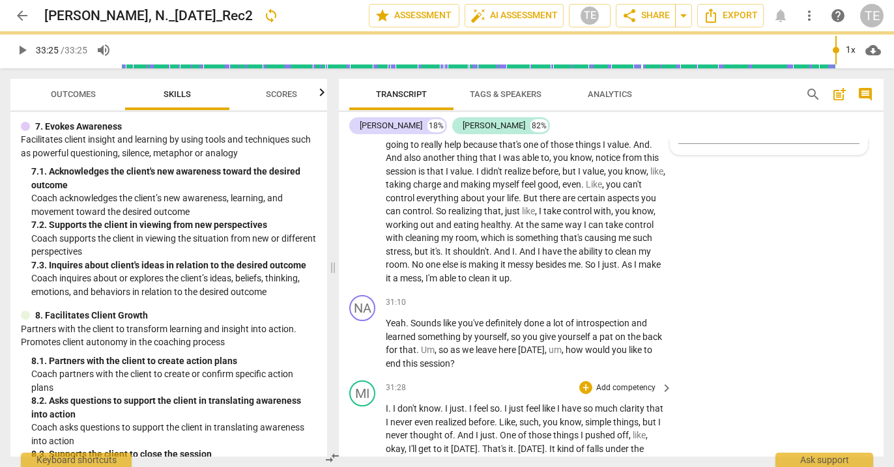
scroll to position [10150, 0]
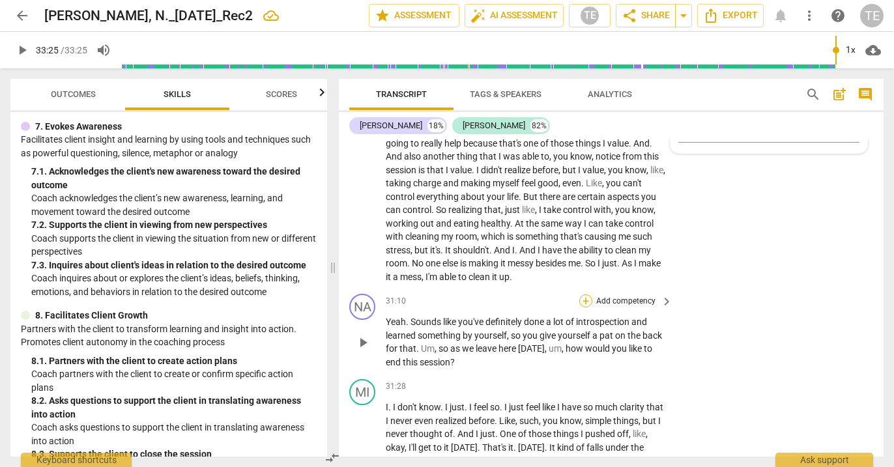
click at [585, 295] on div "+" at bounding box center [586, 301] width 13 height 13
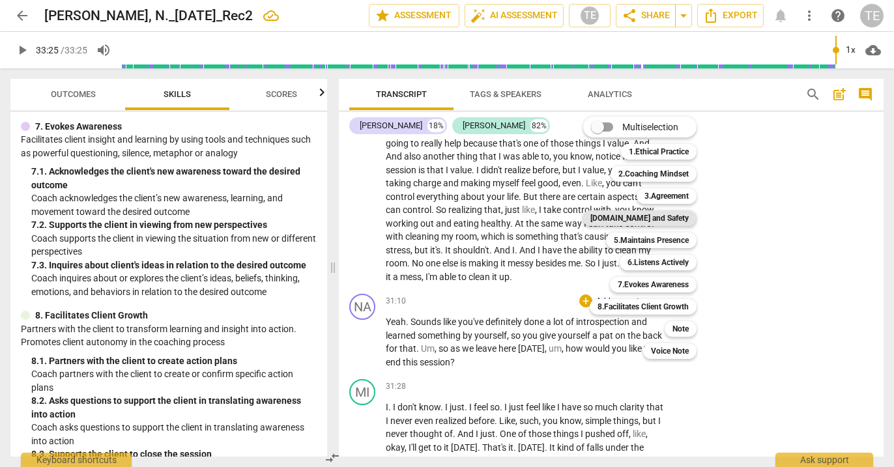
click at [649, 213] on b "[DOMAIN_NAME] and Safety" at bounding box center [640, 219] width 98 height 16
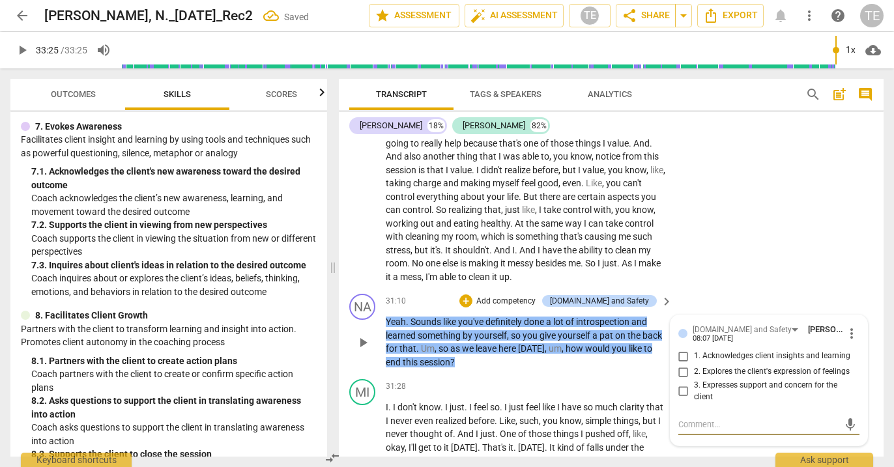
click at [682, 349] on input "1. Acknowledges client insights and learning" at bounding box center [683, 357] width 21 height 16
checkbox input "true"
click at [473, 295] on div "+" at bounding box center [466, 301] width 13 height 13
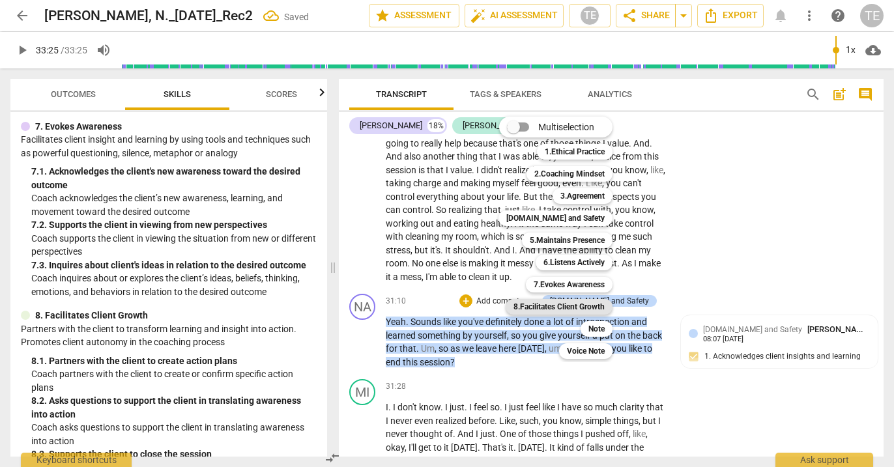
click at [566, 307] on b "8.Facilitates Client Growth" at bounding box center [559, 307] width 91 height 16
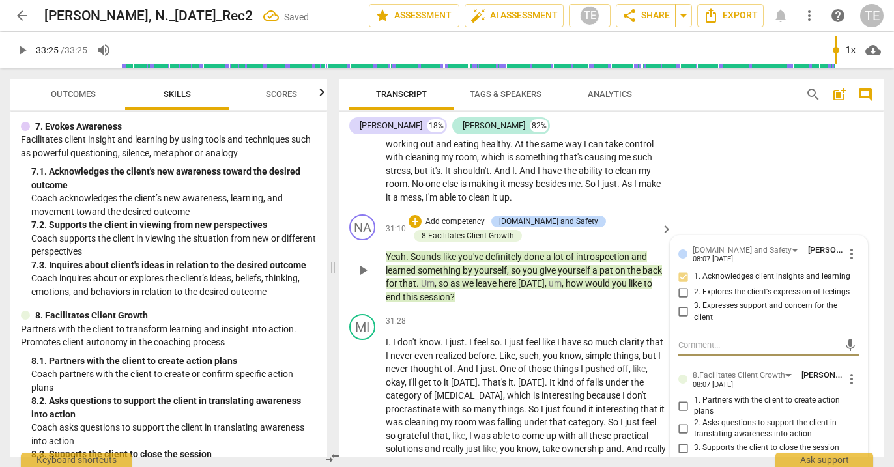
scroll to position [10249, 0]
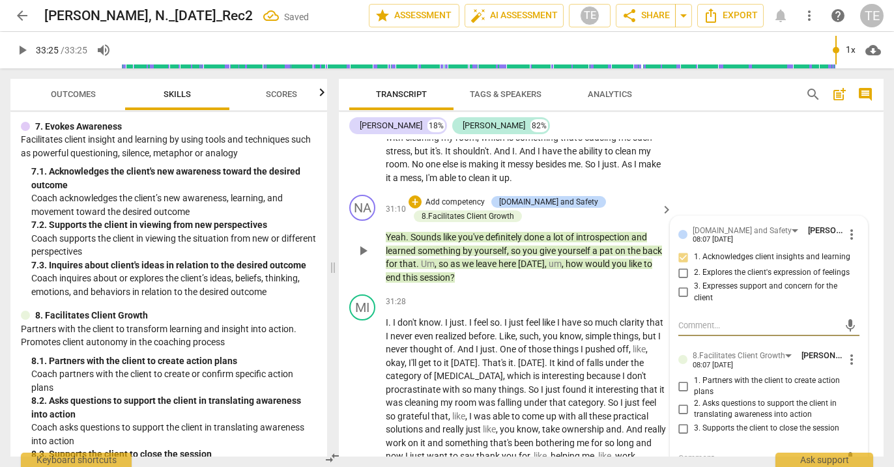
click at [682, 421] on input "3. Supports the client to close the session" at bounding box center [683, 429] width 21 height 16
checkbox input "true"
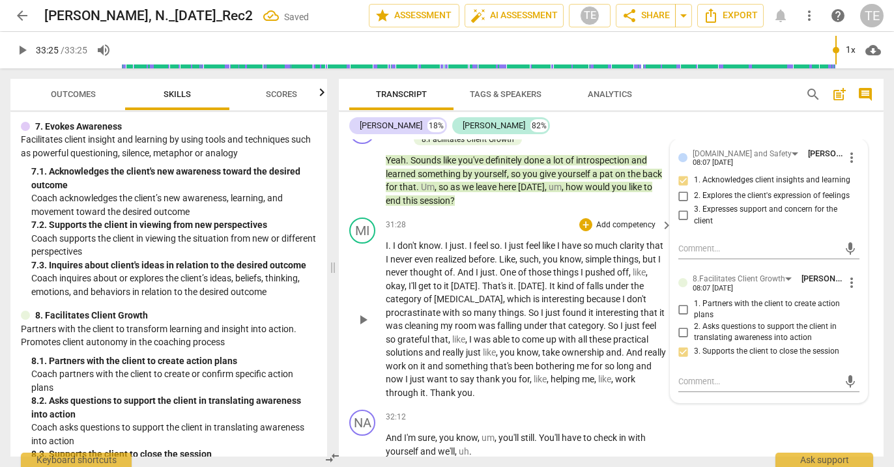
scroll to position [10335, 0]
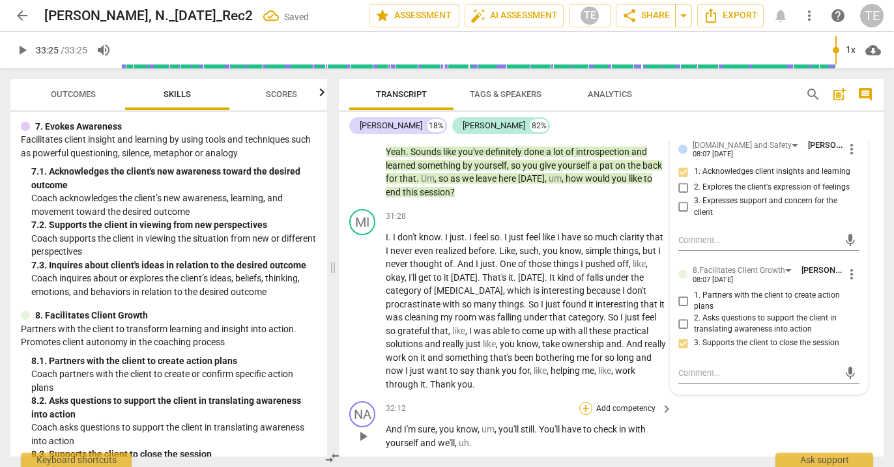
click at [585, 402] on div "+" at bounding box center [586, 408] width 13 height 13
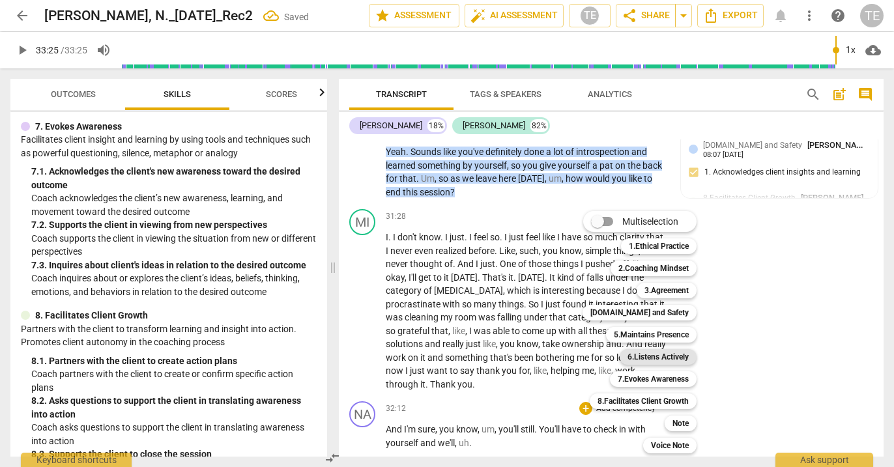
click at [650, 357] on b "6.Listens Actively" at bounding box center [658, 357] width 61 height 16
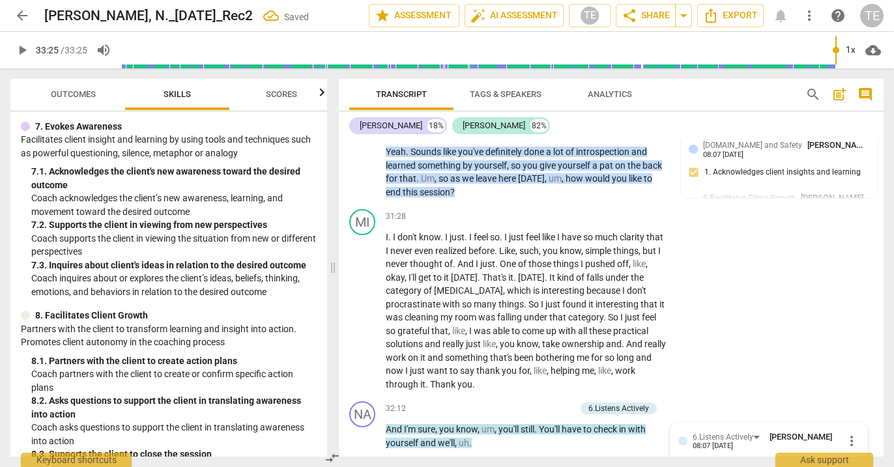
scroll to position [10499, 0]
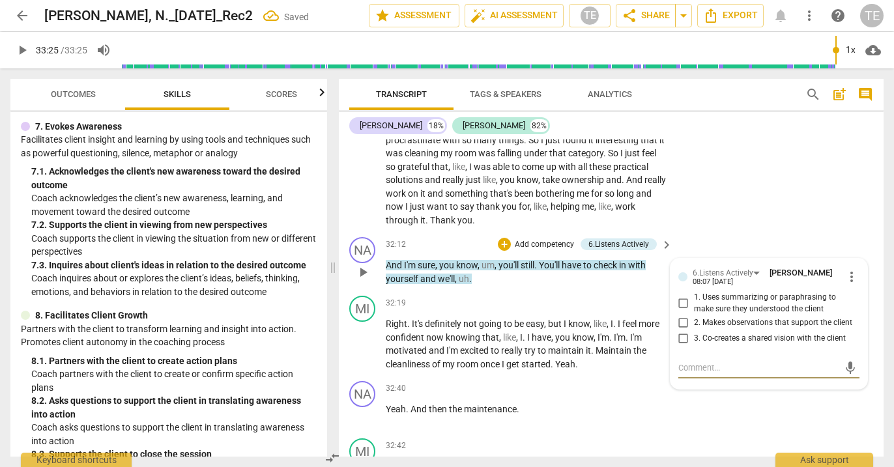
click at [682, 315] on input "2. Makes observations that support the client" at bounding box center [683, 323] width 21 height 16
checkbox input "true"
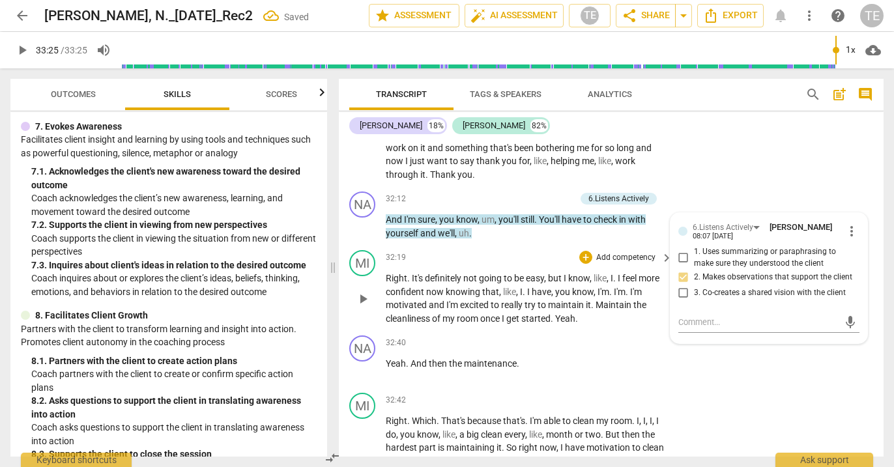
scroll to position [10548, 0]
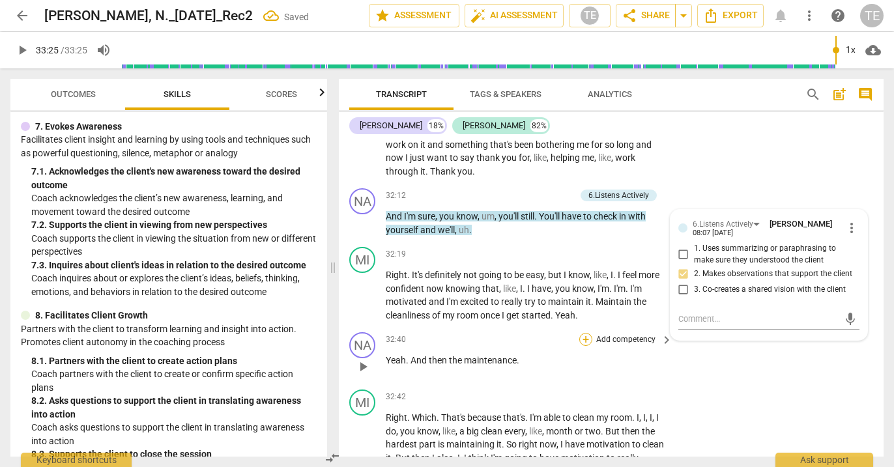
click at [586, 333] on div "+" at bounding box center [586, 339] width 13 height 13
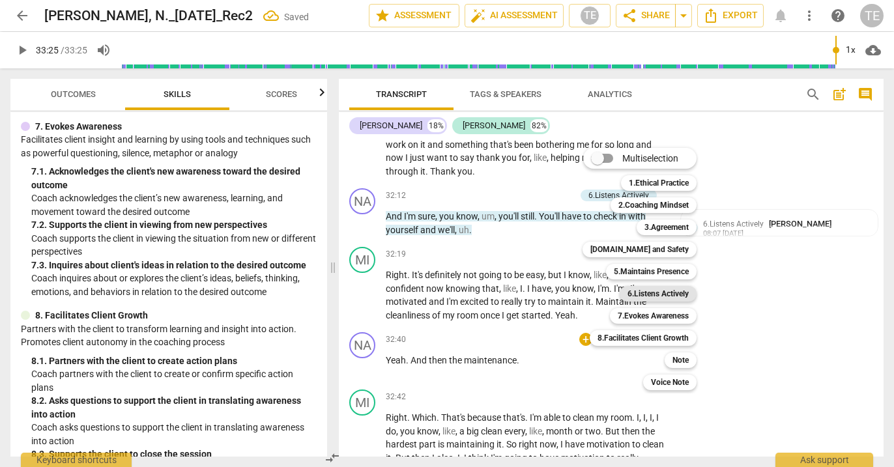
click at [640, 291] on b "6.Listens Actively" at bounding box center [658, 294] width 61 height 16
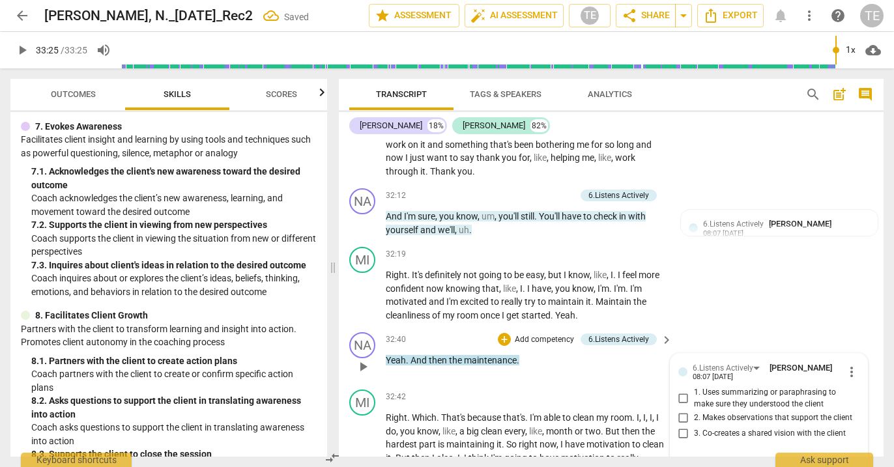
click at [681, 410] on input "2. Makes observations that support the client" at bounding box center [683, 418] width 21 height 16
checkbox input "true"
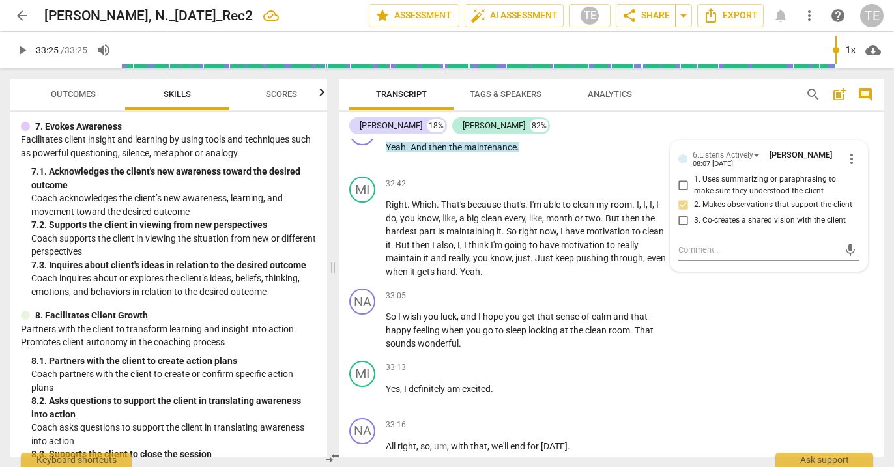
scroll to position [10760, 0]
click at [588, 290] on div "+" at bounding box center [586, 296] width 13 height 13
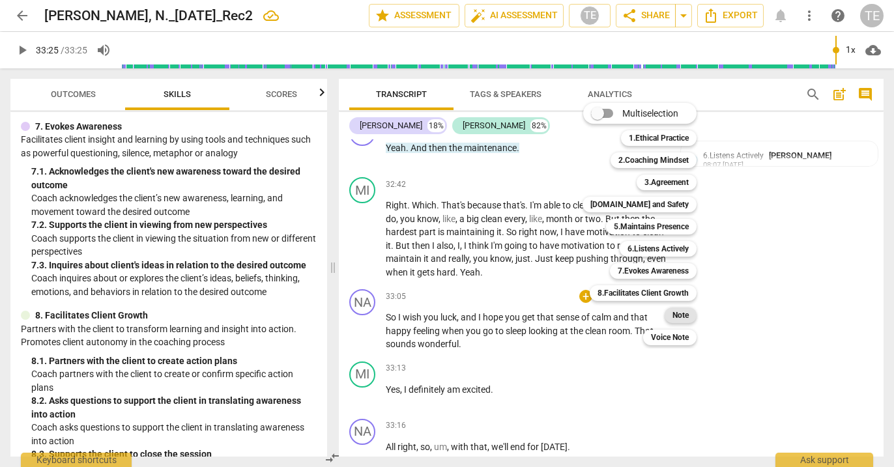
click at [681, 314] on b "Note" at bounding box center [681, 316] width 16 height 16
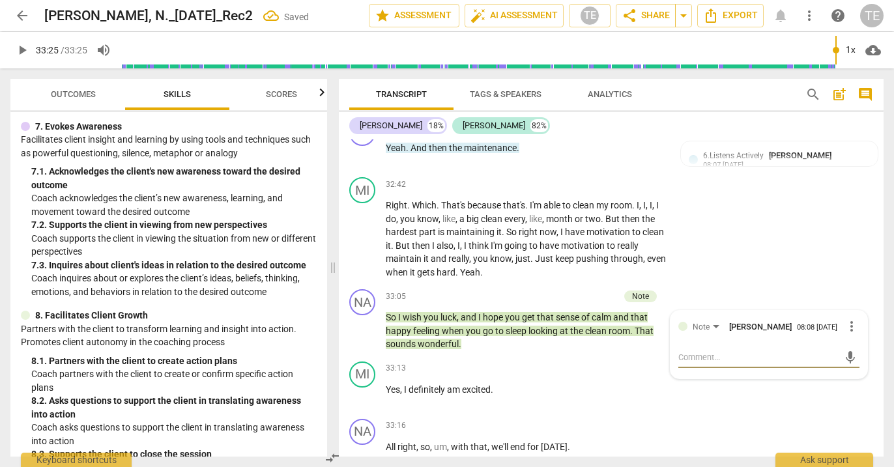
type textarea "G"
type textarea "Go"
type textarea "Goo"
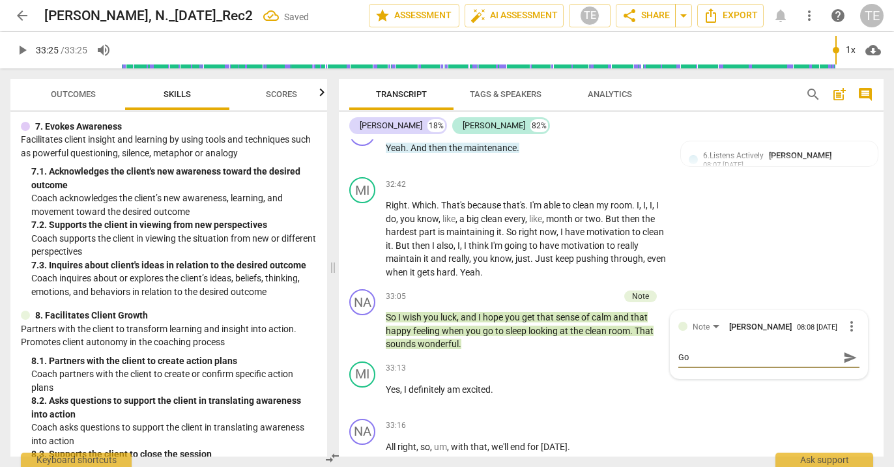
type textarea "Goo"
type textarea "Good"
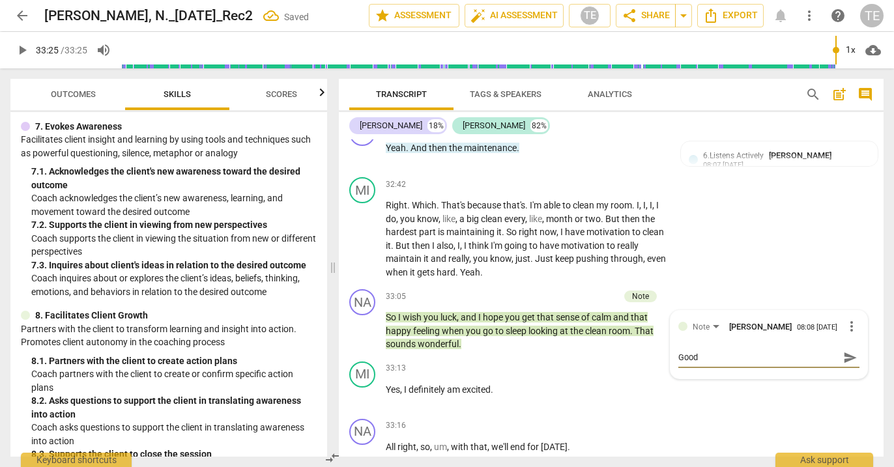
type textarea "Good o"
type textarea "Good op"
type textarea "Good opp"
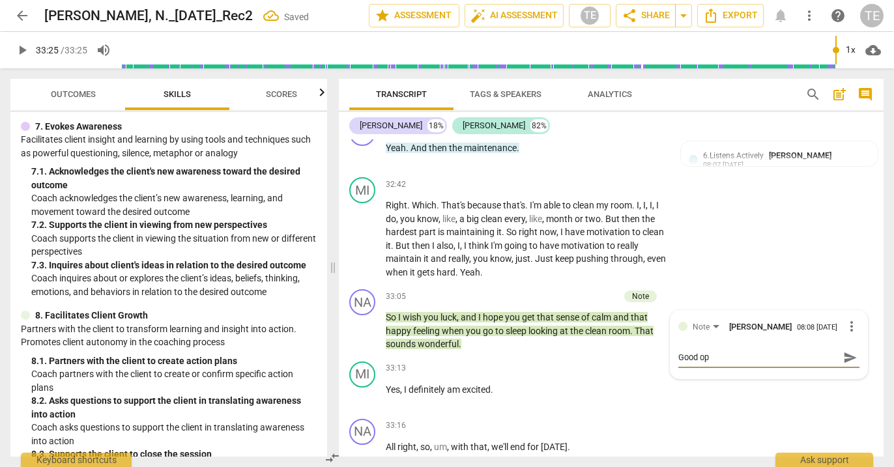
type textarea "Good opp"
type textarea "Good oppo"
type textarea "Good oppor"
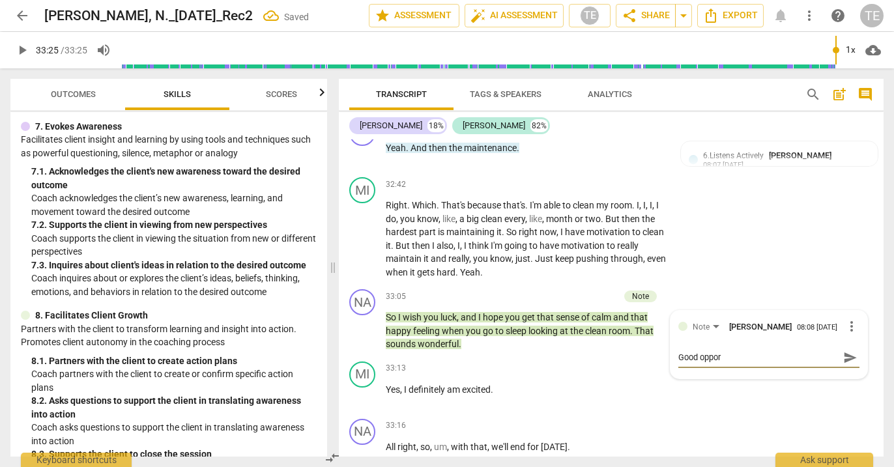
type textarea "Good opport"
type textarea "Good opportu"
type textarea "Good opportun"
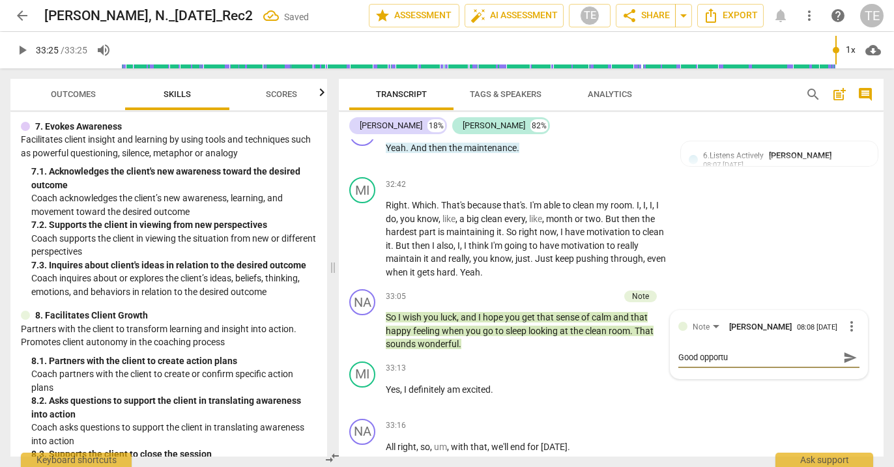
type textarea "Good opportun"
type textarea "Good opportuni"
type textarea "Good opportunit"
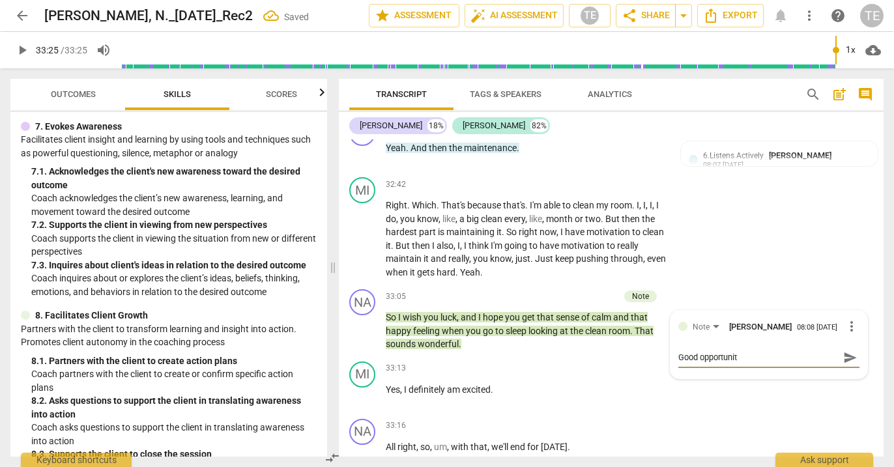
type textarea "Good opportunity"
type textarea "Good opportunity t"
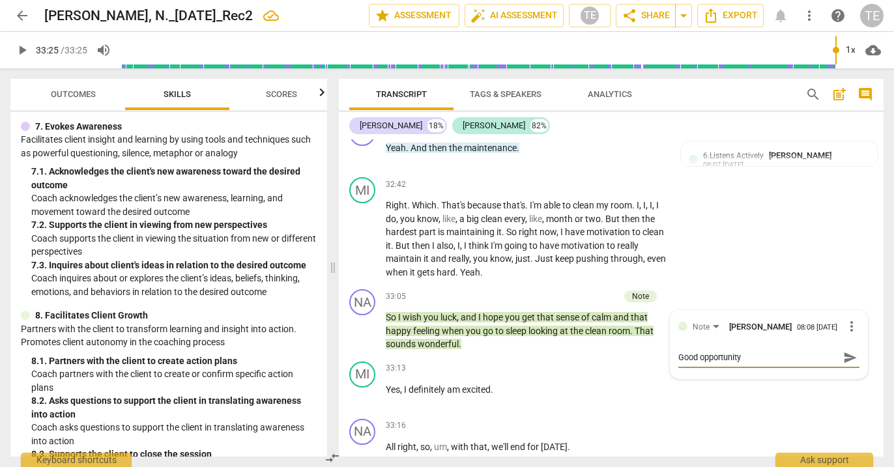
type textarea "Good opportunity t"
type textarea "Good opportunity to"
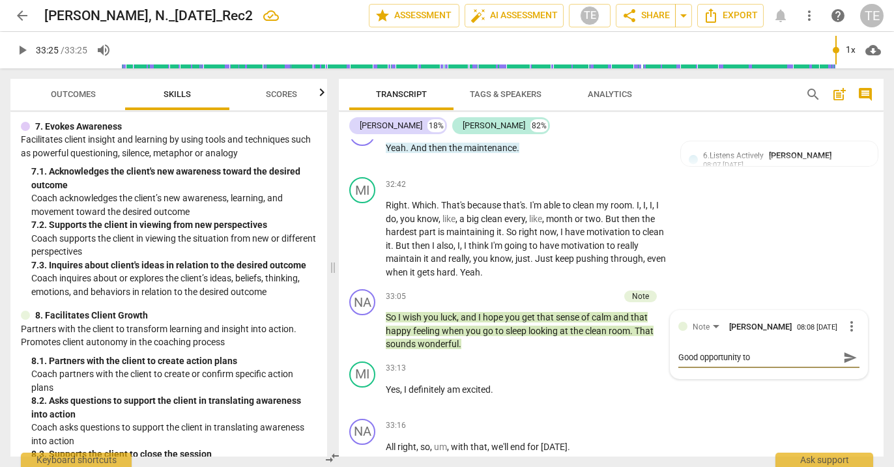
type textarea "Good opportunity to a"
type textarea "Good opportunity to ac"
type textarea "Good opportunity to ack"
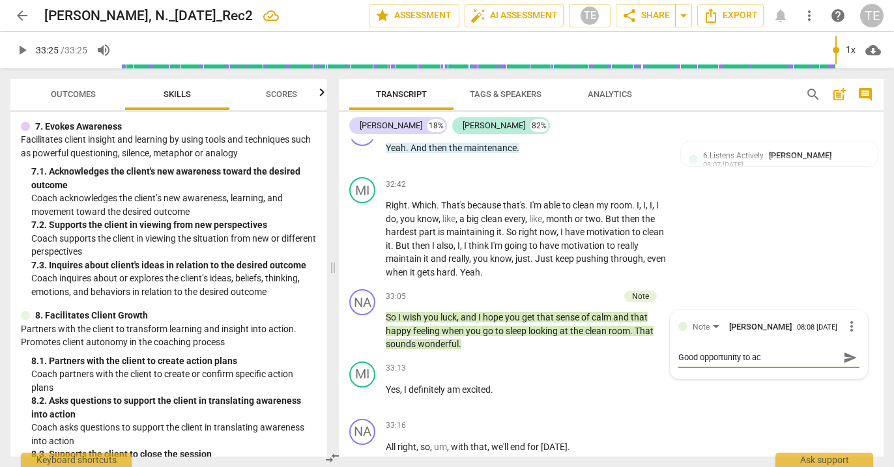
type textarea "Good opportunity to ack"
type textarea "Good opportunity to ackn"
type textarea "Good opportunity to ackno"
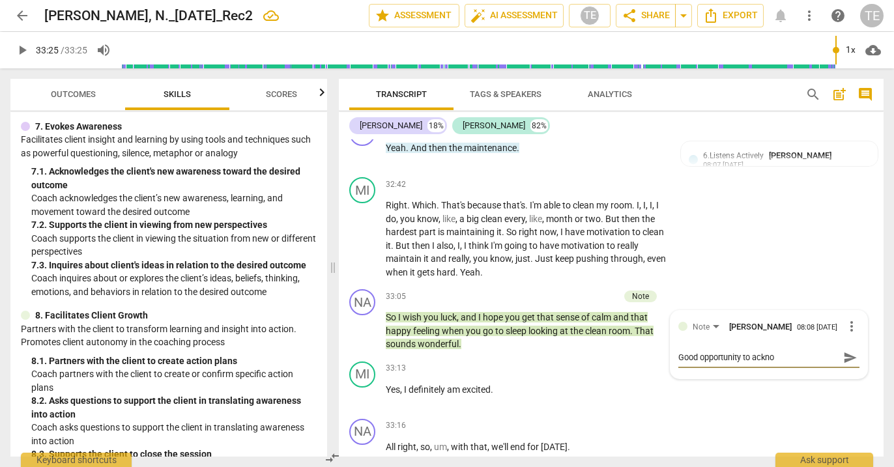
type textarea "Good opportunity to acknoq"
type textarea "Good opportunity to ackno"
type textarea "Good opportunity to acknow"
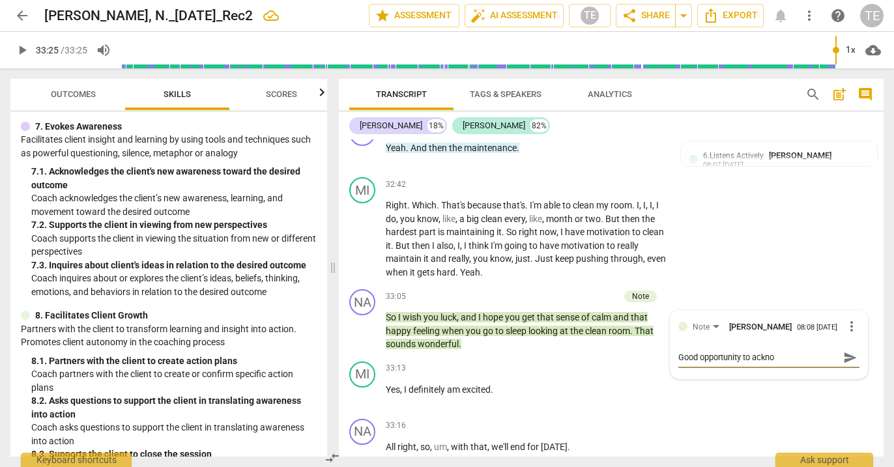
type textarea "Good opportunity to acknow"
type textarea "Good opportunity to acknowledge"
type textarea "Good opportunity to acknowledge y"
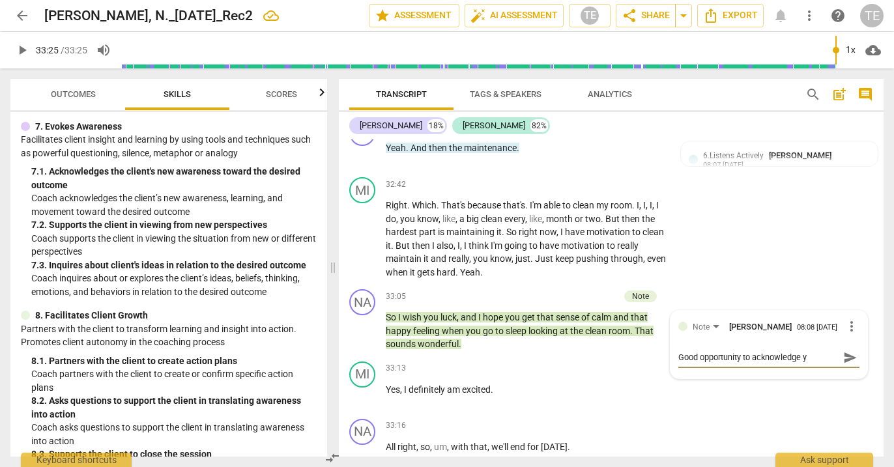
type textarea "Good opportunity to acknowledge yo"
type textarea "Good opportunity to acknowledge you"
type textarea "Good opportunity to acknowledge your"
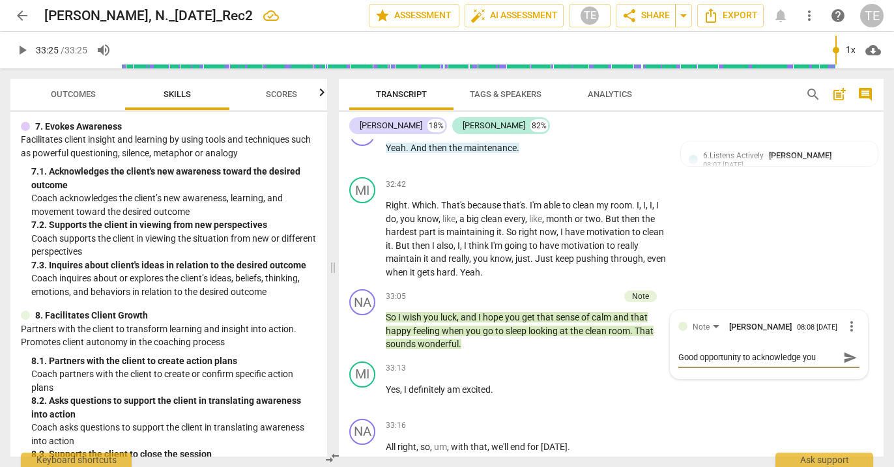
type textarea "Good opportunity to acknowledge your"
type textarea "Good opportunity to acknowledge your c"
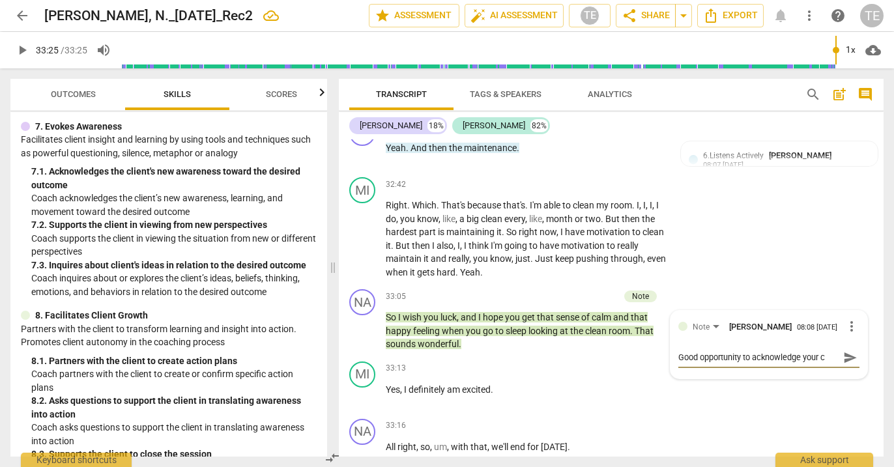
type textarea "Good opportunity to acknowledge your cl"
type textarea "Good opportunity to acknowledge your cli"
type textarea "Good opportunity to acknowledge your clie"
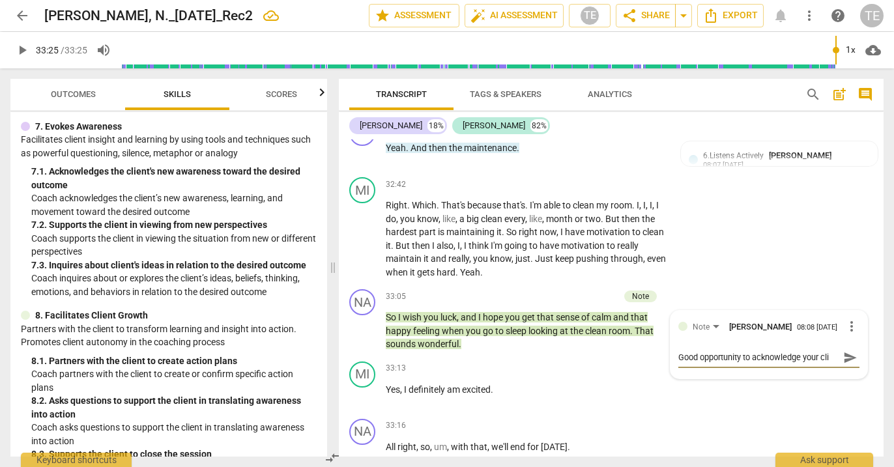
type textarea "Good opportunity to acknowledge your clie"
type textarea "Good opportunity to acknowledge your clien"
type textarea "Good opportunity to acknowledge your client"
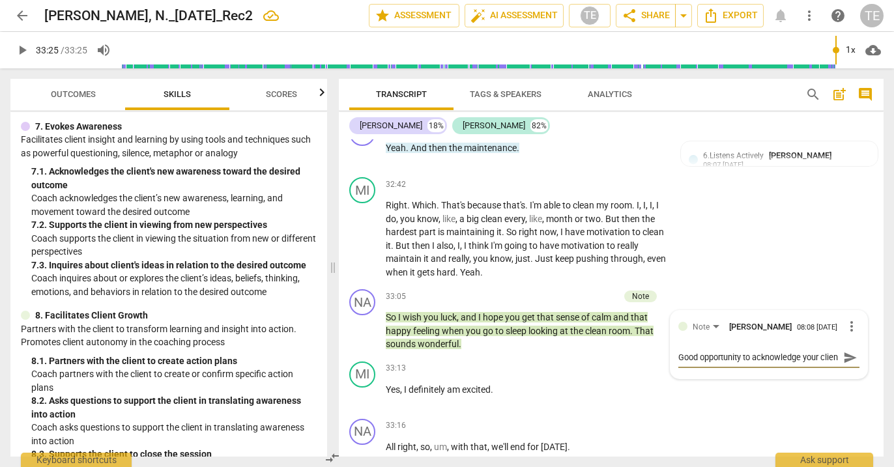
type textarea "Good opportunity to acknowledge your client"
click at [684, 414] on div "NA play_arrow pause 33:16 + Add competency keyboard_arrow_right All right , so …" at bounding box center [611, 442] width 545 height 57
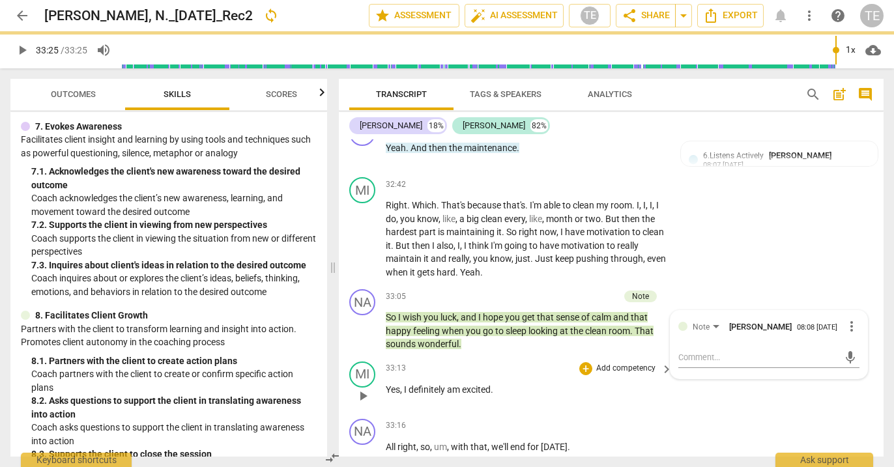
scroll to position [0, 0]
